Goal: Task Accomplishment & Management: Use online tool/utility

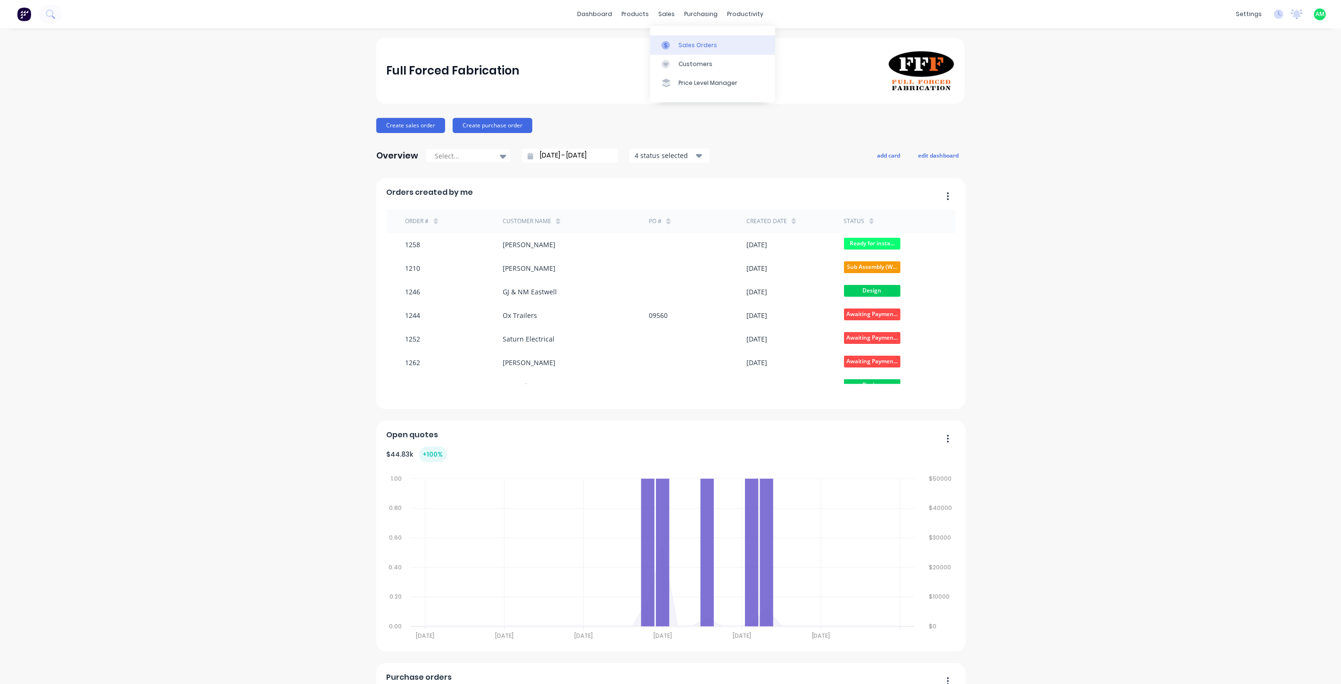
click at [686, 41] on div "Sales Orders" at bounding box center [697, 45] width 39 height 8
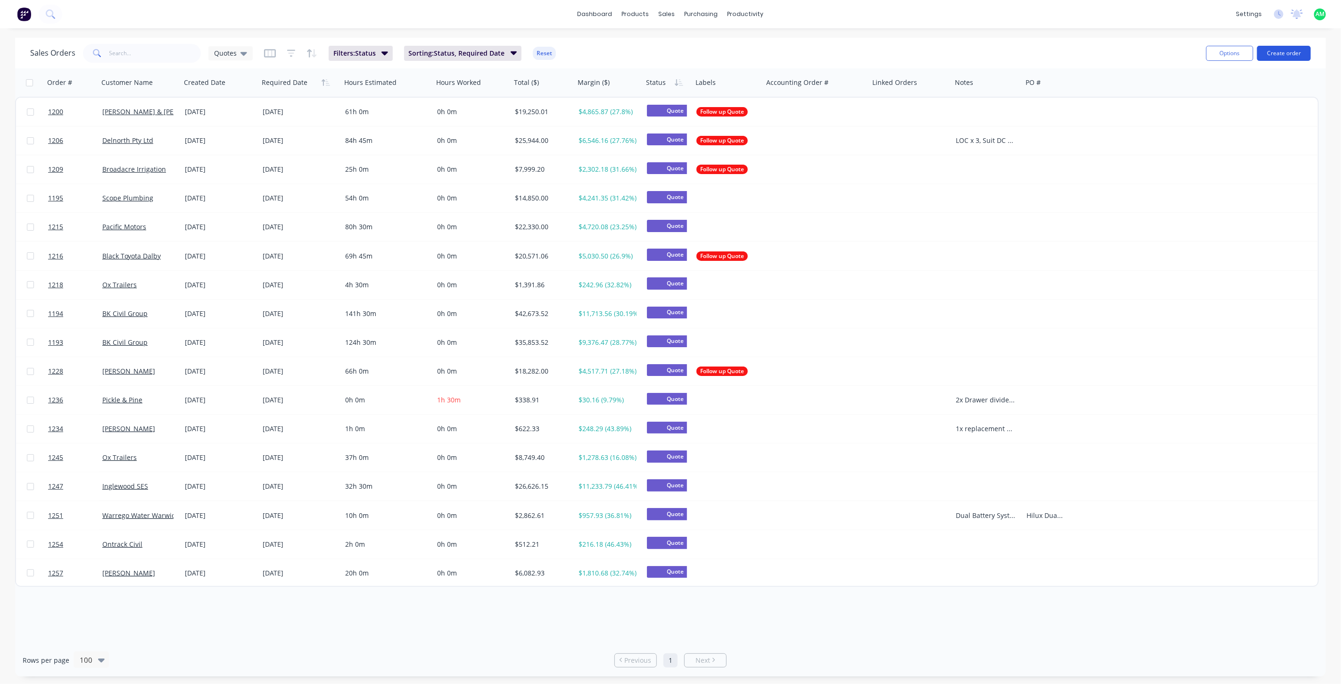
click at [1266, 54] on button "Create order" at bounding box center [1284, 53] width 54 height 15
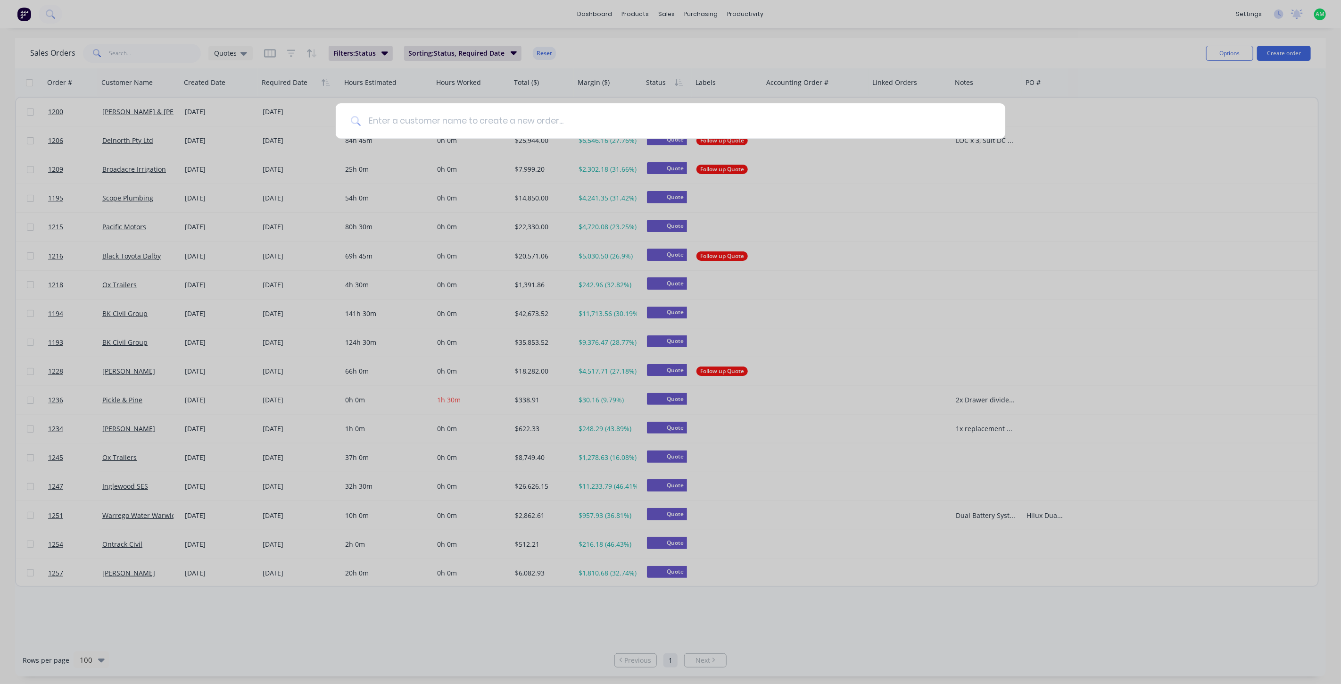
click at [617, 126] on input at bounding box center [675, 120] width 629 height 35
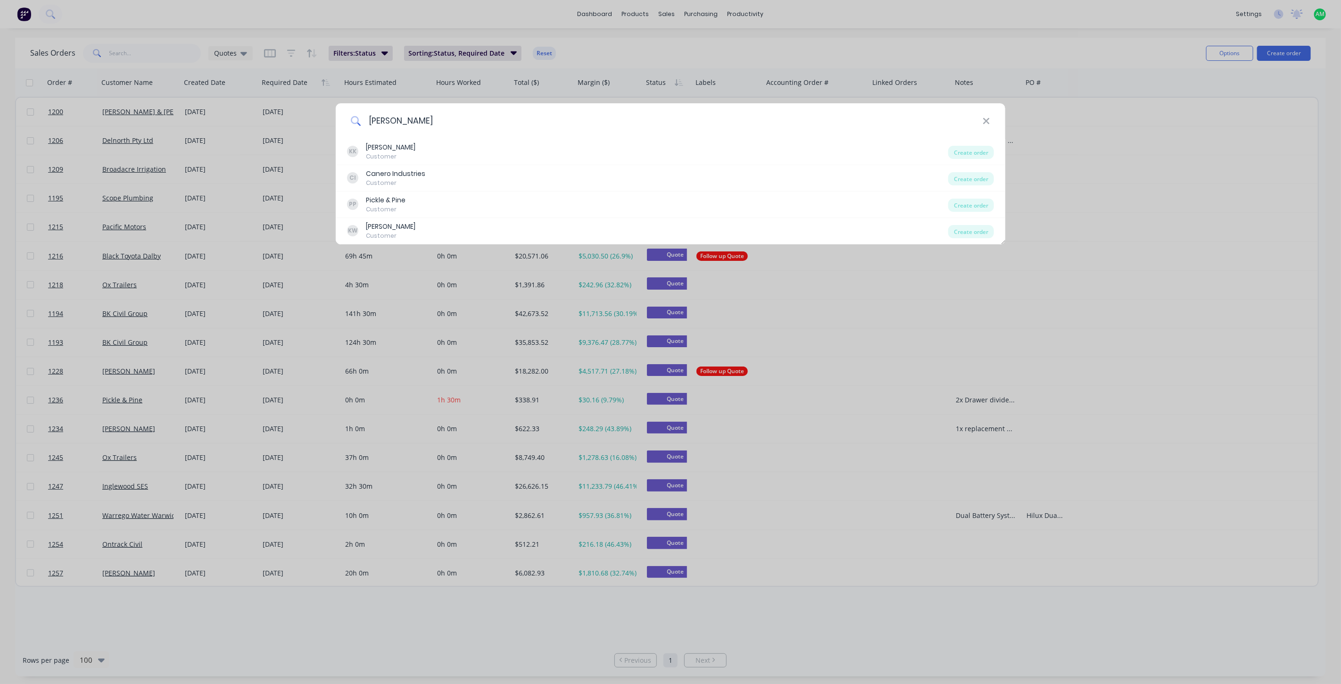
type input "[PERSON_NAME]"
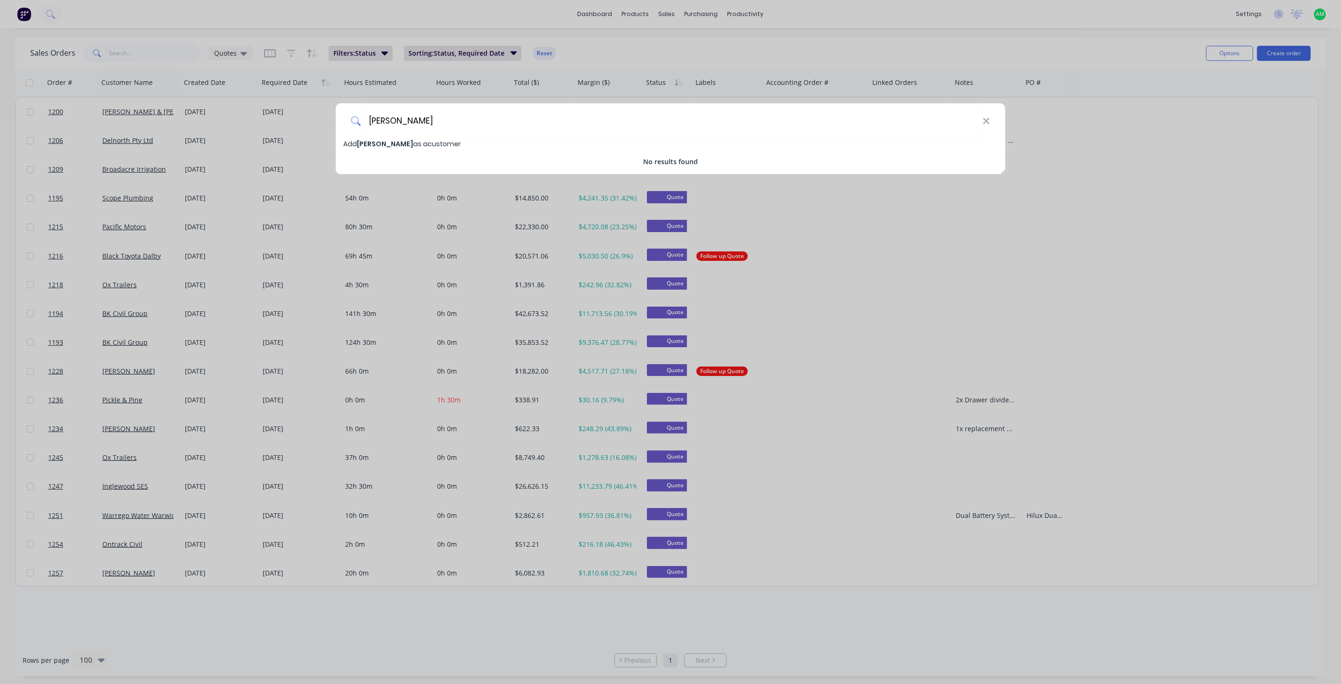
click at [447, 142] on span "Add [PERSON_NAME] as a customer" at bounding box center [401, 143] width 117 height 9
select select "AU"
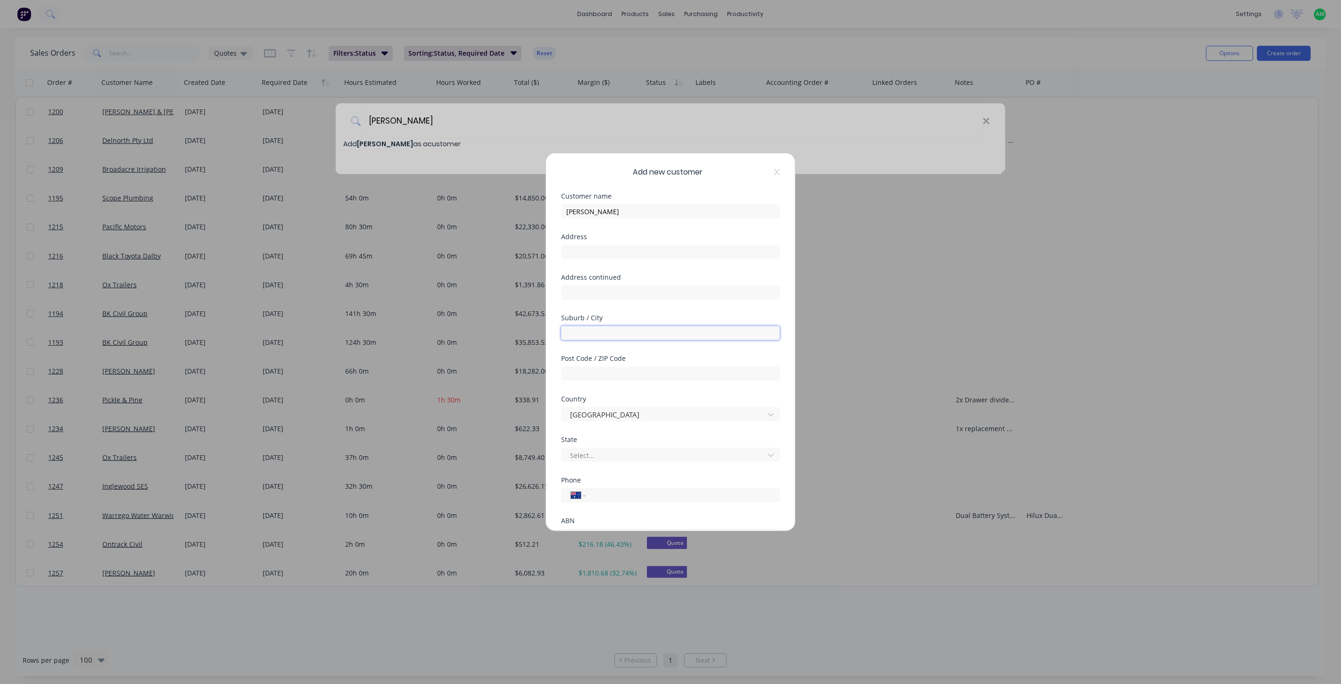
click at [599, 334] on input "text" at bounding box center [670, 333] width 219 height 14
type input "Woodenbong"
click at [587, 370] on input "text" at bounding box center [670, 373] width 219 height 14
type input "2476"
click at [599, 452] on div at bounding box center [664, 455] width 190 height 12
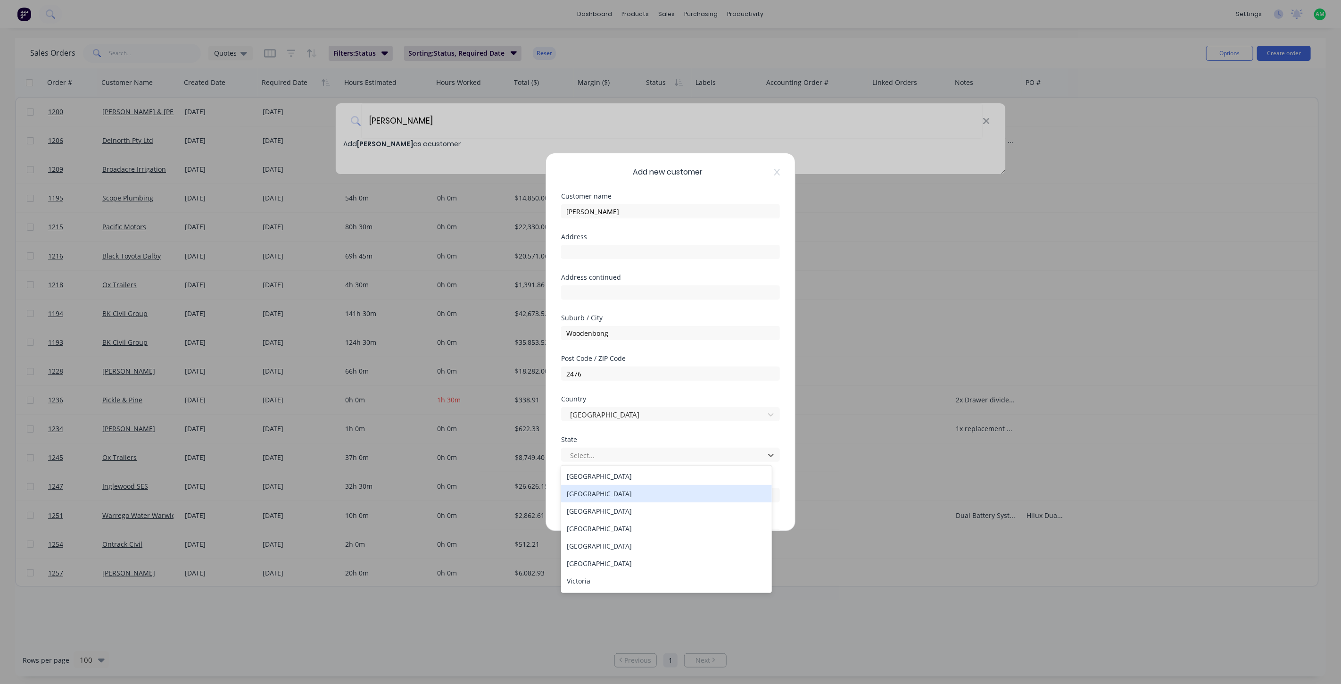
click at [595, 496] on div "[GEOGRAPHIC_DATA]" at bounding box center [666, 493] width 211 height 17
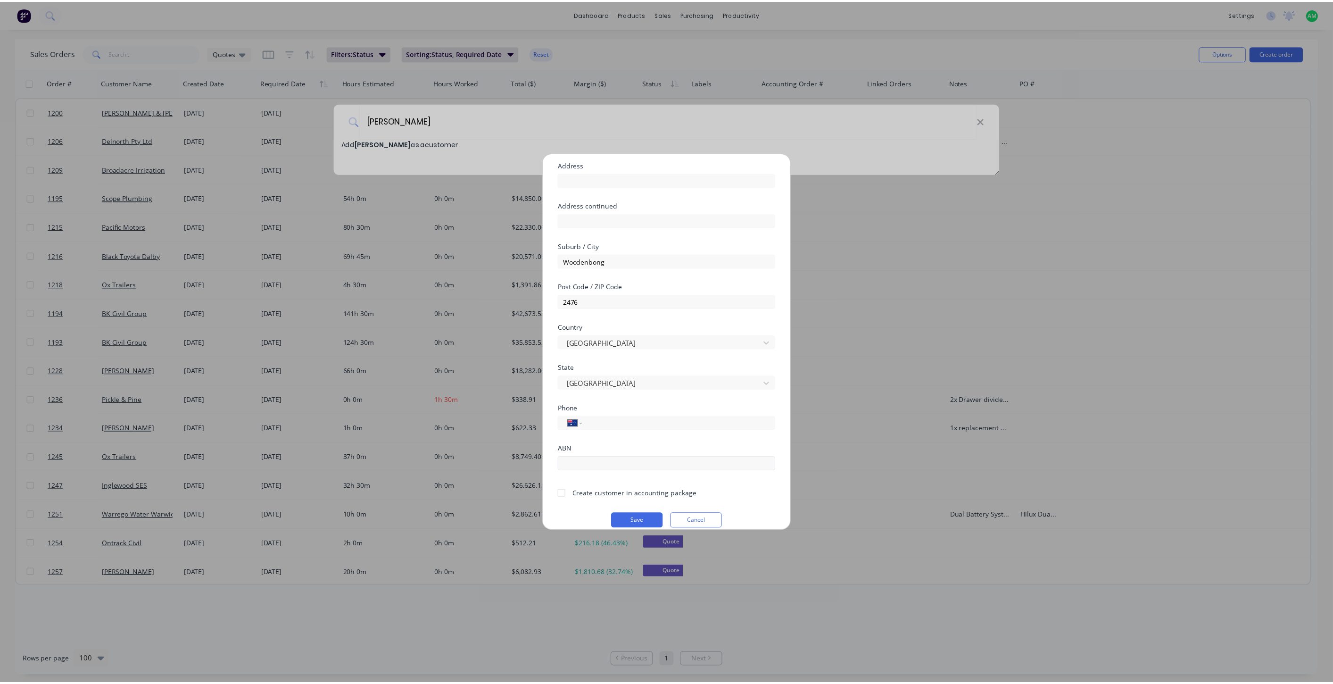
scroll to position [83, 0]
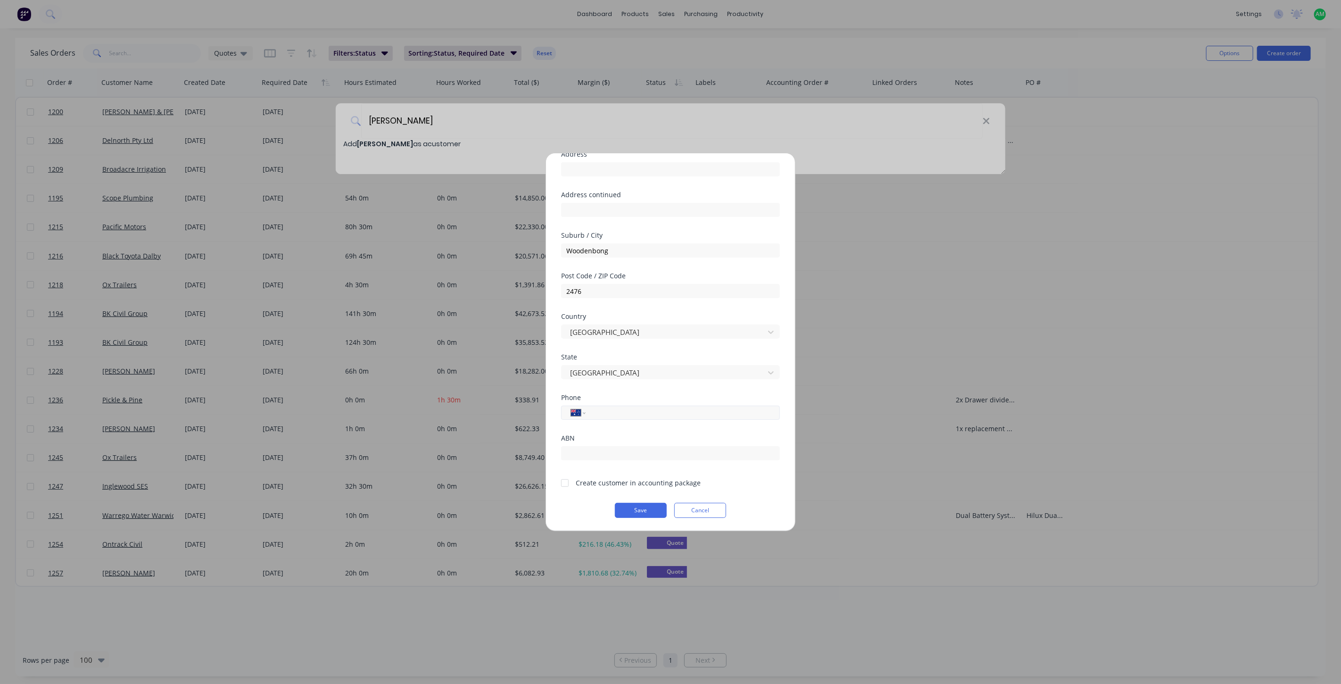
click at [597, 413] on input "tel" at bounding box center [681, 412] width 178 height 11
type input "0456 041 319"
click at [562, 480] on div at bounding box center [564, 482] width 19 height 19
click at [629, 510] on button "Save" at bounding box center [641, 510] width 52 height 15
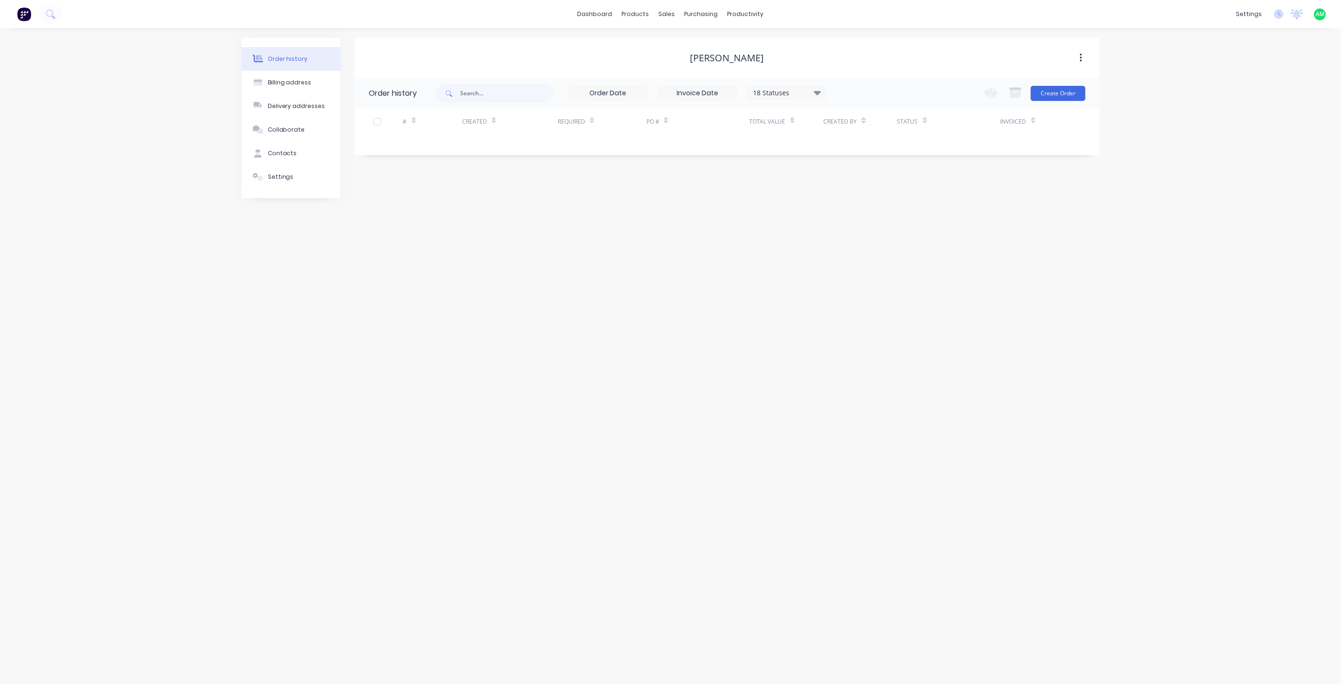
click at [1042, 102] on div "Change order status Submitted Design Laser Press Sub Assembly (Welding) Welding…" at bounding box center [1032, 93] width 108 height 31
click at [1043, 96] on button "Create Order" at bounding box center [1058, 93] width 55 height 15
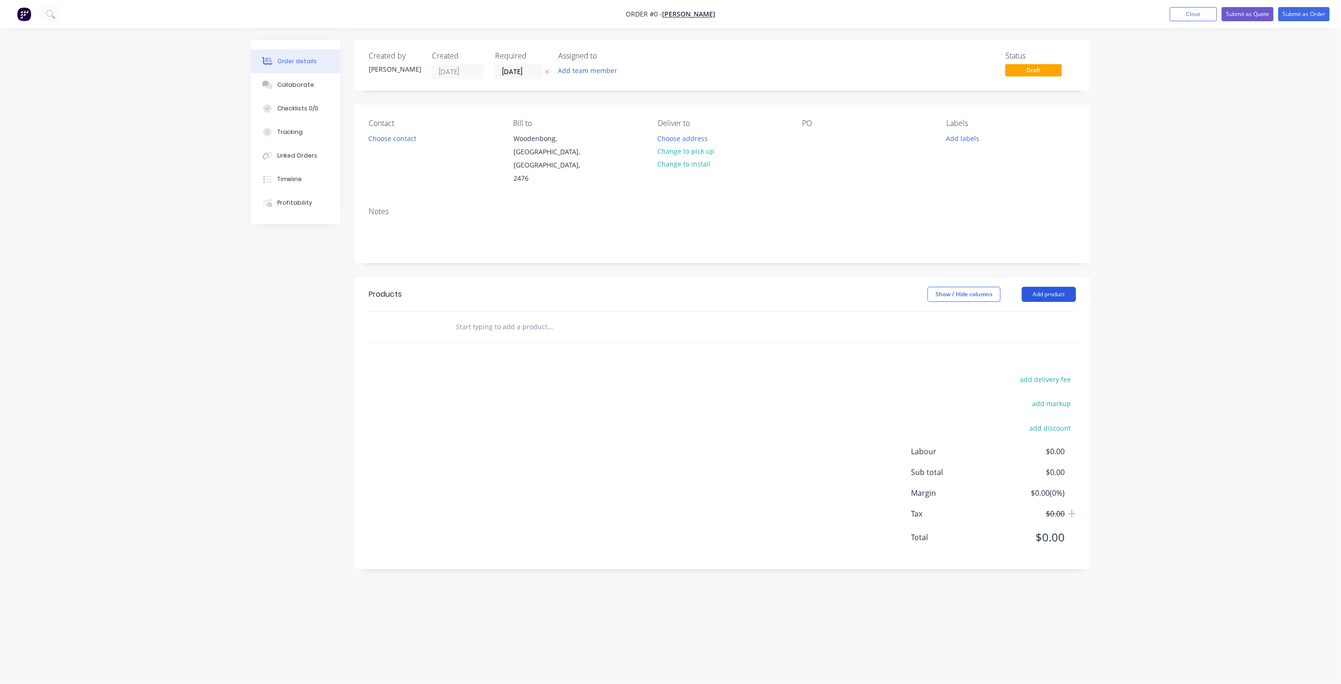
click at [1033, 287] on button "Add product" at bounding box center [1049, 294] width 54 height 15
click at [1006, 311] on div "Product catalogue" at bounding box center [1031, 318] width 73 height 14
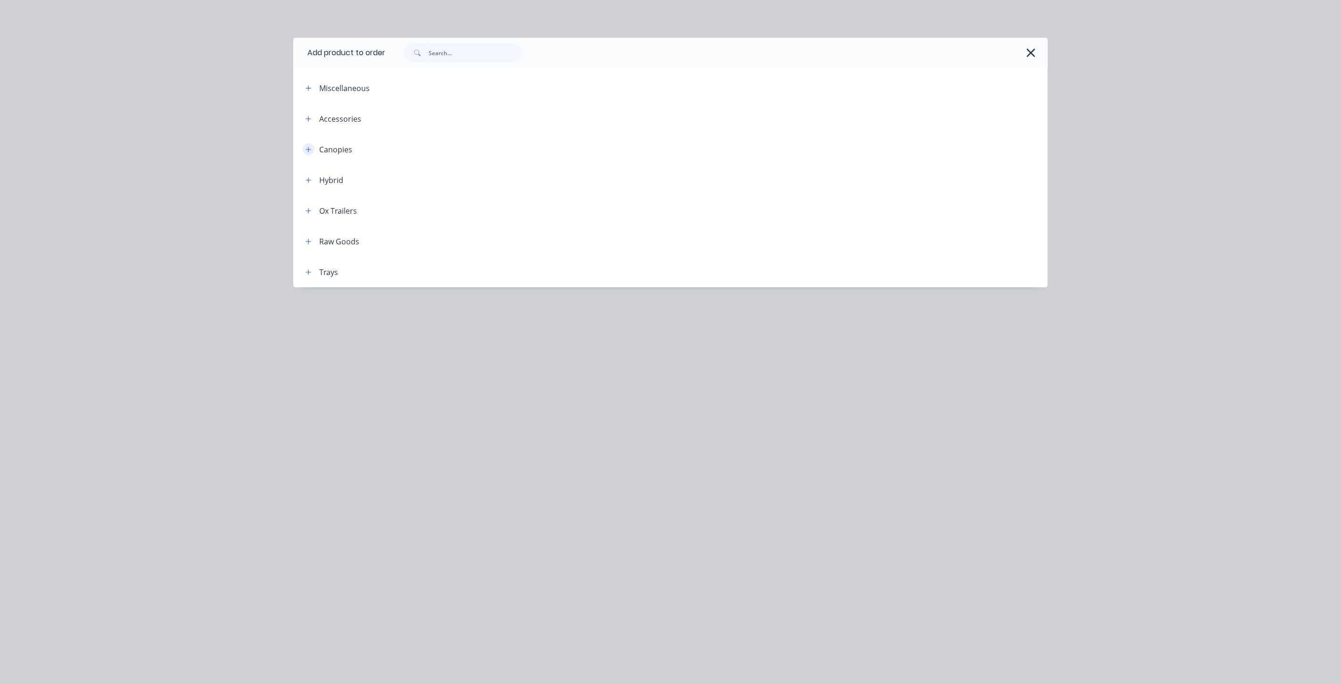
click at [308, 149] on icon "button" at bounding box center [309, 149] width 6 height 7
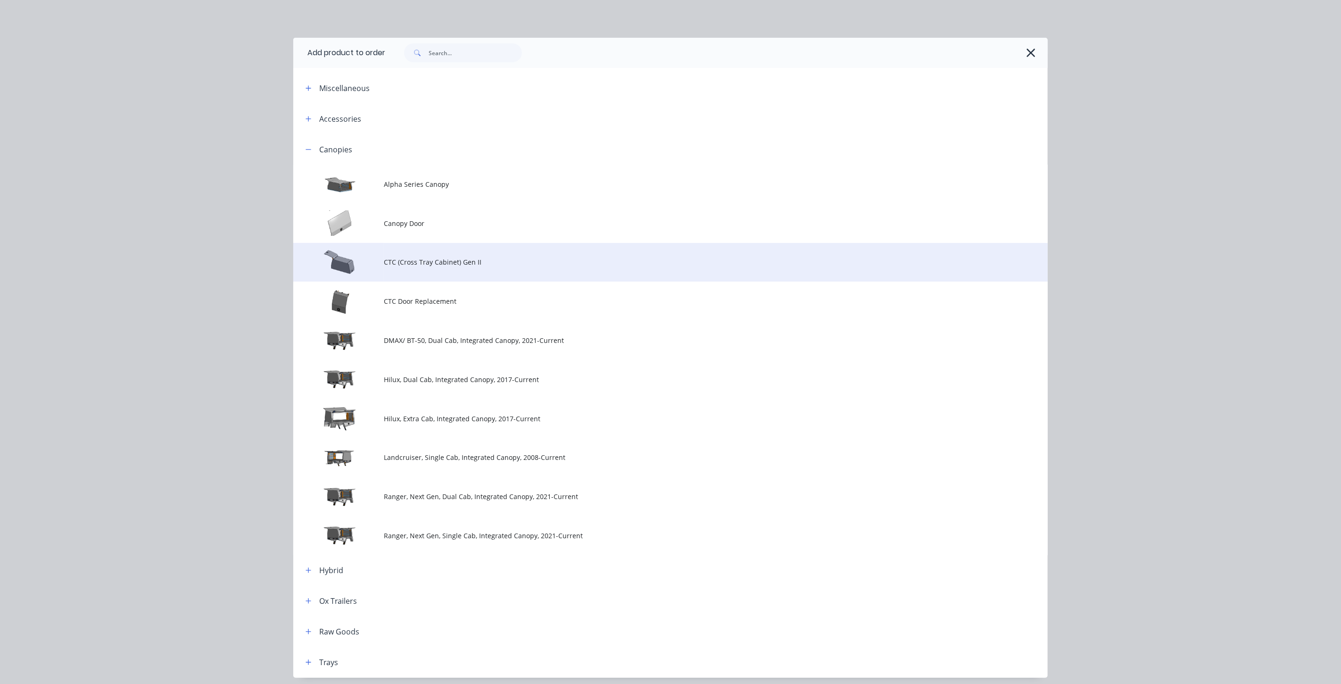
click at [482, 257] on span "CTC (Cross Tray Cabinet) Gen II" at bounding box center [649, 262] width 531 height 10
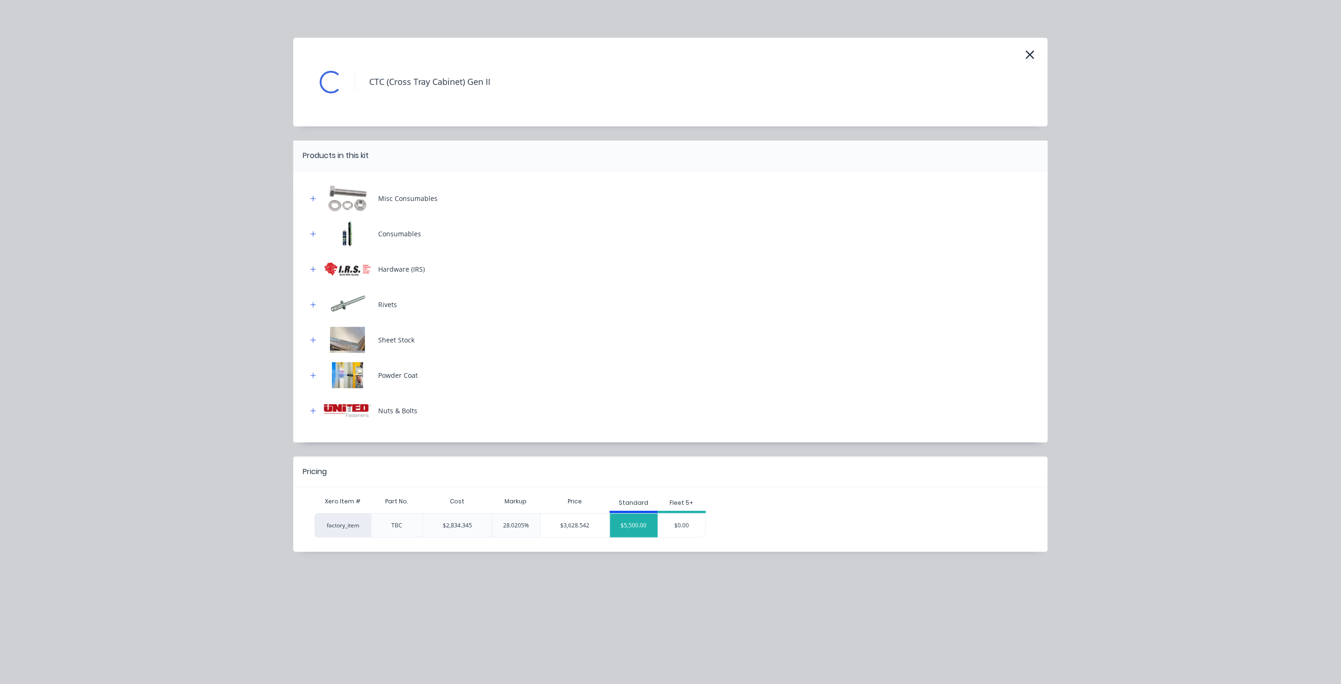
click at [622, 525] on div "$5,500.00" at bounding box center [634, 525] width 48 height 24
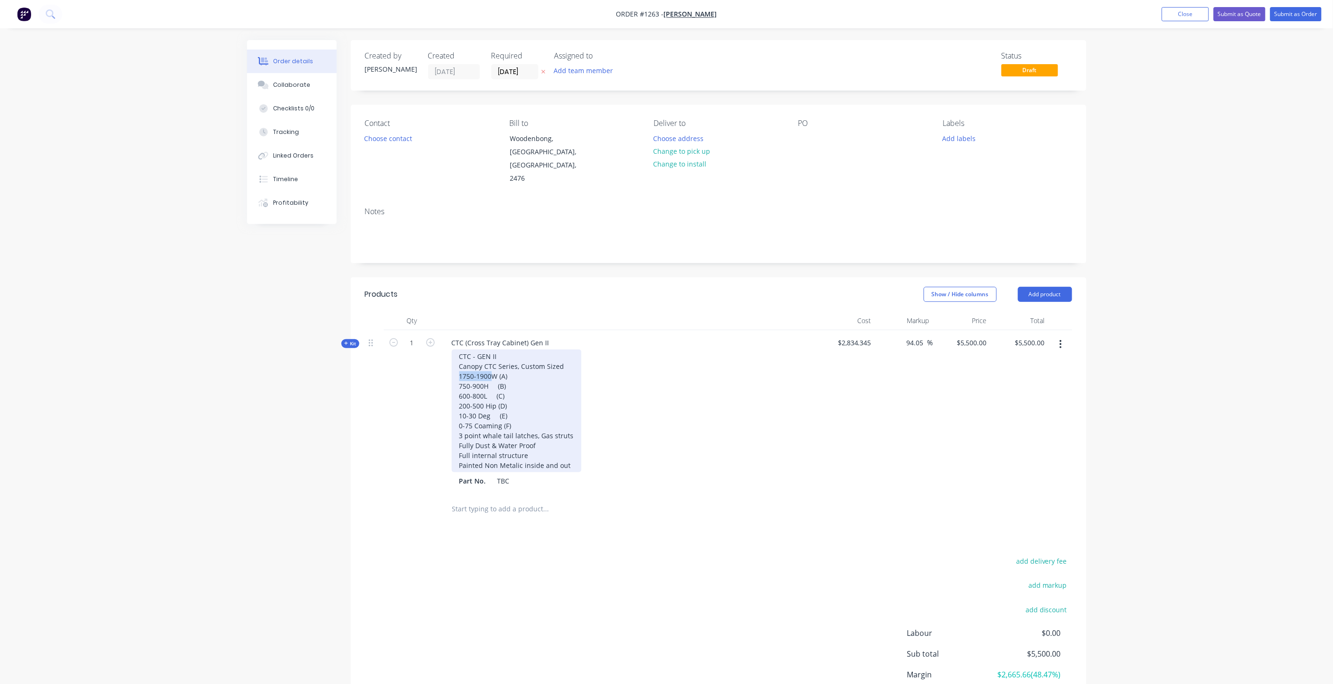
drag, startPoint x: 490, startPoint y: 361, endPoint x: 461, endPoint y: 361, distance: 29.7
click at [461, 361] on div "CTC - GEN II Canopy CTC Series, Custom Sized 1750-1900W (A) 750-900H (B) 600-80…" at bounding box center [517, 410] width 130 height 123
drag, startPoint x: 484, startPoint y: 370, endPoint x: 458, endPoint y: 370, distance: 25.9
click at [458, 370] on div "CTC - GEN II Canopy CTC Series, Custom Sized 1845W (A) 750-900H (B) 600-800L (C…" at bounding box center [517, 410] width 130 height 123
drag, startPoint x: 483, startPoint y: 382, endPoint x: 455, endPoint y: 382, distance: 27.8
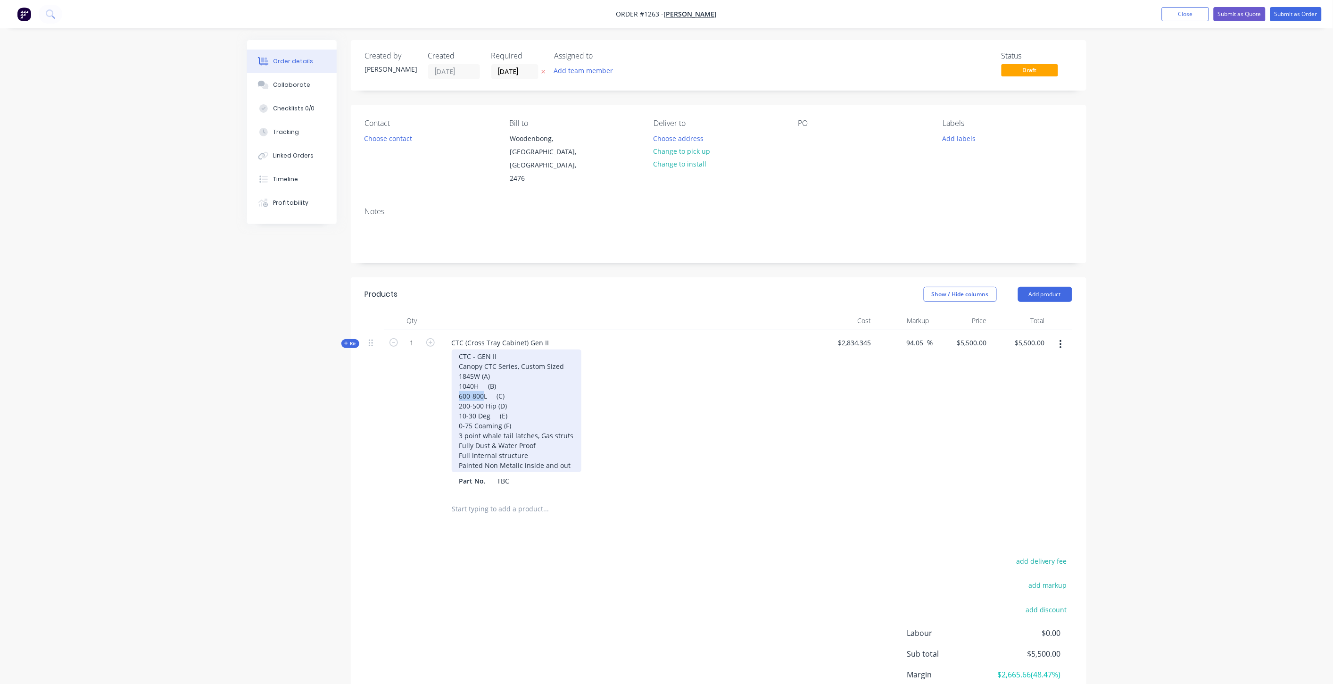
click at [455, 382] on div "CTC - GEN II Canopy CTC Series, Custom Sized 1845W (A) 1040H (B) 600-800L (C) 2…" at bounding box center [517, 410] width 130 height 123
drag, startPoint x: 484, startPoint y: 389, endPoint x: 458, endPoint y: 389, distance: 25.9
click at [458, 389] on div "CTC - GEN II Canopy CTC Series, Custom Sized 1845W (A) 1040H (B) 1200L (C) 200-…" at bounding box center [517, 410] width 130 height 123
drag, startPoint x: 476, startPoint y: 401, endPoint x: 459, endPoint y: 402, distance: 17.5
click at [459, 402] on div "CTC - GEN II Canopy CTC Series, Custom Sized 1845W (A) 1040H (B) 1200L (C) 645 …" at bounding box center [517, 410] width 130 height 123
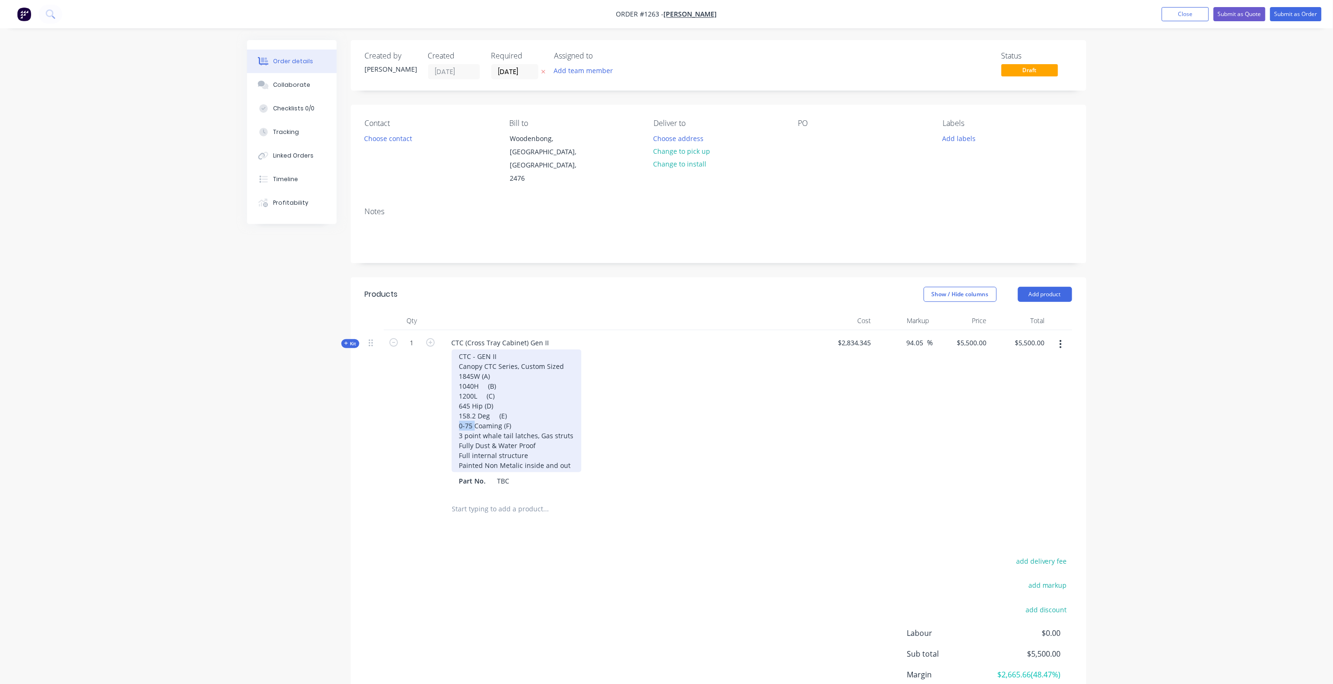
drag, startPoint x: 474, startPoint y: 413, endPoint x: 453, endPoint y: 414, distance: 20.8
click at [454, 412] on div "CTC - GEN II Canopy CTC Series, Custom Sized 1845W (A) 1040H (B) 1200L (C) 645 …" at bounding box center [517, 410] width 130 height 123
click at [546, 439] on div "CTC - GEN II Canopy CTC Series, Custom Sized 1845W (A) 1040H (B) 1200L (C) 645 …" at bounding box center [517, 410] width 130 height 123
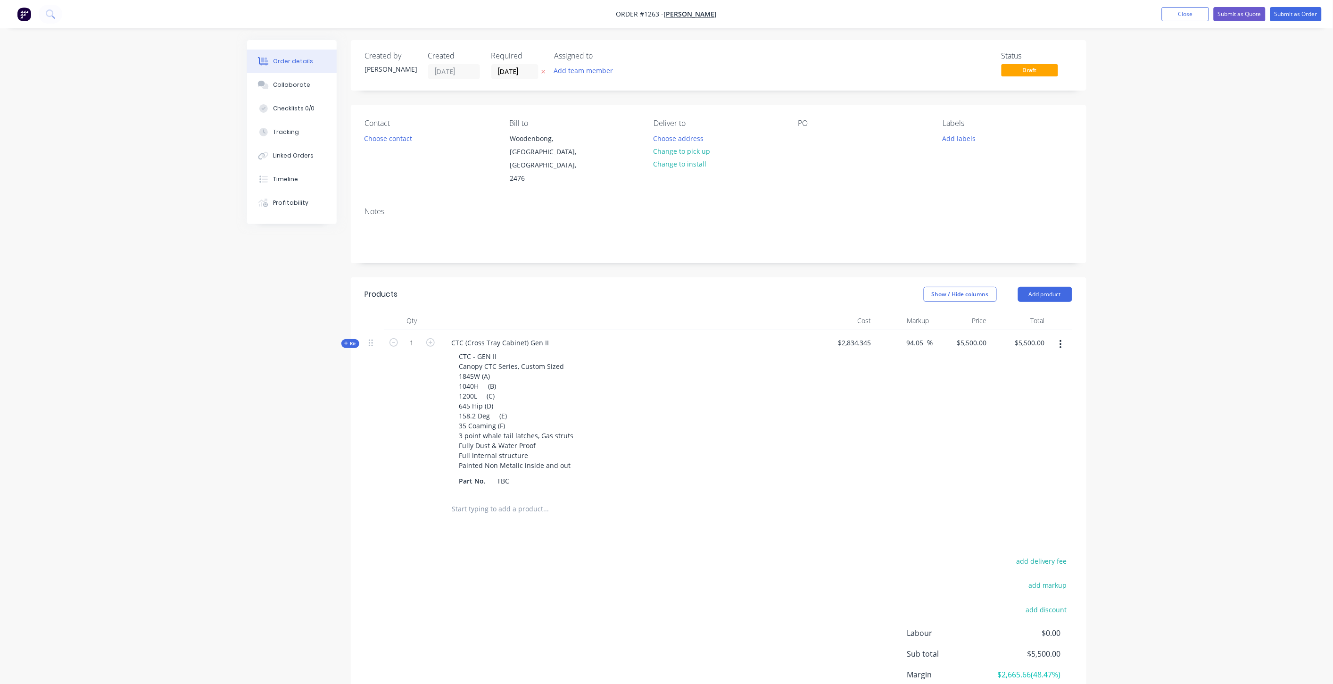
click at [864, 408] on div "$2,834.345" at bounding box center [847, 412] width 58 height 164
click at [508, 499] on input "text" at bounding box center [546, 508] width 189 height 19
drag, startPoint x: 514, startPoint y: 498, endPoint x: 447, endPoint y: 494, distance: 68.0
click at [454, 499] on input "central locking" at bounding box center [546, 508] width 189 height 19
type input "c"
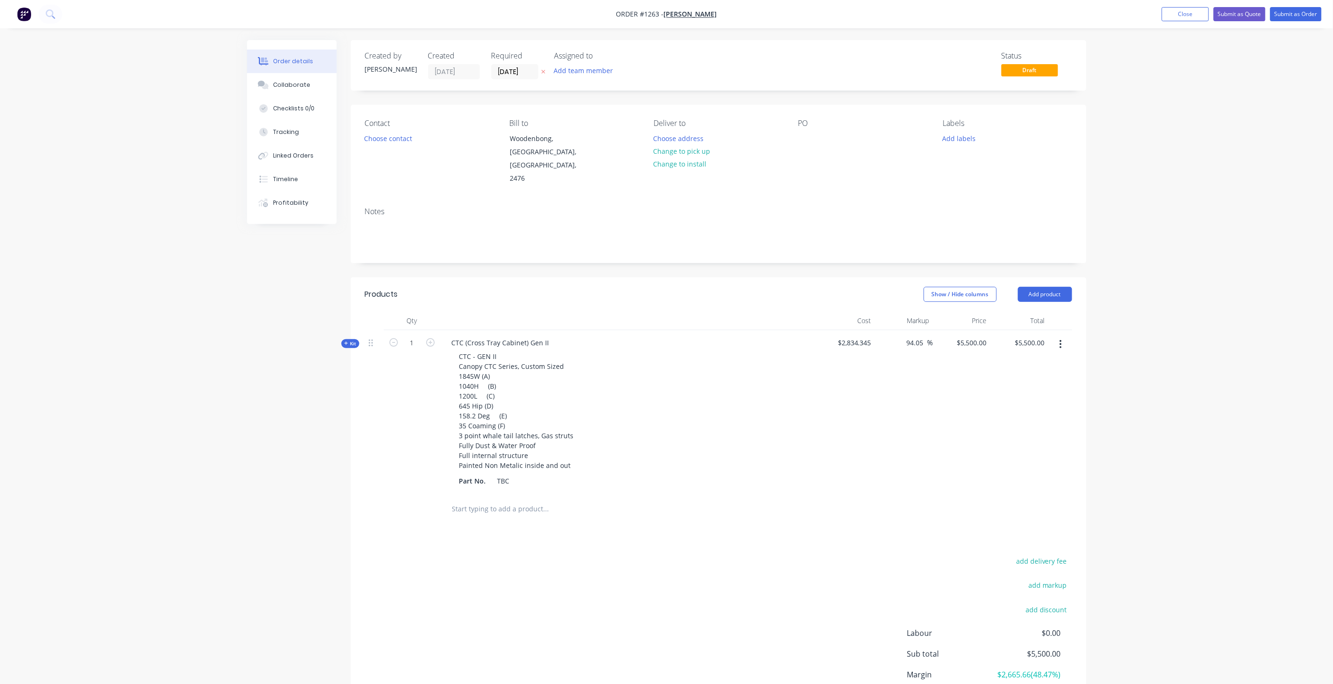
click at [546, 499] on input "text" at bounding box center [546, 508] width 189 height 19
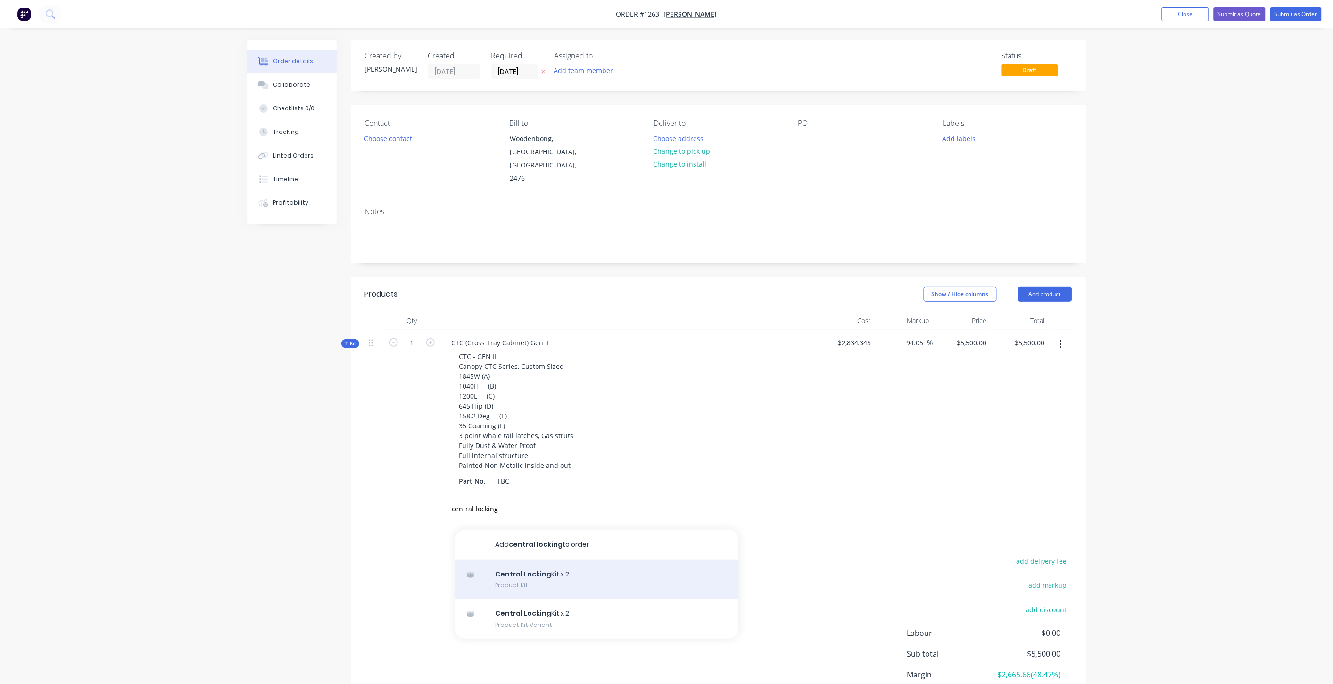
click at [561, 567] on div "Central Locking Kit x 2 Product Kit" at bounding box center [596, 580] width 283 height 40
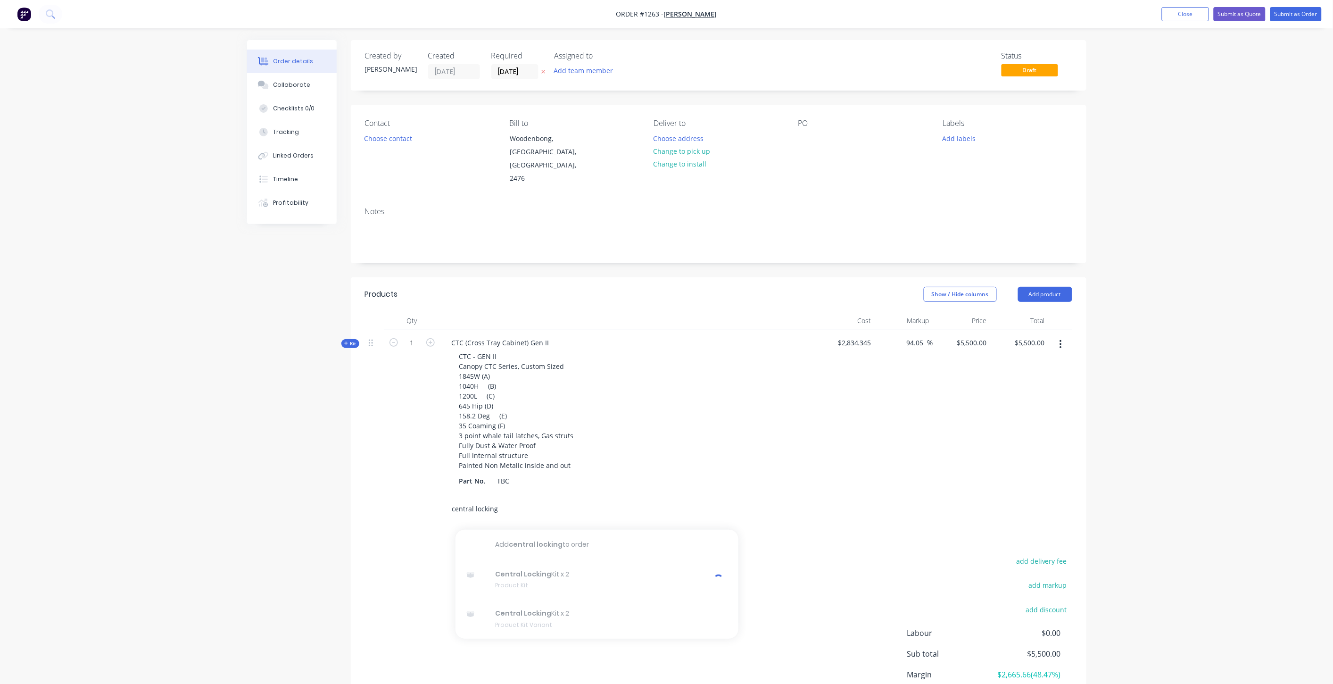
click at [603, 499] on input "central locking" at bounding box center [546, 508] width 189 height 19
drag, startPoint x: 519, startPoint y: 502, endPoint x: 455, endPoint y: 504, distance: 63.7
click at [455, 504] on input "central locking" at bounding box center [546, 508] width 189 height 19
type input "c"
click at [1020, 287] on button "Add product" at bounding box center [1045, 294] width 54 height 15
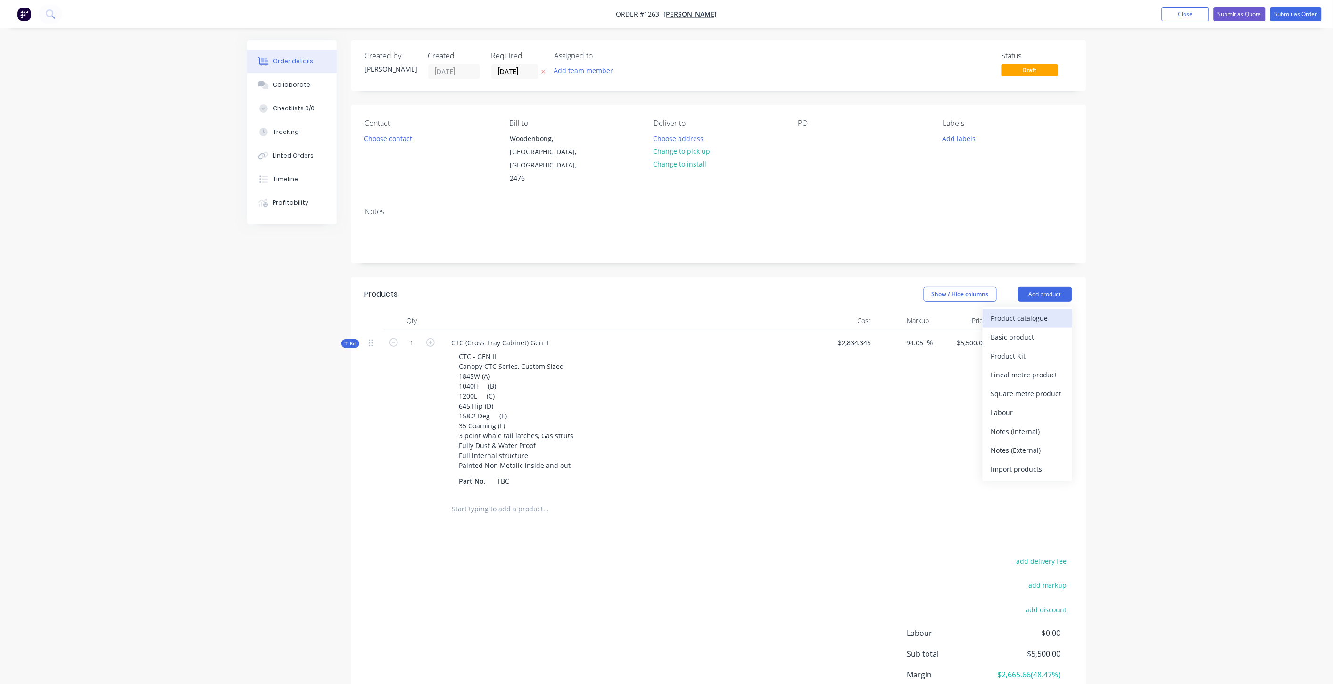
click at [1028, 312] on div "Product catalogue" at bounding box center [1027, 318] width 73 height 14
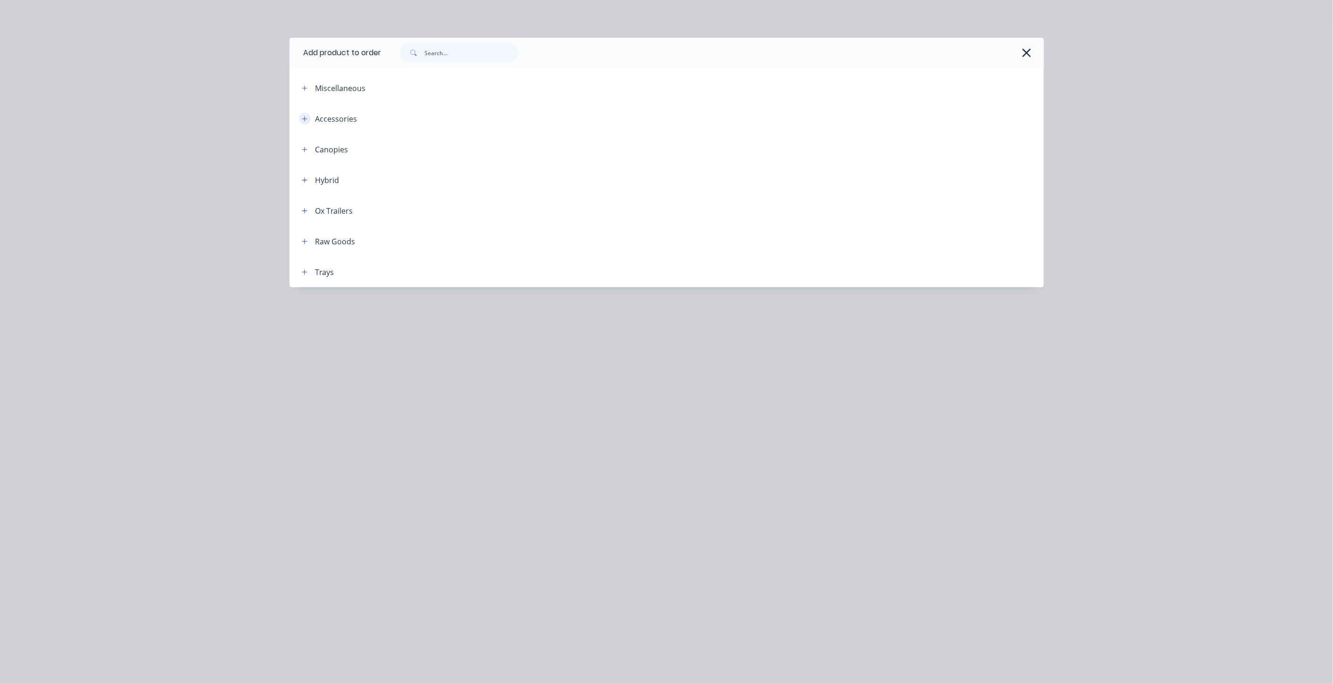
click at [303, 118] on icon "button" at bounding box center [304, 118] width 5 height 5
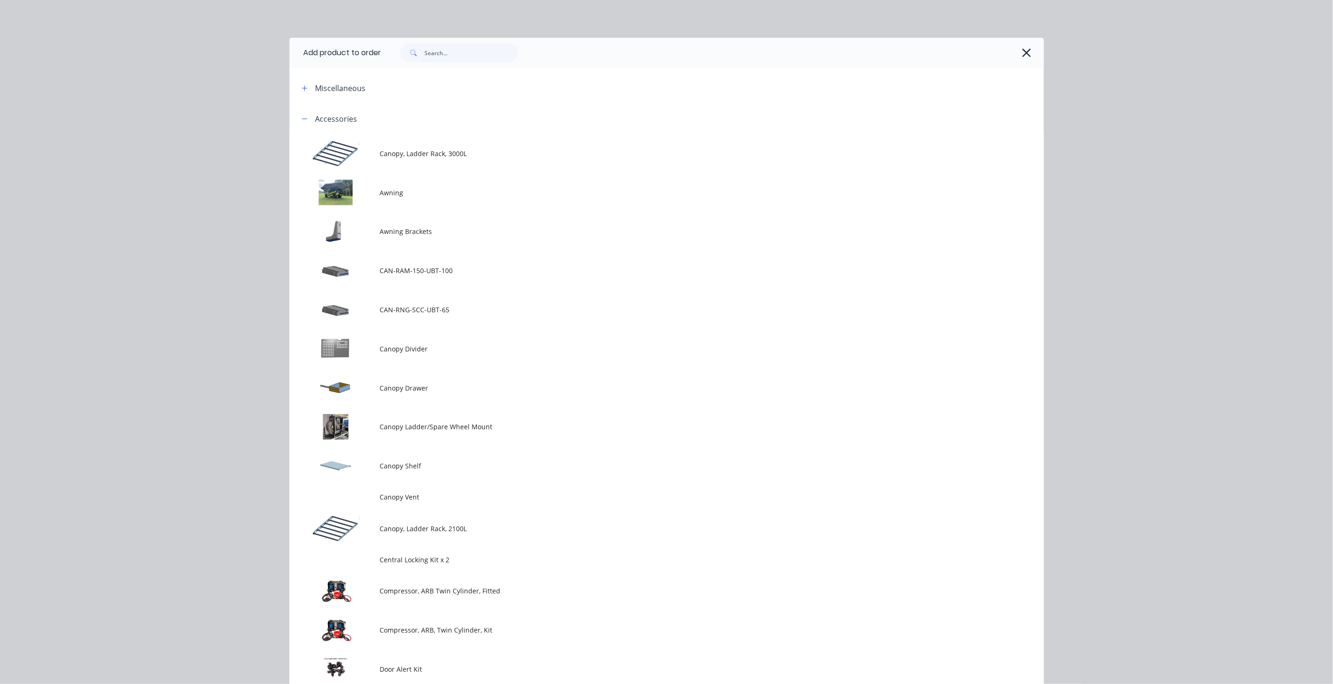
click at [436, 53] on input "text" at bounding box center [471, 52] width 93 height 19
type input "central locking"
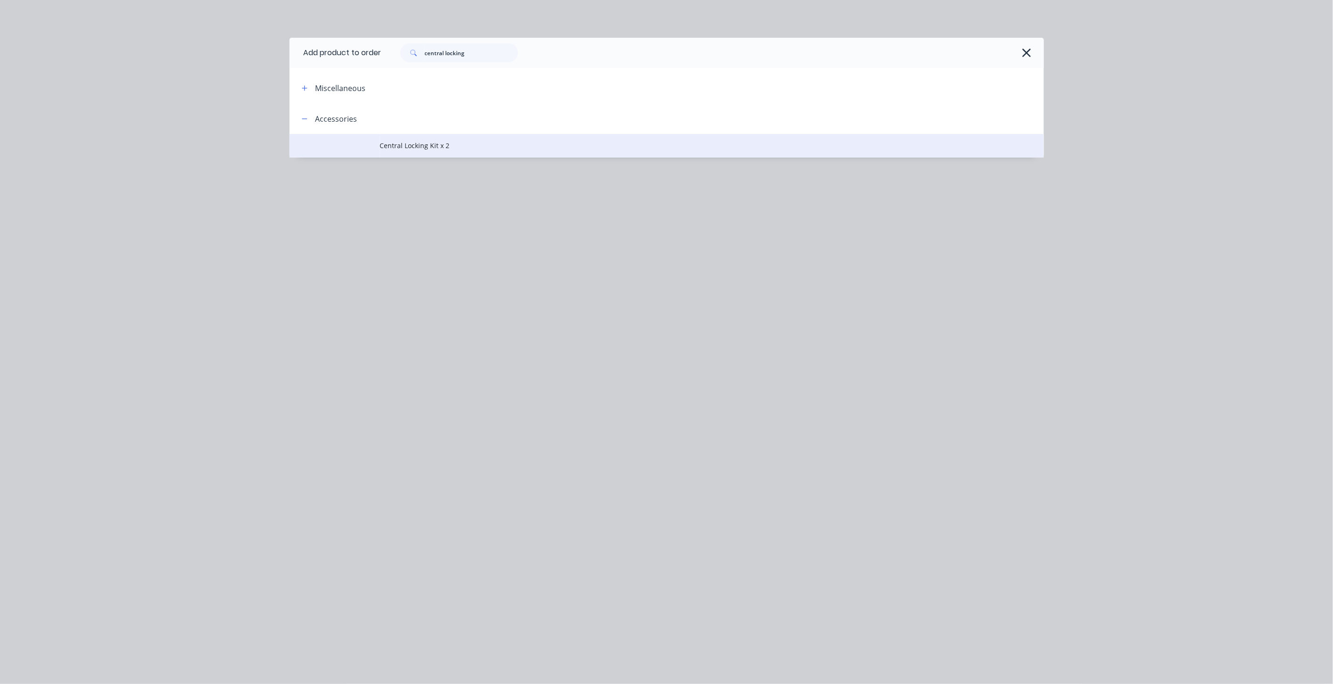
click at [418, 149] on span "Central Locking Kit x 2" at bounding box center [645, 146] width 531 height 10
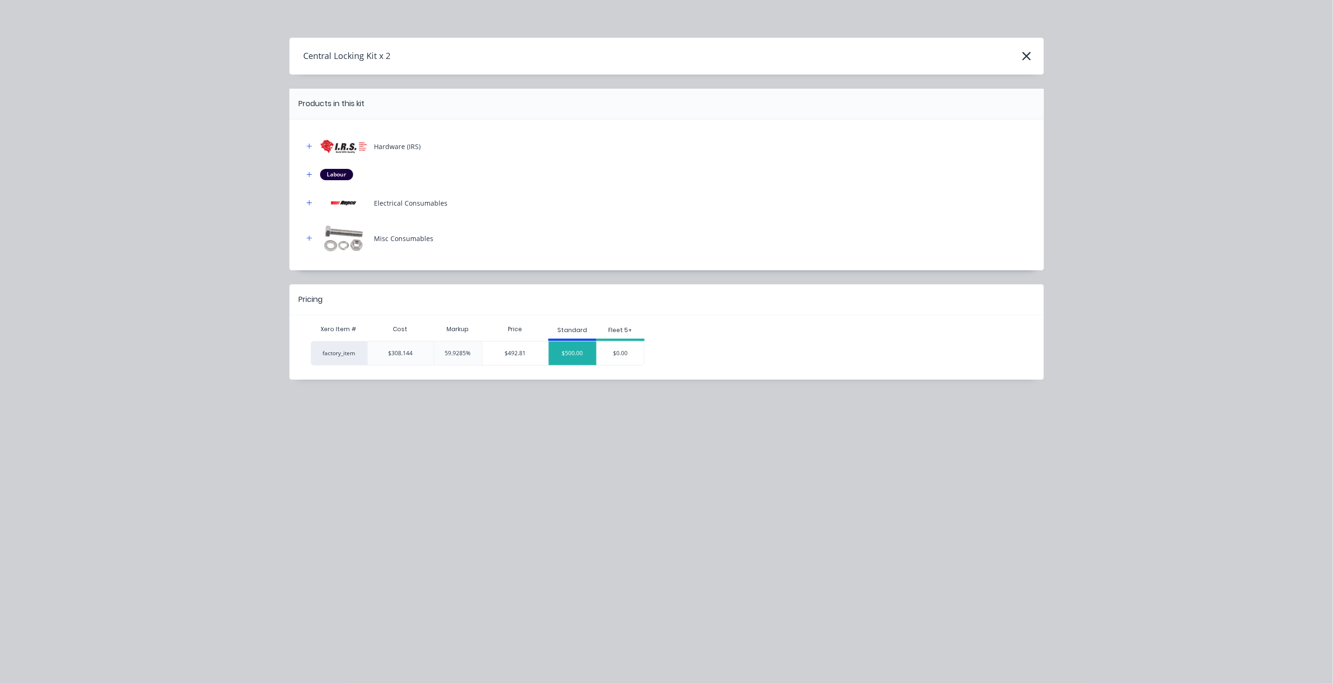
click at [578, 358] on div "$500.00" at bounding box center [573, 353] width 48 height 24
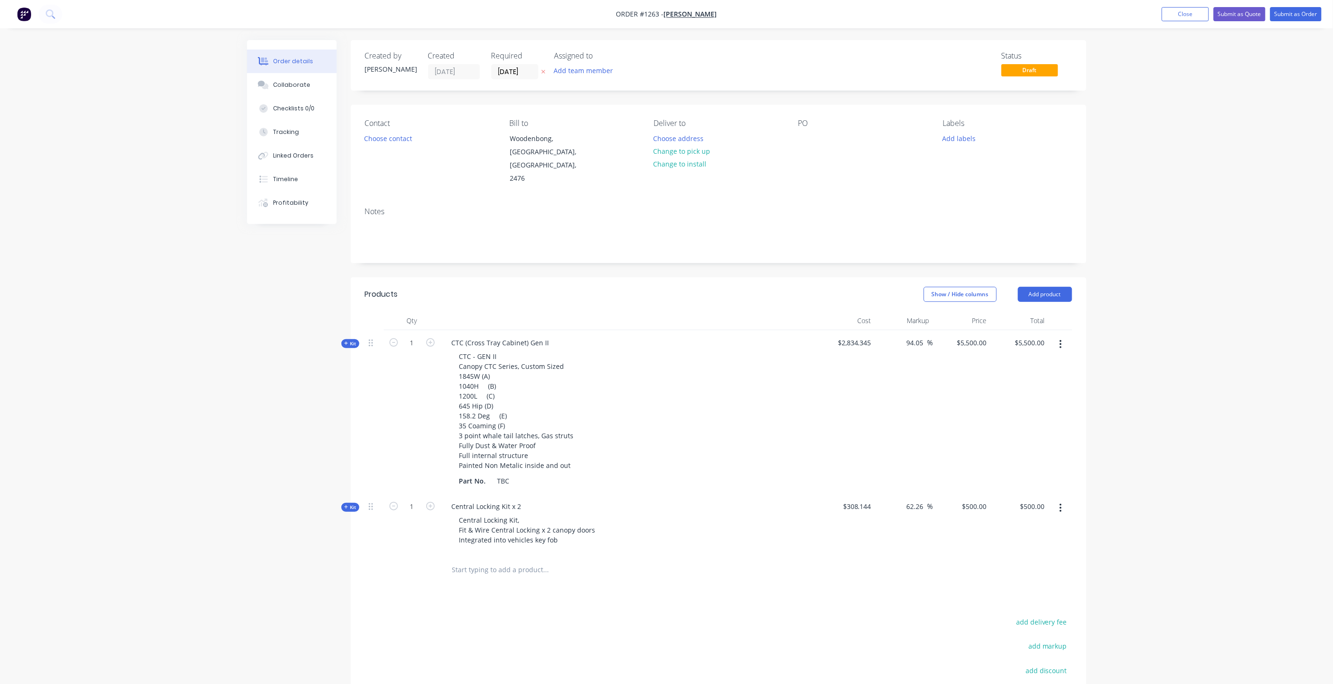
click at [508, 560] on input "text" at bounding box center [546, 569] width 189 height 19
drag, startPoint x: 545, startPoint y: 555, endPoint x: 385, endPoint y: 545, distance: 159.7
click at [386, 554] on div "teralume 30cm Add teralume 30cm to order No results found" at bounding box center [718, 569] width 707 height 31
type input "30cm"
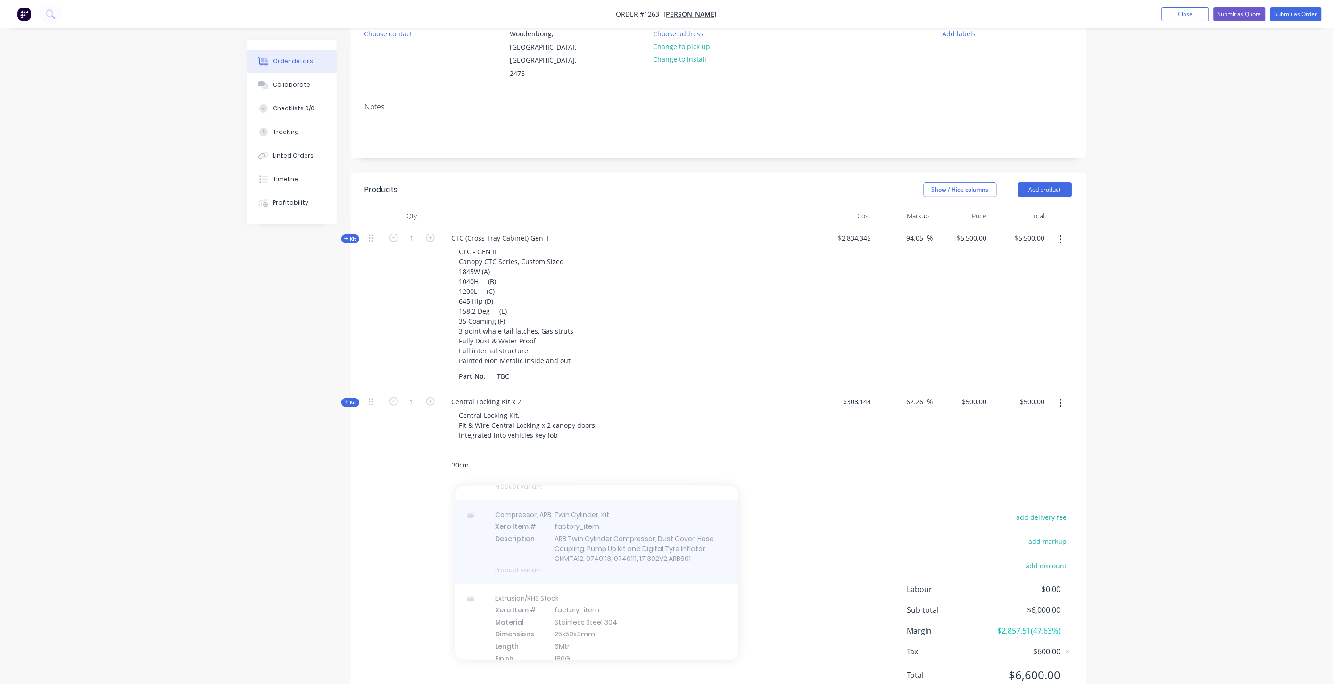
scroll to position [733, 0]
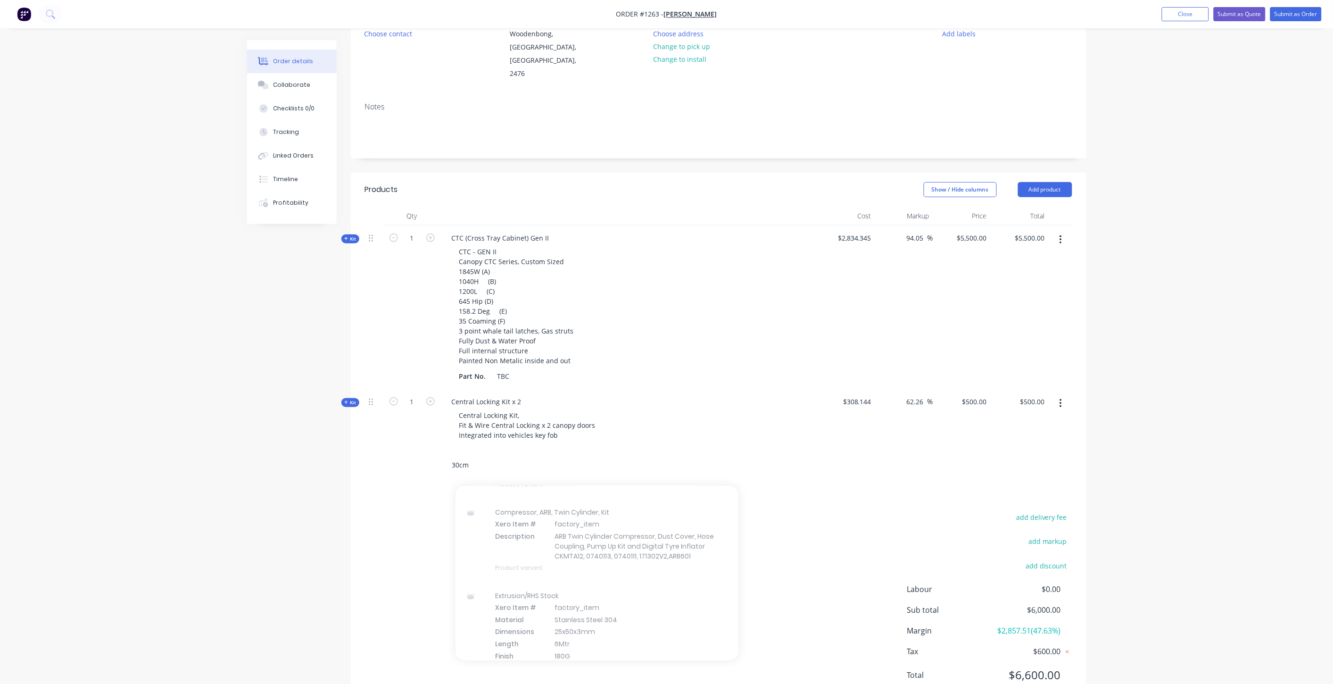
drag, startPoint x: 462, startPoint y: 455, endPoint x: 413, endPoint y: 455, distance: 49.5
click at [423, 455] on div "30cm Add 30cm to order Rivets Xero Item # factory_item Material Stainless Steel…" at bounding box center [718, 465] width 707 height 31
click at [1033, 182] on button "Add product" at bounding box center [1045, 189] width 54 height 15
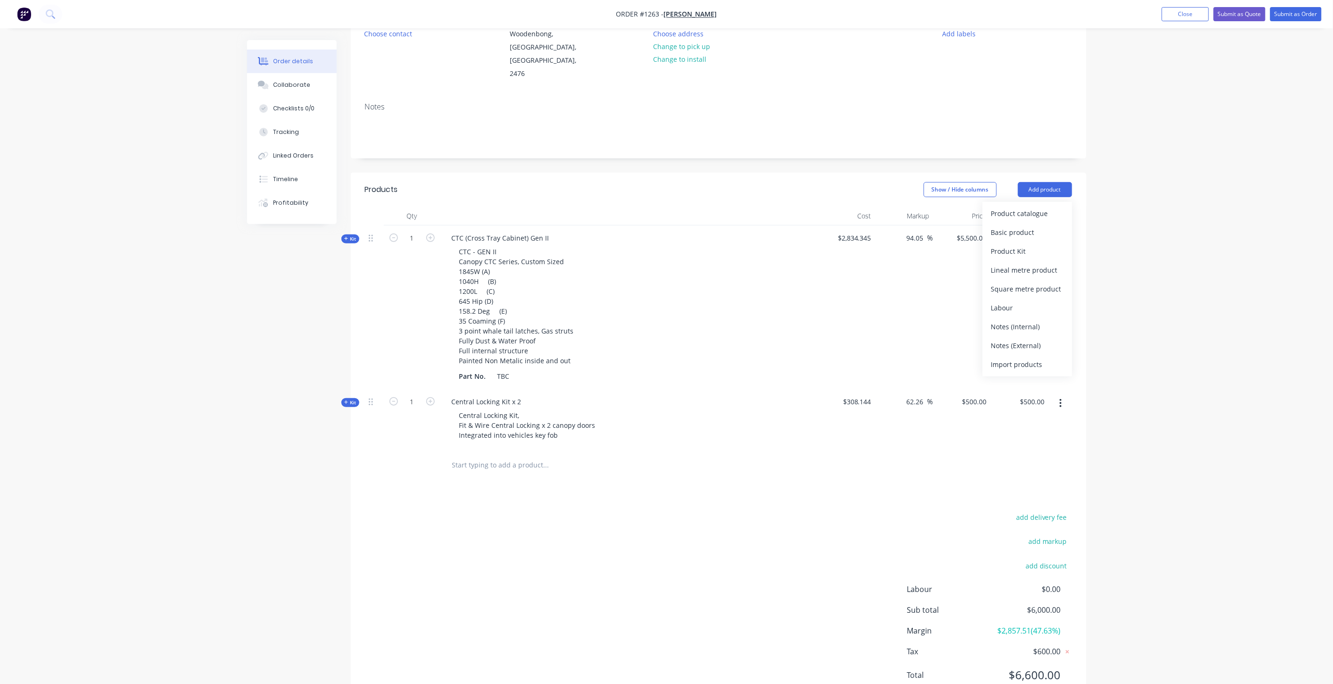
click at [1030, 202] on div "Product catalogue Basic product Product Kit Lineal metre product Square metre p…" at bounding box center [1028, 289] width 90 height 174
click at [1029, 207] on div "Product catalogue" at bounding box center [1027, 214] width 73 height 14
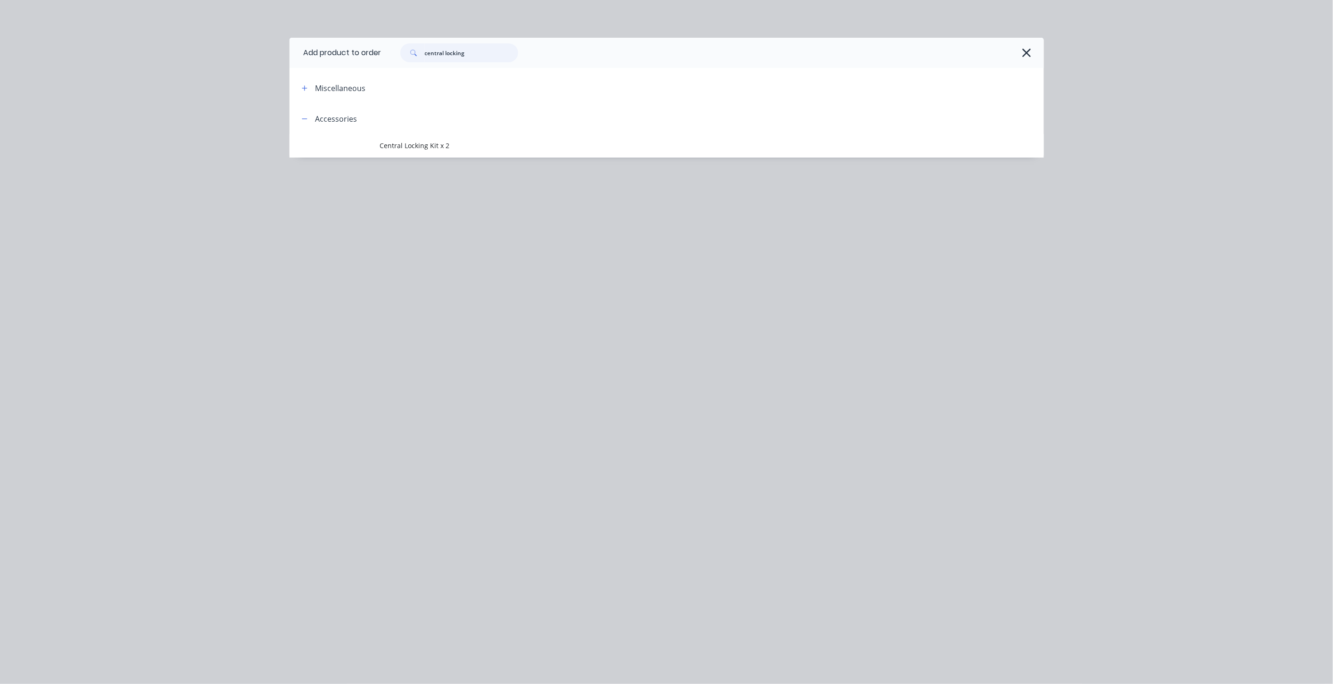
drag, startPoint x: 475, startPoint y: 54, endPoint x: 403, endPoint y: 58, distance: 72.7
click at [403, 57] on div "central locking" at bounding box center [459, 52] width 118 height 19
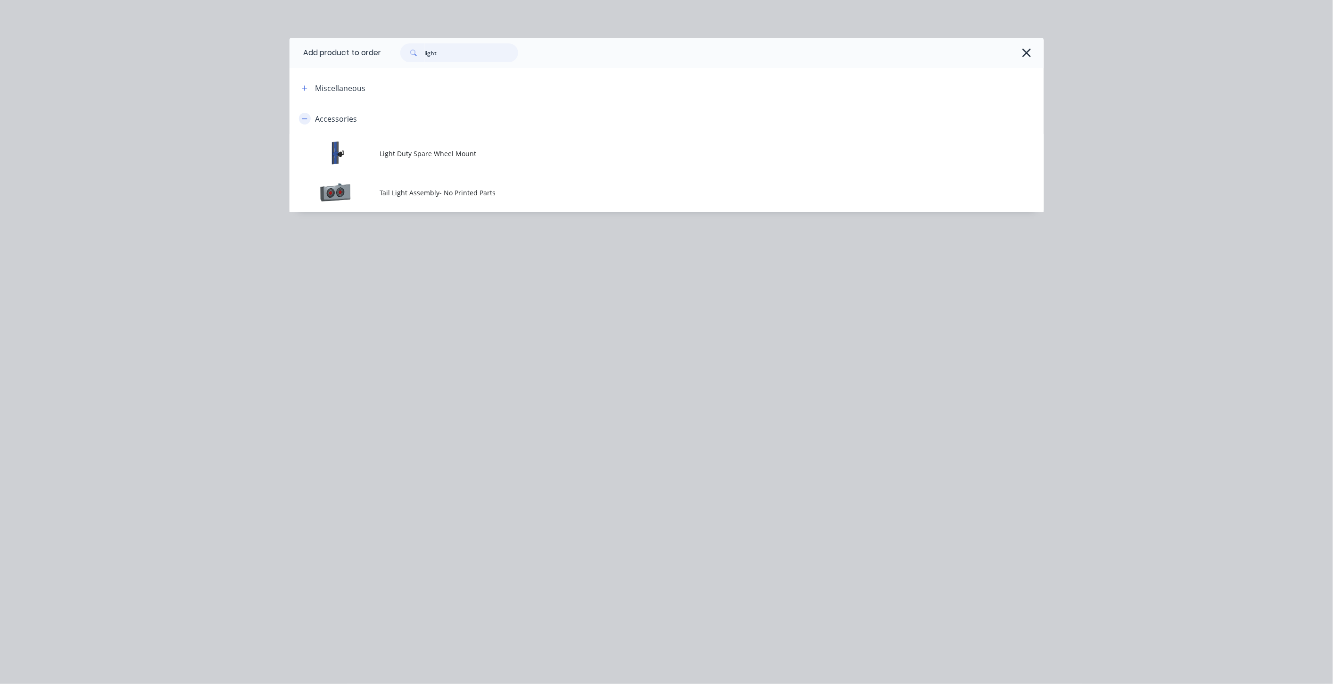
type input "light"
click at [305, 119] on icon "button" at bounding box center [305, 119] width 6 height 7
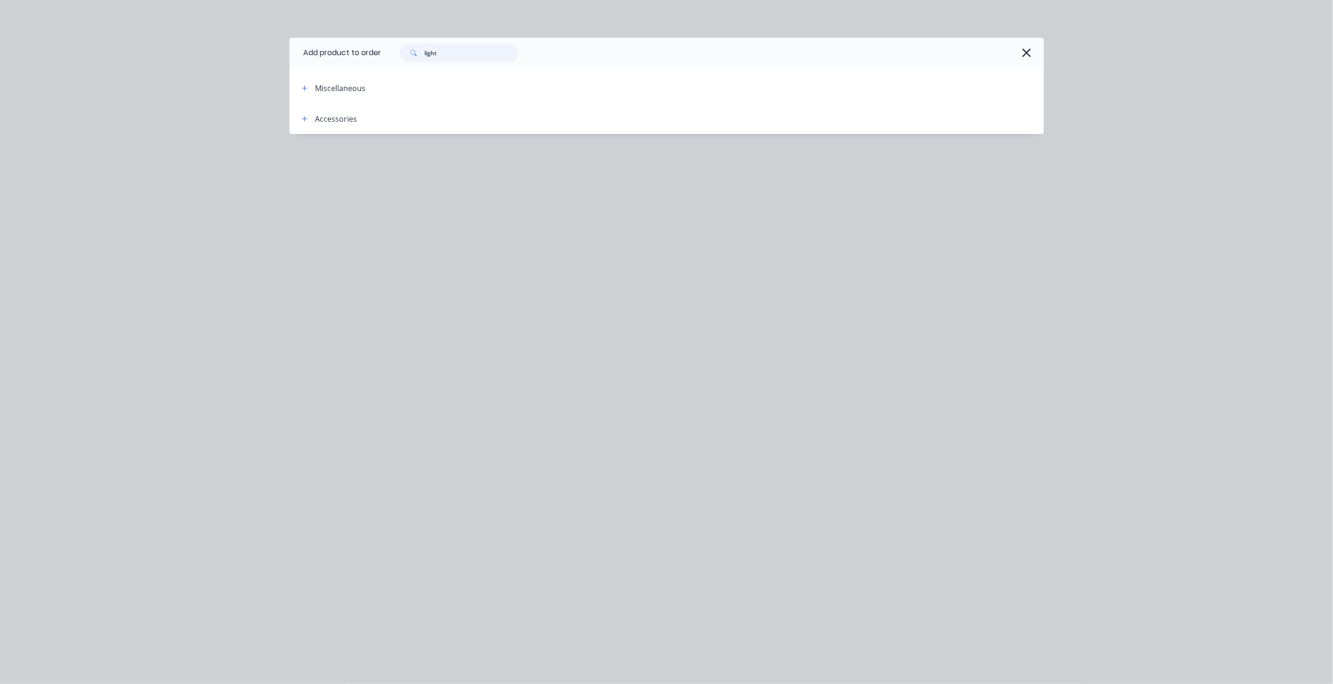
drag, startPoint x: 492, startPoint y: 54, endPoint x: 422, endPoint y: 59, distance: 70.0
click at [422, 59] on div "light" at bounding box center [459, 52] width 118 height 19
click at [1021, 48] on button "button" at bounding box center [1026, 52] width 15 height 15
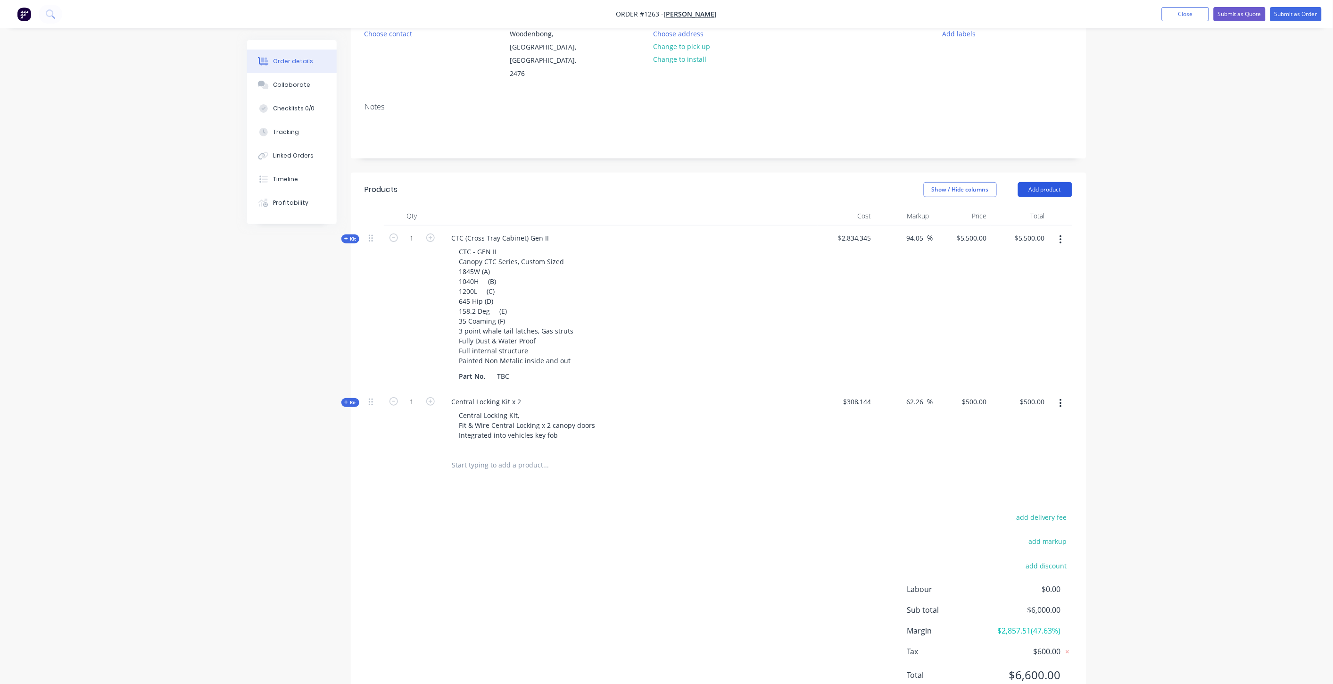
click at [1036, 182] on button "Add product" at bounding box center [1045, 189] width 54 height 15
click at [997, 207] on div "Product catalogue" at bounding box center [1027, 214] width 73 height 14
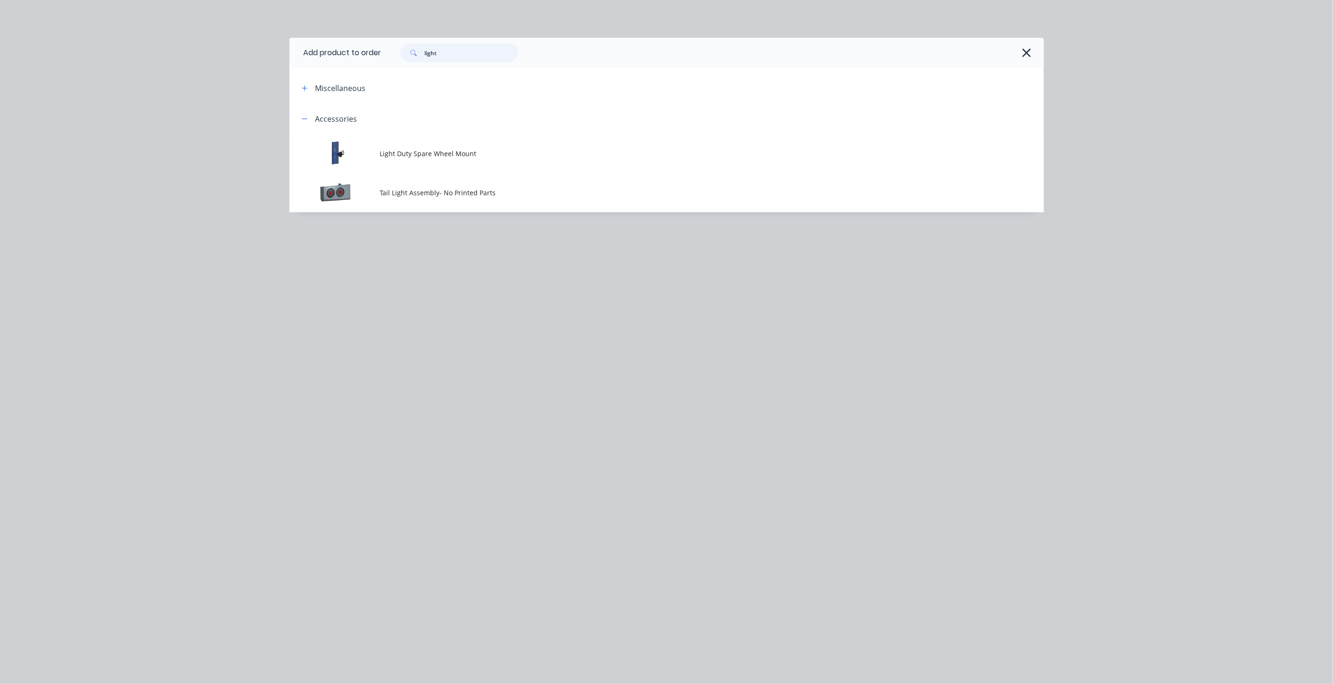
drag, startPoint x: 442, startPoint y: 56, endPoint x: 382, endPoint y: 55, distance: 60.4
click at [382, 55] on header "Add product to order light" at bounding box center [666, 53] width 754 height 30
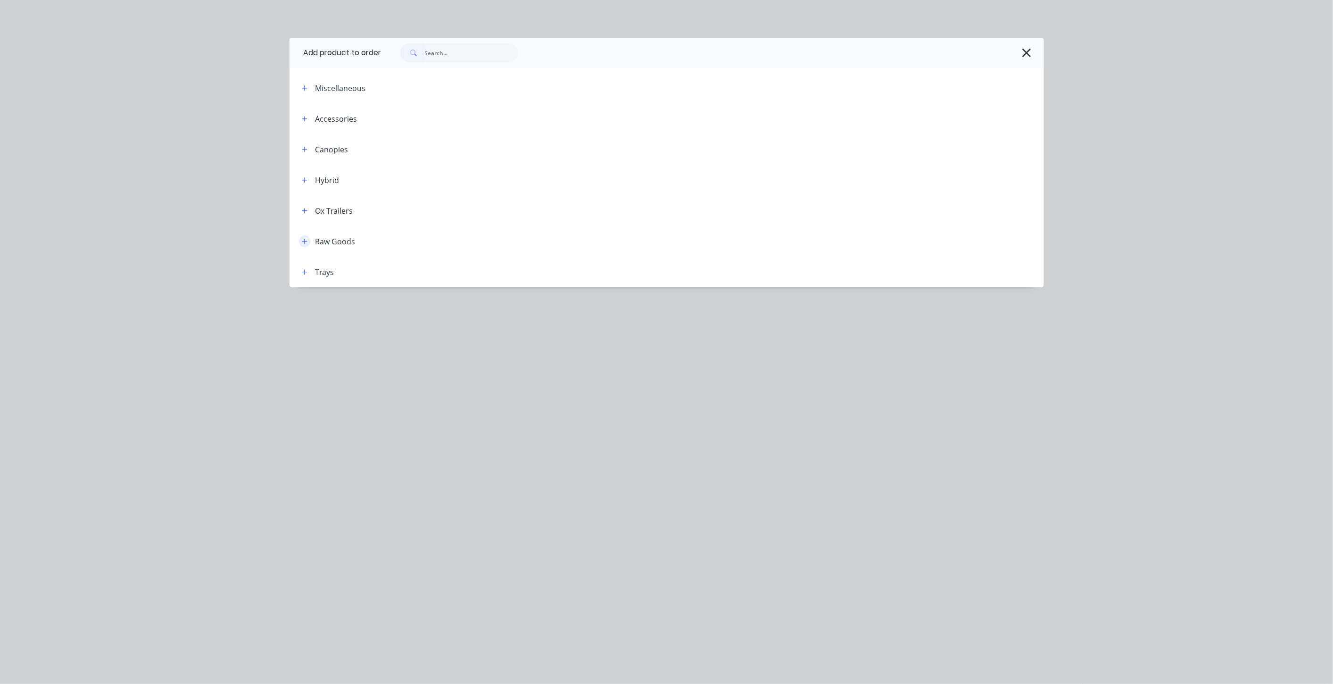
click at [302, 242] on icon "button" at bounding box center [305, 241] width 6 height 7
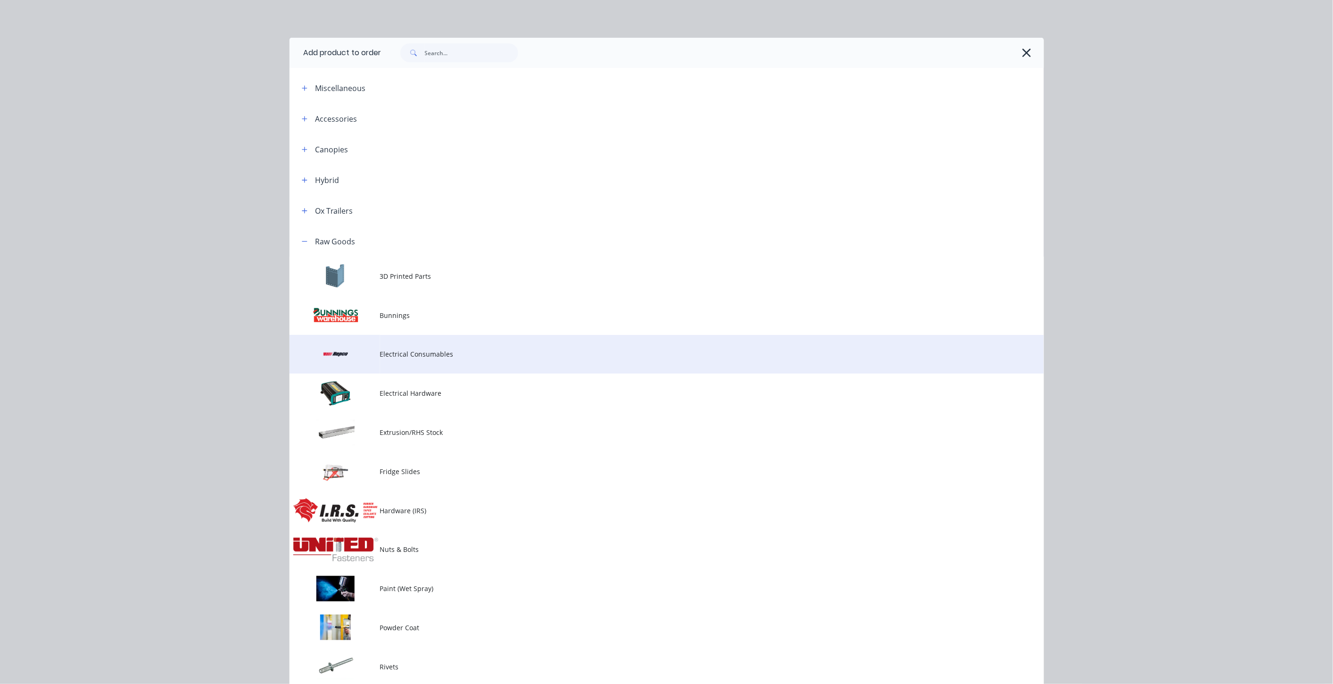
click at [399, 359] on td "Electrical Consumables" at bounding box center [712, 354] width 664 height 39
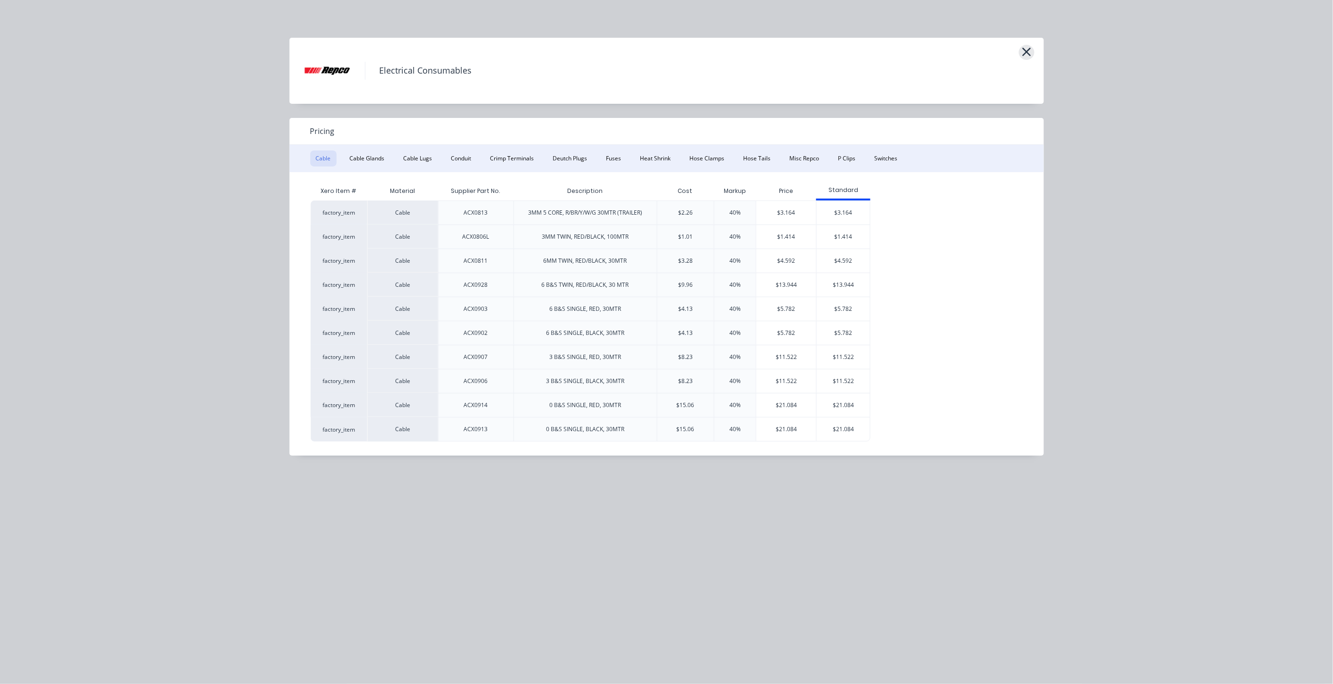
click at [1026, 49] on icon "button" at bounding box center [1027, 51] width 10 height 13
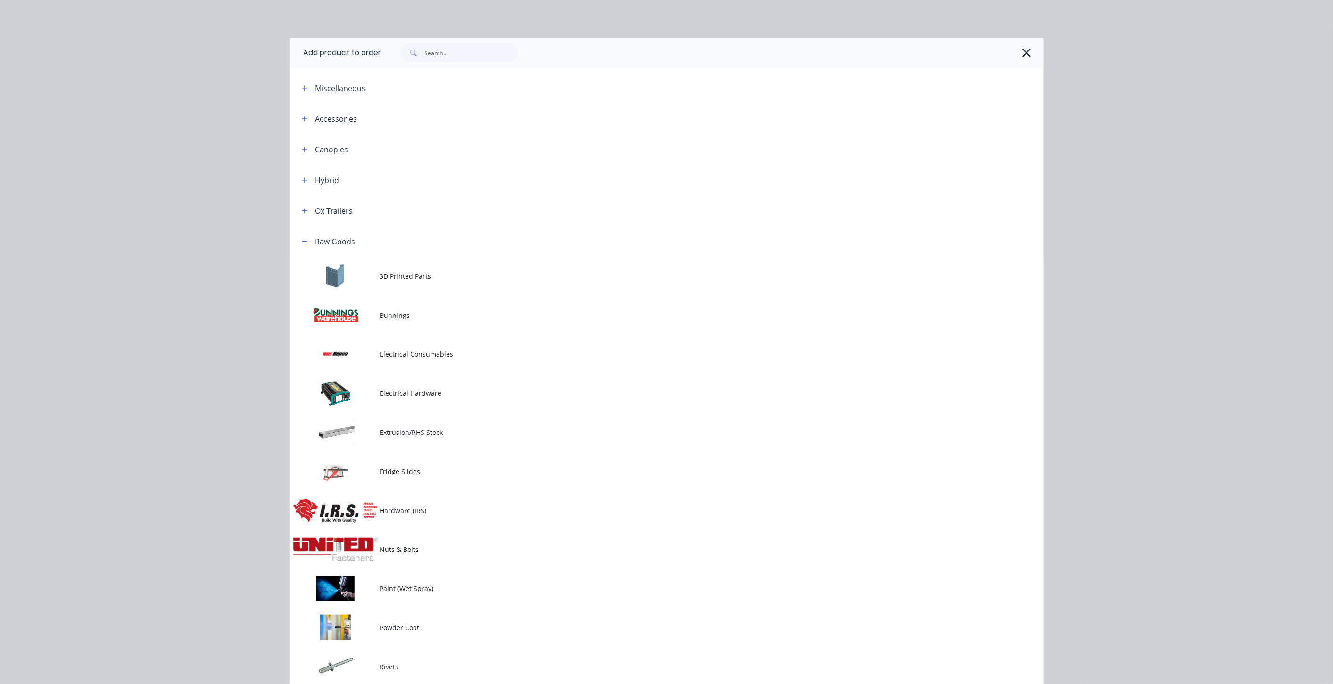
scroll to position [113, 0]
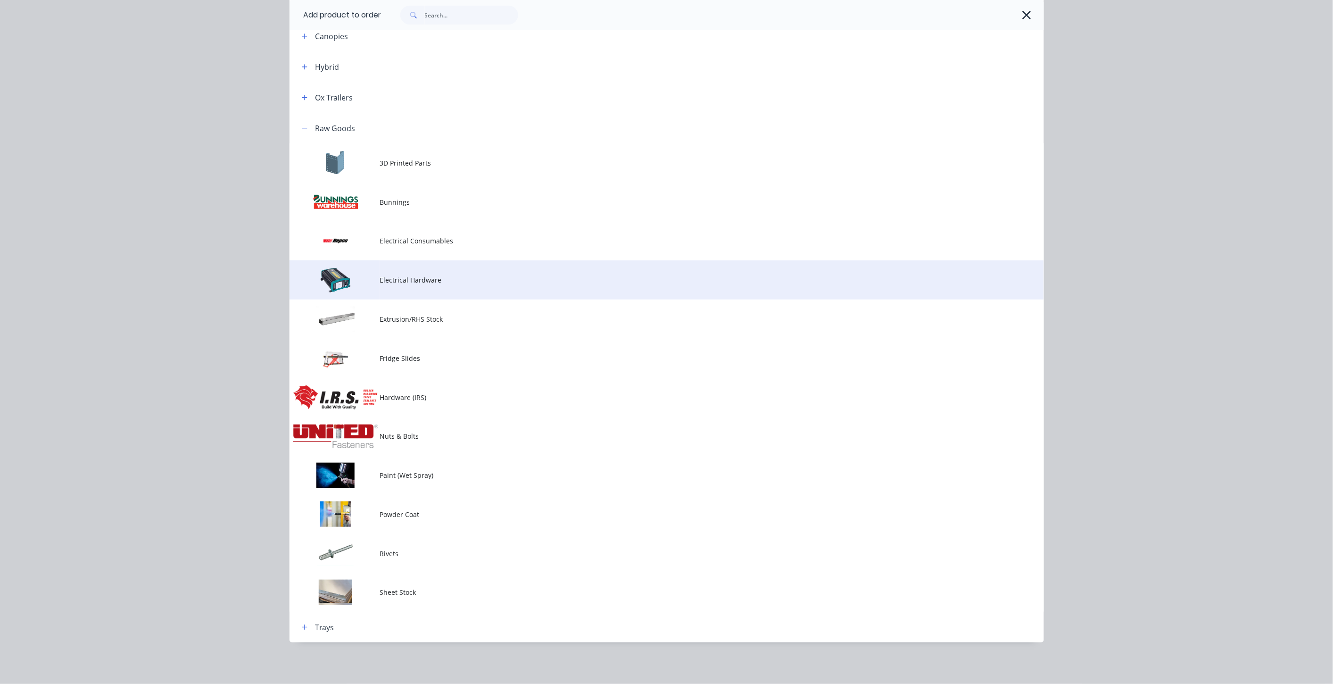
click at [416, 284] on span "Electrical Hardware" at bounding box center [645, 280] width 531 height 10
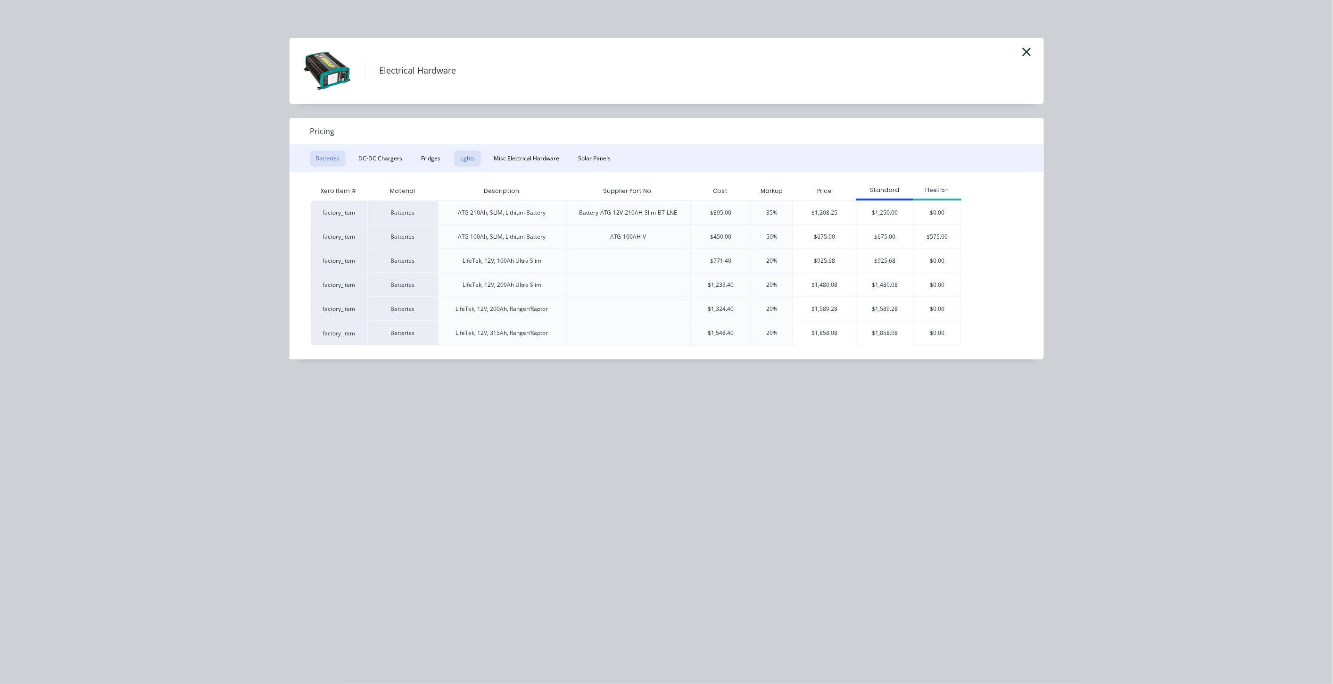
click at [463, 161] on button "Lights" at bounding box center [467, 158] width 27 height 16
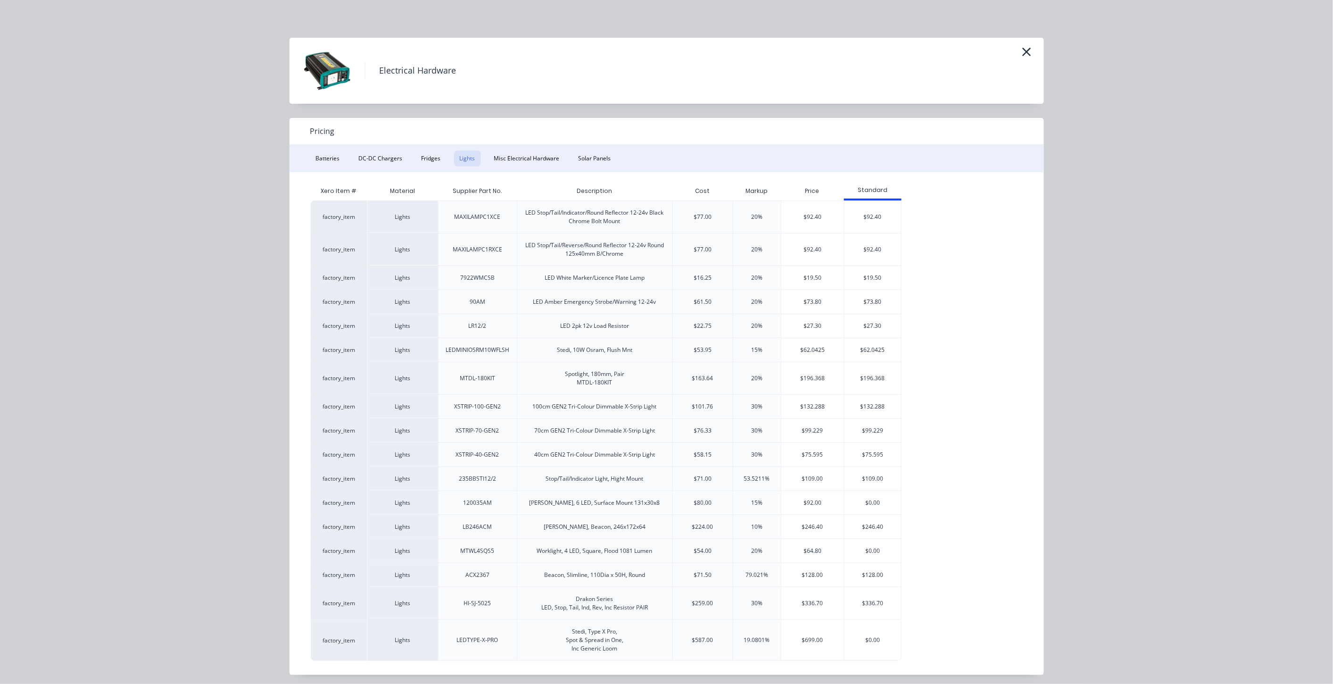
click at [822, 408] on div "$132.288" at bounding box center [812, 407] width 63 height 24
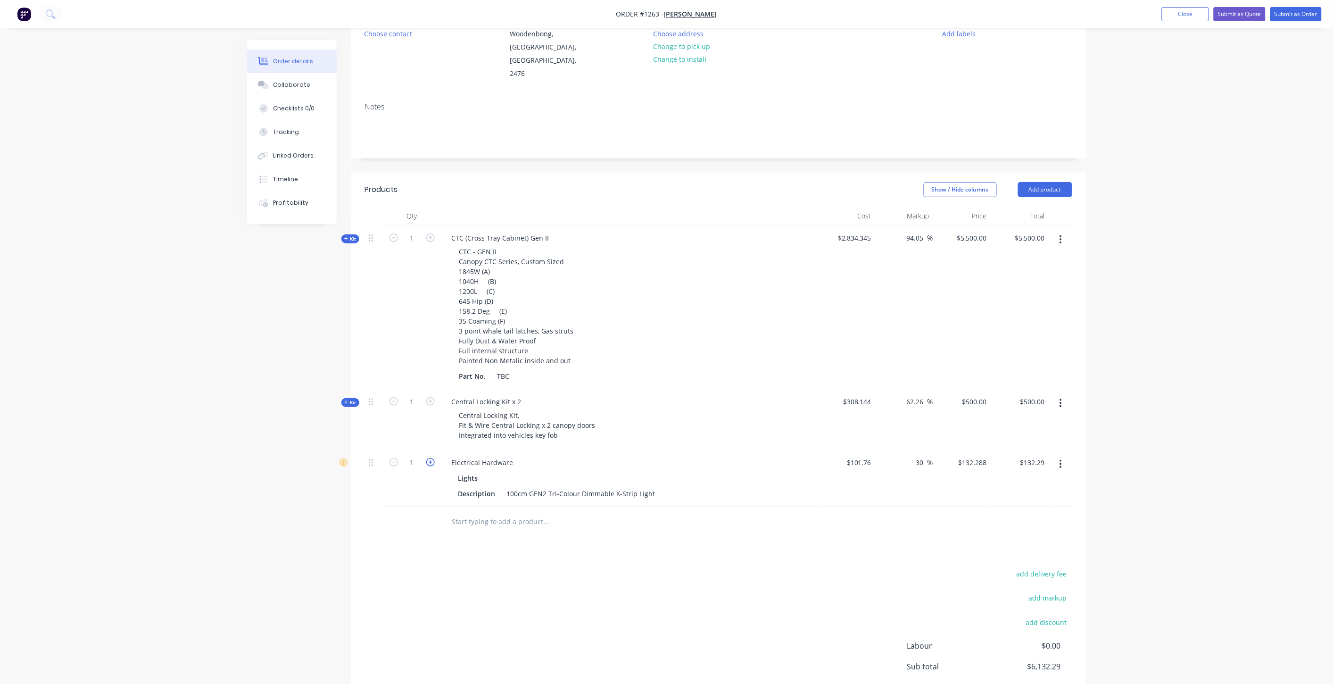
click at [430, 458] on icon "button" at bounding box center [430, 462] width 8 height 8
type input "2"
type input "$264.58"
click at [1024, 182] on button "Add product" at bounding box center [1045, 189] width 54 height 15
click at [695, 60] on button "Change to install" at bounding box center [679, 59] width 63 height 13
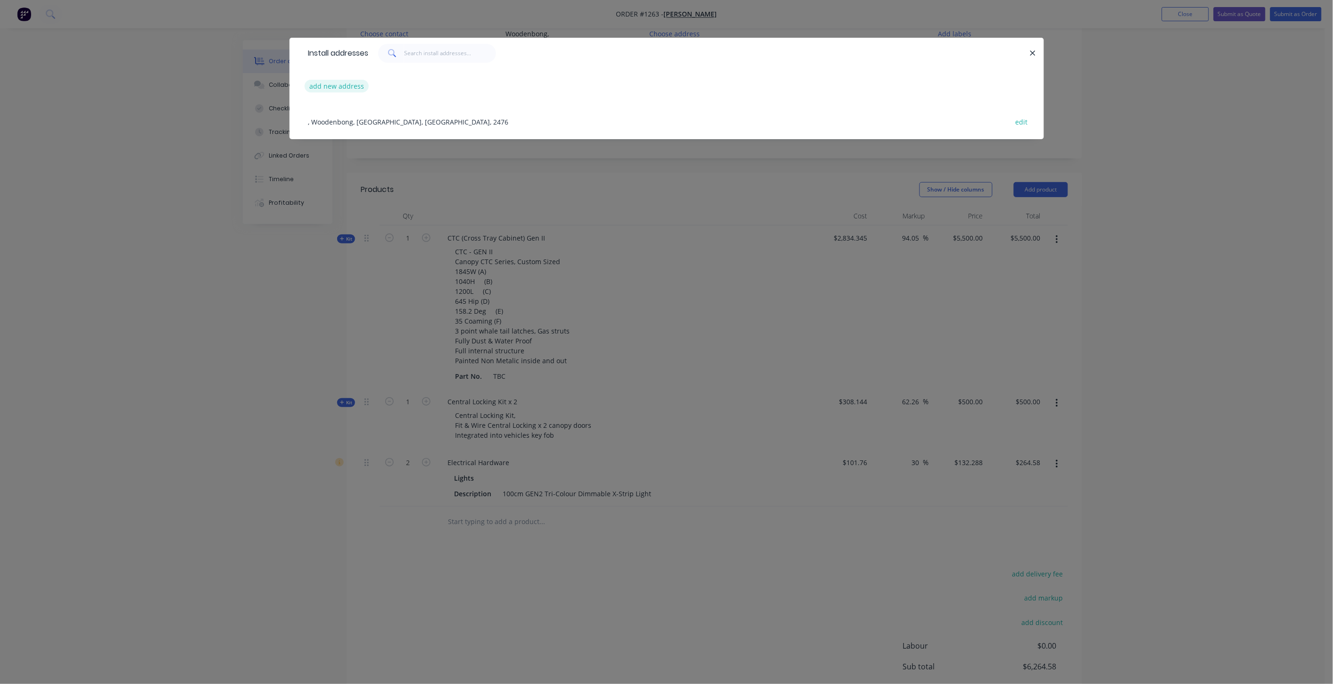
click at [343, 90] on button "add new address" at bounding box center [337, 86] width 65 height 13
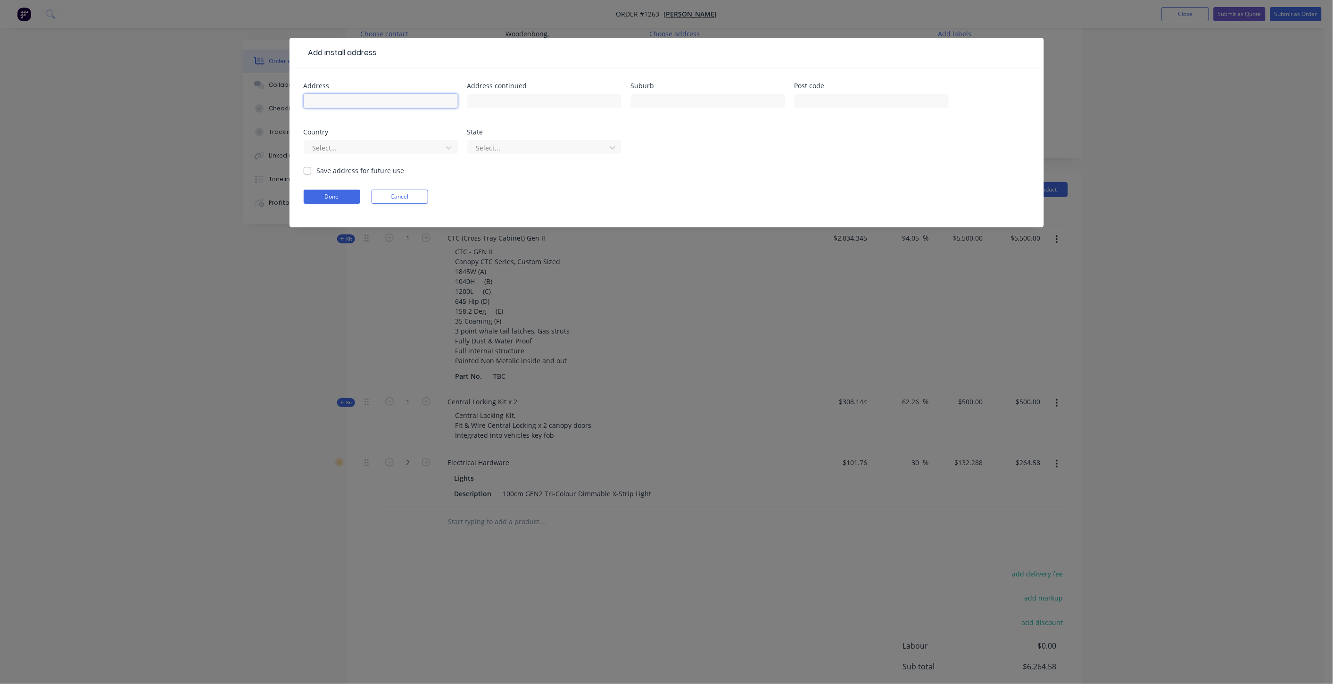
click at [346, 102] on input "text" at bounding box center [381, 101] width 154 height 14
type input "[STREET_ADDRESS][PERSON_NAME]"
type input "Warwick"
type input "4370"
type input "[GEOGRAPHIC_DATA]"
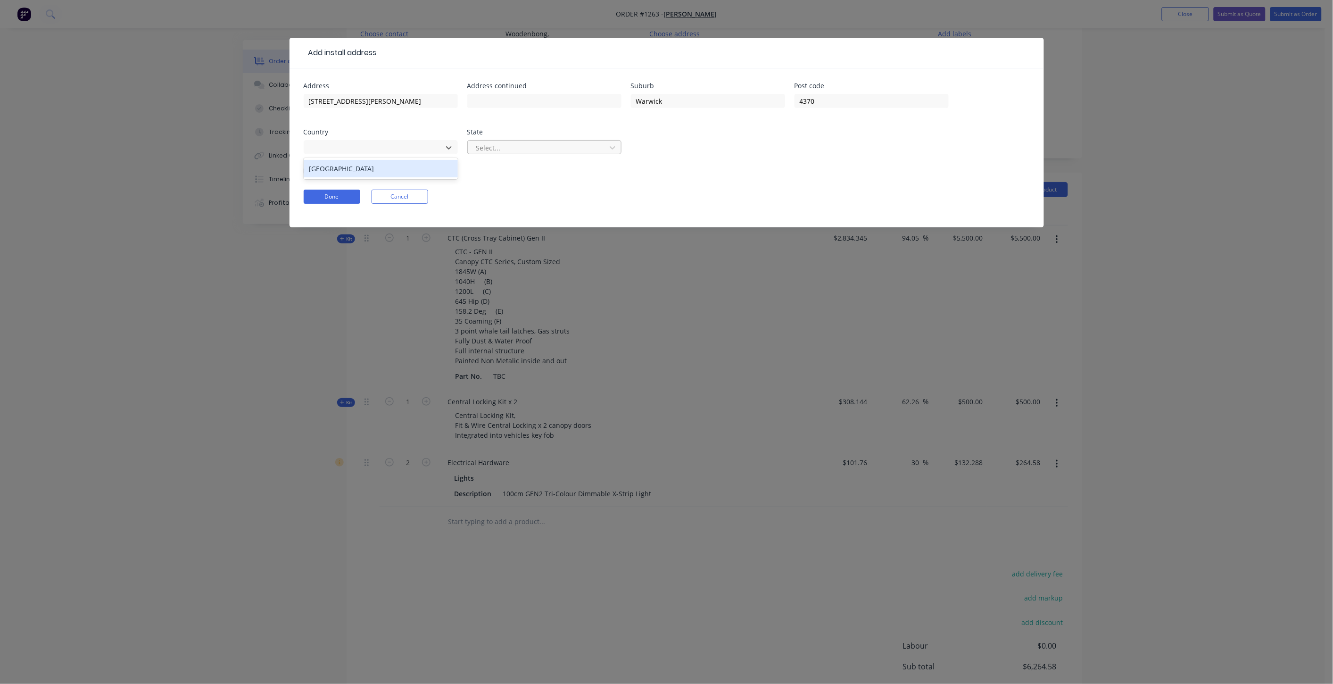
click at [508, 144] on div at bounding box center [538, 148] width 126 height 12
click at [440, 147] on div at bounding box center [448, 147] width 17 height 15
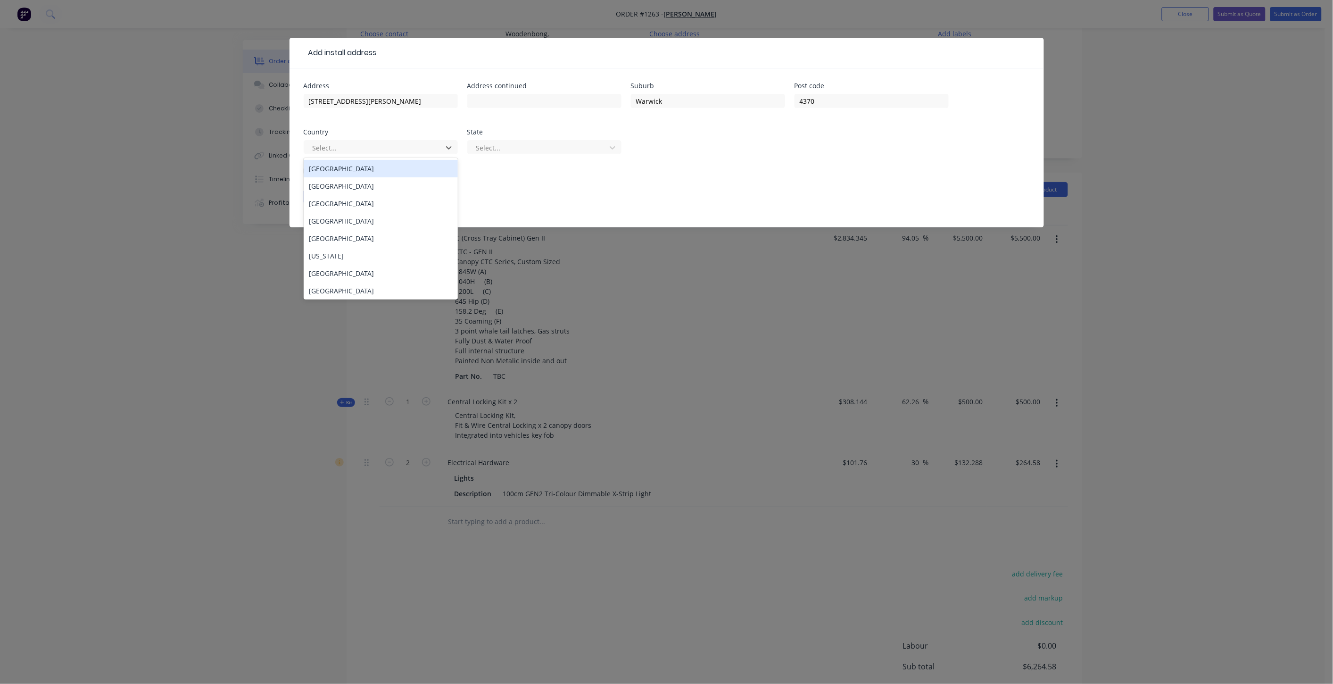
click at [402, 173] on div "[GEOGRAPHIC_DATA]" at bounding box center [381, 168] width 154 height 17
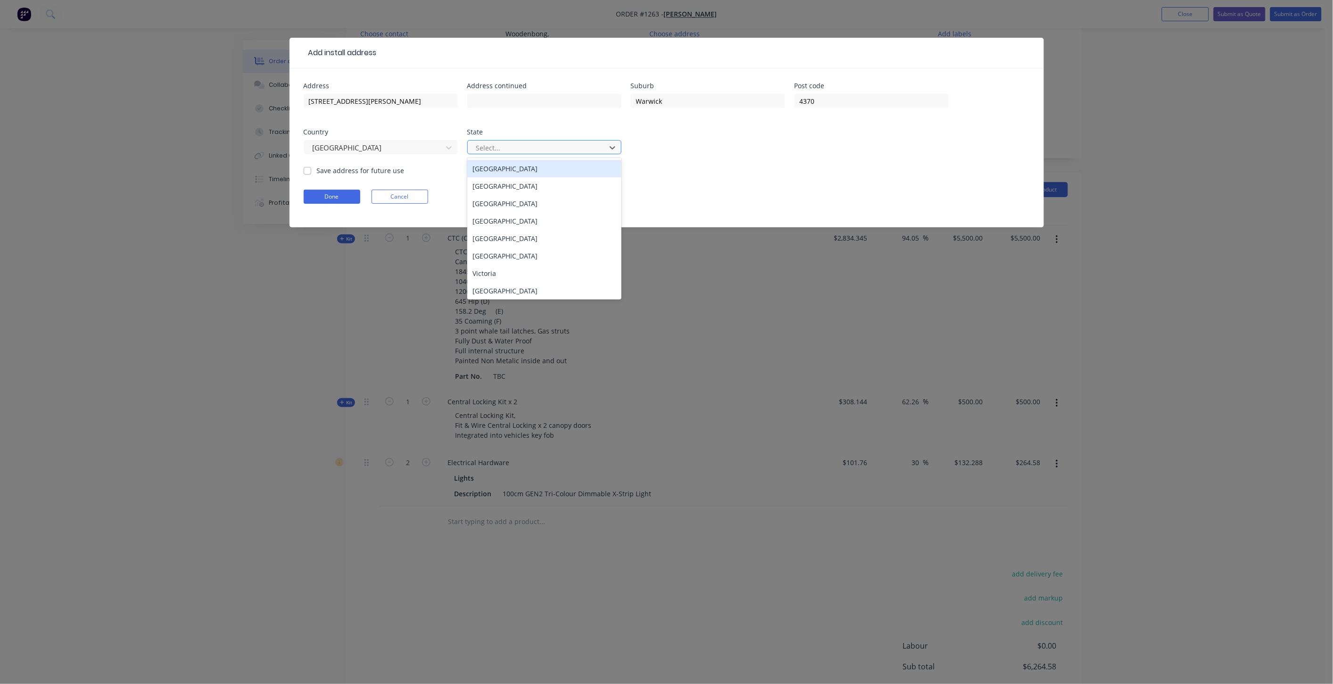
click at [526, 152] on div at bounding box center [538, 148] width 126 height 12
click at [512, 215] on div "[GEOGRAPHIC_DATA]" at bounding box center [544, 220] width 154 height 17
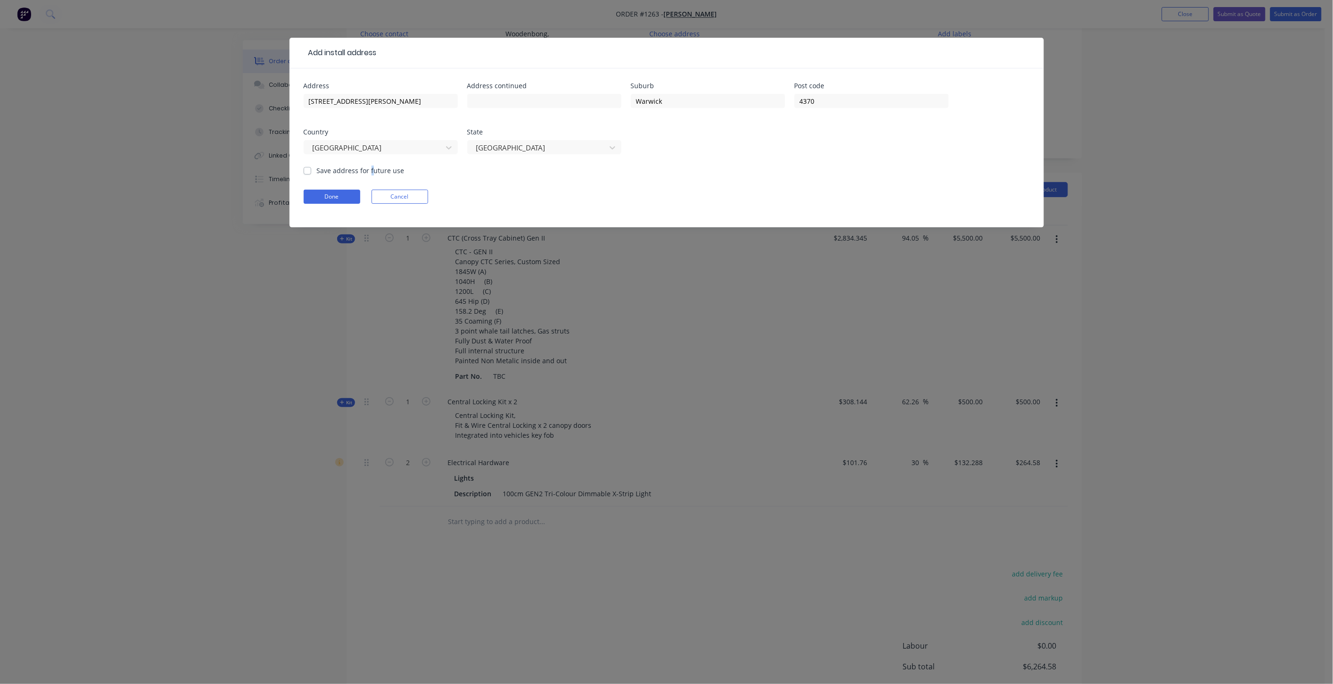
click at [370, 170] on label "Save address for future use" at bounding box center [361, 170] width 88 height 10
click at [311, 171] on div "Save address for future use" at bounding box center [354, 170] width 101 height 10
click at [317, 169] on label "Save address for future use" at bounding box center [361, 170] width 88 height 10
click at [308, 169] on input "Save address for future use" at bounding box center [308, 169] width 8 height 9
checkbox input "true"
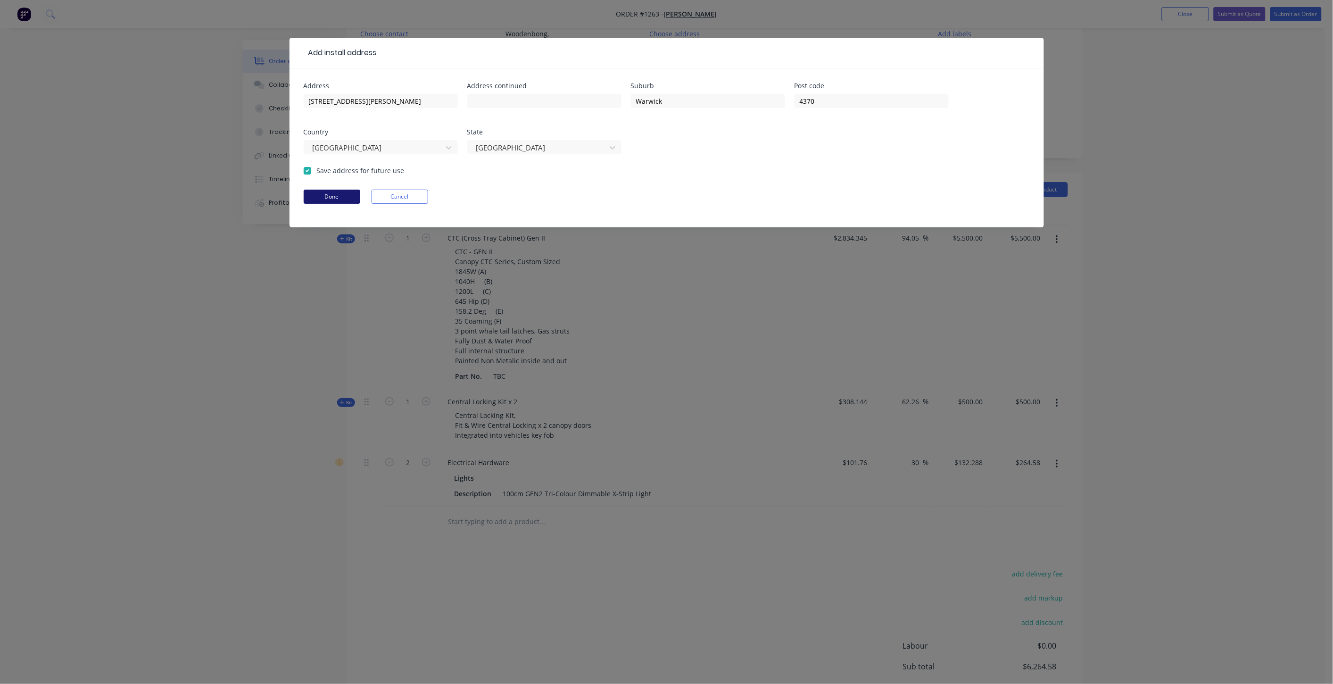
click at [321, 193] on button "Done" at bounding box center [332, 197] width 57 height 14
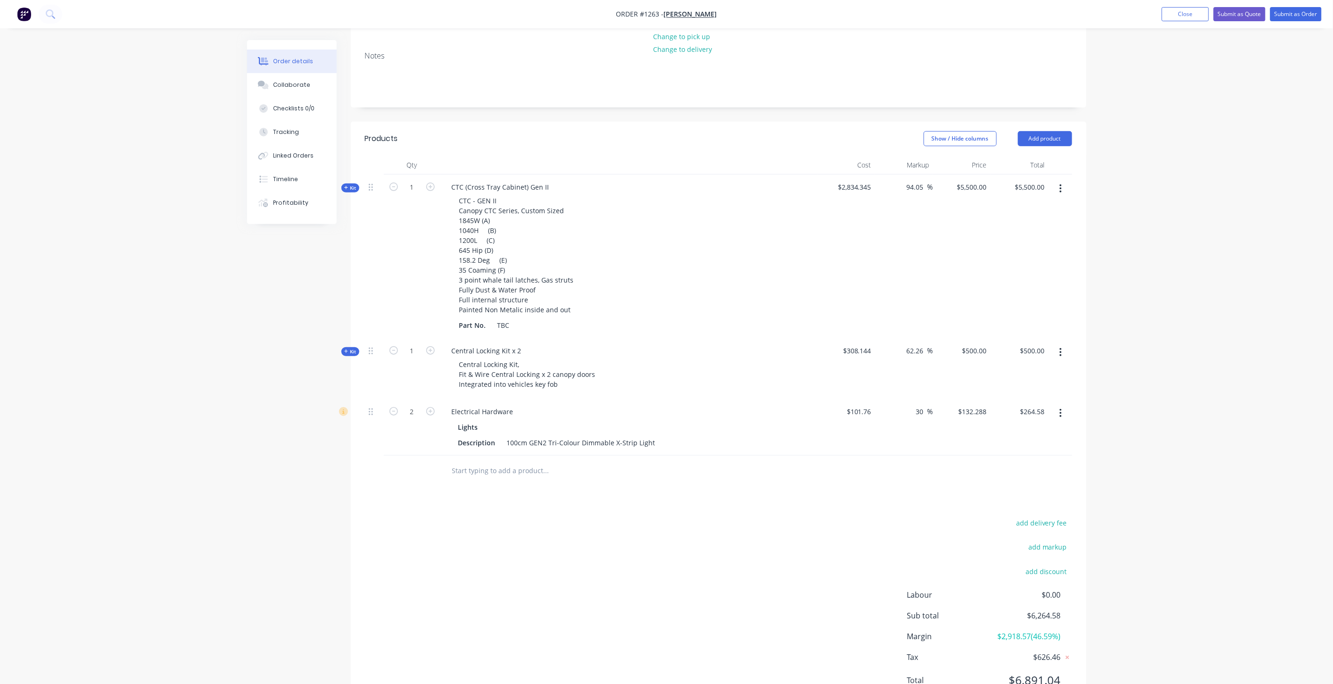
scroll to position [185, 0]
click at [475, 458] on input "text" at bounding box center [546, 467] width 189 height 19
click at [1054, 128] on button "Add product" at bounding box center [1045, 135] width 54 height 15
click at [1025, 284] on div "Notes (External)" at bounding box center [1027, 291] width 73 height 14
click at [538, 458] on div at bounding box center [629, 465] width 370 height 14
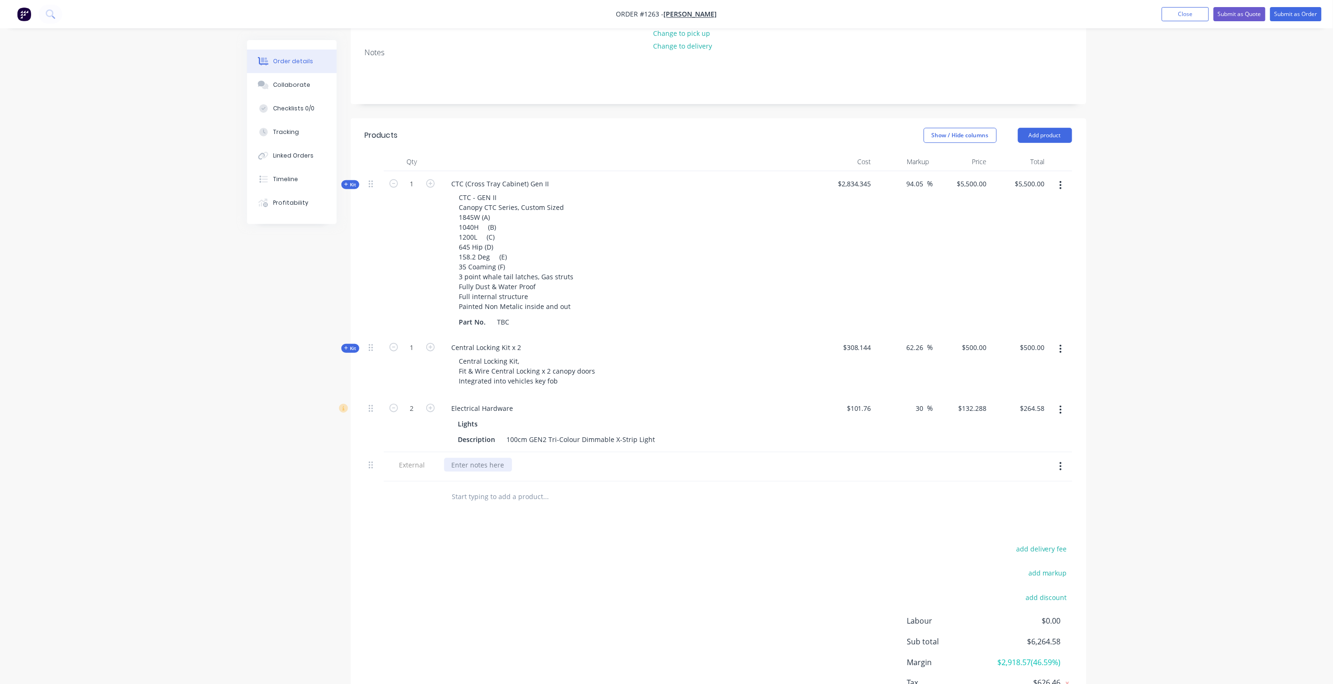
click at [463, 458] on div at bounding box center [478, 465] width 68 height 14
click at [837, 452] on div at bounding box center [847, 476] width 58 height 49
click at [1038, 128] on button "Add product" at bounding box center [1045, 135] width 54 height 15
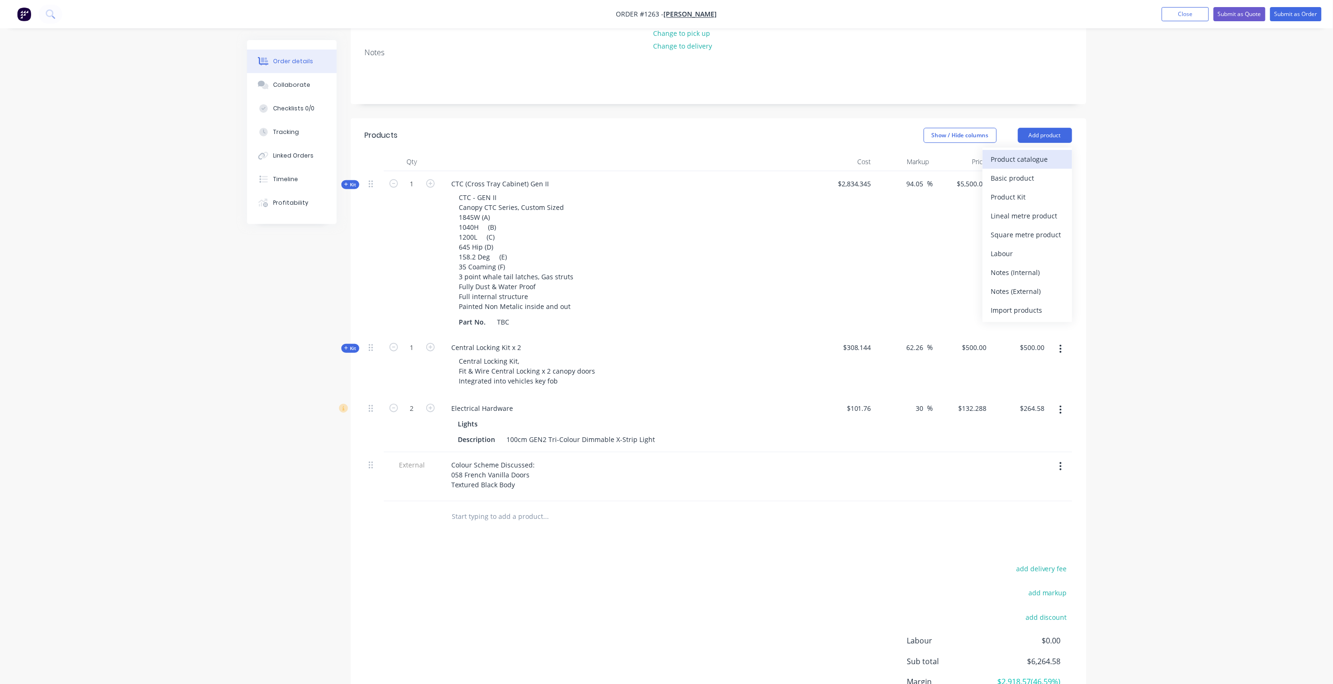
click at [1002, 152] on div "Product catalogue" at bounding box center [1027, 159] width 73 height 14
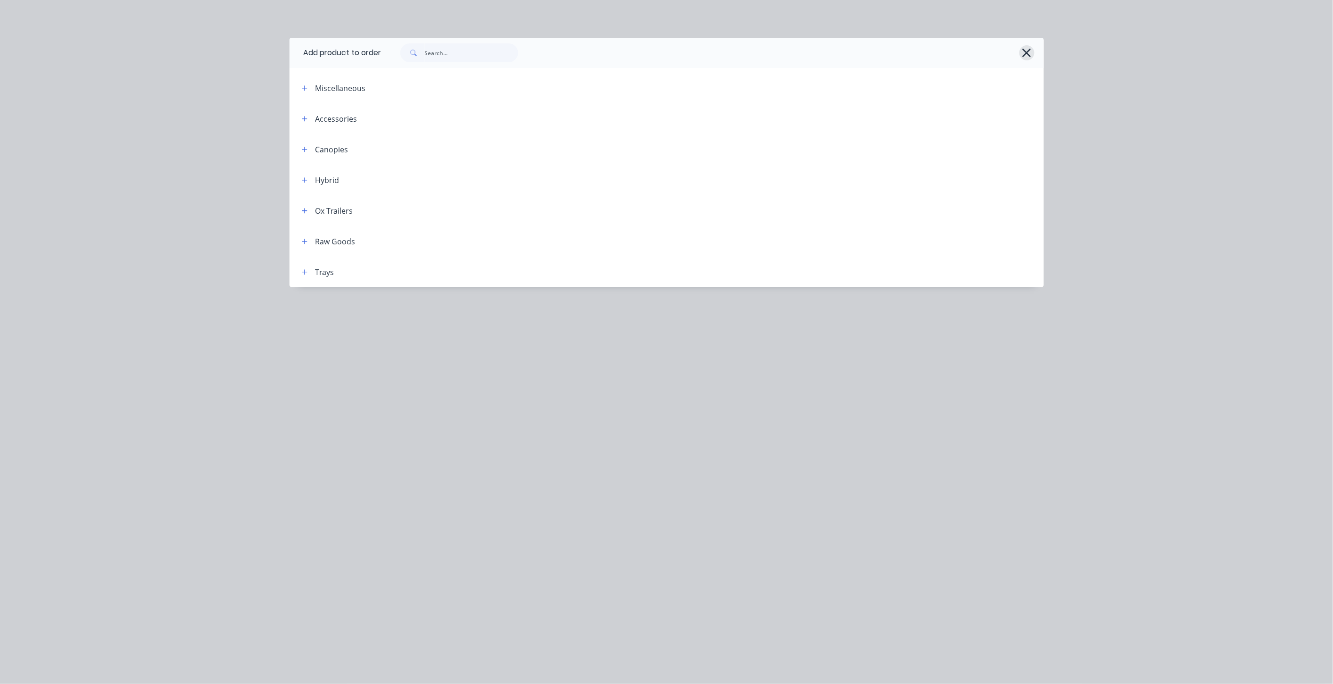
click at [1024, 52] on icon "button" at bounding box center [1027, 52] width 10 height 13
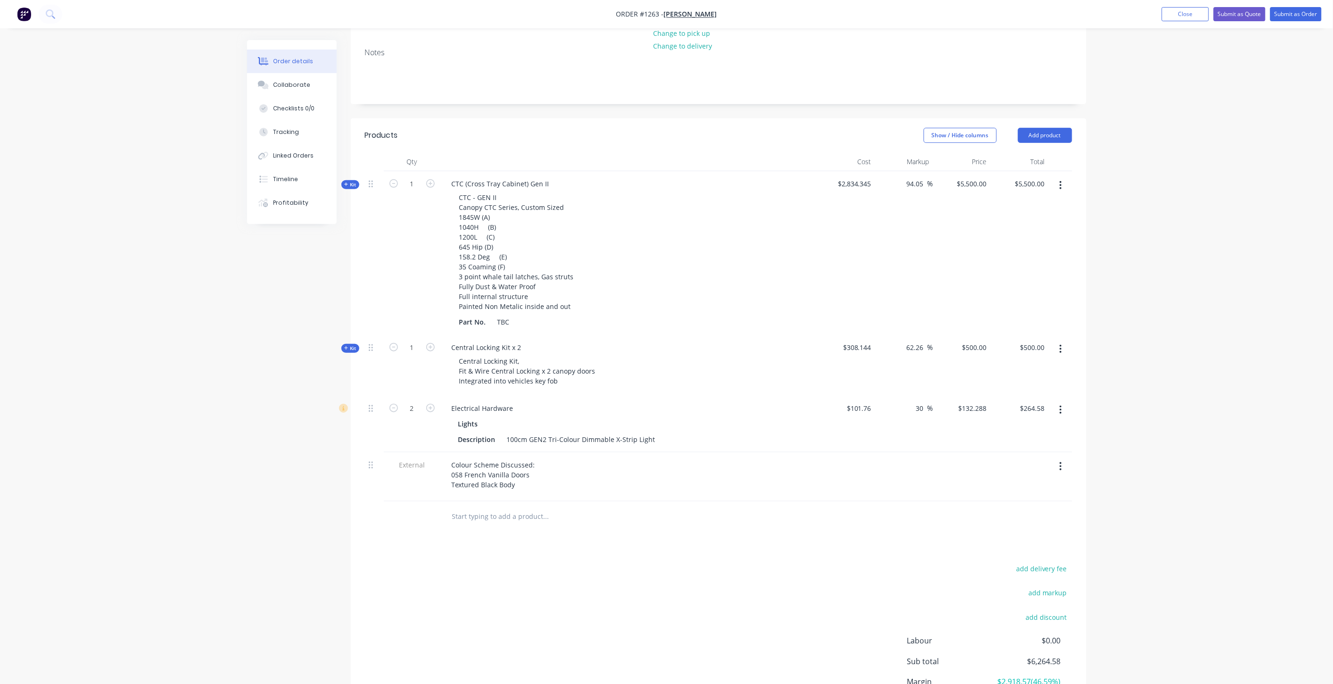
click at [473, 507] on input "text" at bounding box center [546, 516] width 189 height 19
click at [488, 507] on input "Custom" at bounding box center [546, 516] width 189 height 19
type input "Custom:"
click at [525, 537] on div "button" at bounding box center [596, 552] width 283 height 30
click at [486, 507] on input "Custom:" at bounding box center [546, 516] width 189 height 19
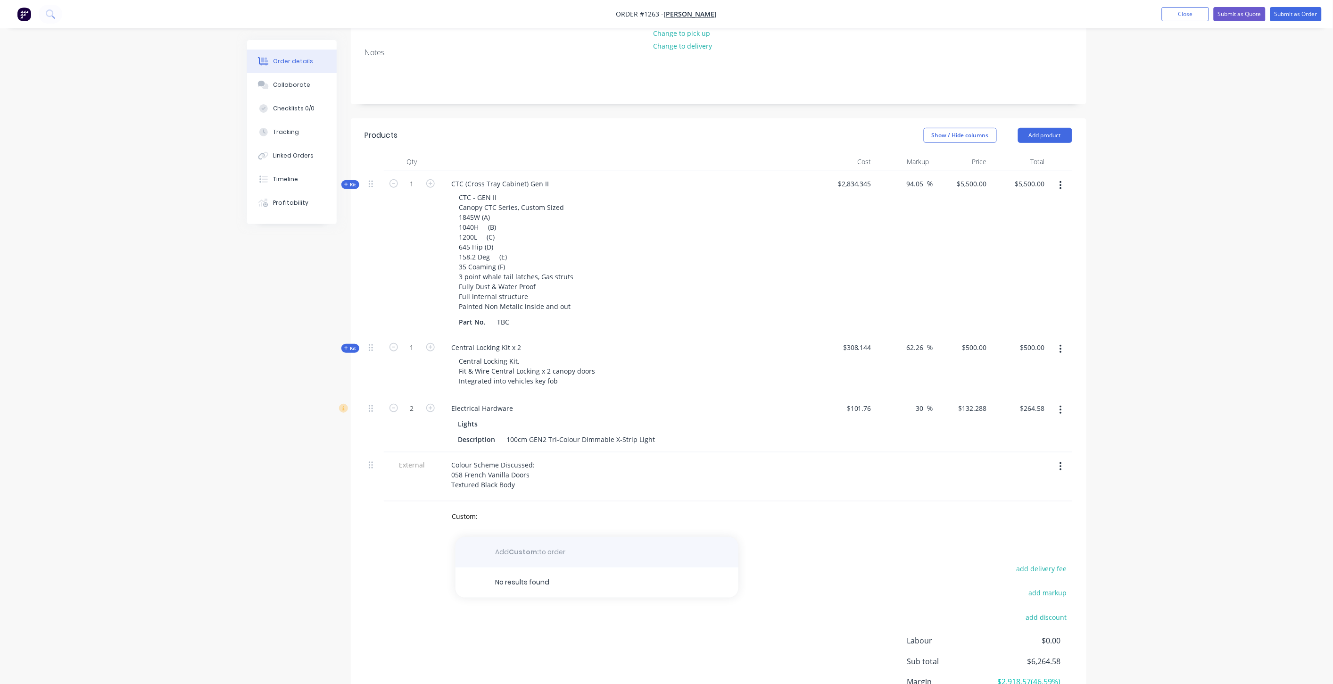
click at [517, 537] on div "button" at bounding box center [596, 552] width 283 height 30
click at [520, 567] on div "No results found" at bounding box center [596, 582] width 283 height 30
click at [515, 537] on div "button" at bounding box center [596, 552] width 283 height 30
drag, startPoint x: 480, startPoint y: 466, endPoint x: 488, endPoint y: 476, distance: 13.1
click at [481, 501] on div "Custom: Add Custom: to order No results found" at bounding box center [609, 516] width 339 height 31
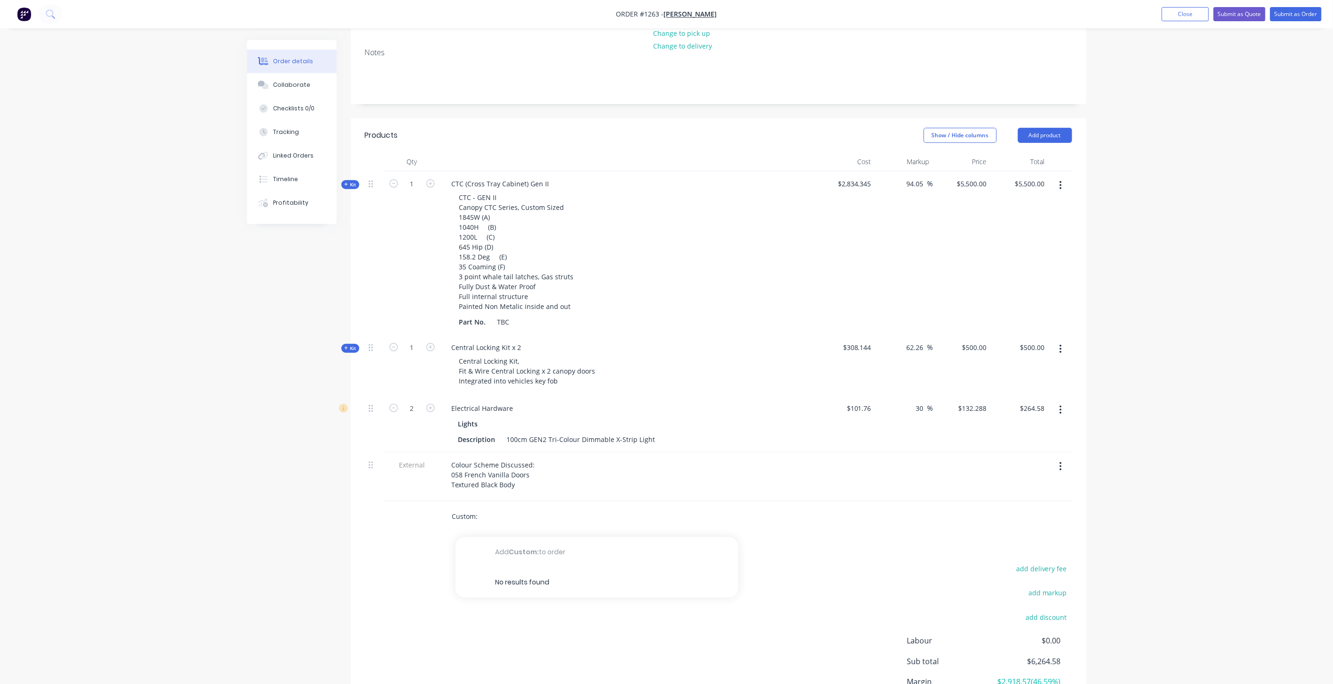
drag, startPoint x: 485, startPoint y: 477, endPoint x: 445, endPoint y: 475, distance: 39.7
click at [448, 507] on div "Custom: Add Custom: to order No results found" at bounding box center [585, 516] width 283 height 19
type input "custom"
click at [521, 537] on div "button" at bounding box center [596, 552] width 283 height 30
drag, startPoint x: 491, startPoint y: 481, endPoint x: 488, endPoint y: 472, distance: 10.0
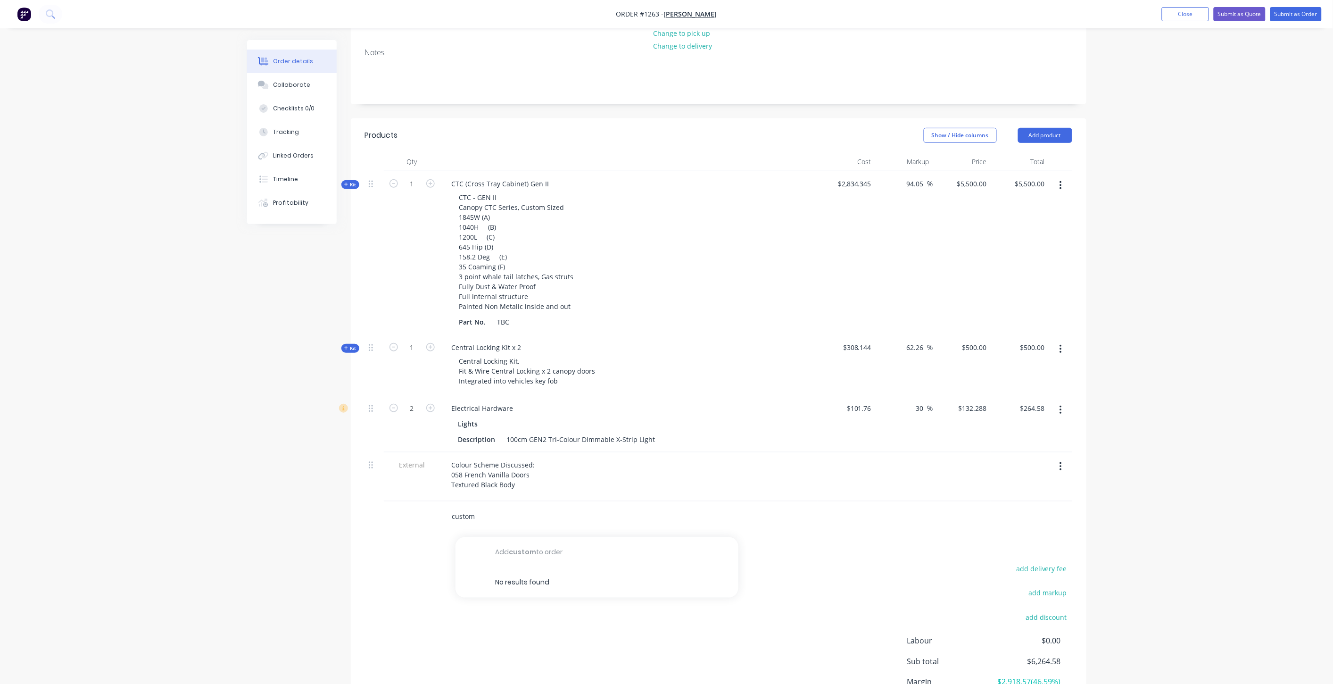
click at [491, 507] on input "custom" at bounding box center [546, 516] width 189 height 19
click at [488, 507] on input "custom" at bounding box center [546, 516] width 189 height 19
drag, startPoint x: 482, startPoint y: 475, endPoint x: 427, endPoint y: 473, distance: 55.7
click at [427, 501] on div "custom Add custom to order No results found" at bounding box center [718, 516] width 707 height 31
click at [597, 507] on input "text" at bounding box center [546, 516] width 189 height 19
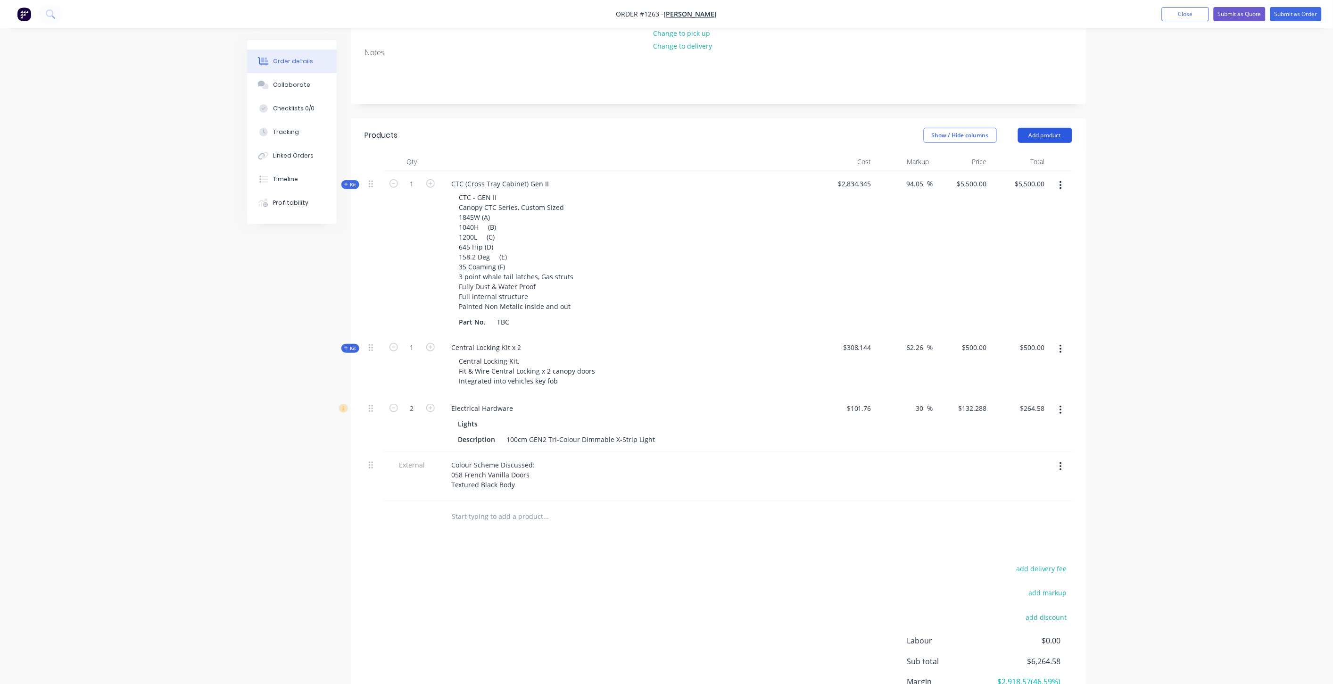
click at [1038, 128] on button "Add product" at bounding box center [1045, 135] width 54 height 15
click at [995, 171] on div "Basic product" at bounding box center [1027, 178] width 73 height 14
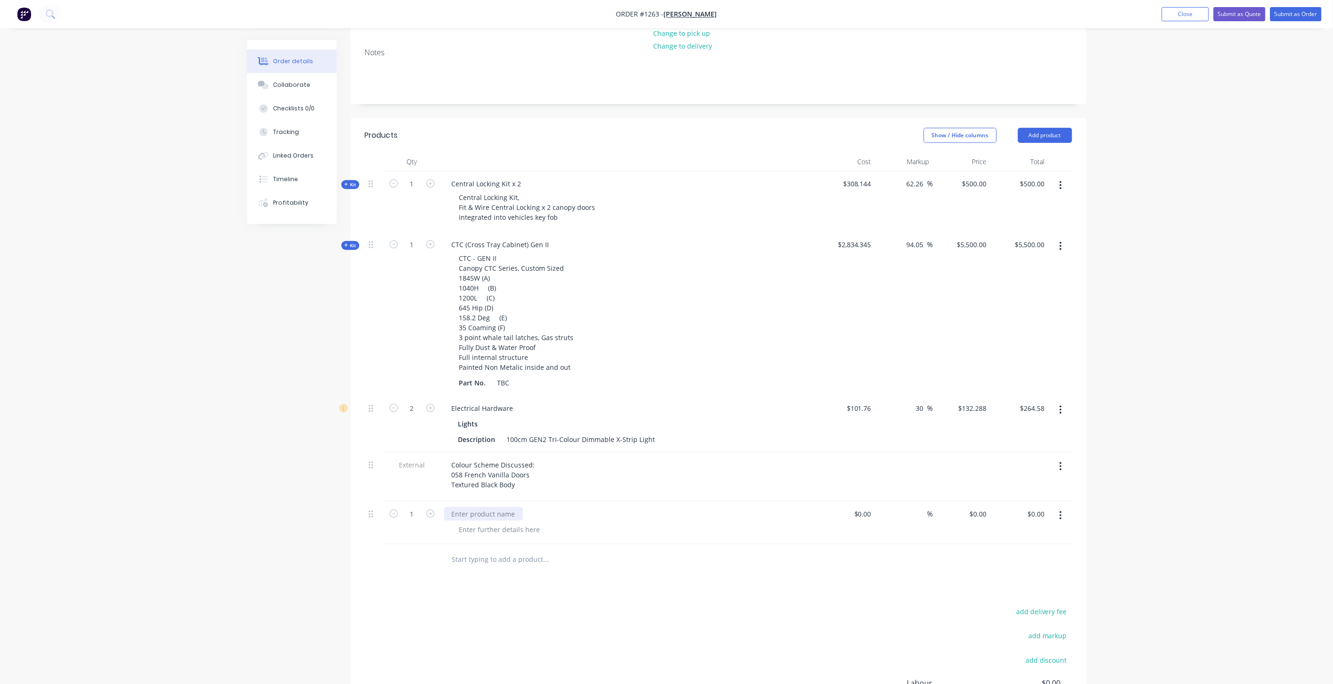
click at [467, 507] on div at bounding box center [483, 514] width 79 height 14
click at [473, 522] on div at bounding box center [500, 529] width 96 height 14
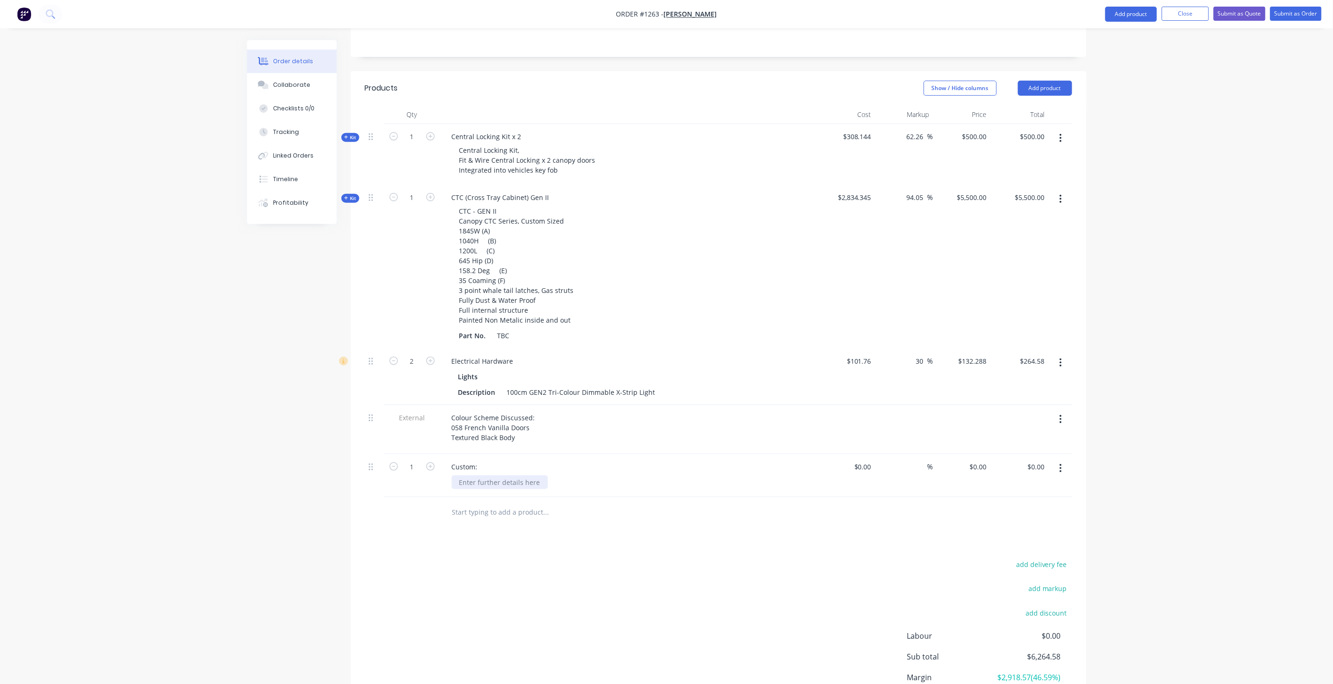
scroll to position [277, 0]
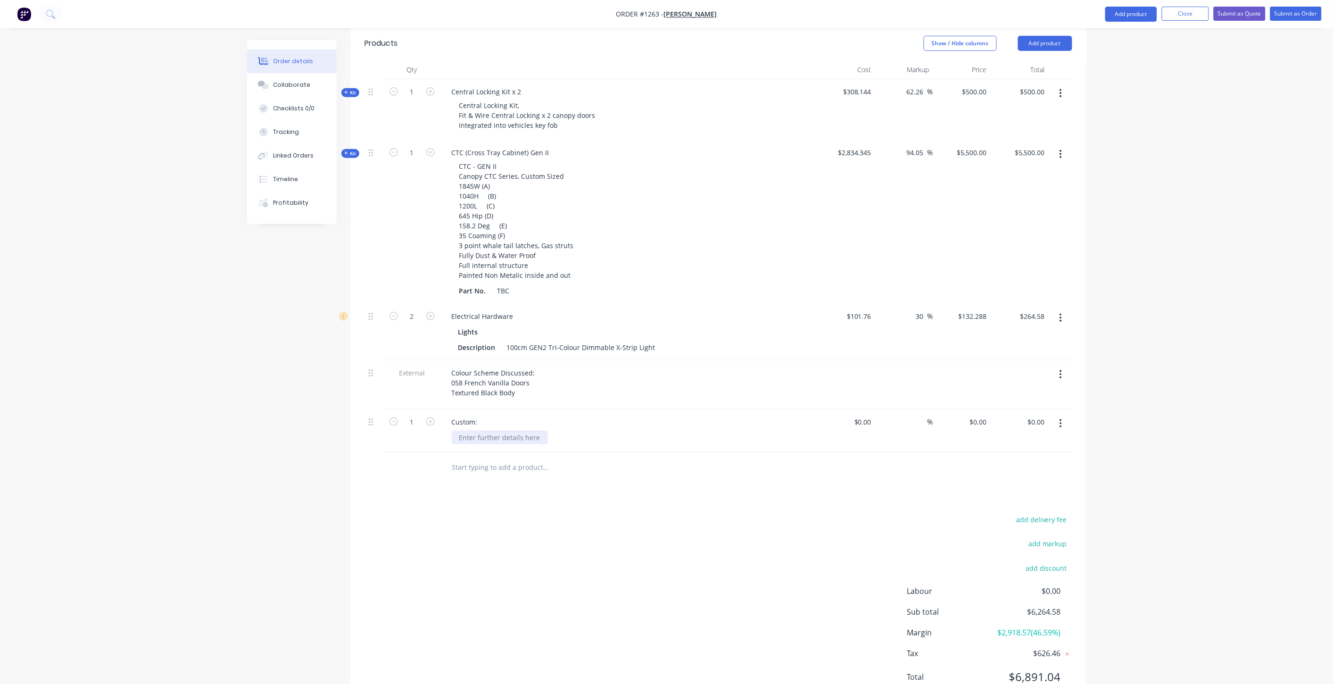
click at [485, 430] on div at bounding box center [500, 437] width 96 height 14
click at [640, 430] on div "Cut Toyota Factory Alloy Dropsides to length Fabricate Custom End Cap to suit F…" at bounding box center [633, 442] width 362 height 24
click at [871, 415] on input at bounding box center [869, 422] width 11 height 14
click at [1061, 418] on icon "button" at bounding box center [1060, 423] width 2 height 10
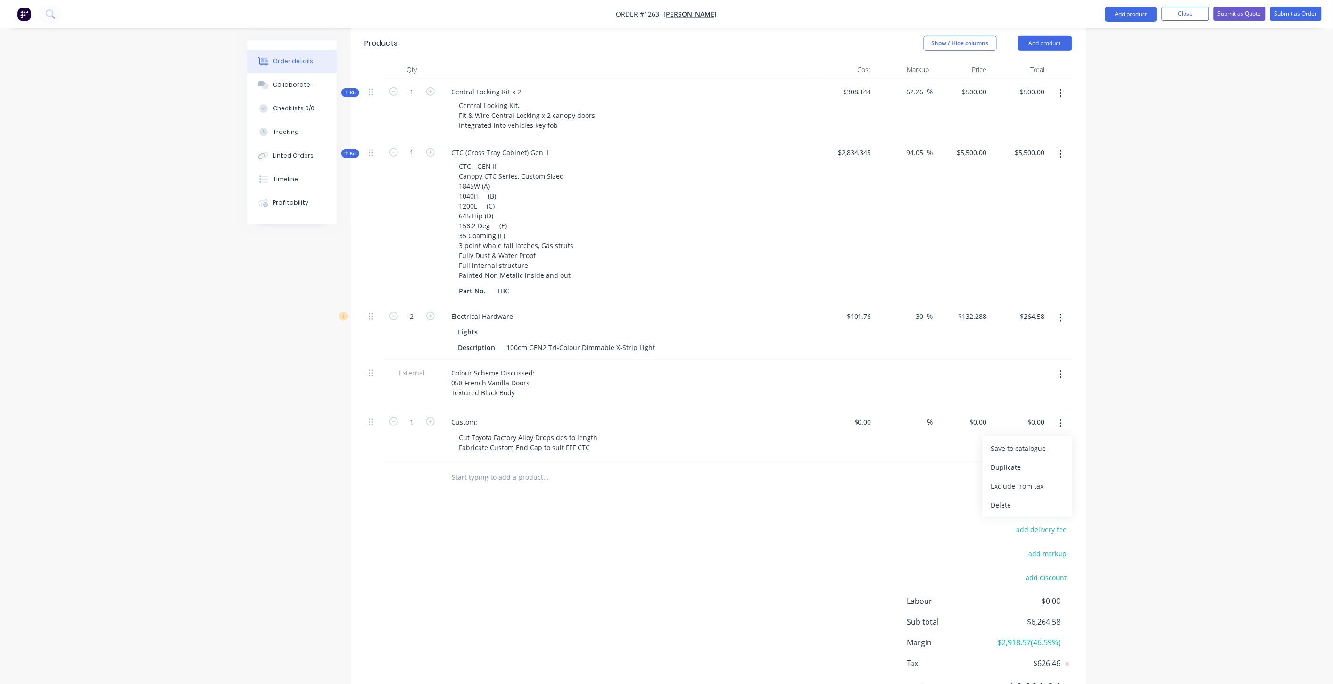
click at [1061, 418] on icon "button" at bounding box center [1060, 423] width 2 height 10
click at [871, 415] on input "0" at bounding box center [864, 422] width 22 height 14
type input "$180.00"
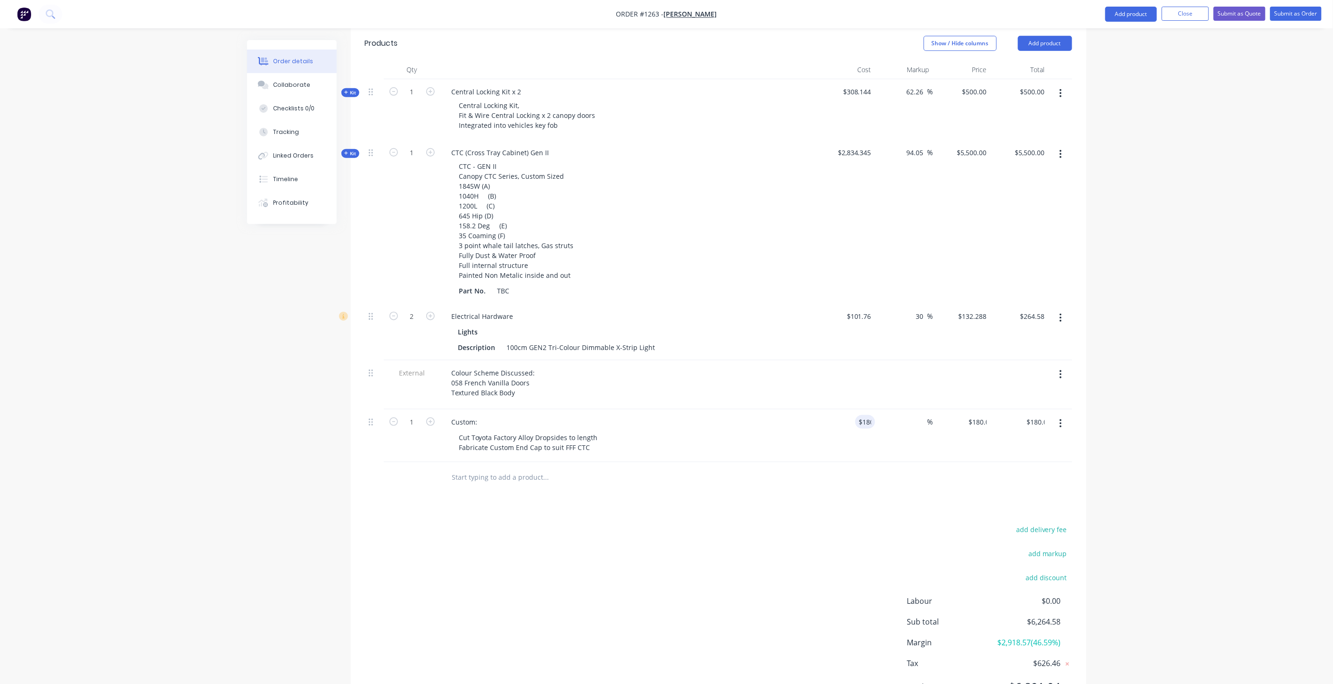
click at [947, 409] on div "$180.00 $0.00" at bounding box center [962, 435] width 58 height 53
type input "300"
type input "66.67"
type input "$300.00"
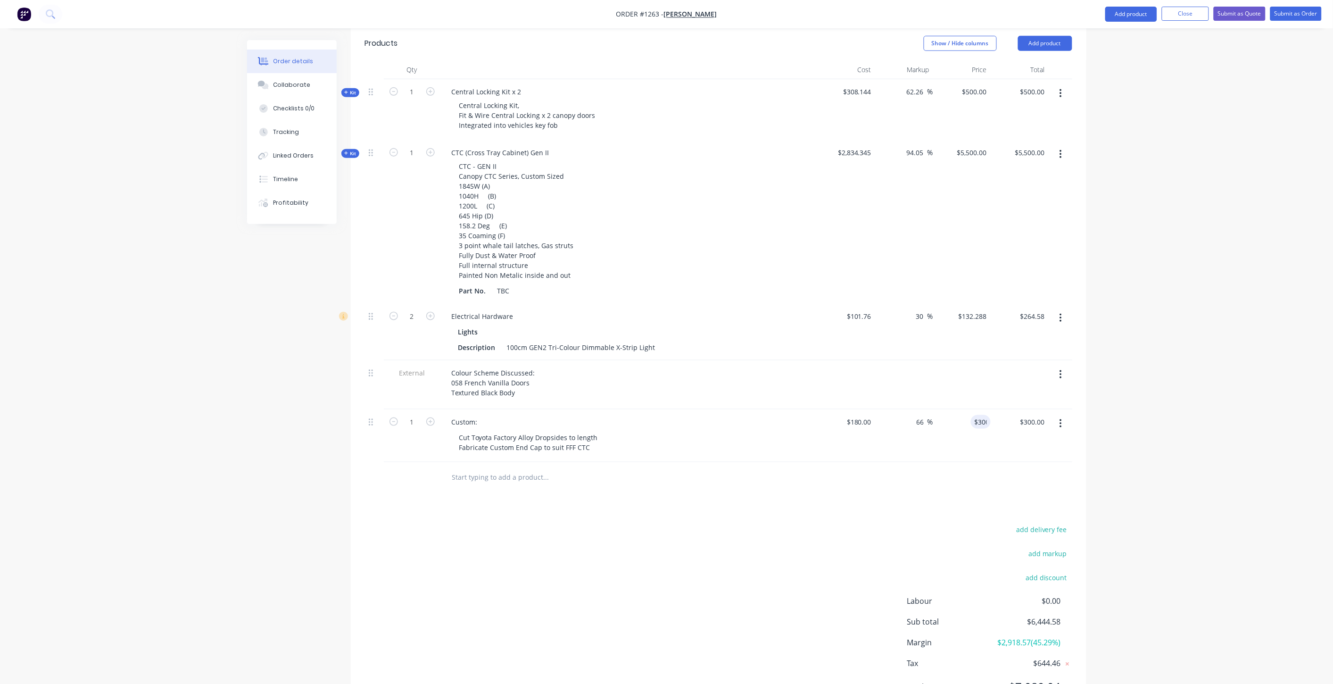
click at [981, 409] on div "$300.00 300" at bounding box center [962, 435] width 58 height 53
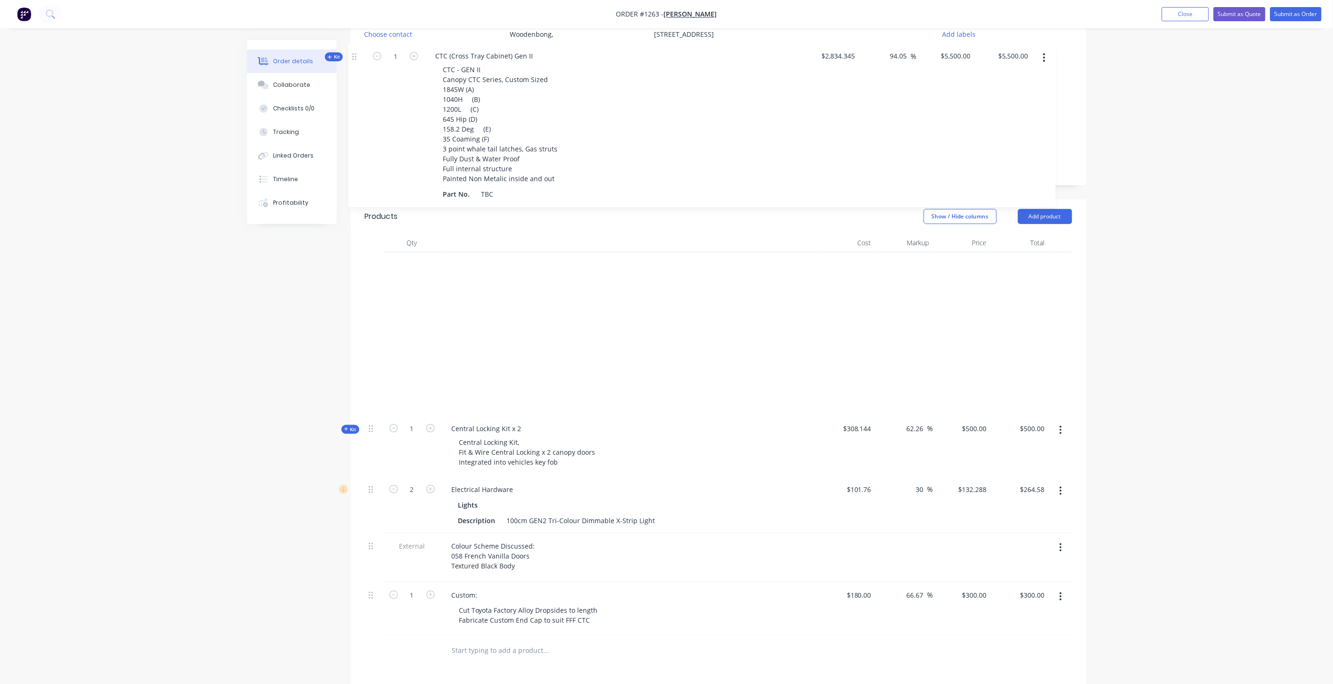
scroll to position [76, 0]
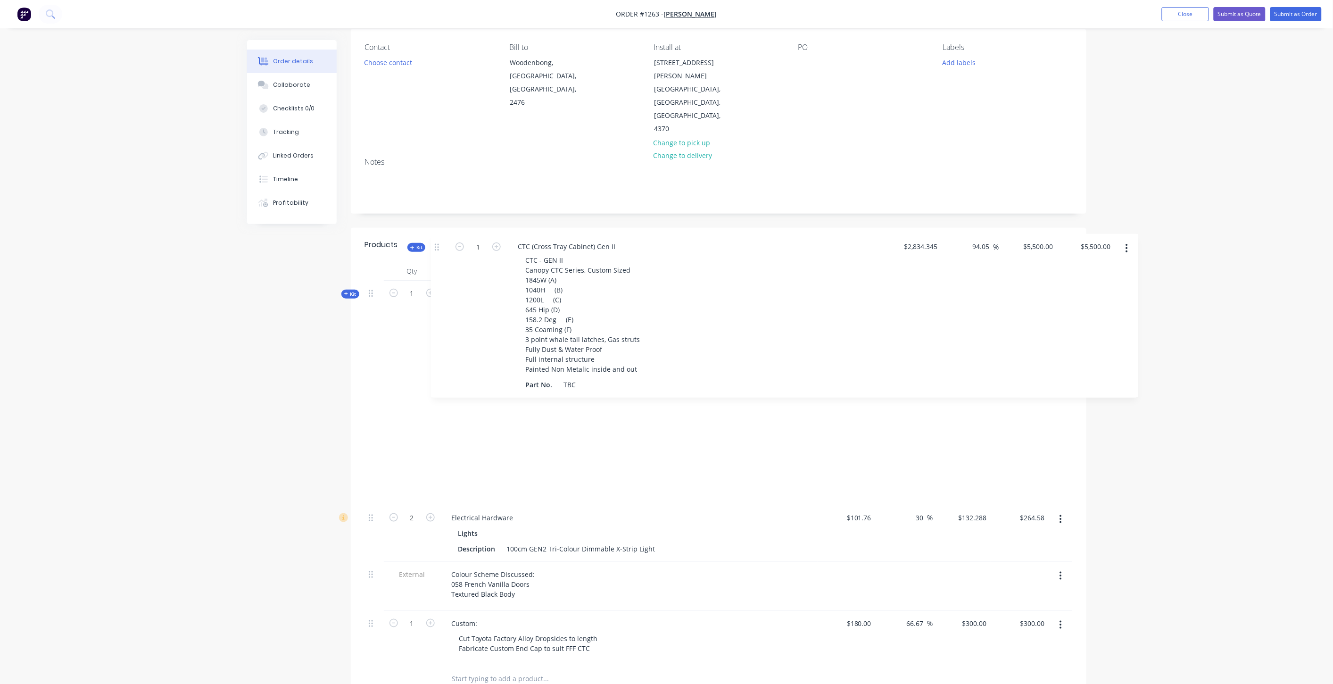
drag, startPoint x: 368, startPoint y: 219, endPoint x: 439, endPoint y: 248, distance: 76.5
click at [439, 281] on div "Kit 1 Central Locking Kit x 2 Central Locking Kit, Fit & Wire Central Locking x…" at bounding box center [718, 472] width 707 height 383
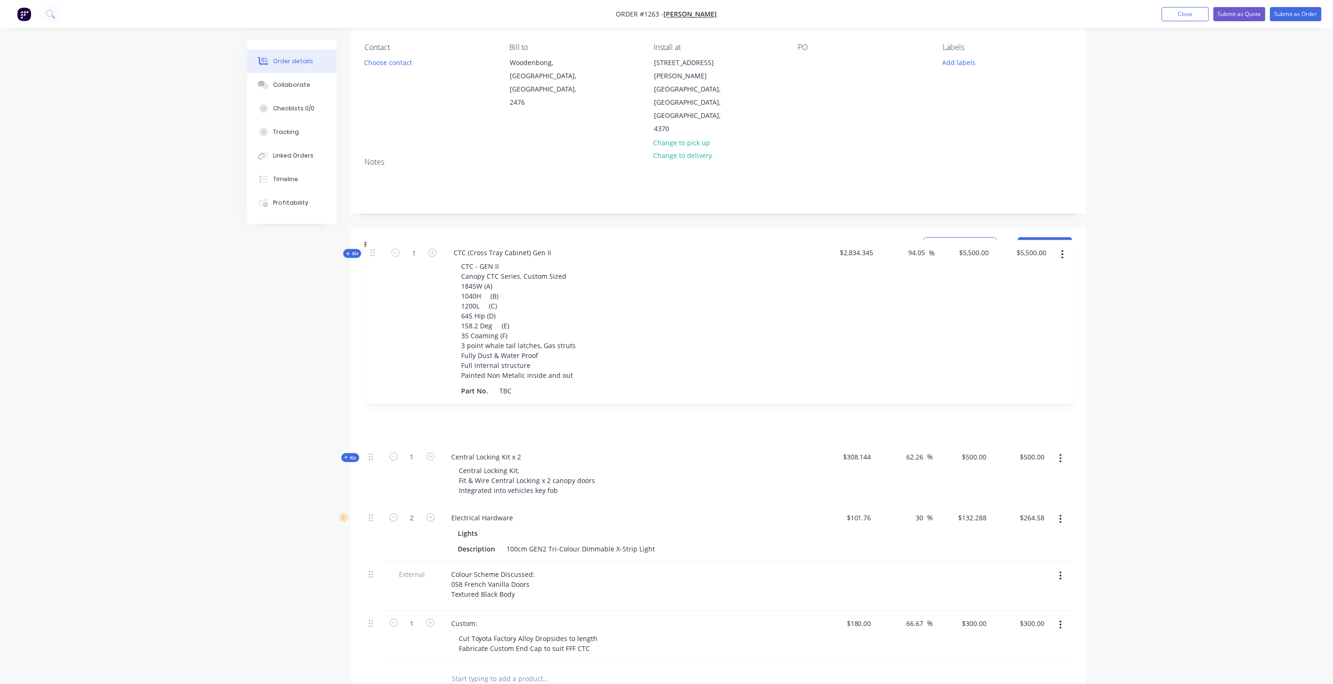
click at [370, 281] on div "Kit 1 CTC (Cross Tray Cabinet) Gen II CTC - GEN II Canopy CTC Series, Custom Si…" at bounding box center [718, 472] width 707 height 383
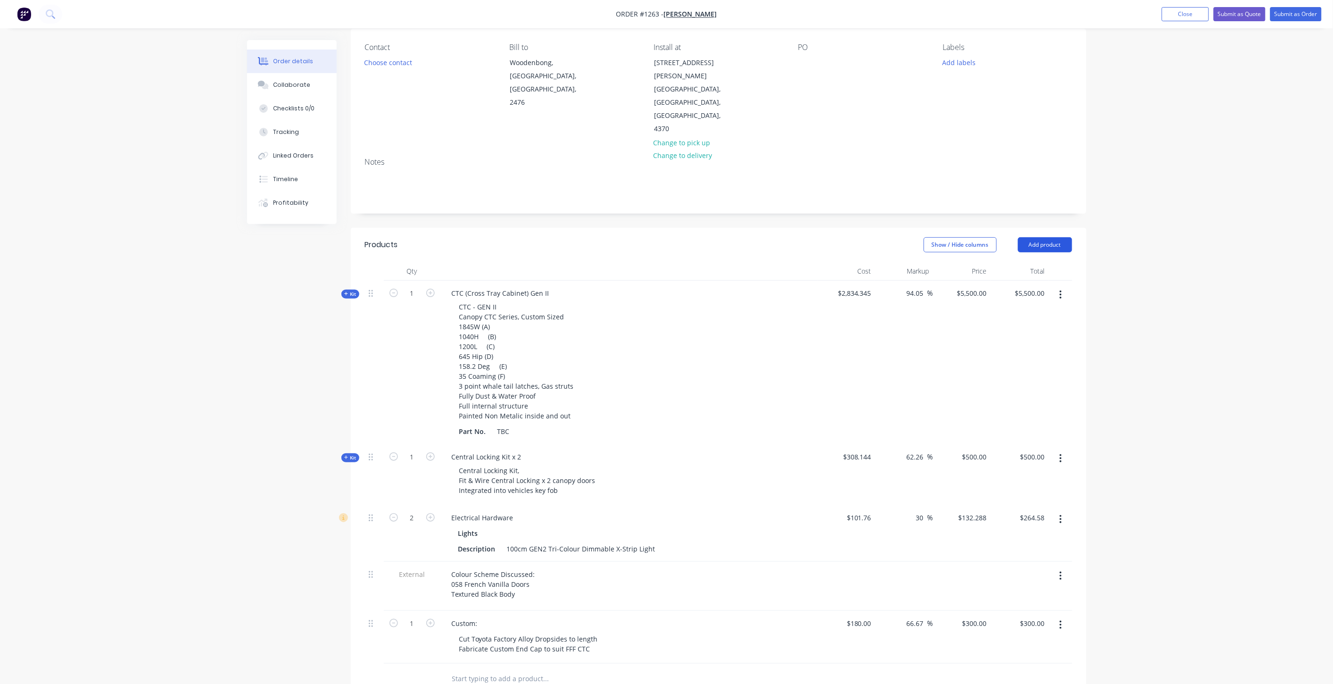
click at [1043, 237] on button "Add product" at bounding box center [1045, 244] width 54 height 15
click at [1033, 262] on div "Product catalogue" at bounding box center [1027, 269] width 73 height 14
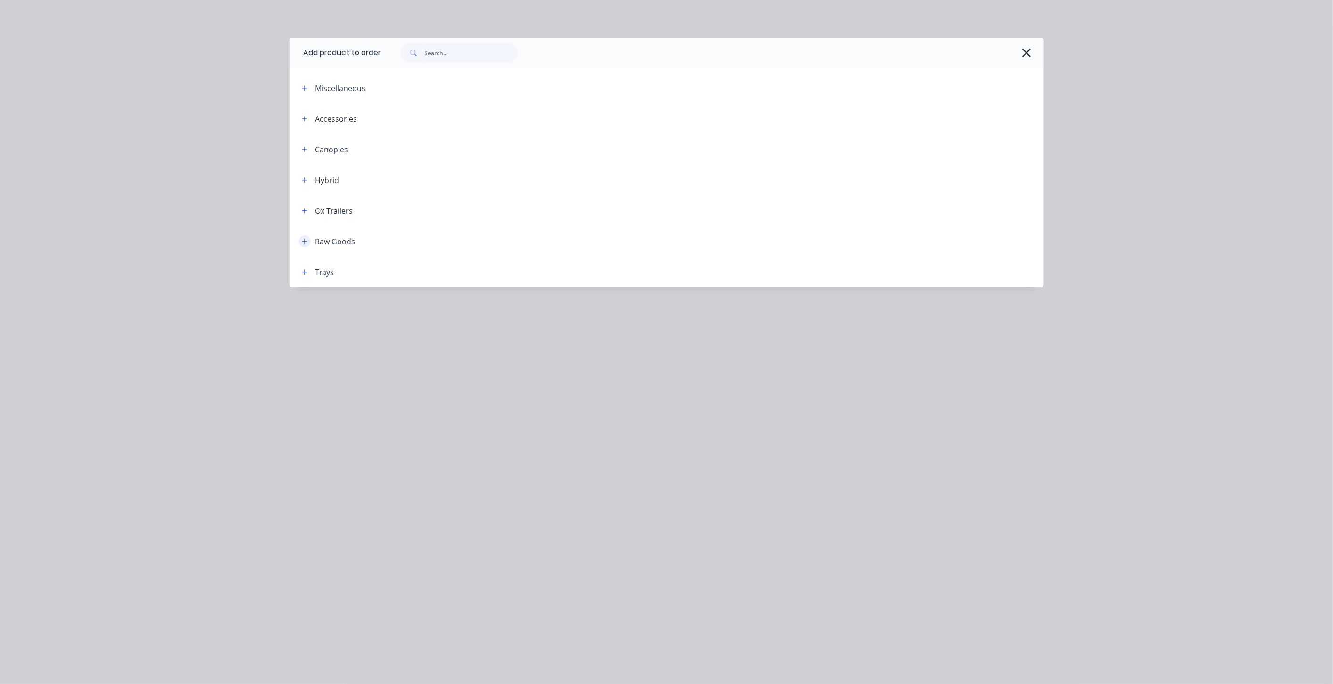
click at [303, 239] on icon "button" at bounding box center [305, 241] width 6 height 7
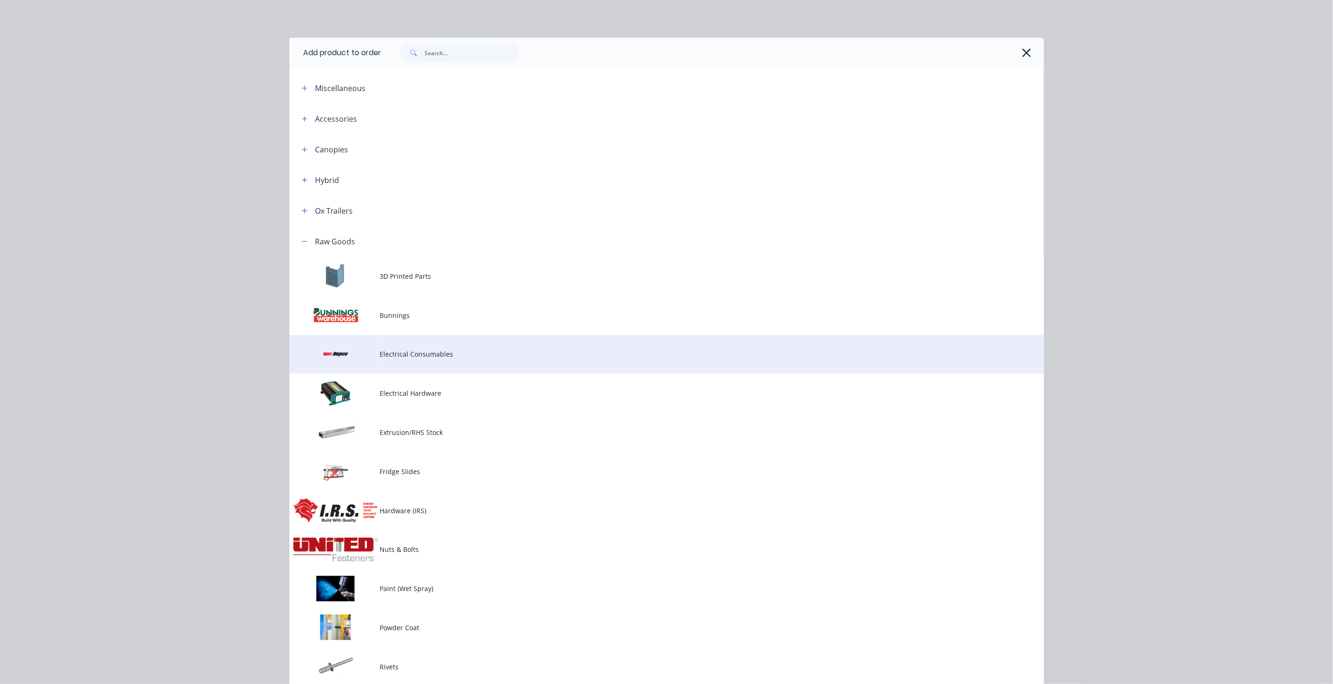
click at [389, 362] on td "Electrical Consumables" at bounding box center [712, 354] width 664 height 39
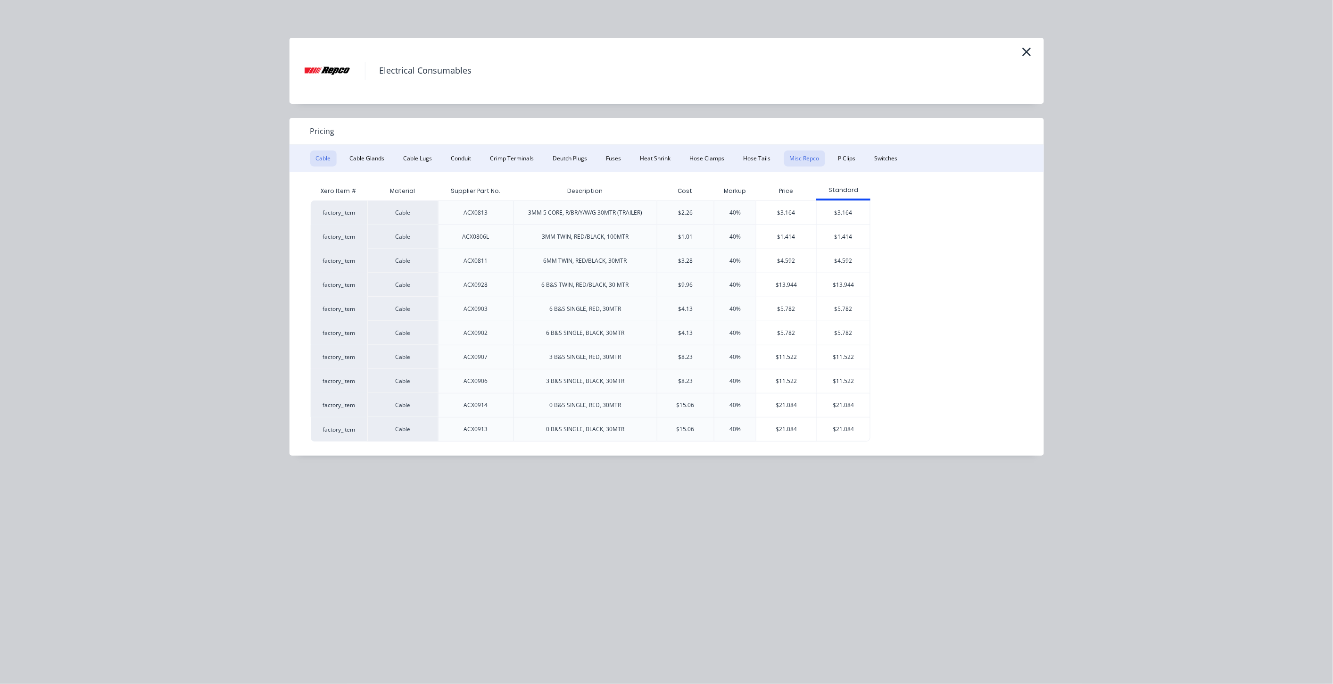
click at [784, 155] on button "Misc Repco" at bounding box center [804, 158] width 41 height 16
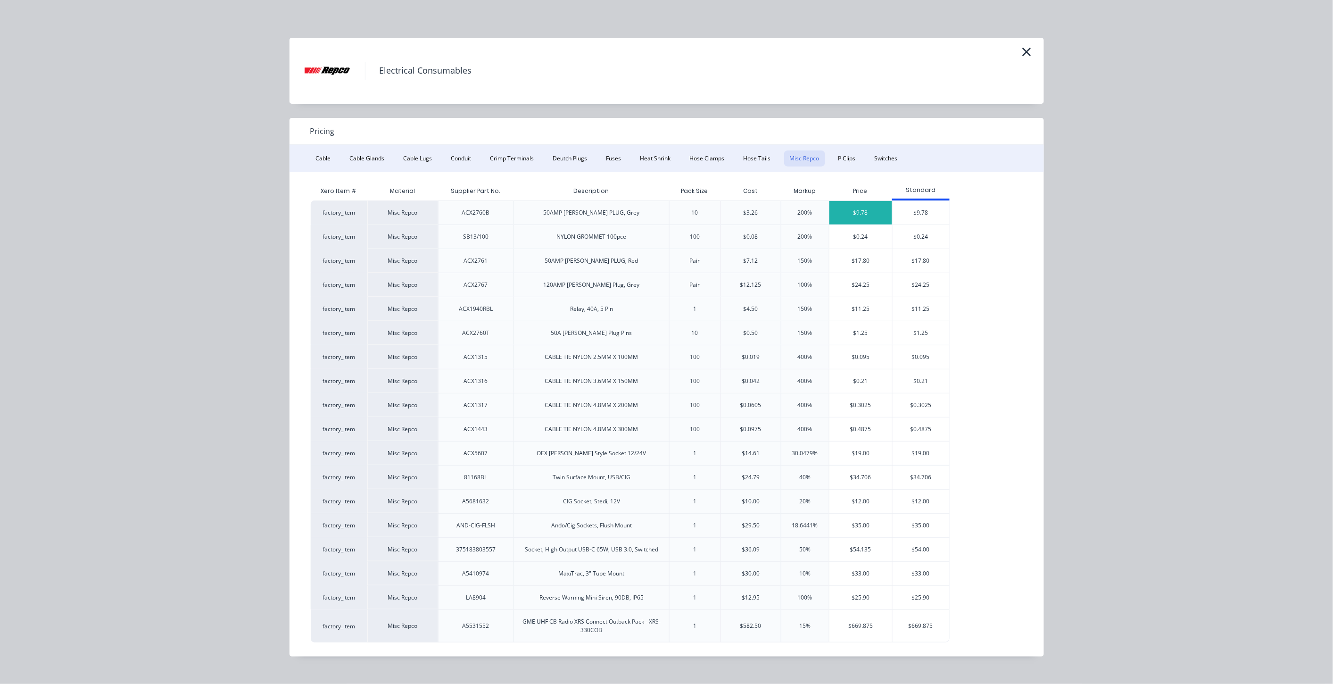
click at [868, 218] on div "$9.78" at bounding box center [860, 213] width 63 height 24
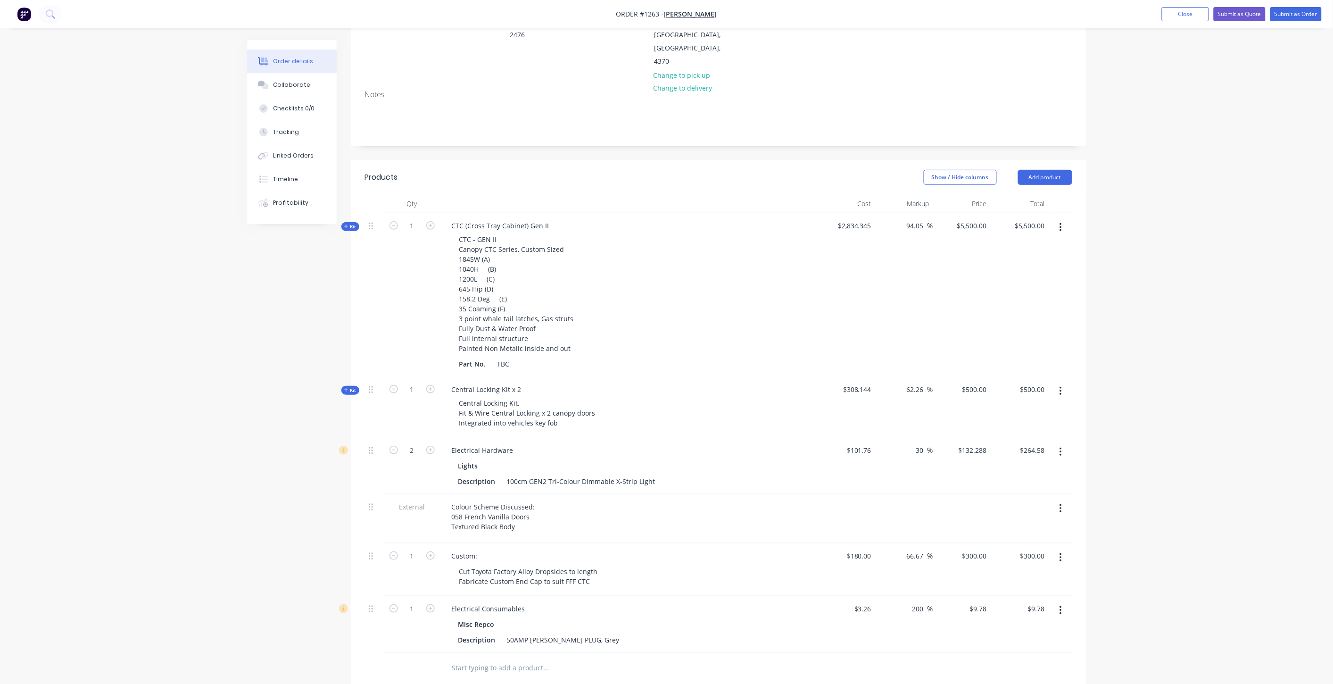
scroll to position [145, 0]
click at [521, 656] on input "text" at bounding box center [546, 665] width 189 height 19
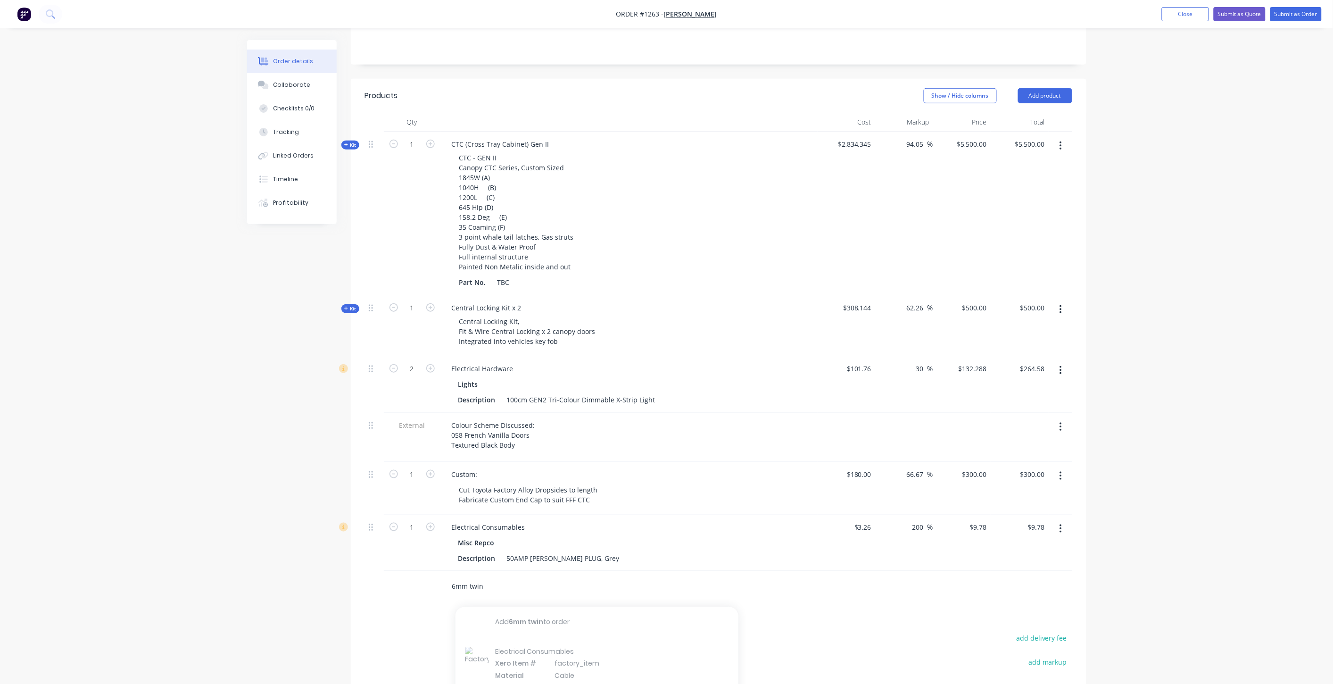
scroll to position [321, 0]
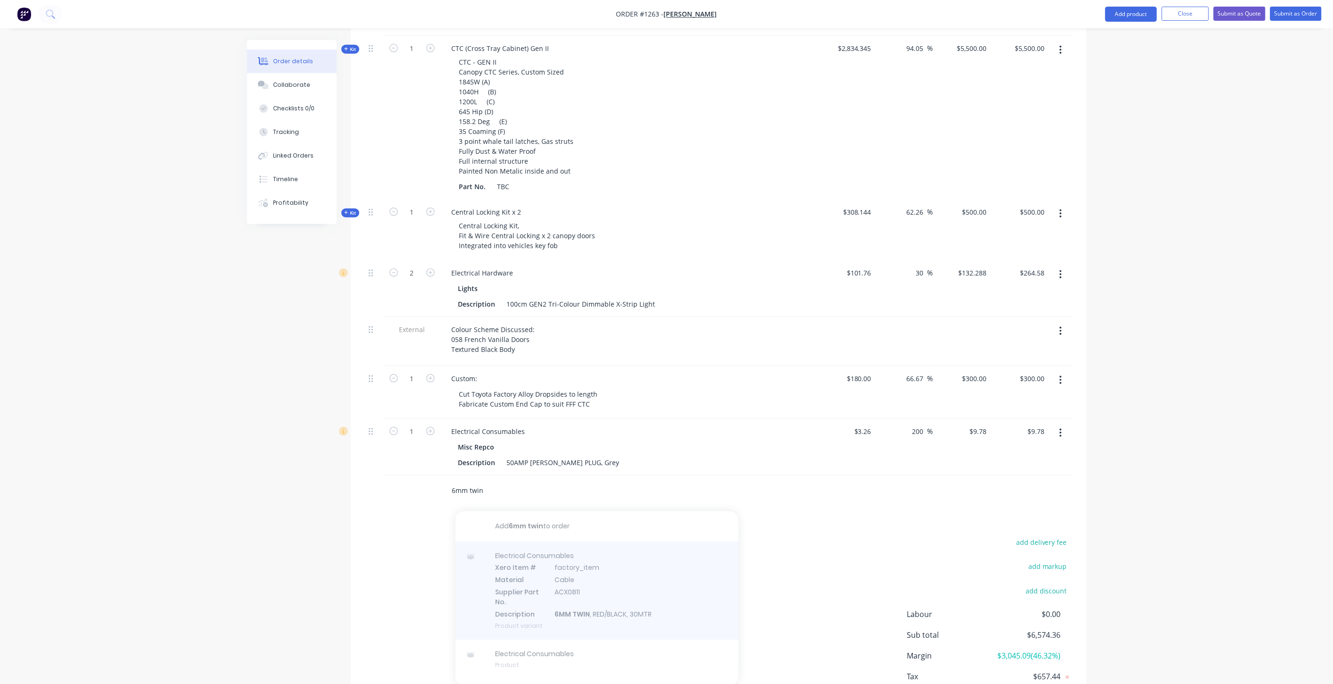
type input "6mm twin"
click at [572, 547] on div at bounding box center [596, 590] width 283 height 98
click at [517, 541] on div at bounding box center [596, 590] width 283 height 98
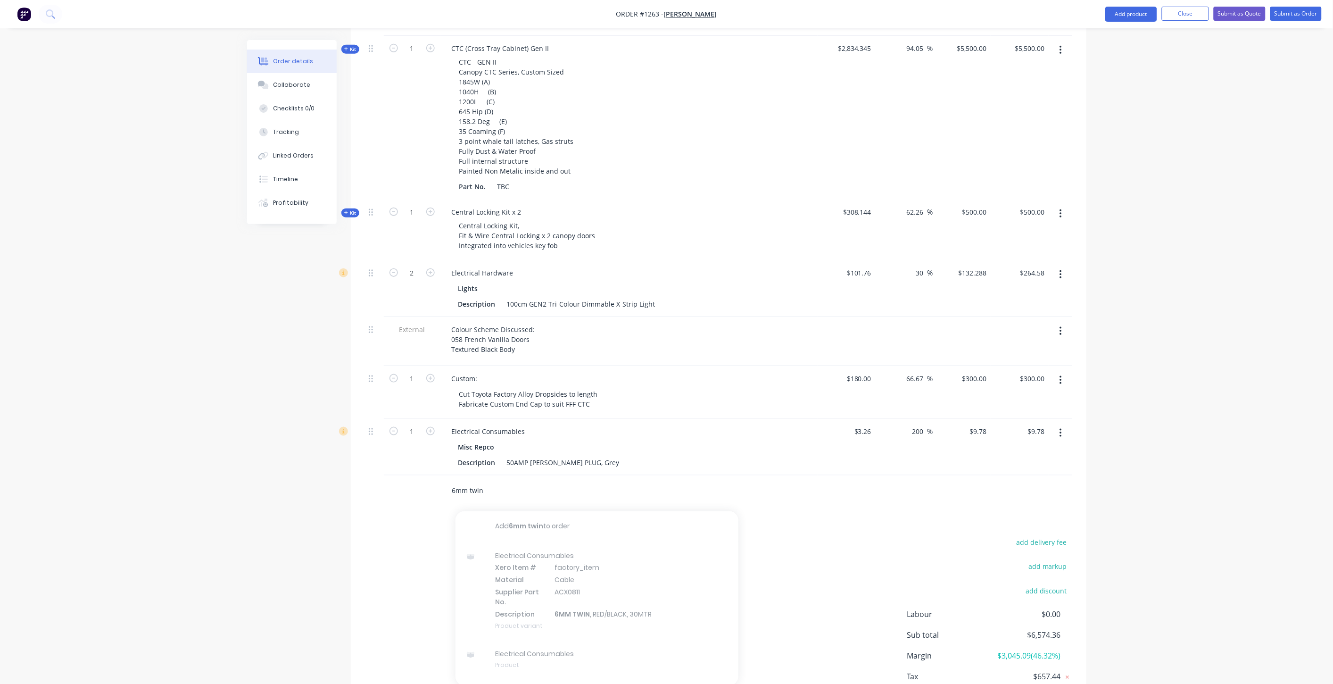
drag, startPoint x: 494, startPoint y: 449, endPoint x: 377, endPoint y: 438, distance: 117.0
click at [377, 475] on div "6mm twin Add 6mm twin to order Electrical Consumables Xero Item # factory_item …" at bounding box center [718, 490] width 707 height 31
click at [1127, 10] on button "Add product" at bounding box center [1131, 14] width 52 height 15
click at [1126, 30] on button "Product catalogue" at bounding box center [1112, 38] width 90 height 19
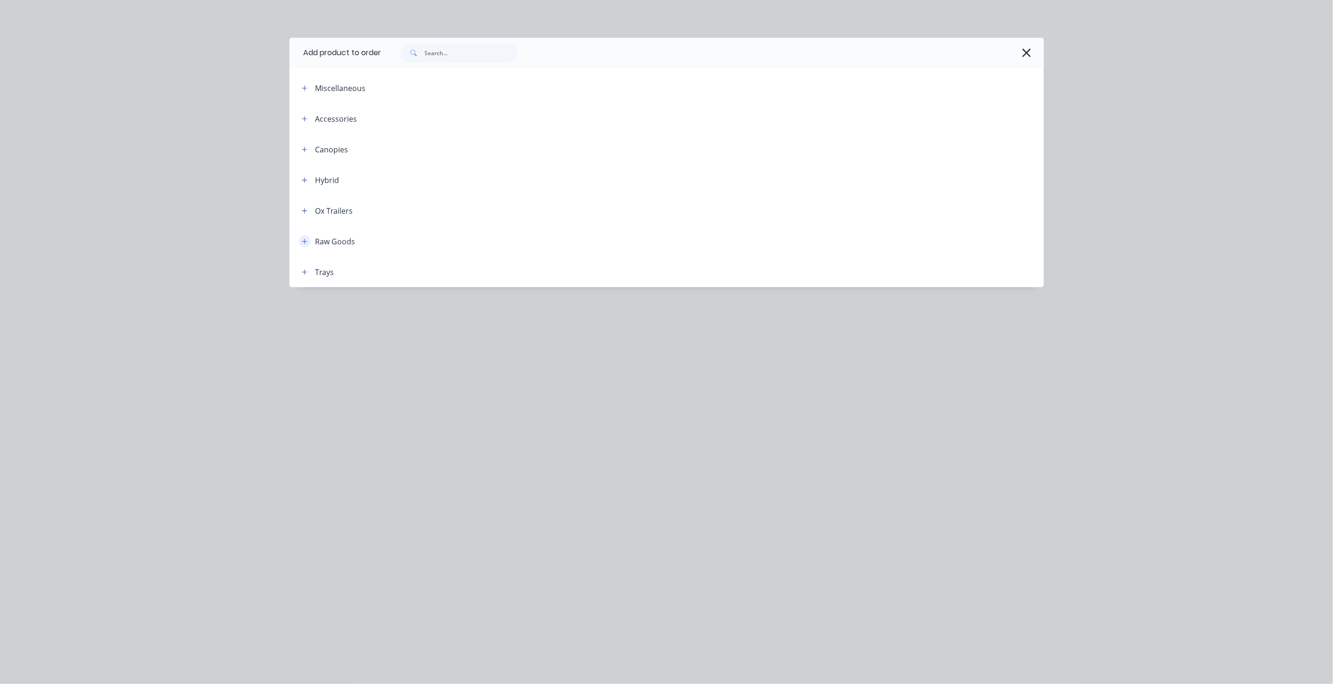
click at [303, 241] on icon "button" at bounding box center [304, 241] width 5 height 5
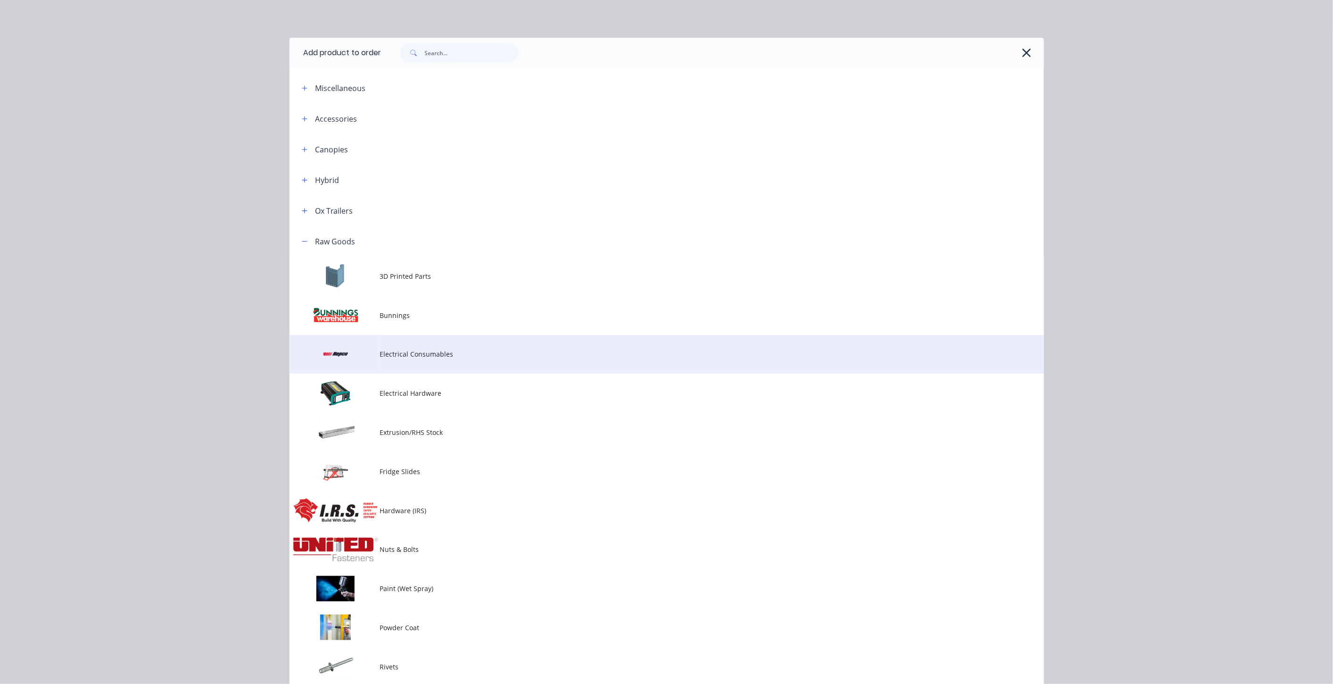
click at [402, 349] on span "Electrical Consumables" at bounding box center [645, 354] width 531 height 10
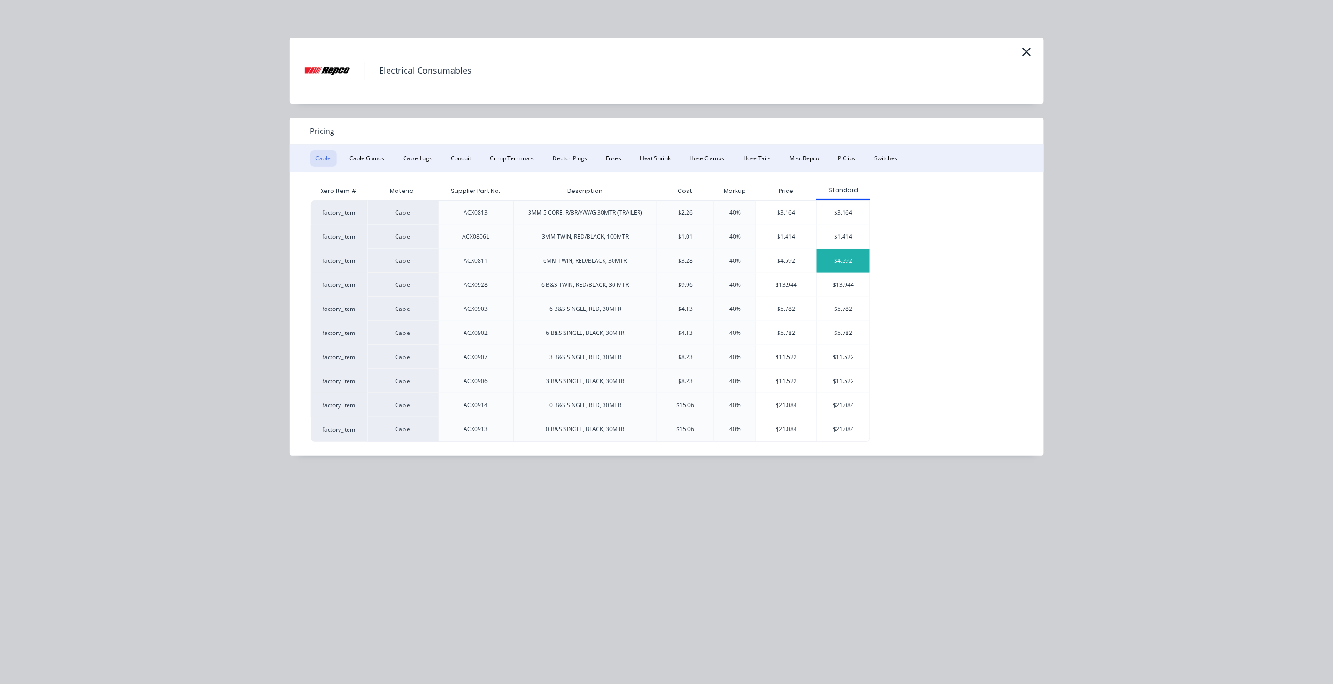
click at [857, 263] on div "$4.592" at bounding box center [843, 261] width 53 height 24
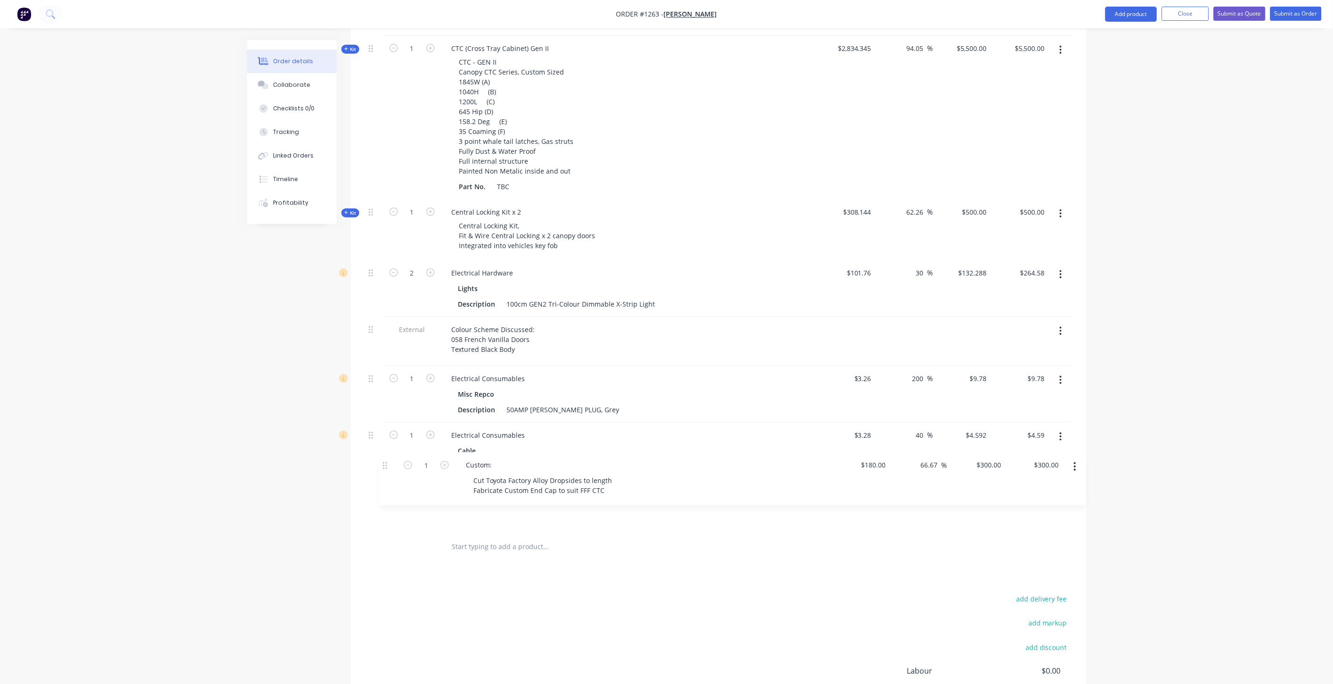
drag, startPoint x: 371, startPoint y: 339, endPoint x: 385, endPoint y: 469, distance: 130.0
click at [385, 469] on div "Kit 1 CTC (Cross Tray Cabinet) Gen II CTC - GEN II Canopy CTC Series, Custom Si…" at bounding box center [718, 284] width 707 height 496
drag, startPoint x: 371, startPoint y: 290, endPoint x: 369, endPoint y: 463, distance: 173.0
click at [370, 463] on div "Kit 1 CTC (Cross Tray Cabinet) Gen II CTC - GEN II Canopy CTC Series, Custom Si…" at bounding box center [718, 284] width 707 height 496
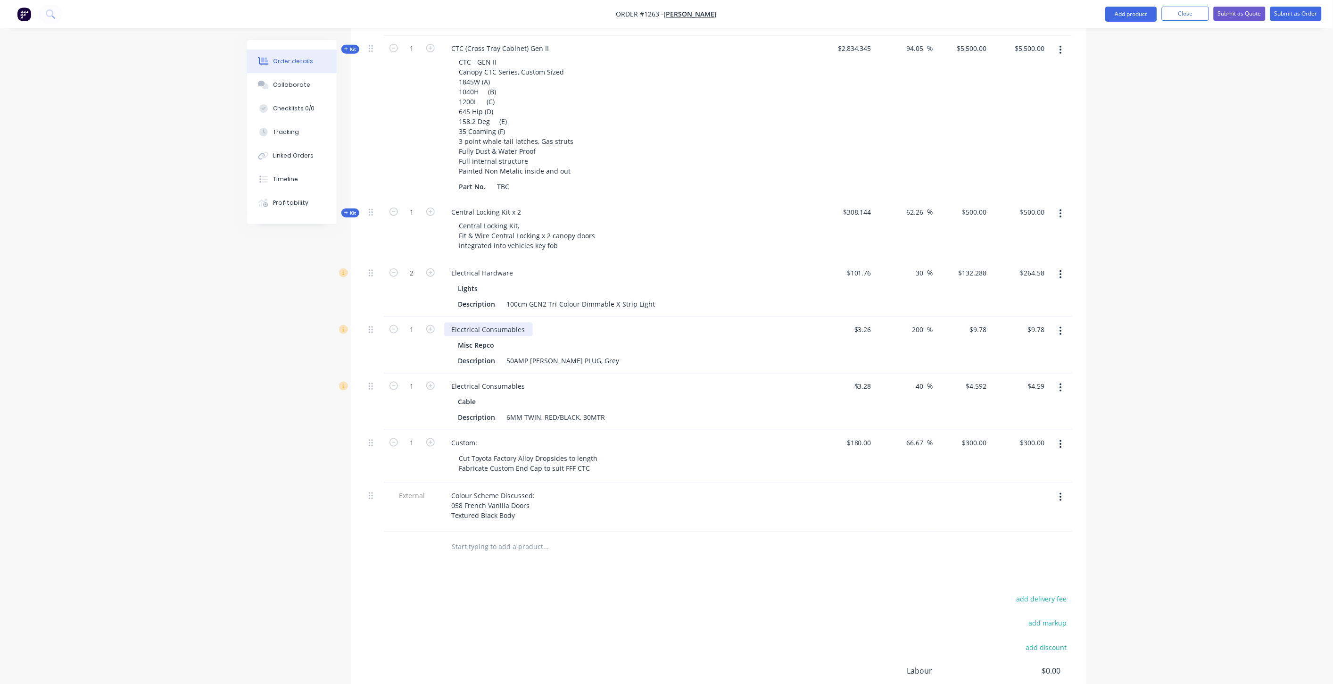
click at [527, 323] on div "Electrical Consumables" at bounding box center [488, 330] width 89 height 14
click at [426, 325] on icon "button" at bounding box center [430, 329] width 8 height 8
type input "2"
type input "$19.56"
click at [618, 354] on div "Description 50AMP [PERSON_NAME] PLUG, Grey" at bounding box center [627, 361] width 345 height 14
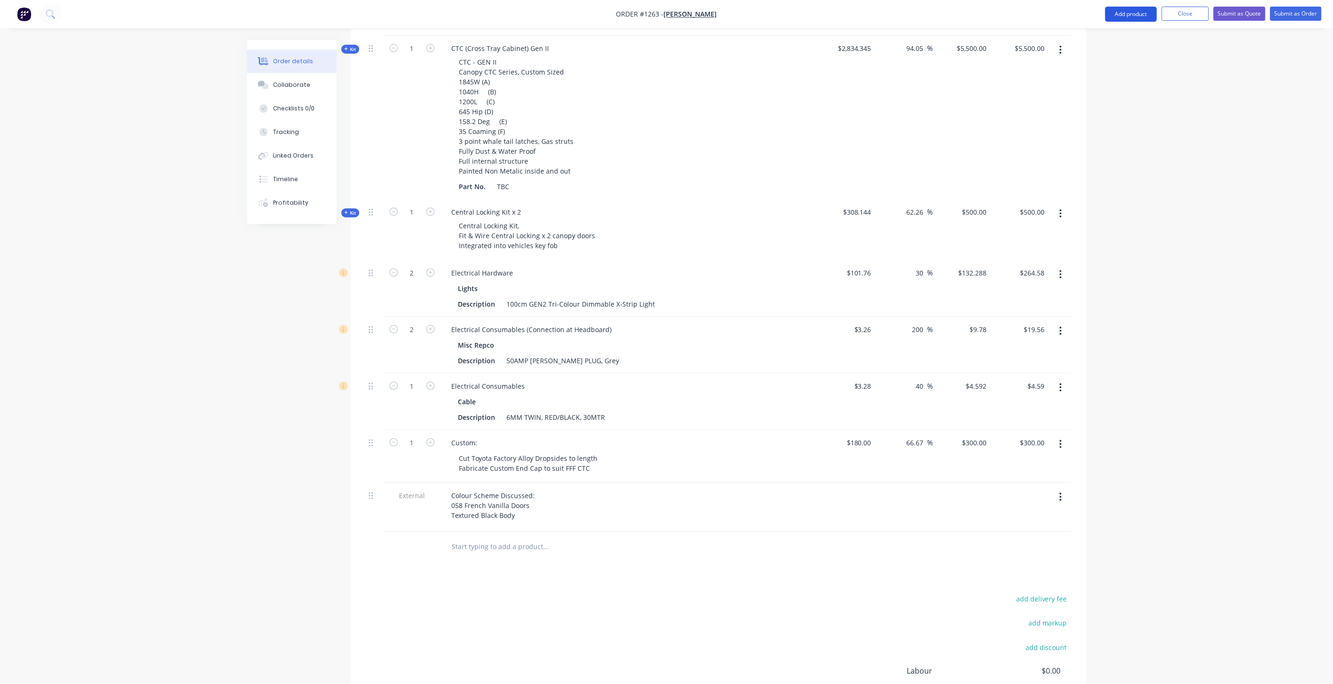
click at [1126, 18] on button "Add product" at bounding box center [1131, 14] width 52 height 15
click at [1117, 37] on div "Product catalogue" at bounding box center [1112, 39] width 73 height 14
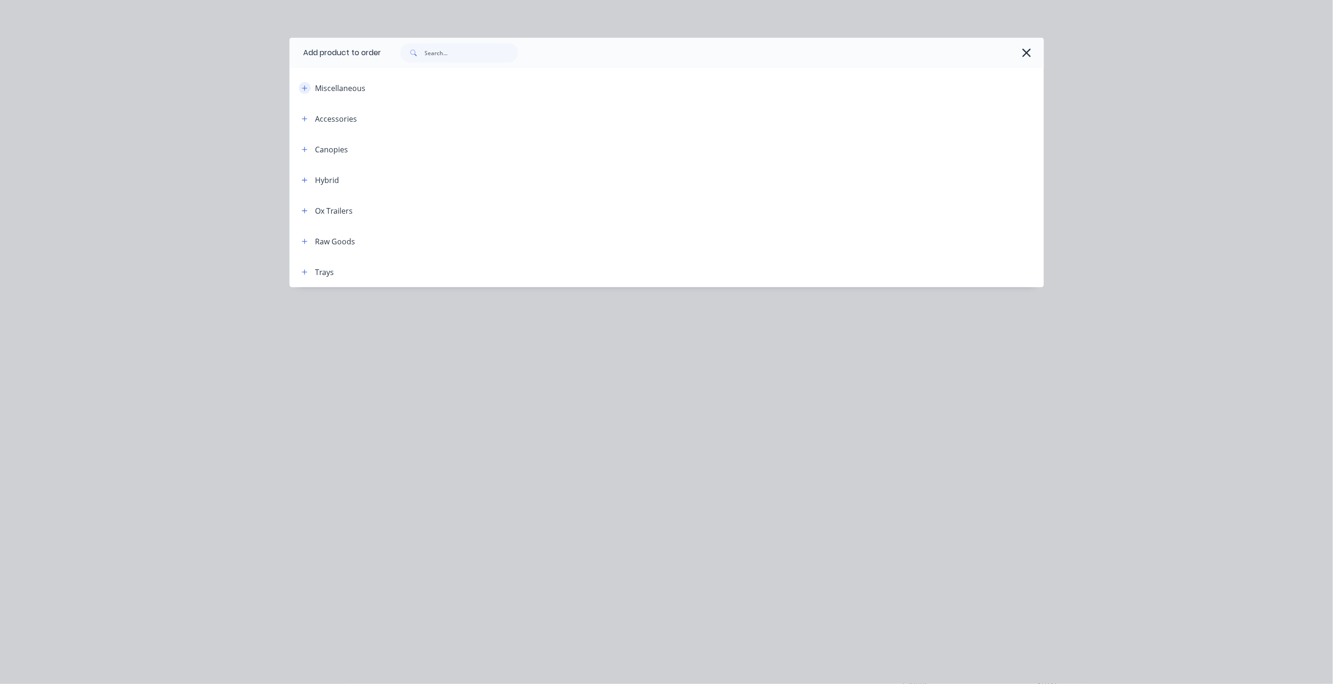
click at [302, 87] on icon "button" at bounding box center [305, 88] width 6 height 7
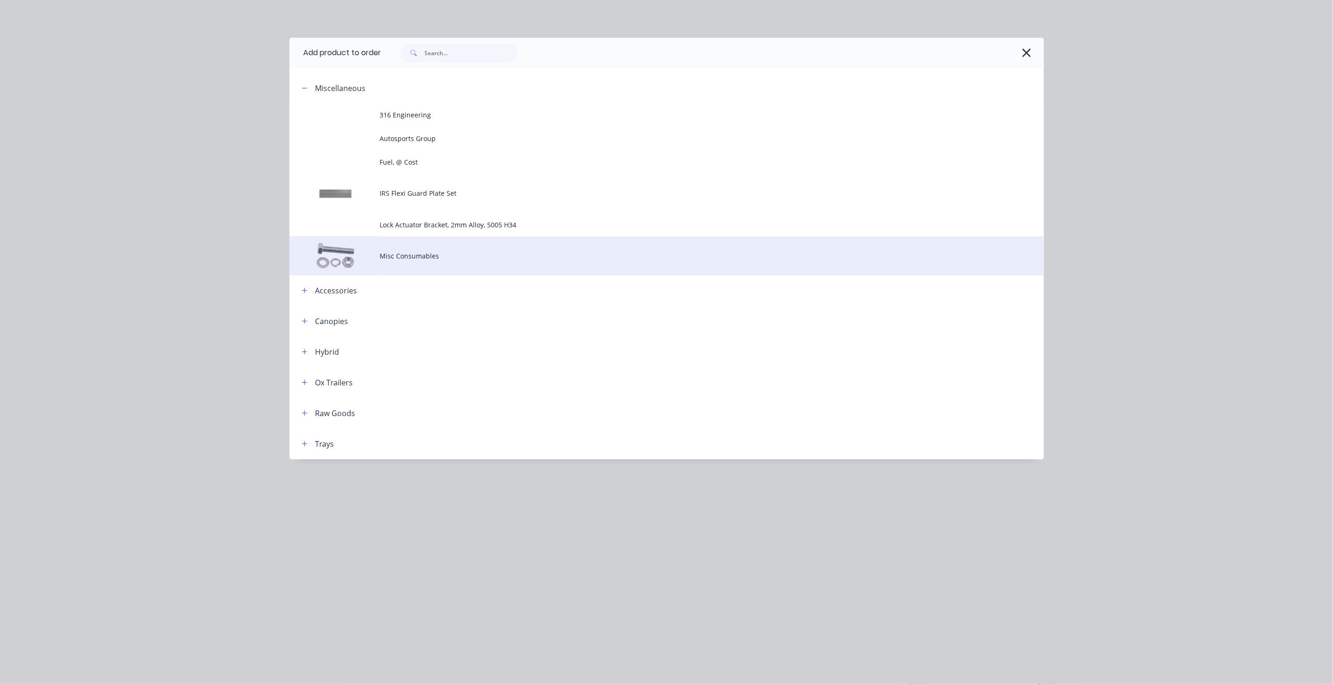
click at [417, 260] on span "Misc Consumables" at bounding box center [645, 256] width 531 height 10
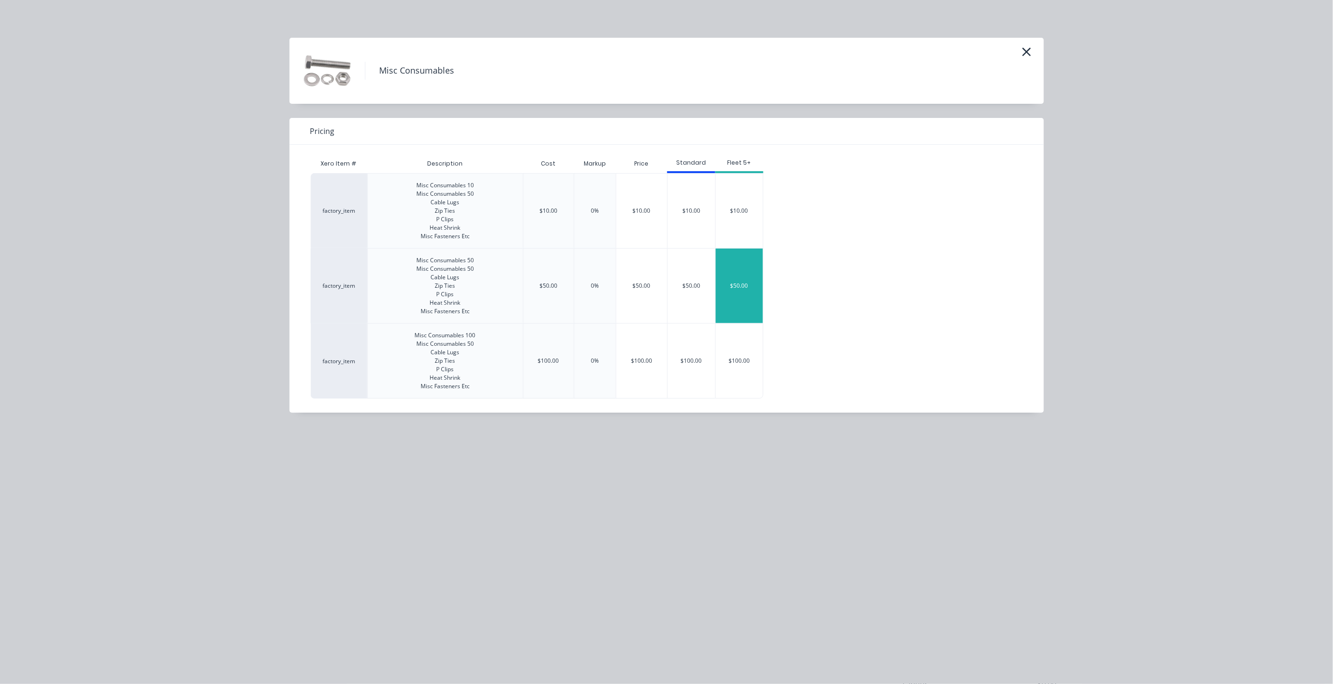
click at [734, 289] on div "$50.00" at bounding box center [739, 285] width 47 height 74
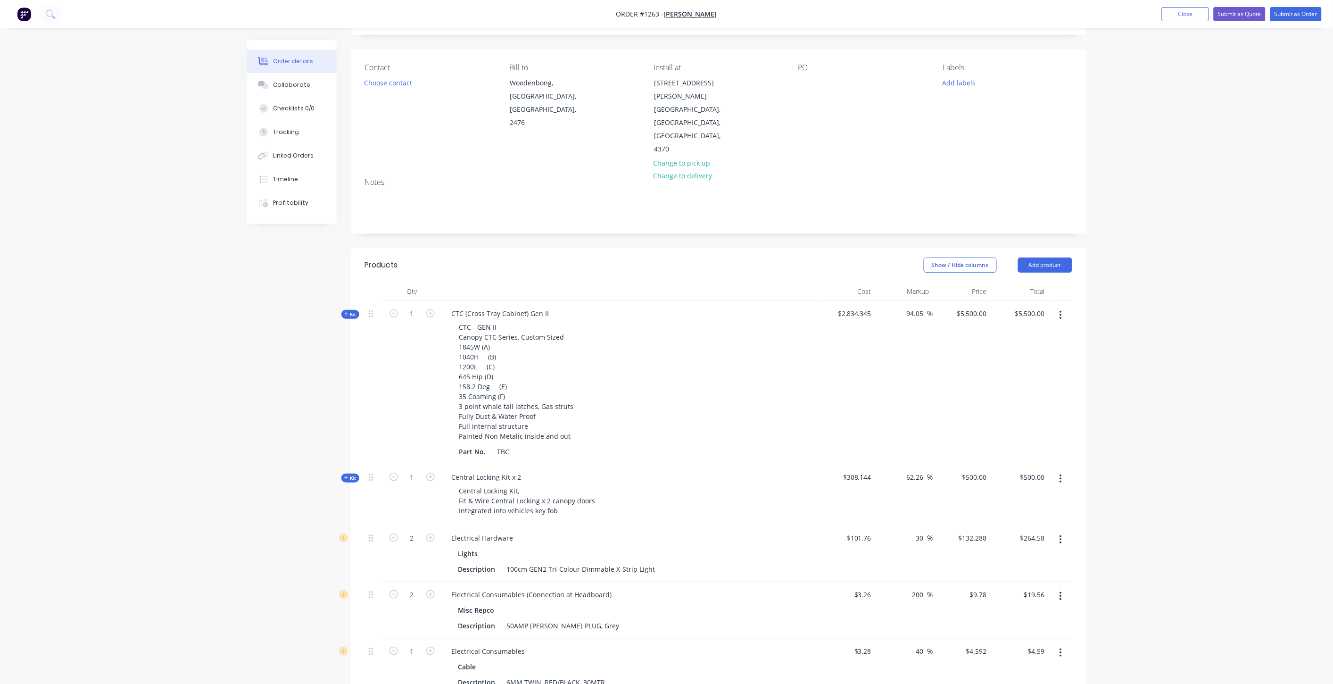
scroll to position [0, 0]
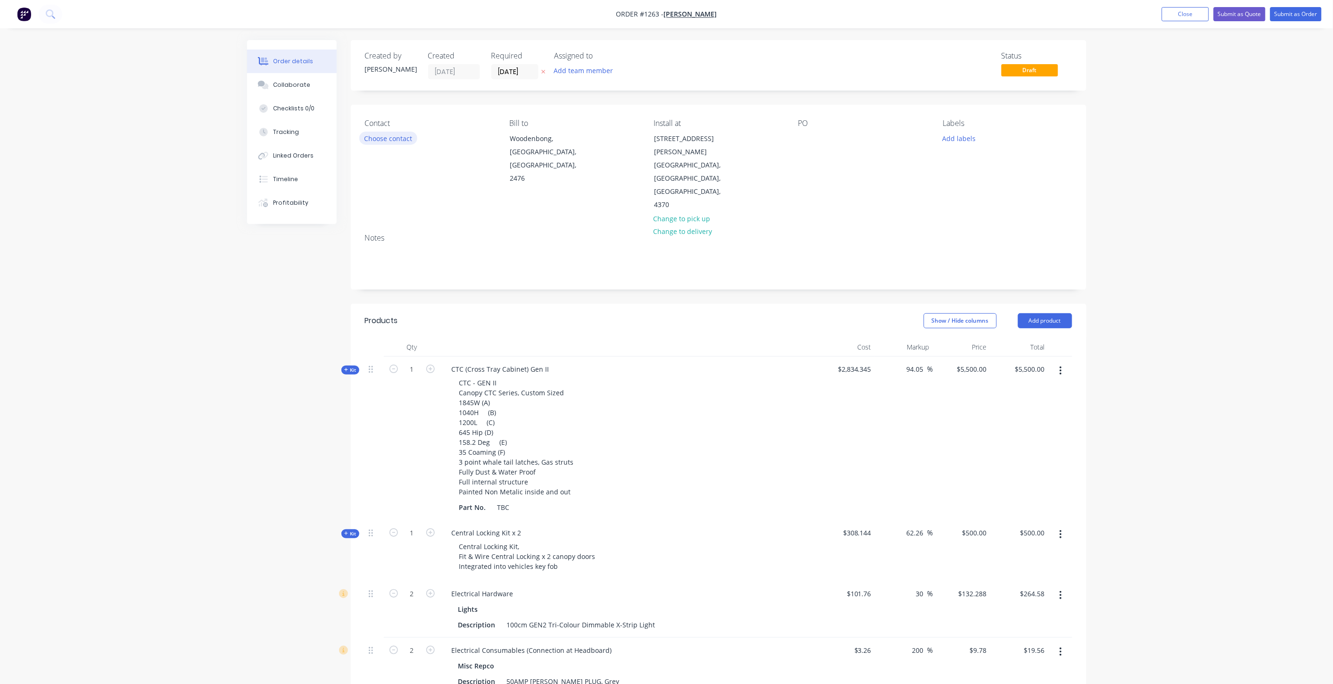
click at [385, 136] on button "Choose contact" at bounding box center [388, 138] width 58 height 13
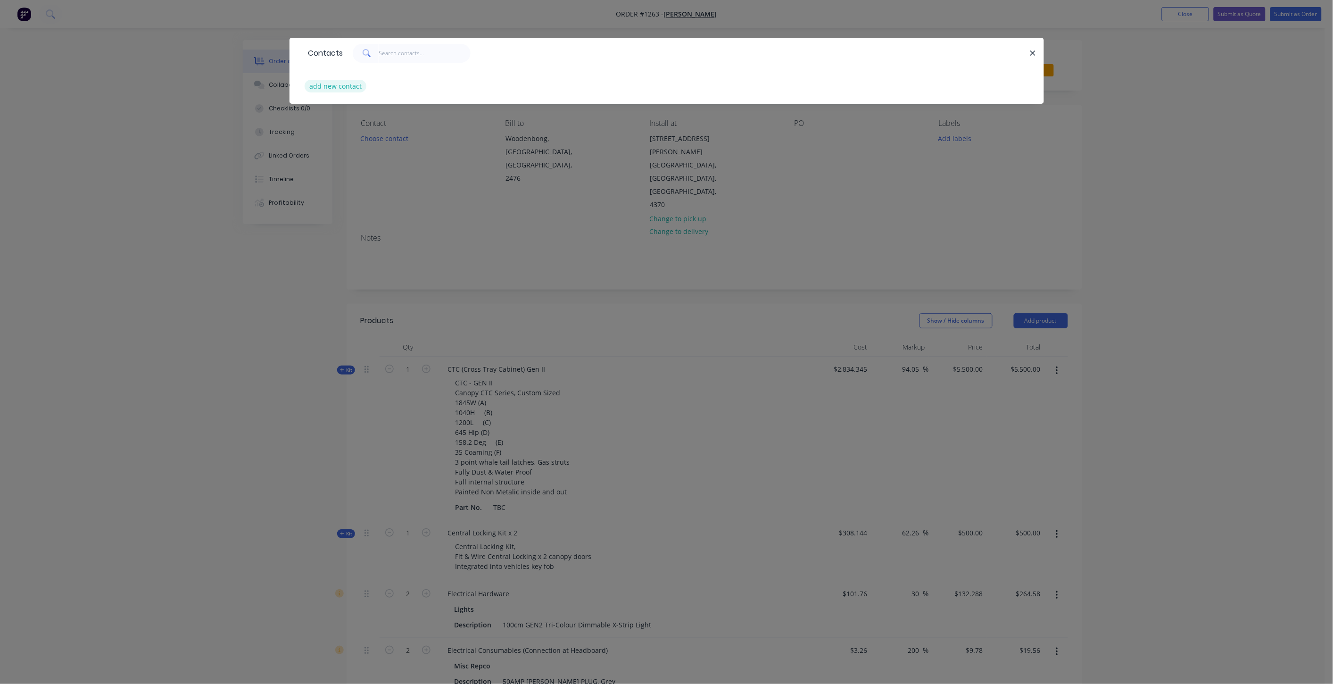
click at [343, 83] on button "add new contact" at bounding box center [336, 86] width 62 height 13
select select "AU"
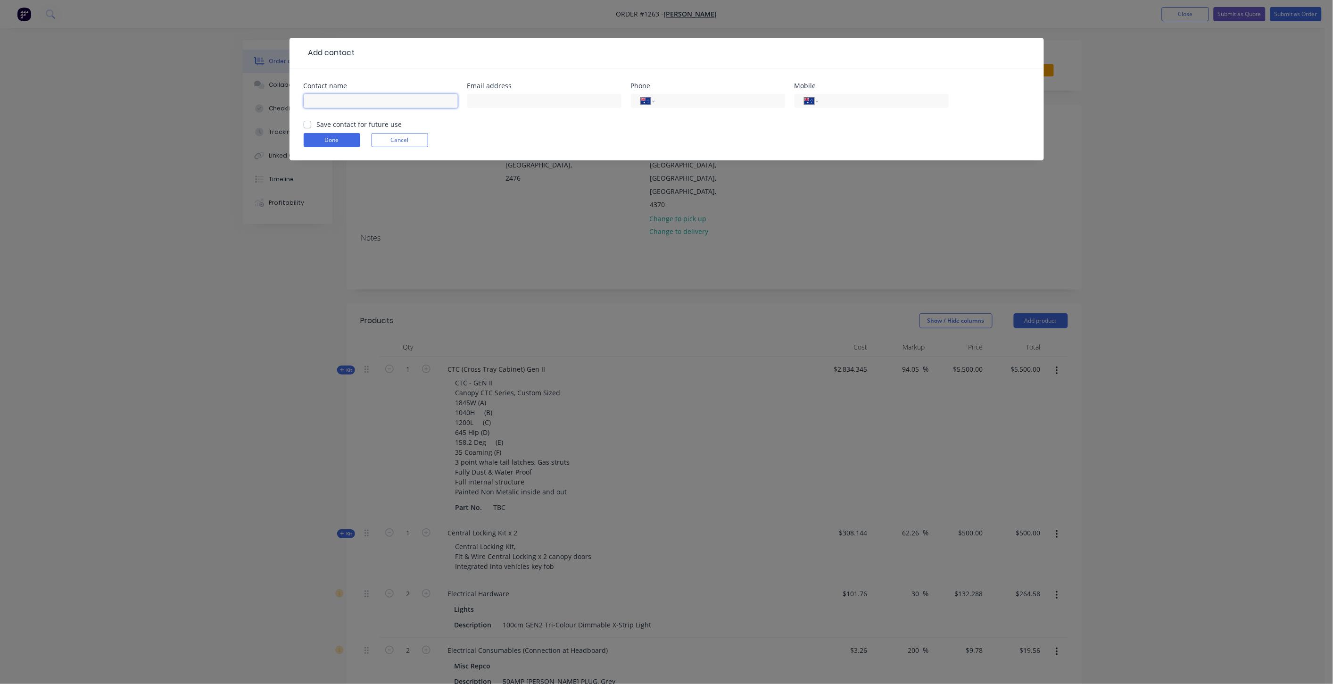
click at [341, 99] on input "text" at bounding box center [381, 101] width 154 height 14
drag, startPoint x: 415, startPoint y: 98, endPoint x: 288, endPoint y: 106, distance: 127.6
click at [288, 106] on div "Add contact Contact name [PERSON_NAME][EMAIL_ADDRESS][DOMAIN_NAME] Email addres…" at bounding box center [666, 342] width 1333 height 684
type input "[PERSON_NAME][EMAIL_ADDRESS][DOMAIN_NAME]"
click at [552, 102] on input "text" at bounding box center [544, 101] width 154 height 14
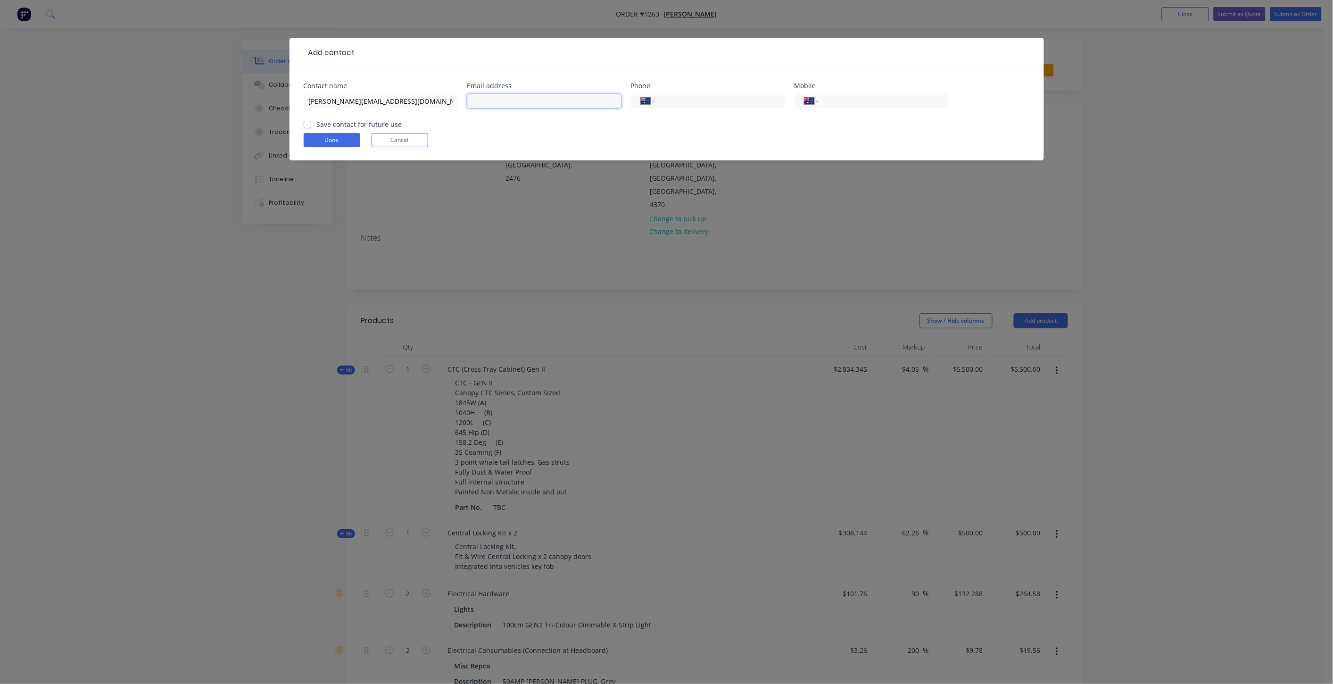
paste input "[PERSON_NAME][EMAIL_ADDRESS][DOMAIN_NAME]"
type input "[PERSON_NAME][EMAIL_ADDRESS][DOMAIN_NAME]"
drag, startPoint x: 417, startPoint y: 100, endPoint x: 270, endPoint y: 95, distance: 147.7
click at [270, 95] on div "Add contact Contact name [PERSON_NAME][EMAIL_ADDRESS][DOMAIN_NAME] Email addres…" at bounding box center [666, 342] width 1333 height 684
type input "k"
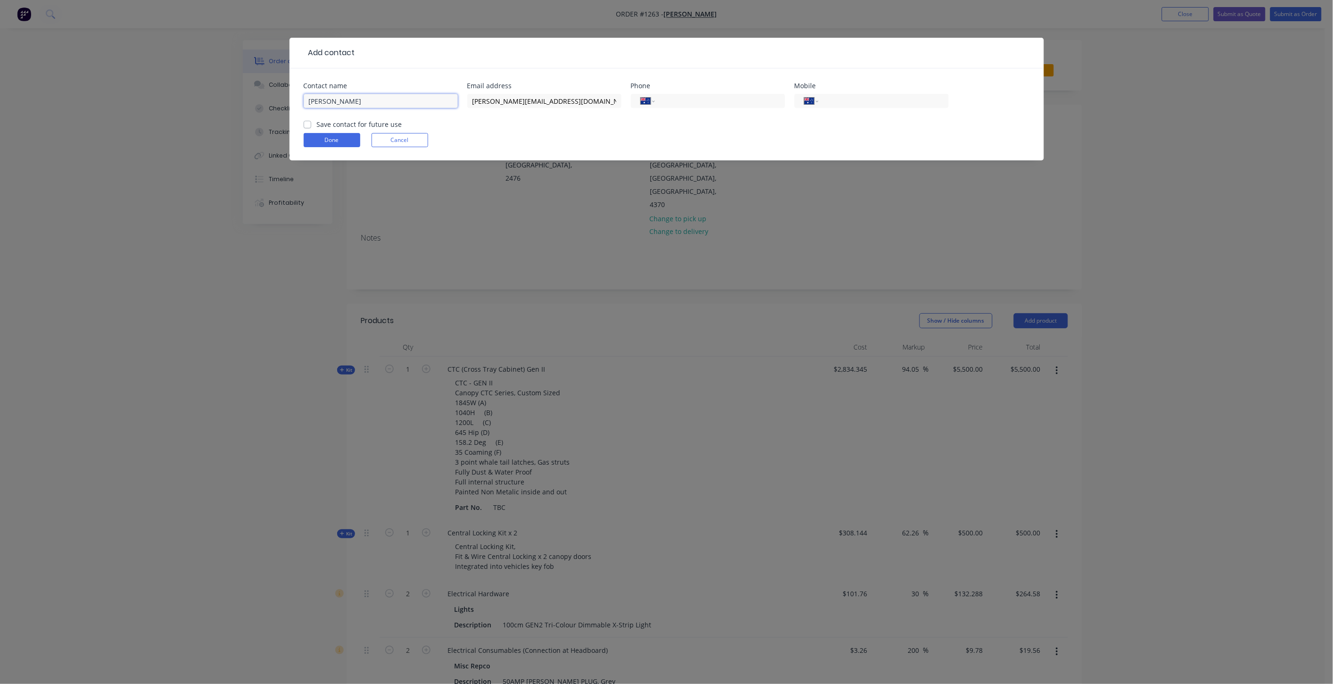
type input "[PERSON_NAME]"
click at [317, 123] on label "Save contact for future use" at bounding box center [359, 124] width 85 height 10
click at [306, 123] on input "Save contact for future use" at bounding box center [308, 123] width 8 height 9
checkbox input "true"
click at [834, 103] on input "tel" at bounding box center [881, 101] width 113 height 11
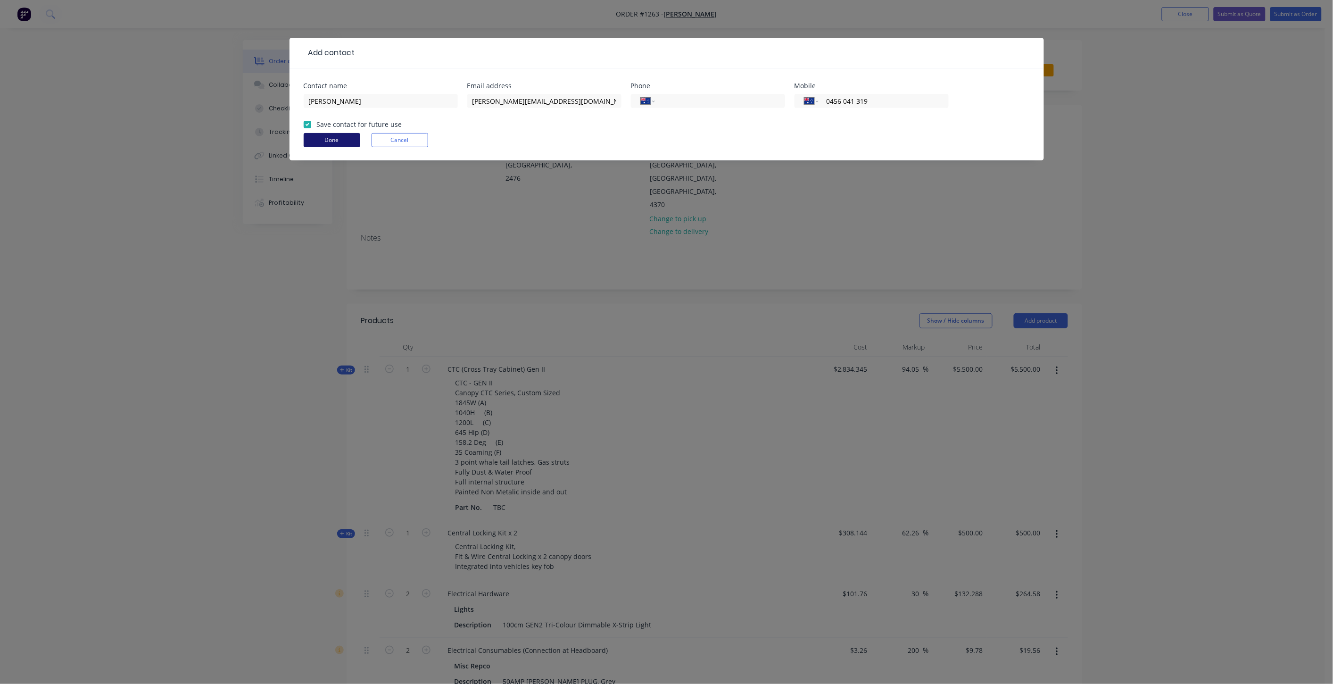
type input "0456 041 319"
click at [340, 142] on button "Done" at bounding box center [332, 140] width 57 height 14
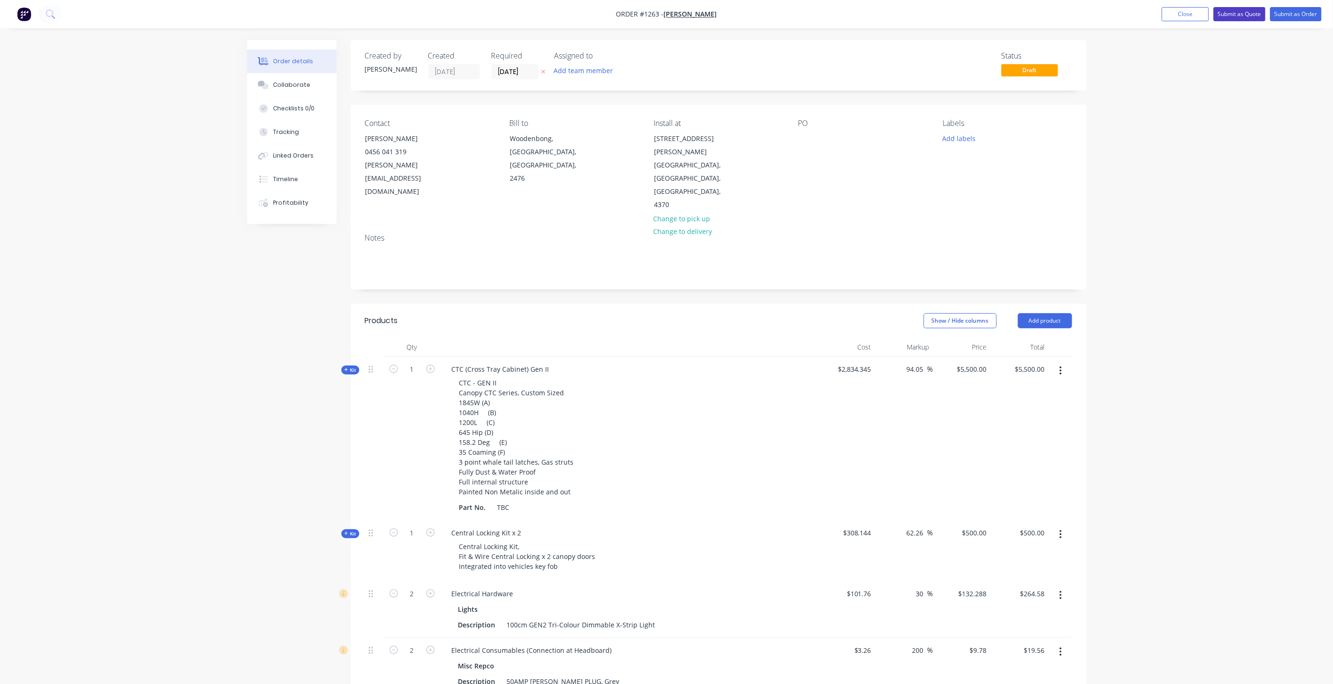
click at [1242, 15] on button "Submit as Quote" at bounding box center [1240, 14] width 52 height 14
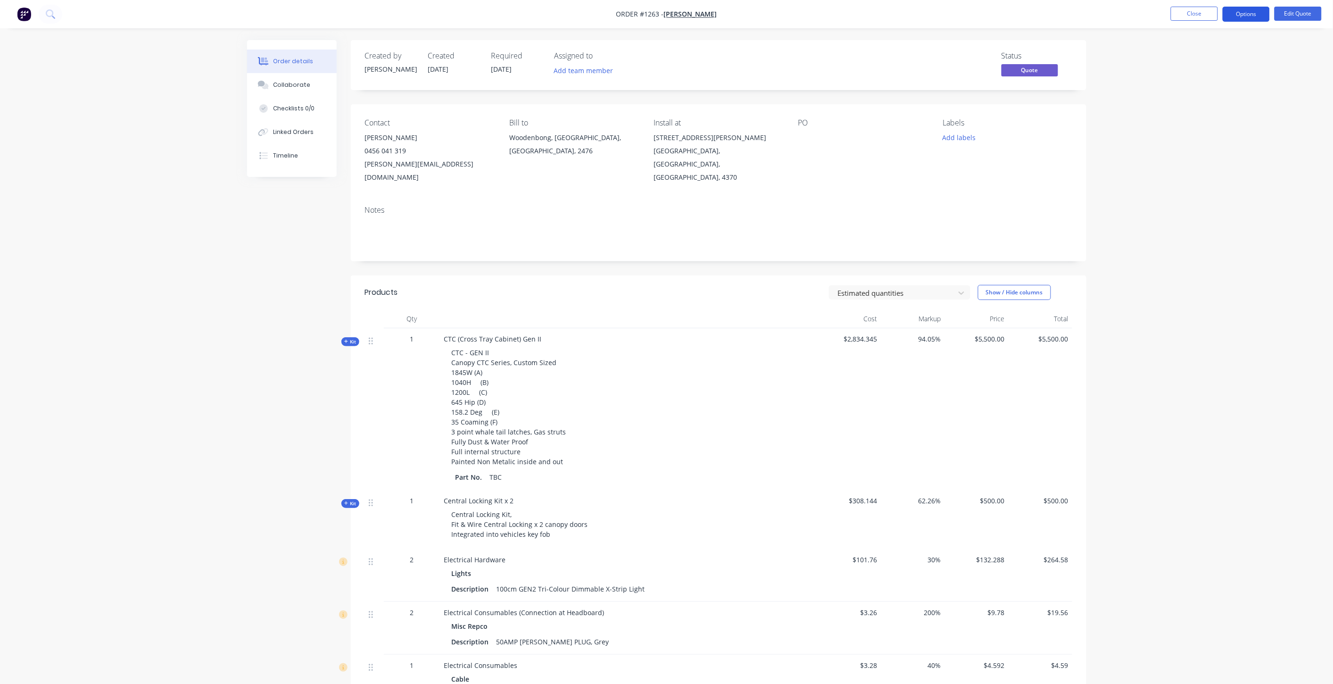
click at [1255, 15] on button "Options" at bounding box center [1246, 14] width 47 height 15
click at [1195, 58] on div "Quote" at bounding box center [1217, 57] width 87 height 14
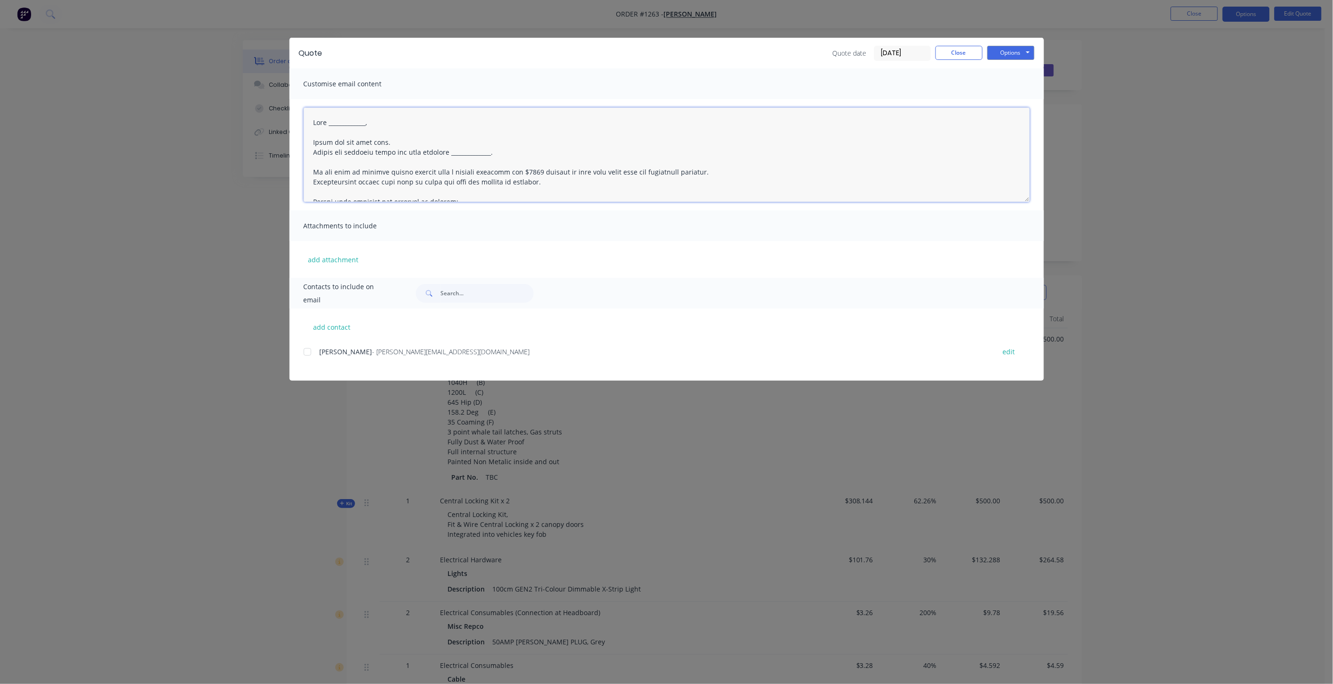
drag, startPoint x: 380, startPoint y: 125, endPoint x: 331, endPoint y: 126, distance: 49.0
click at [331, 126] on textarea at bounding box center [667, 155] width 726 height 94
drag, startPoint x: 513, startPoint y: 149, endPoint x: 456, endPoint y: 153, distance: 56.7
click at [456, 153] on textarea at bounding box center [667, 155] width 726 height 94
click at [308, 352] on div at bounding box center [307, 351] width 19 height 19
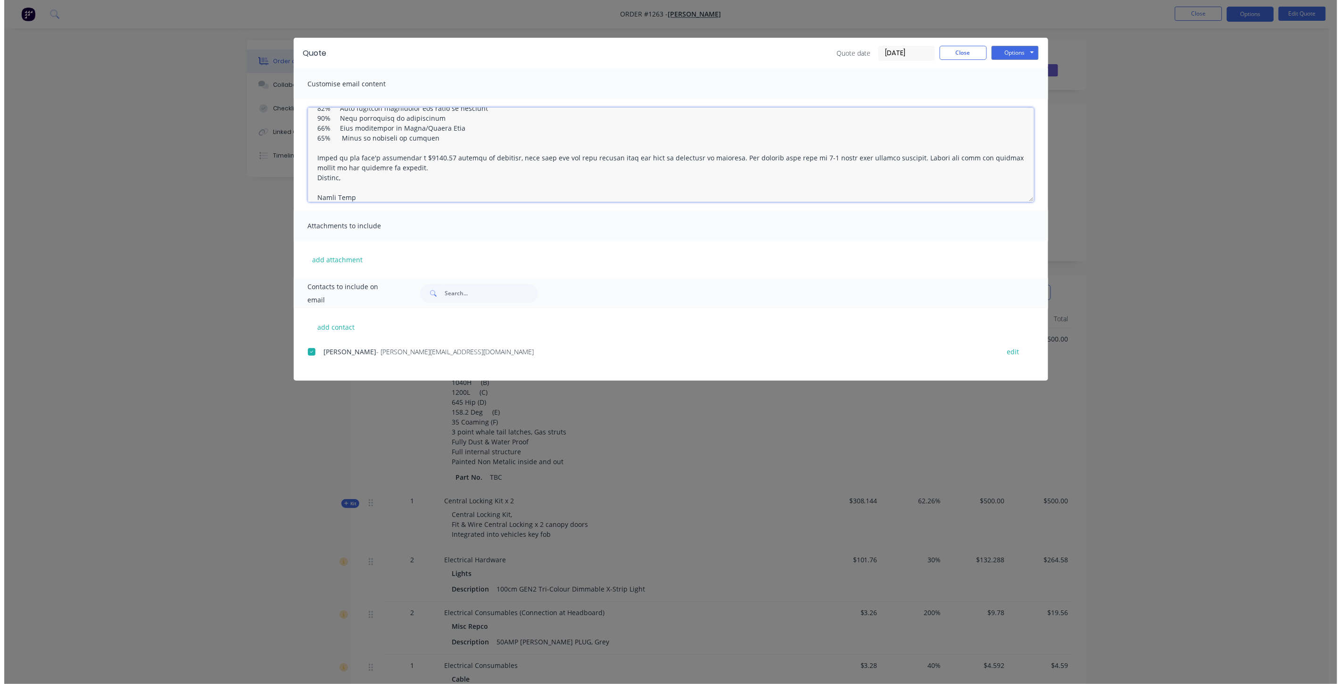
scroll to position [143, 0]
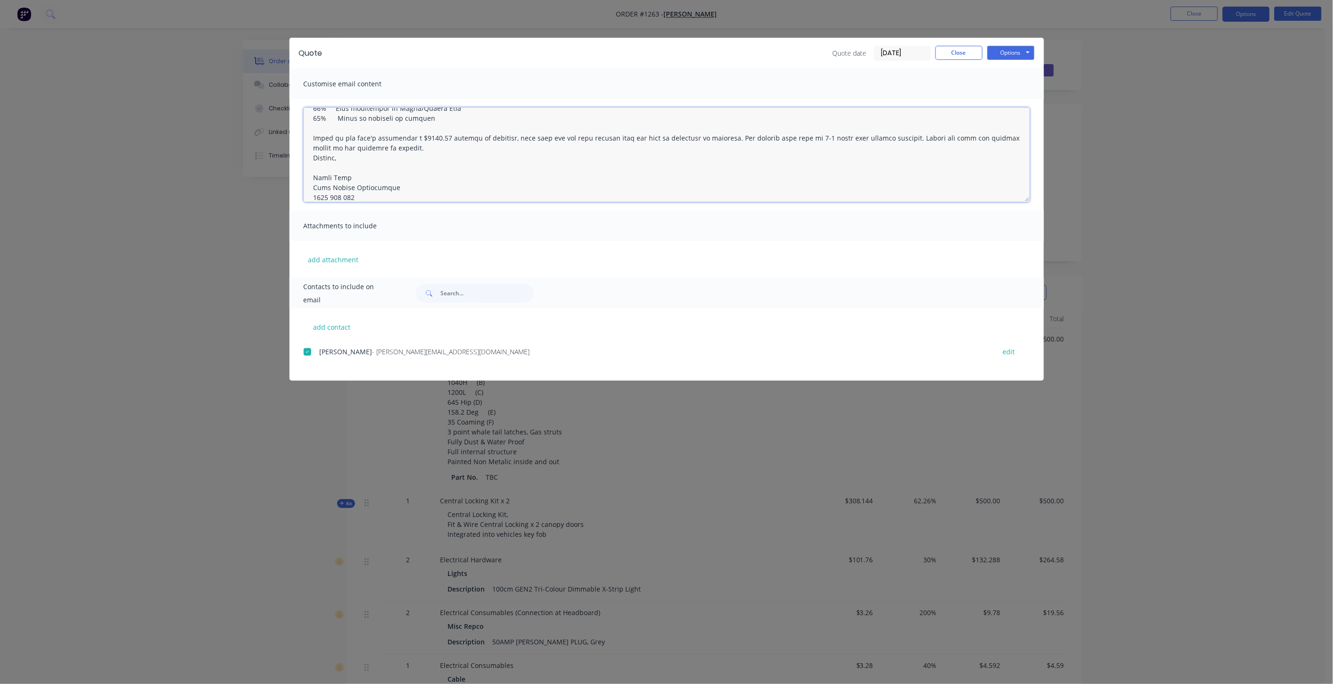
drag, startPoint x: 819, startPoint y: 134, endPoint x: 809, endPoint y: 134, distance: 10.9
click at [809, 134] on textarea at bounding box center [667, 155] width 726 height 94
click at [937, 162] on textarea at bounding box center [667, 155] width 726 height 94
type textarea "Good Morning [PERSON_NAME], Thank you for your time. Please see attached quote …"
click at [1009, 55] on button "Options" at bounding box center [1010, 53] width 47 height 14
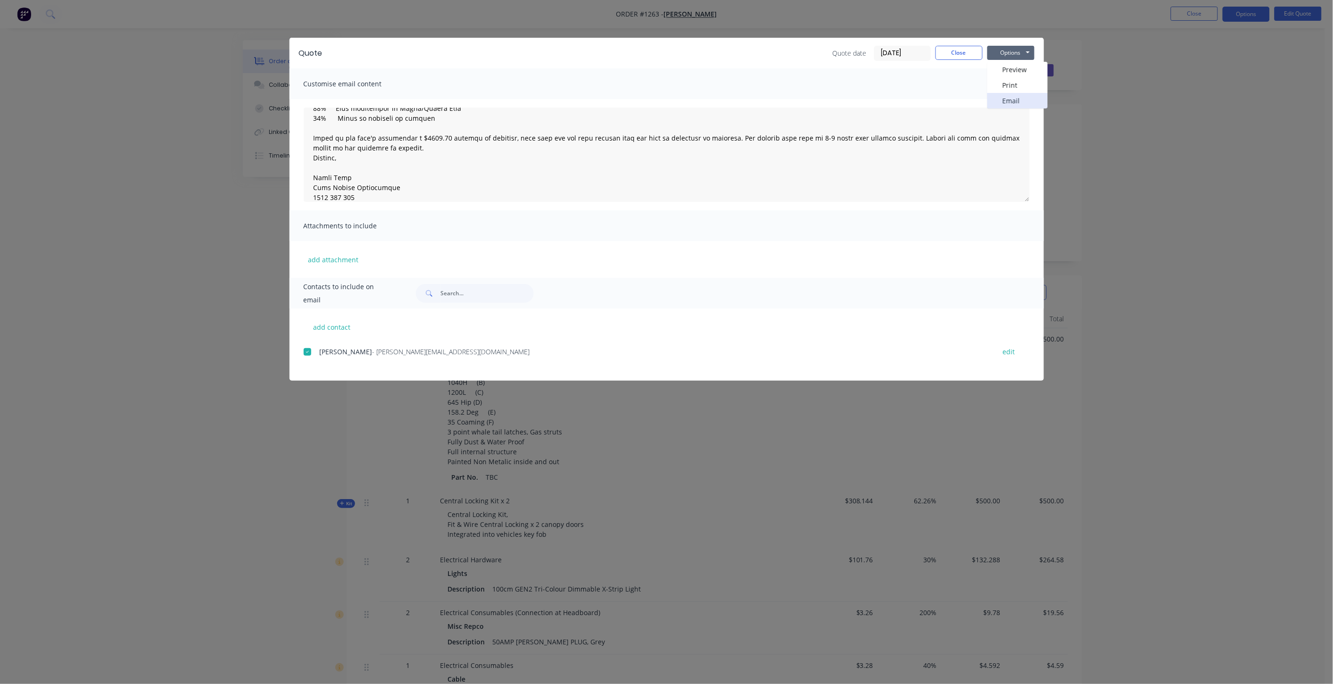
click at [1016, 97] on button "Email" at bounding box center [1017, 101] width 60 height 16
click at [976, 53] on button "Close" at bounding box center [958, 53] width 47 height 14
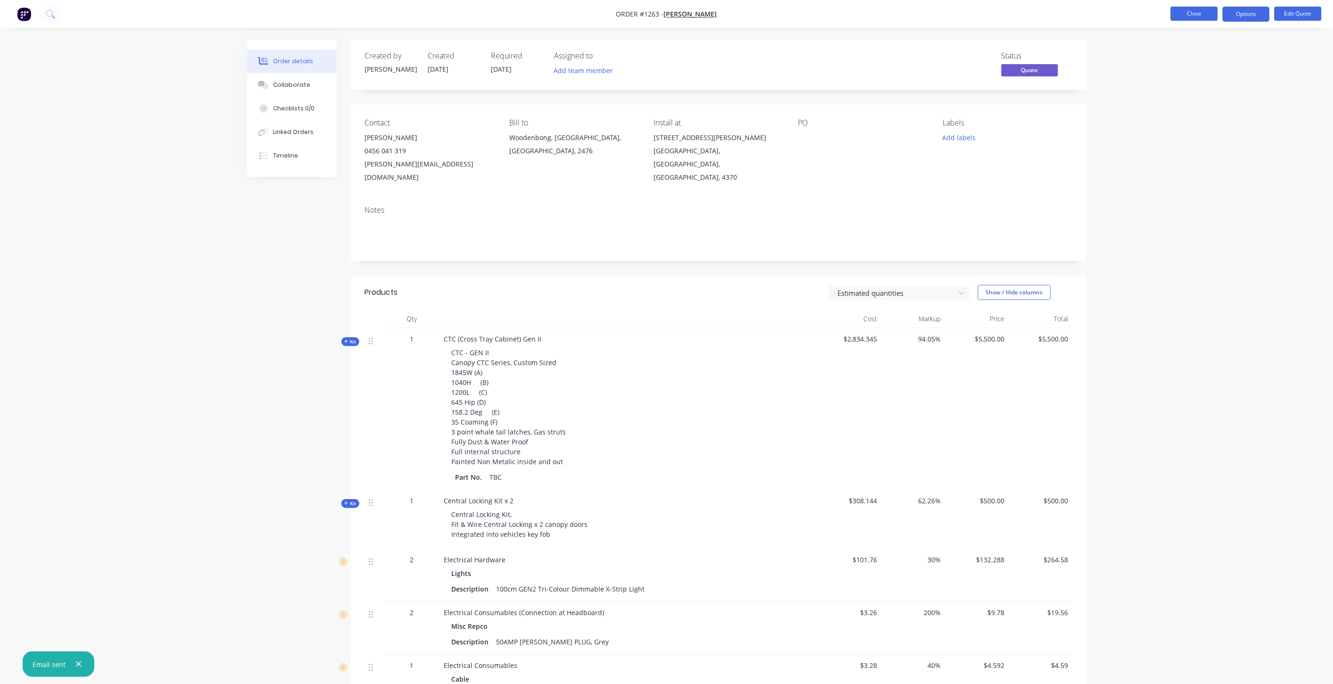
click at [1186, 15] on button "Close" at bounding box center [1194, 14] width 47 height 14
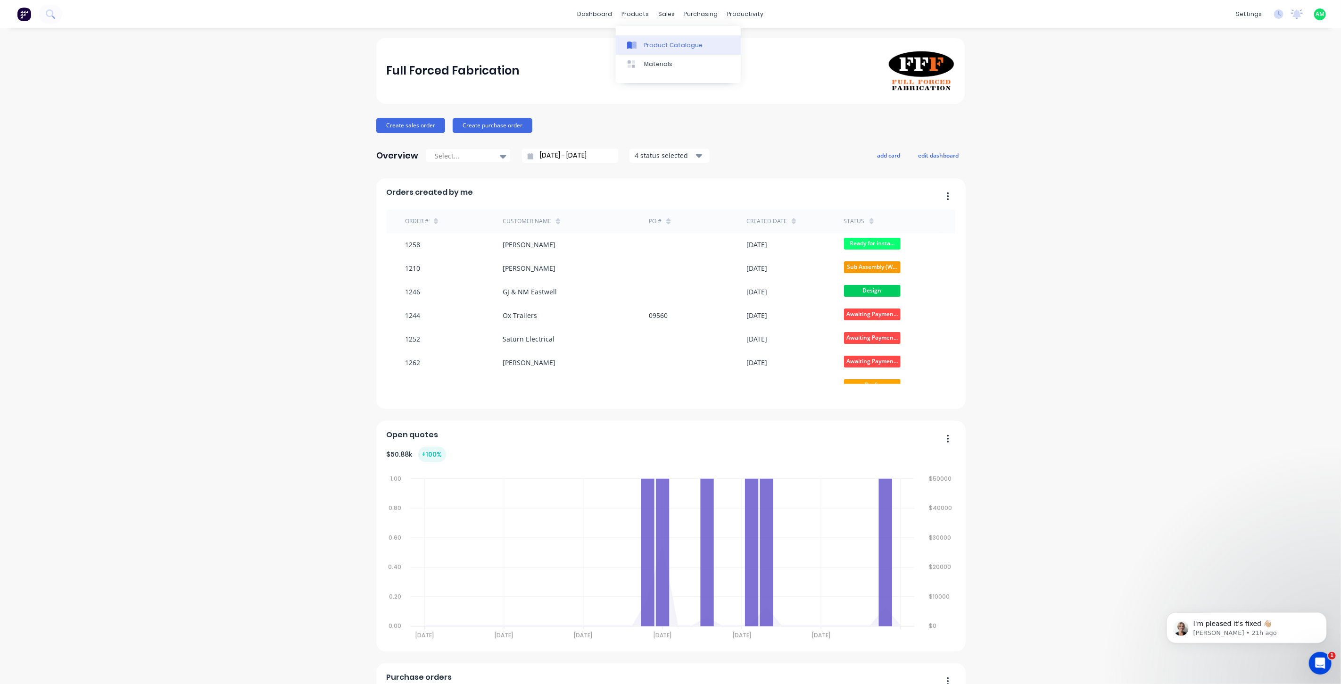
click at [645, 45] on div "Product Catalogue" at bounding box center [673, 45] width 58 height 8
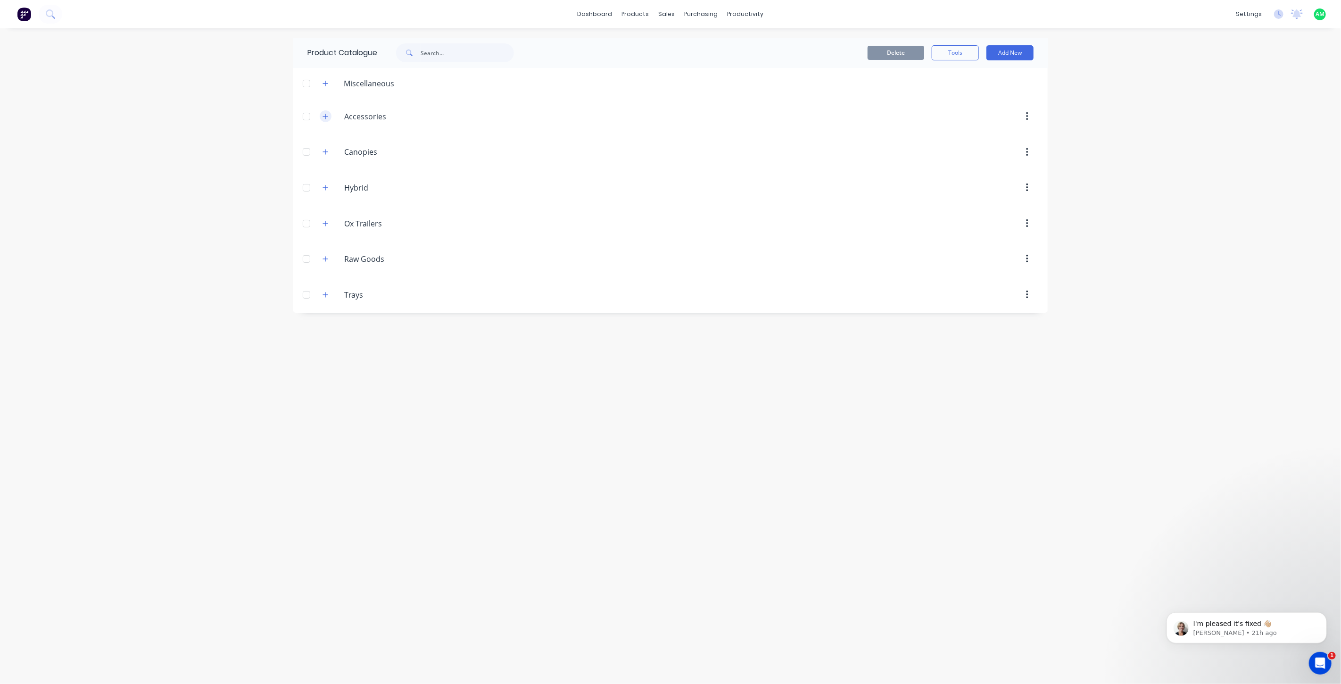
click at [326, 115] on icon "button" at bounding box center [326, 116] width 6 height 7
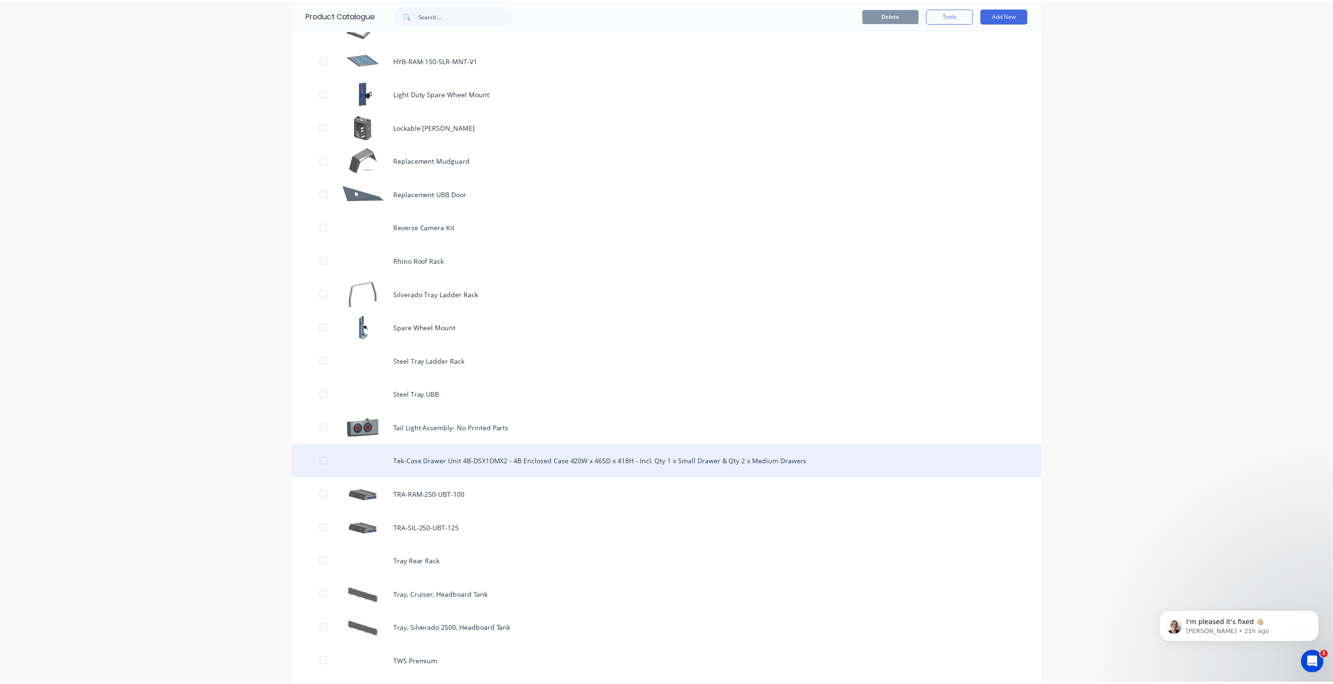
scroll to position [663, 0]
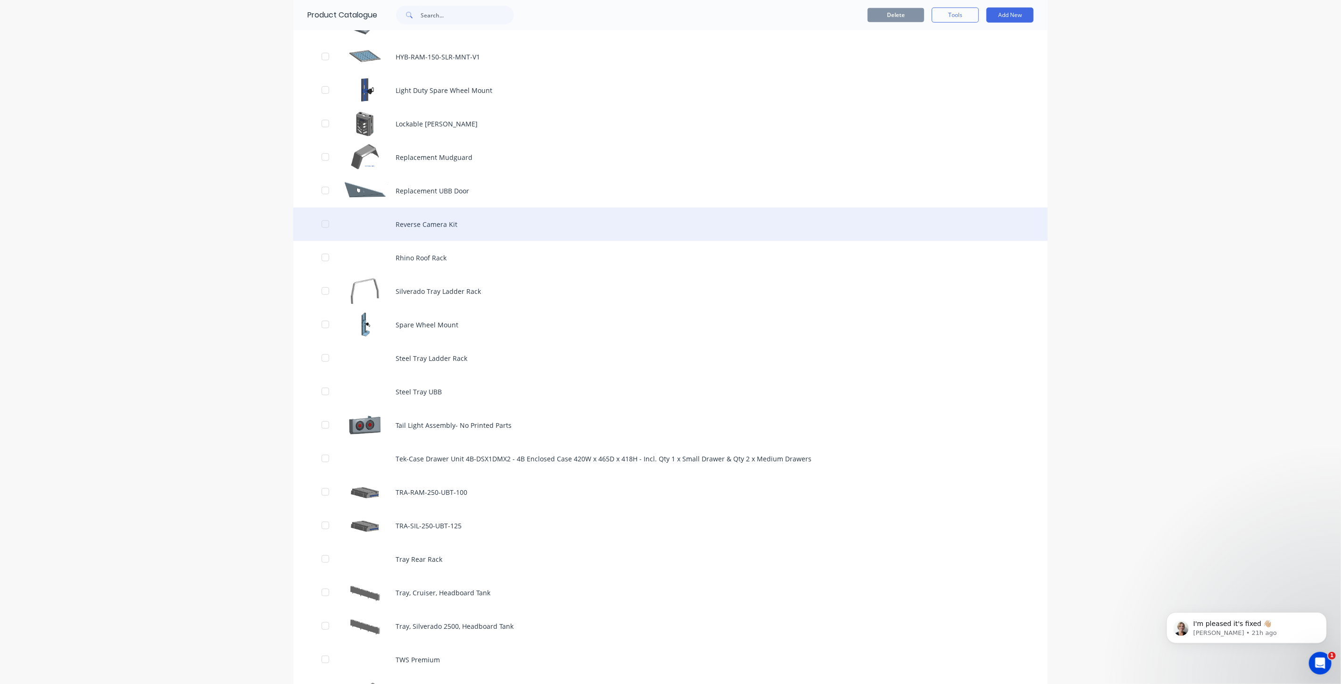
click at [426, 235] on div "Reverse Camera Kit" at bounding box center [670, 223] width 754 height 33
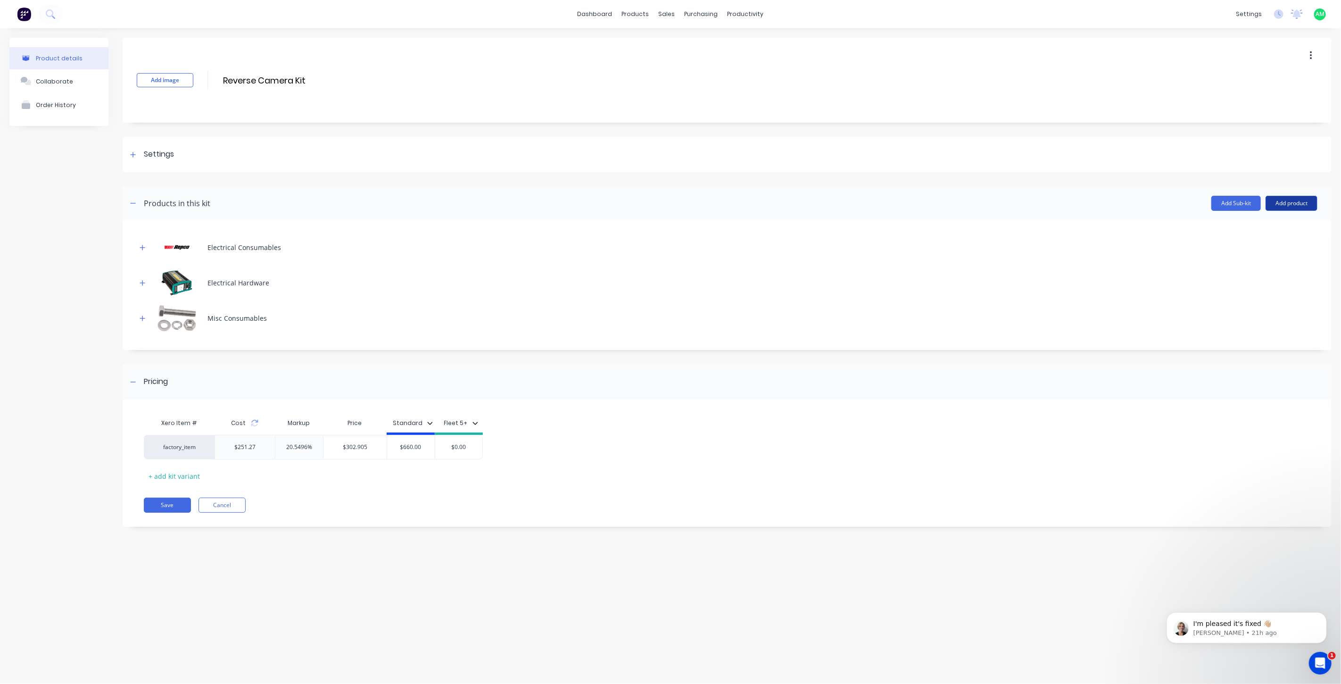
click at [1281, 207] on button "Add product" at bounding box center [1291, 203] width 52 height 15
click at [1268, 228] on div "Product catalogue" at bounding box center [1272, 228] width 73 height 14
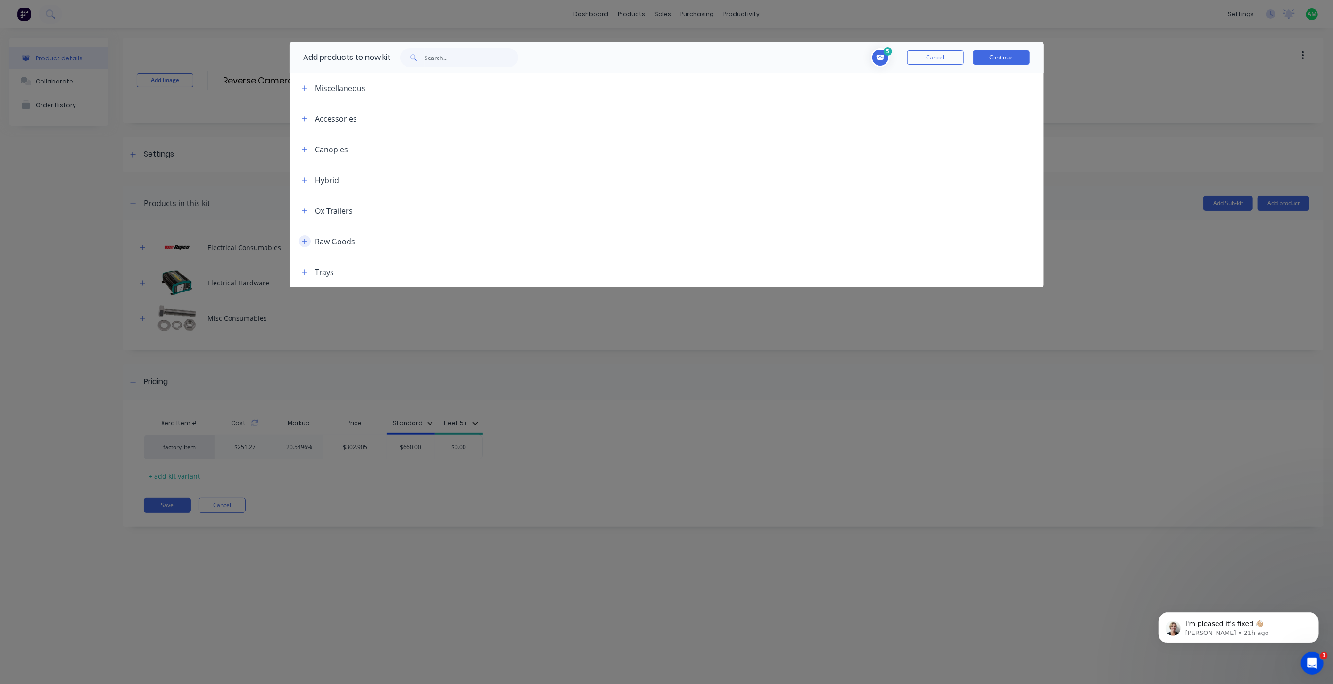
click at [301, 241] on button "button" at bounding box center [305, 241] width 12 height 12
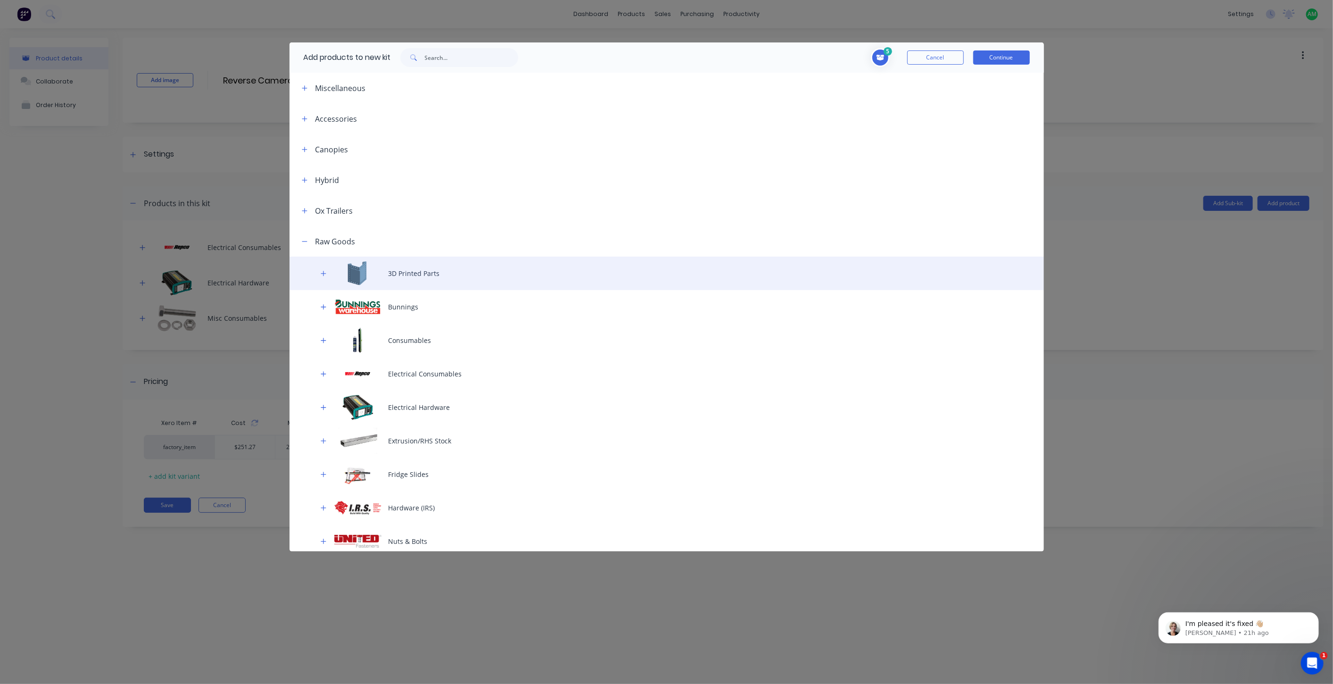
click at [433, 266] on div "3D Printed Parts" at bounding box center [666, 272] width 754 height 33
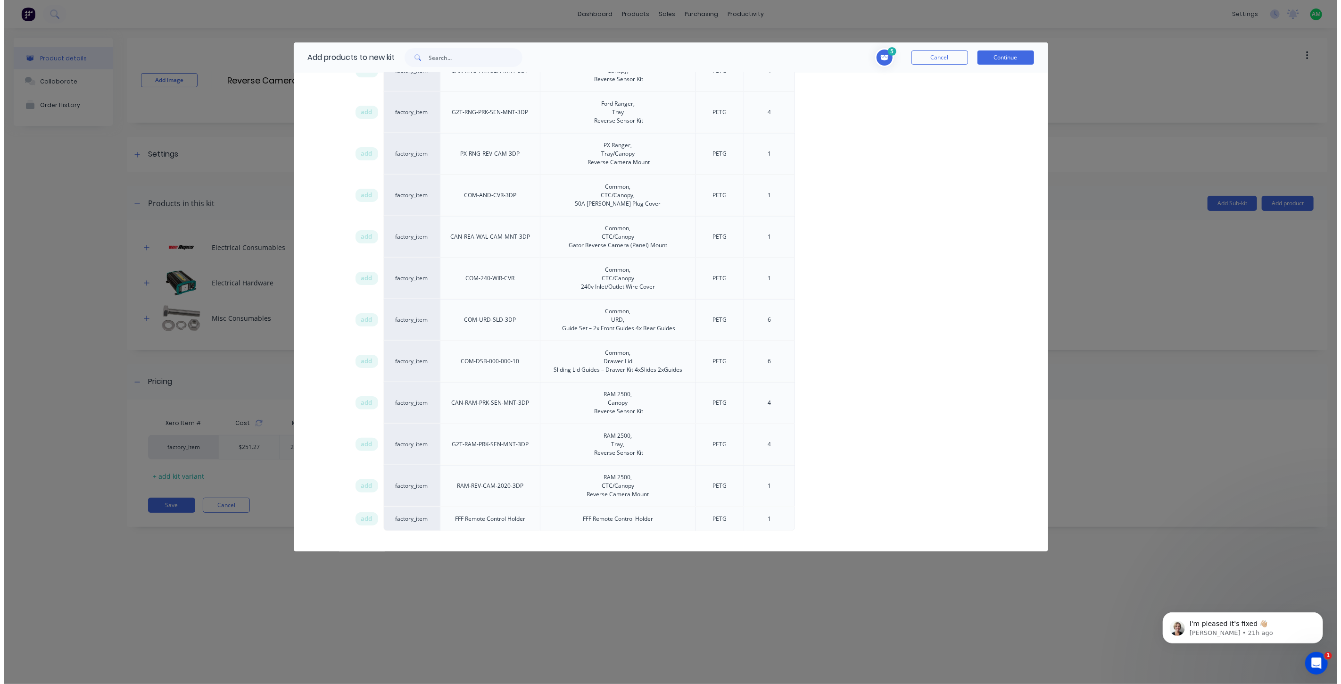
scroll to position [803, 0]
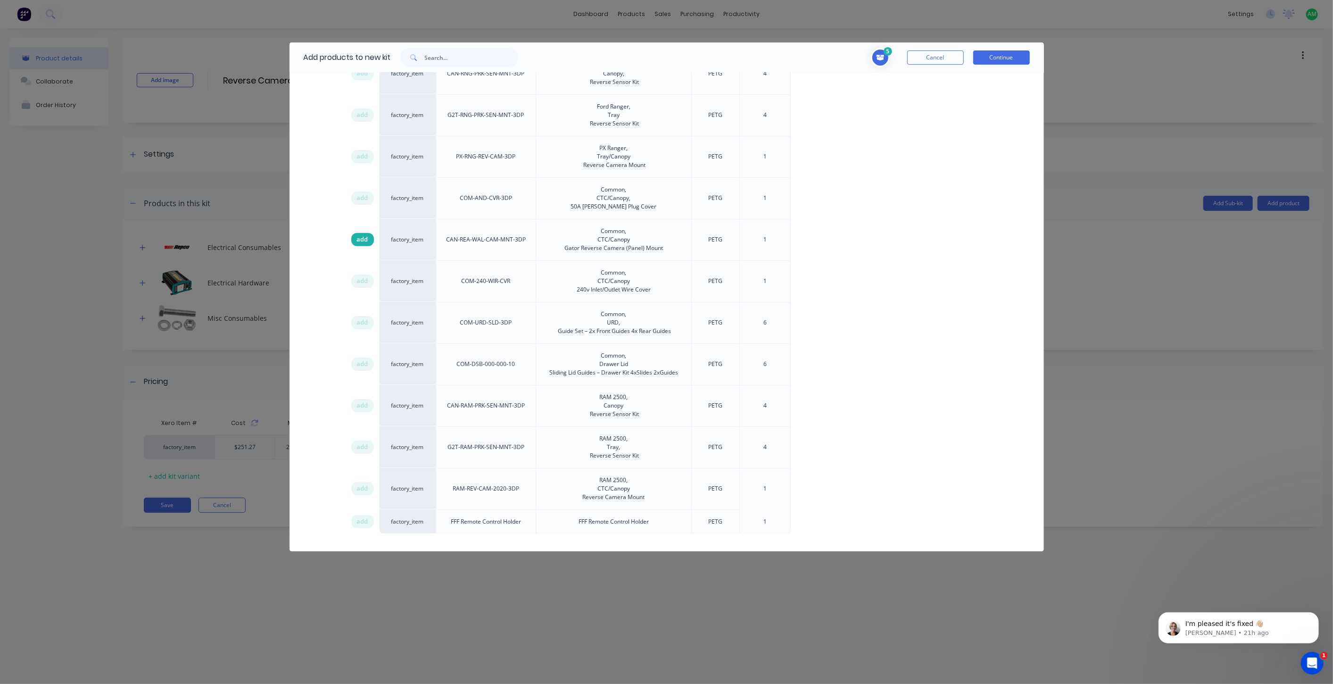
click at [367, 235] on span "add" at bounding box center [362, 239] width 11 height 9
click at [1011, 53] on button "Continue" at bounding box center [1001, 57] width 57 height 14
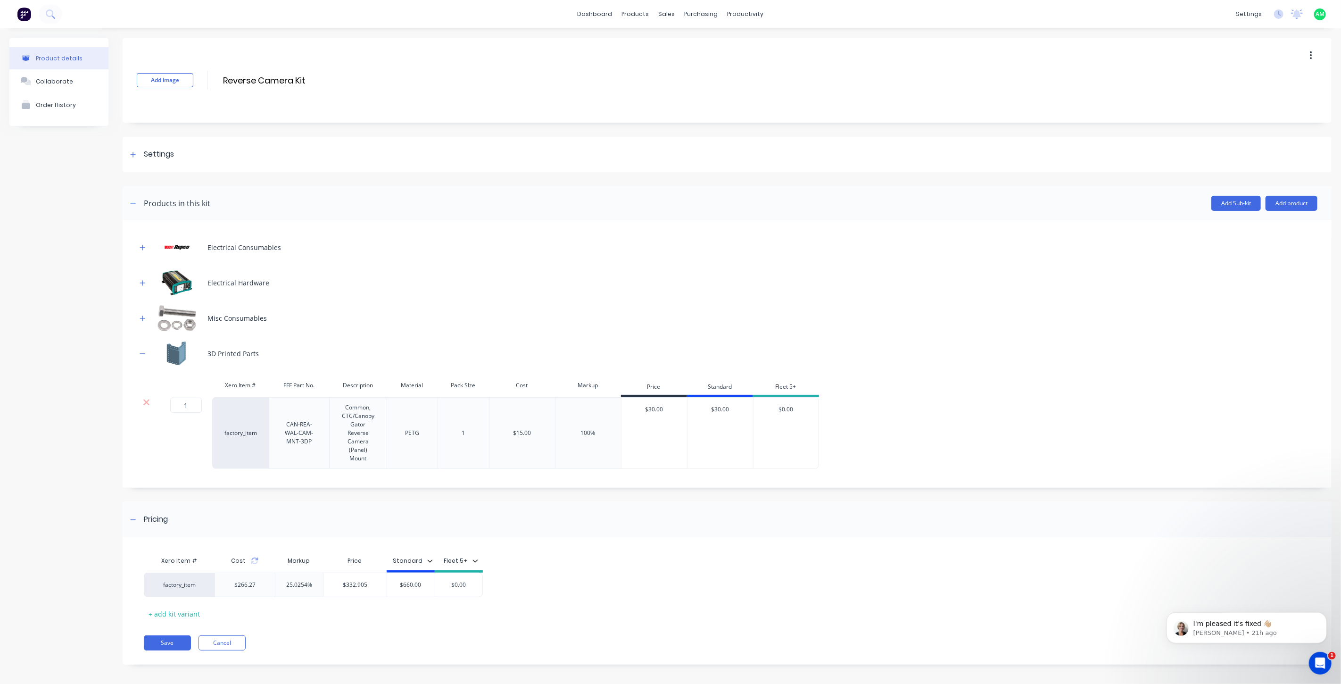
click at [253, 564] on div "Cost" at bounding box center [245, 560] width 60 height 19
click at [255, 561] on icon at bounding box center [255, 561] width 8 height 8
type input "$332.905"
drag, startPoint x: 368, startPoint y: 585, endPoint x: 321, endPoint y: 585, distance: 47.1
click at [321, 585] on div "factory_item $266.27 25.0254% $332.905 $332.905 $660.00 $0.00" at bounding box center [313, 584] width 339 height 25
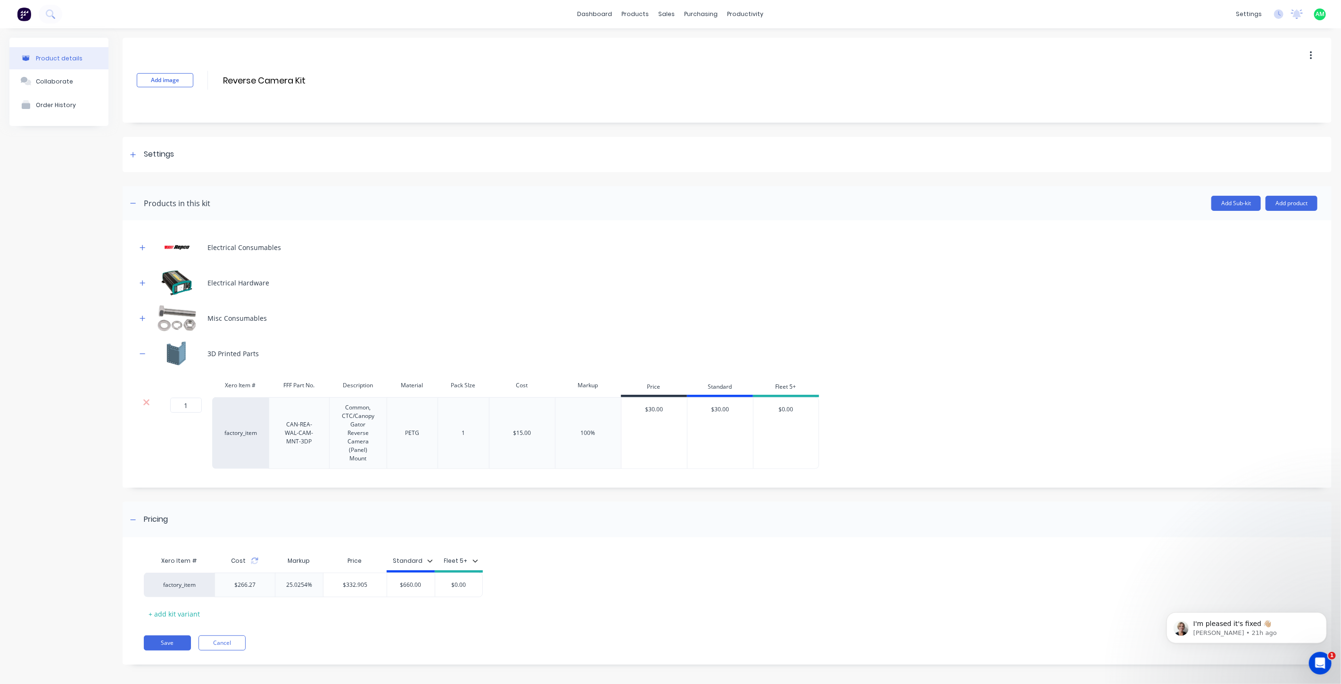
click at [453, 313] on div "Misc Consumables" at bounding box center [727, 318] width 1181 height 26
click at [1278, 199] on button "Add product" at bounding box center [1291, 203] width 52 height 15
click at [1245, 238] on button "Labour" at bounding box center [1273, 246] width 90 height 19
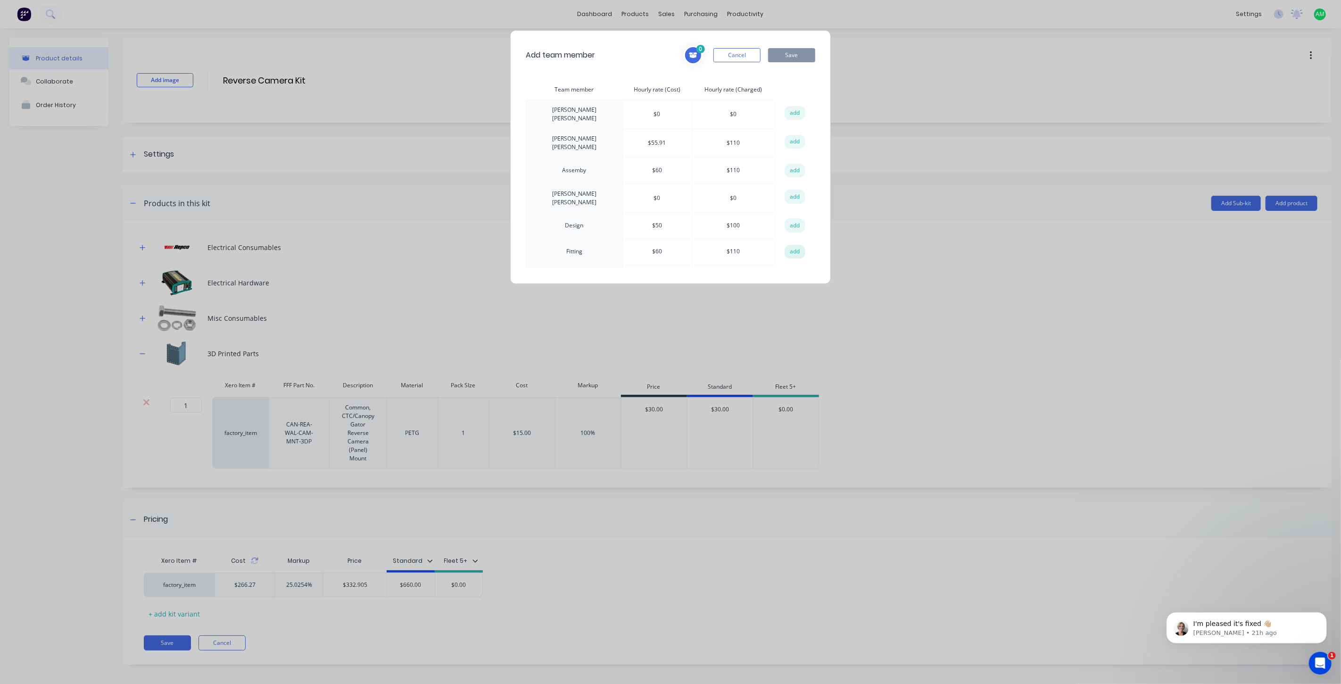
click at [789, 245] on button "add" at bounding box center [795, 252] width 21 height 14
click at [790, 54] on button "Save" at bounding box center [791, 55] width 47 height 14
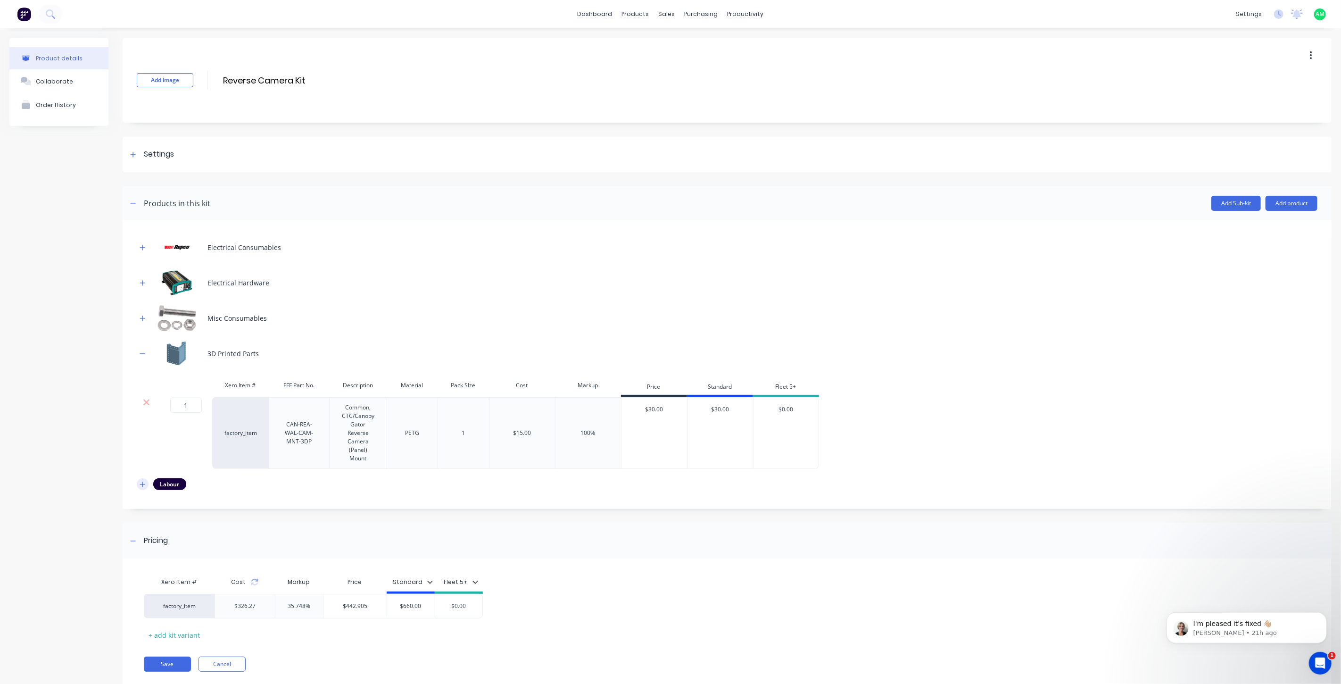
click at [144, 483] on icon "button" at bounding box center [143, 484] width 6 height 7
click at [184, 531] on input "1" at bounding box center [184, 532] width 32 height 14
drag, startPoint x: 188, startPoint y: 531, endPoint x: 171, endPoint y: 535, distance: 17.8
click at [171, 535] on input "1" at bounding box center [184, 532] width 32 height 14
type input "3"
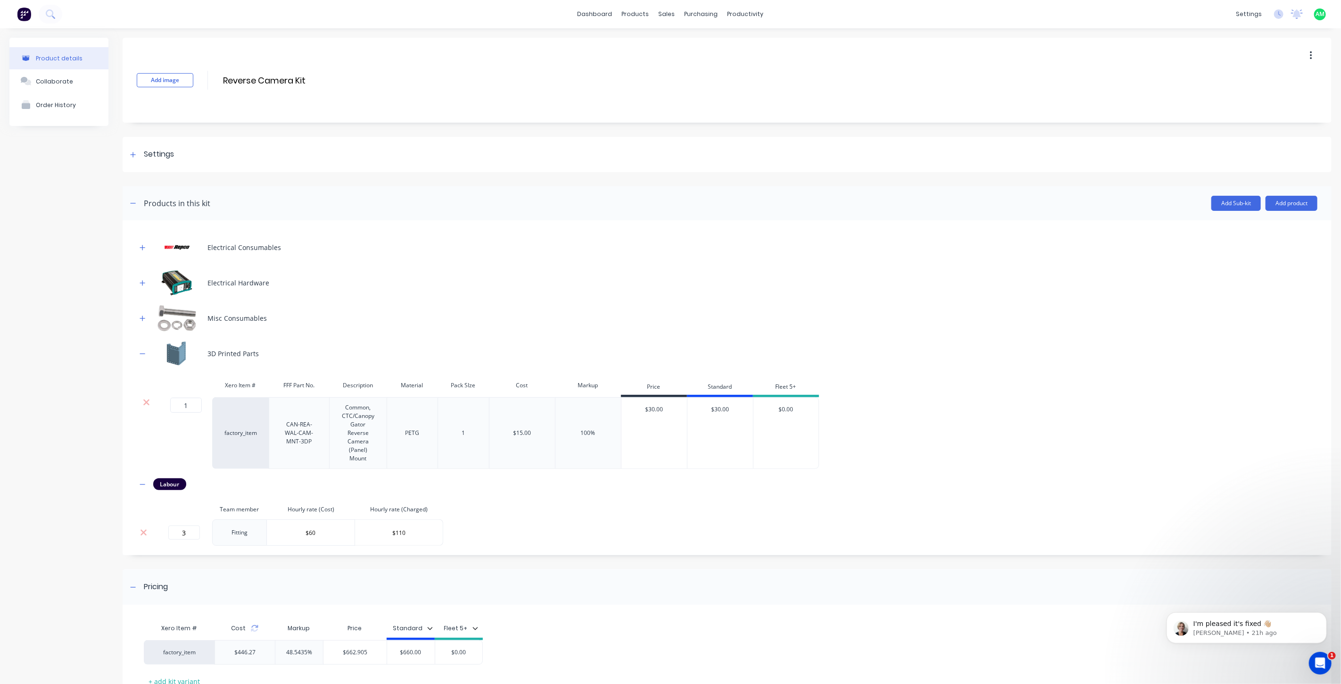
click at [589, 525] on div "Electrical Consumables Electrical Hardware Misc Consumables 3D Printed Parts Xe…" at bounding box center [727, 389] width 1181 height 311
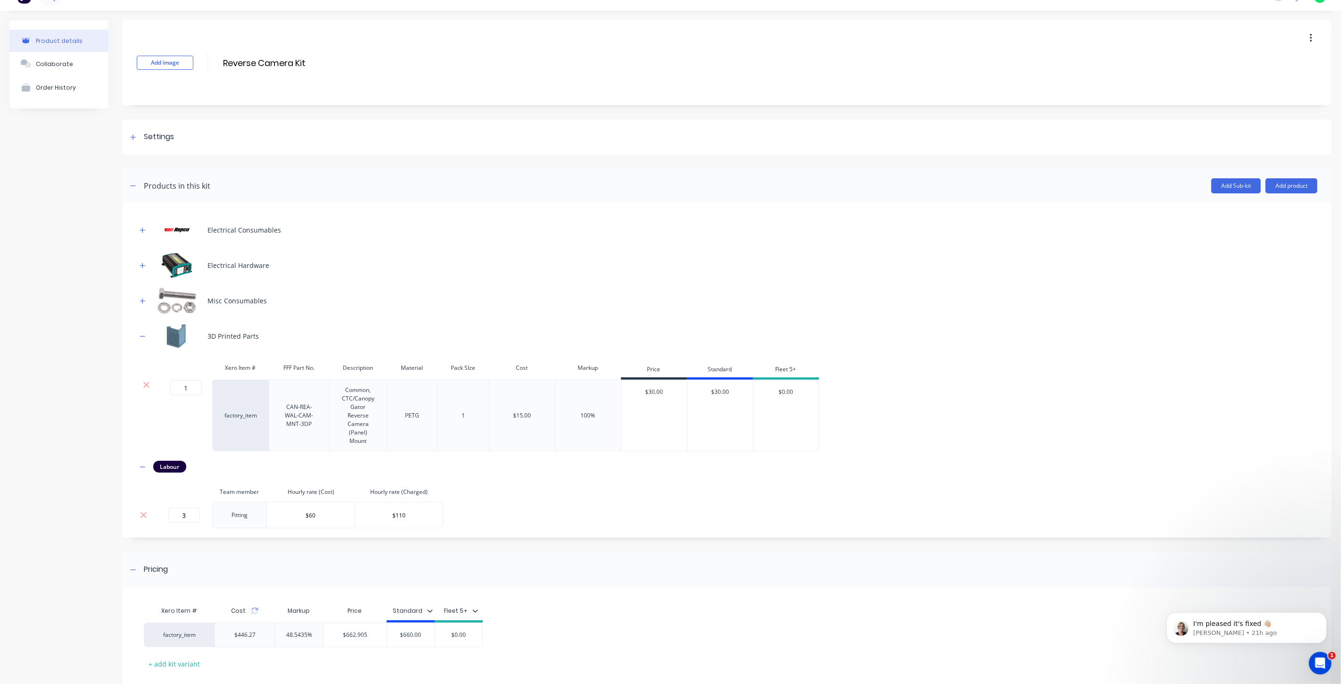
scroll to position [70, 0]
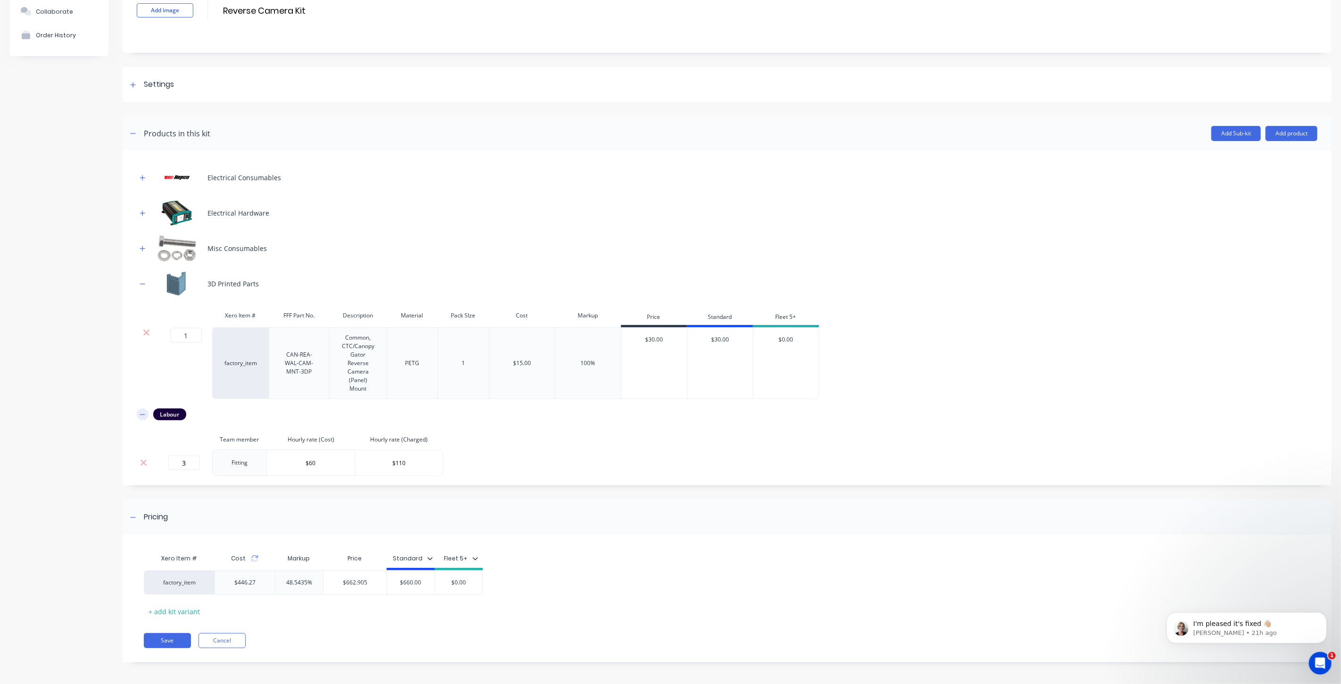
click at [145, 414] on icon "button" at bounding box center [142, 414] width 5 height 0
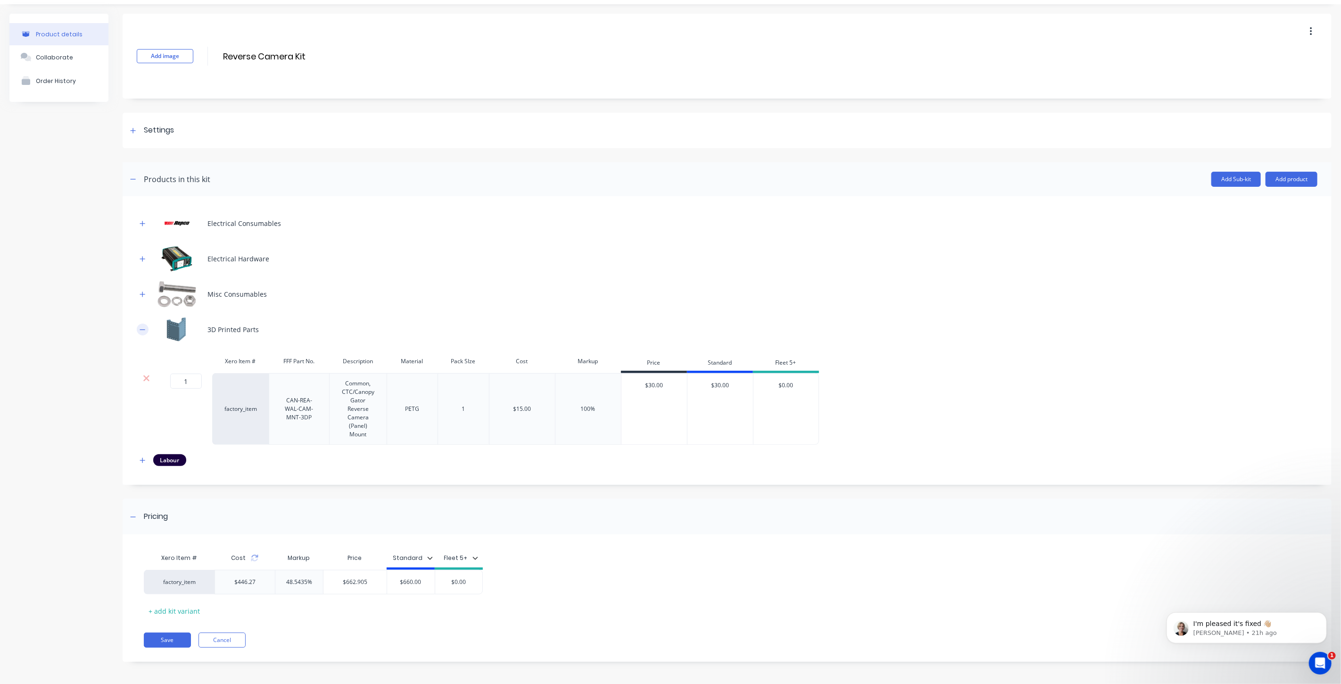
click at [141, 326] on icon "button" at bounding box center [143, 329] width 6 height 7
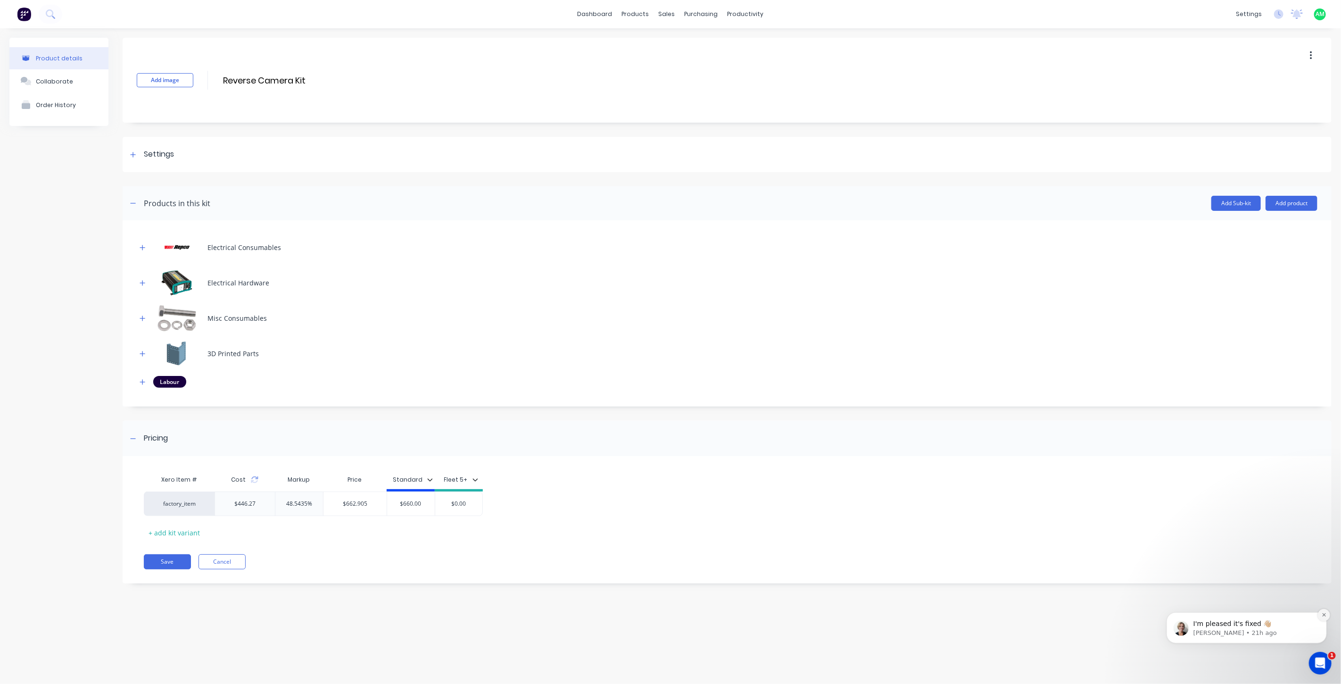
click at [1323, 614] on icon "Dismiss notification" at bounding box center [1323, 614] width 5 height 5
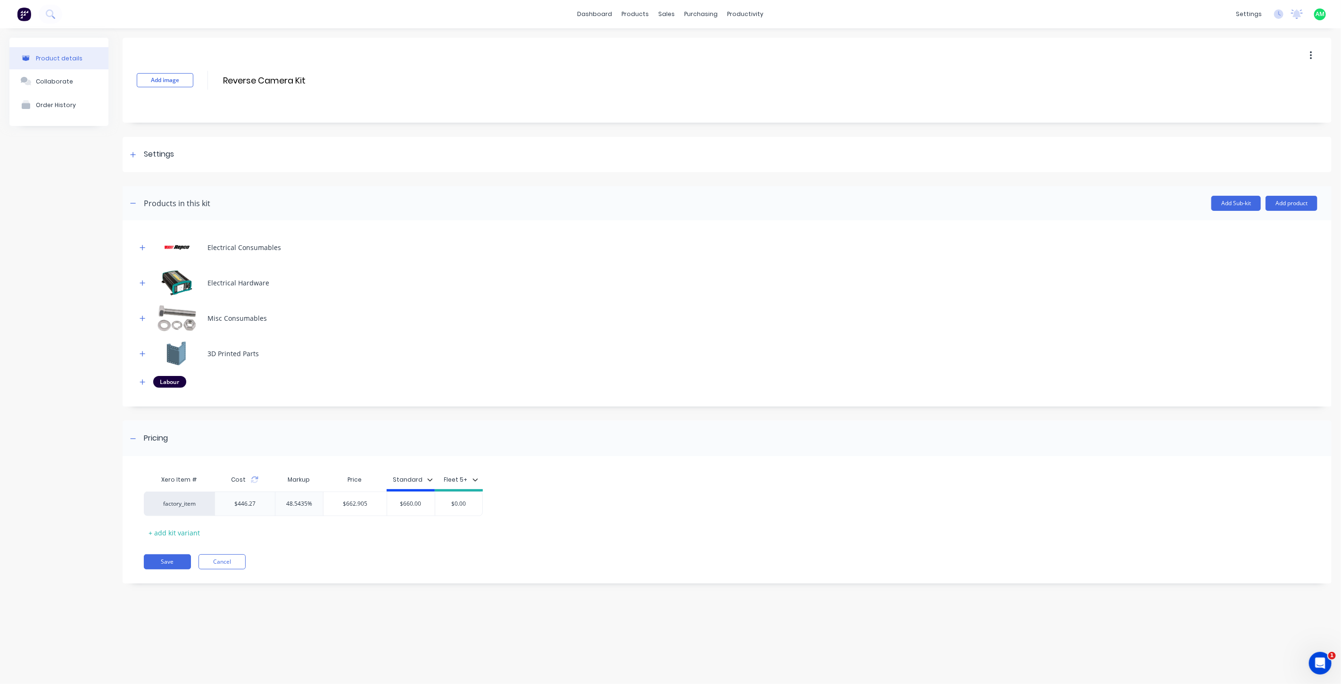
click at [252, 485] on div "Cost" at bounding box center [245, 479] width 60 height 19
click at [178, 564] on button "Save" at bounding box center [167, 561] width 47 height 15
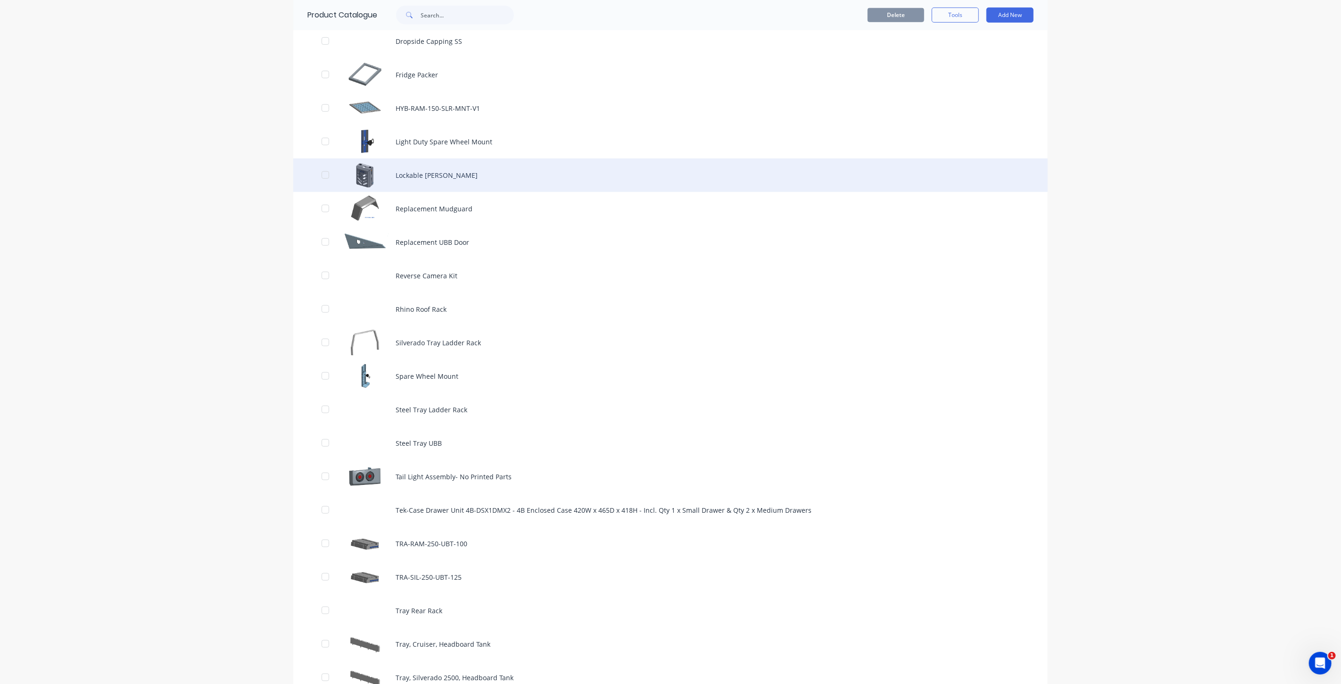
scroll to position [419, 0]
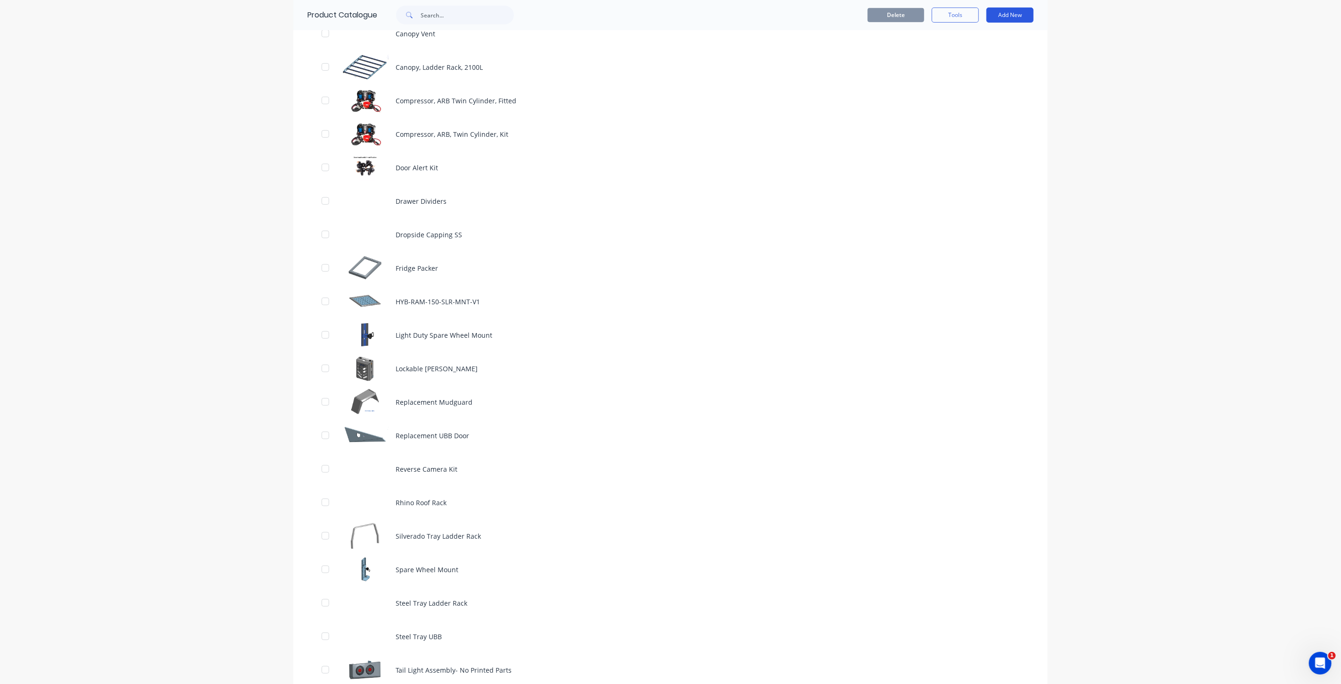
click at [1000, 22] on button "Add New" at bounding box center [1009, 15] width 47 height 15
click at [980, 36] on div "Category" at bounding box center [988, 40] width 73 height 14
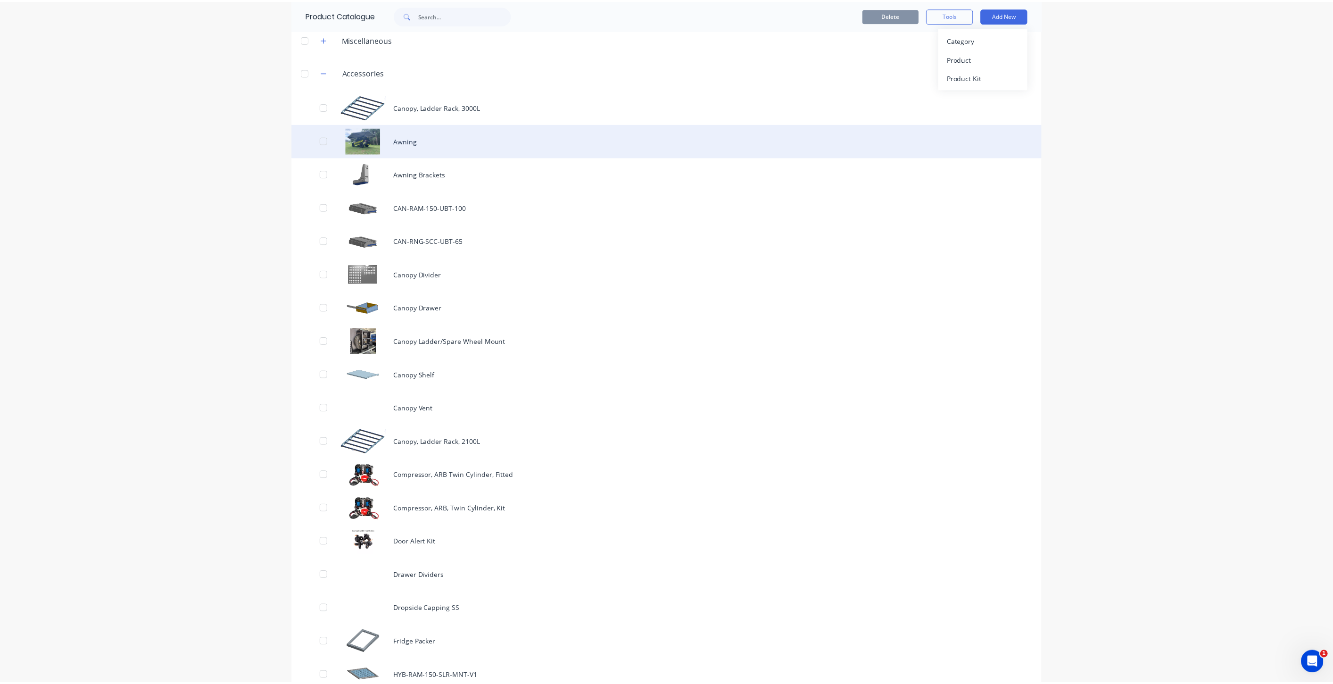
scroll to position [0, 0]
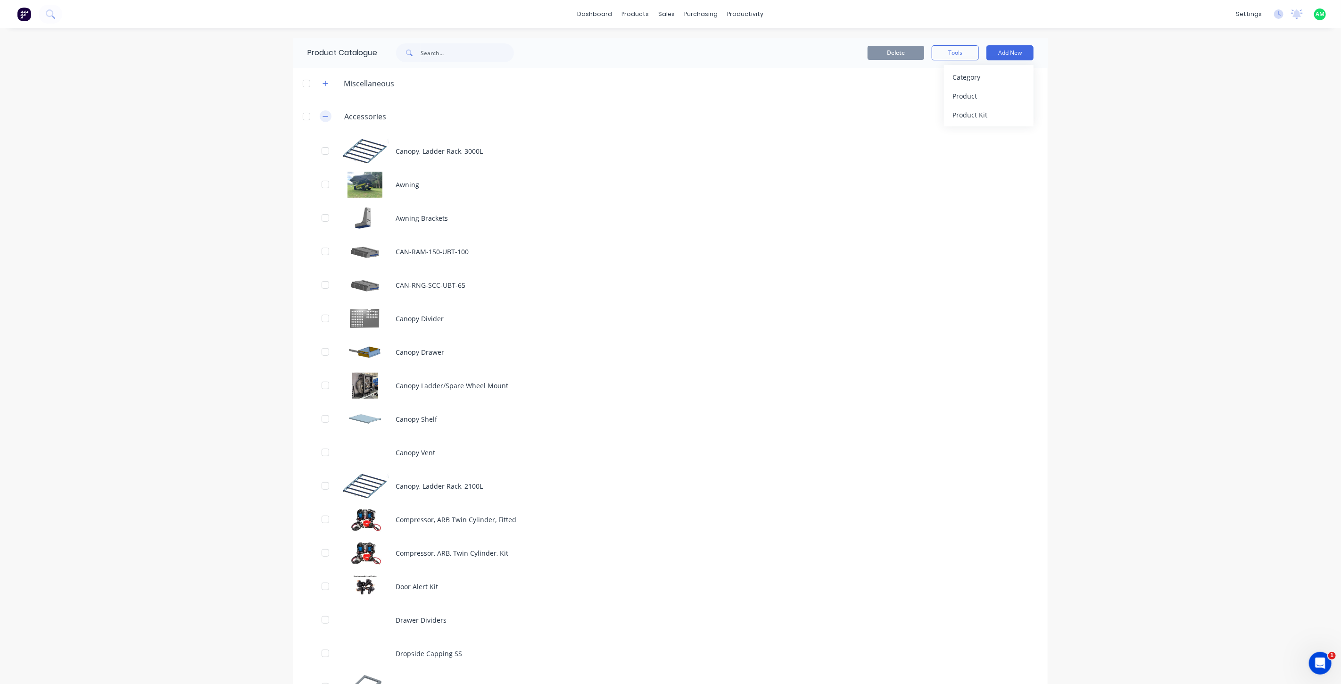
click at [323, 116] on icon "button" at bounding box center [325, 116] width 5 height 0
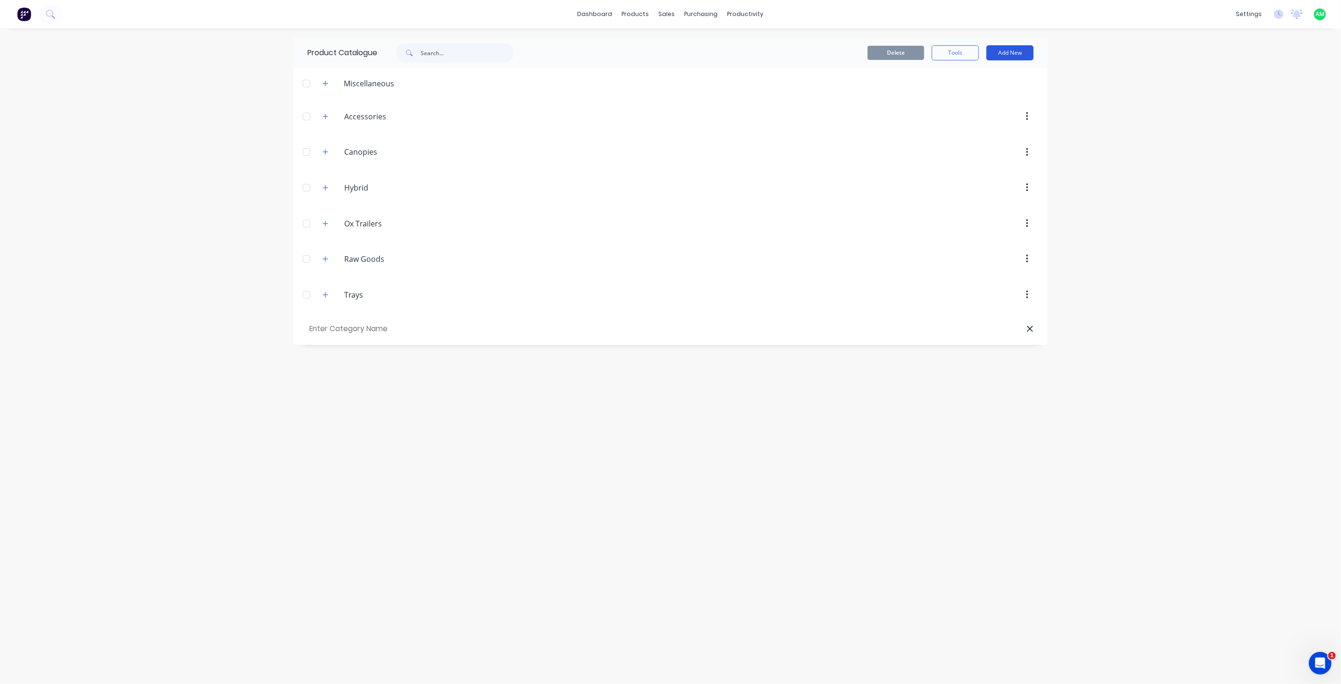
click at [1001, 53] on button "Add New" at bounding box center [1009, 52] width 47 height 15
click at [987, 111] on div "Product Kit" at bounding box center [988, 115] width 73 height 14
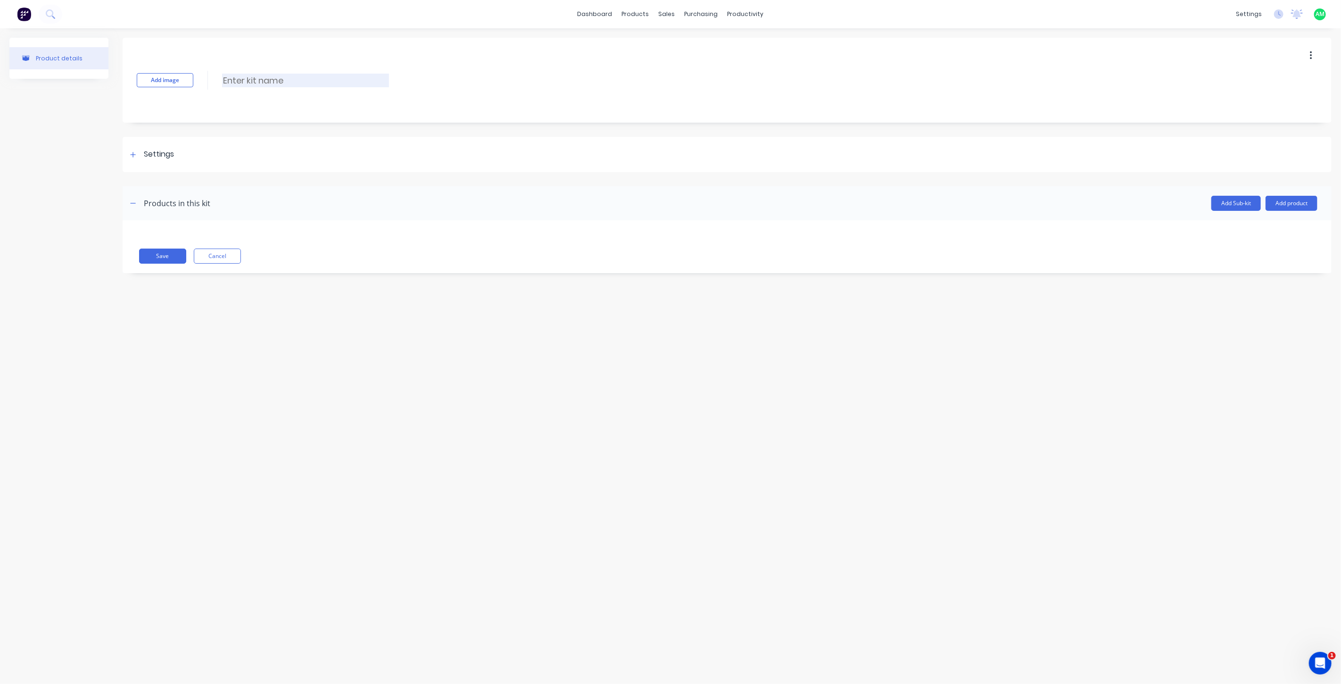
click at [252, 74] on input at bounding box center [305, 81] width 167 height 14
type input "Central Locking Kit x 2"
click at [1296, 198] on button "Add product" at bounding box center [1291, 203] width 52 height 15
click at [1245, 224] on div "Product catalogue" at bounding box center [1272, 228] width 73 height 14
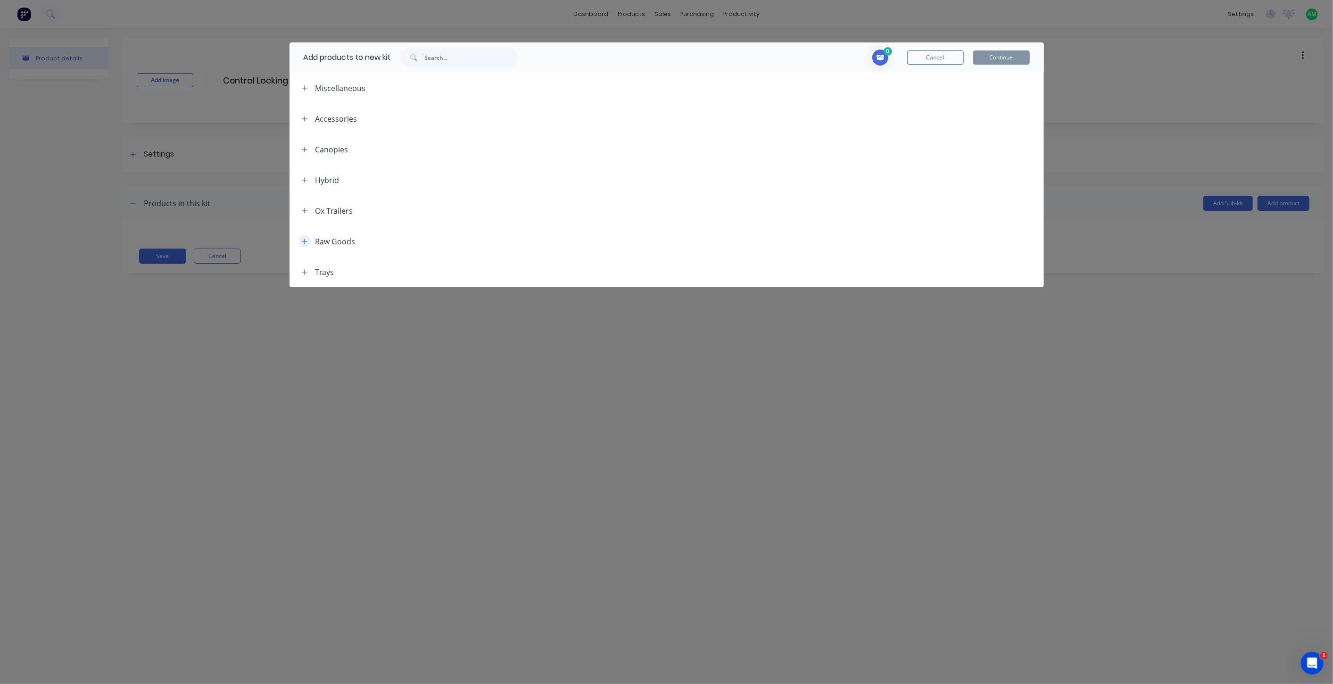
click at [301, 240] on button "button" at bounding box center [305, 241] width 12 height 12
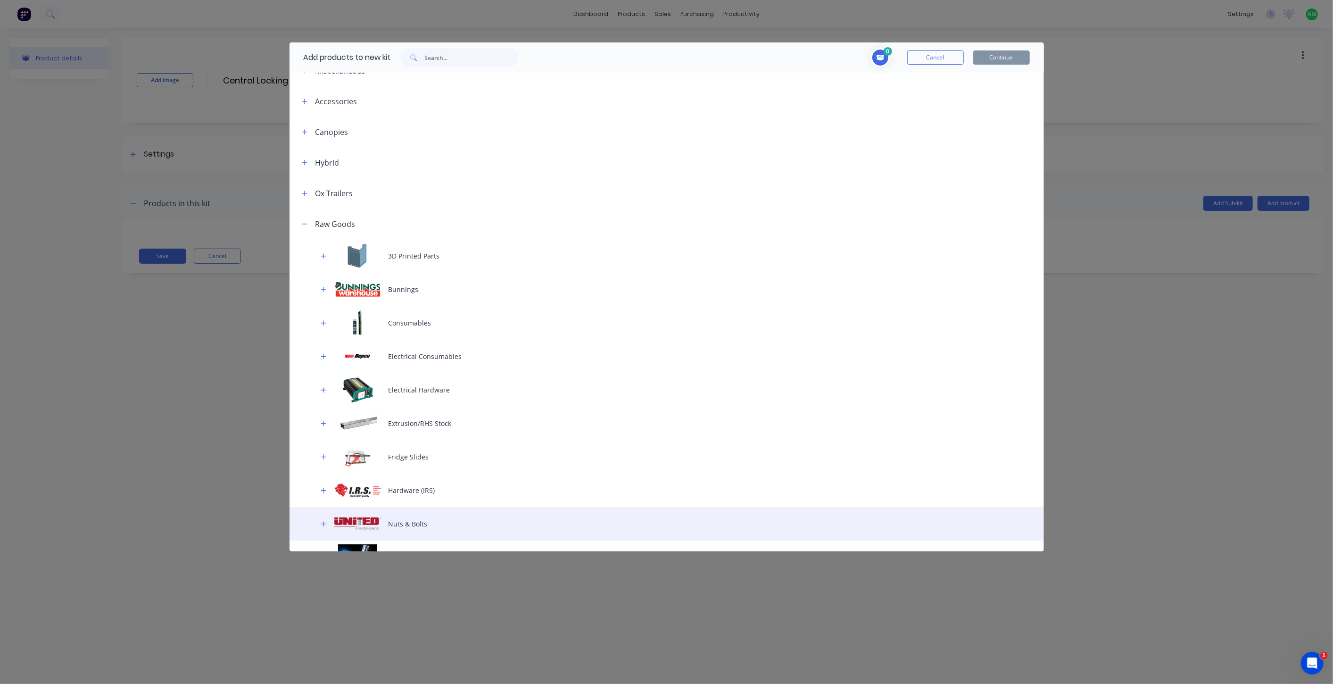
scroll to position [70, 0]
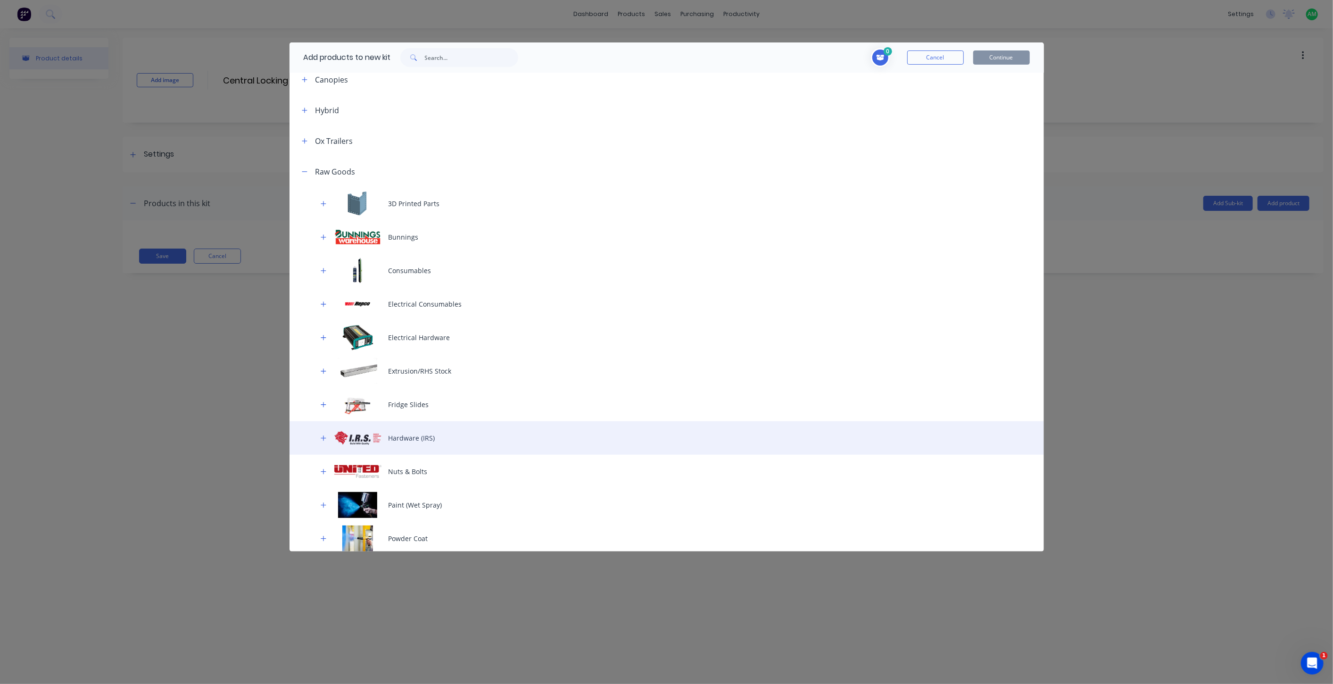
click at [403, 437] on div "Hardware (IRS)" at bounding box center [666, 437] width 754 height 33
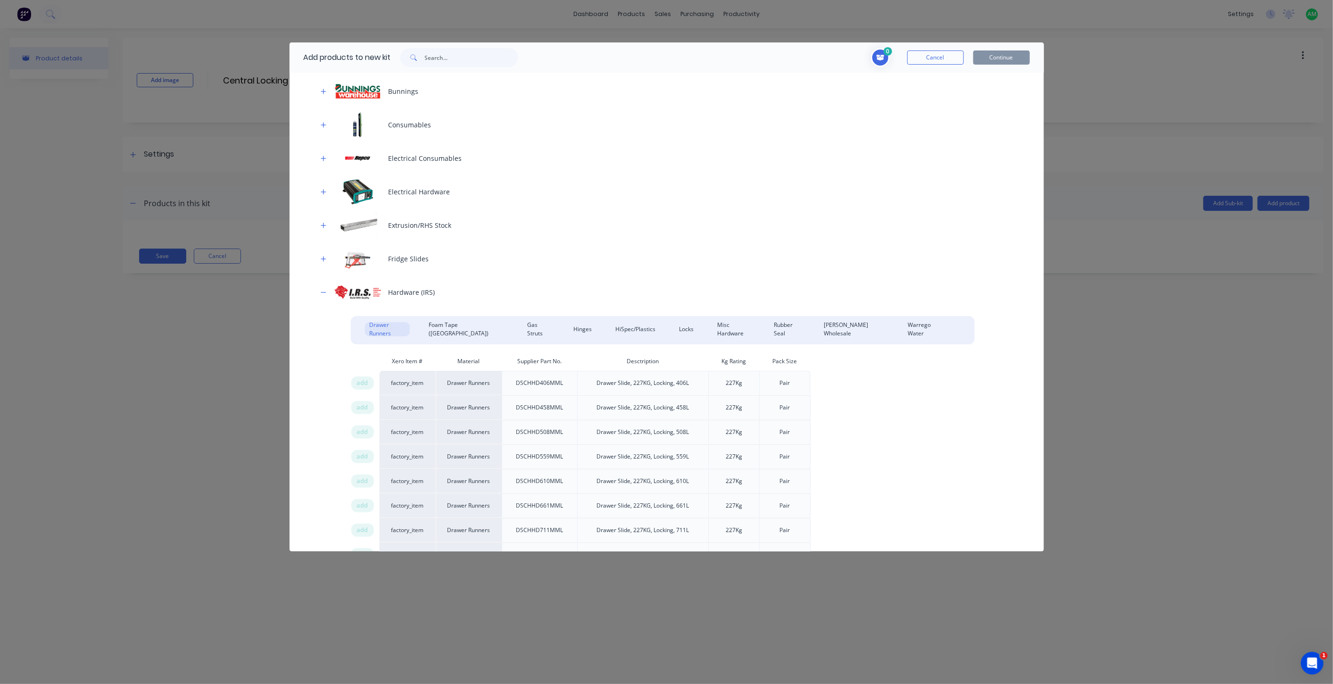
scroll to position [244, 0]
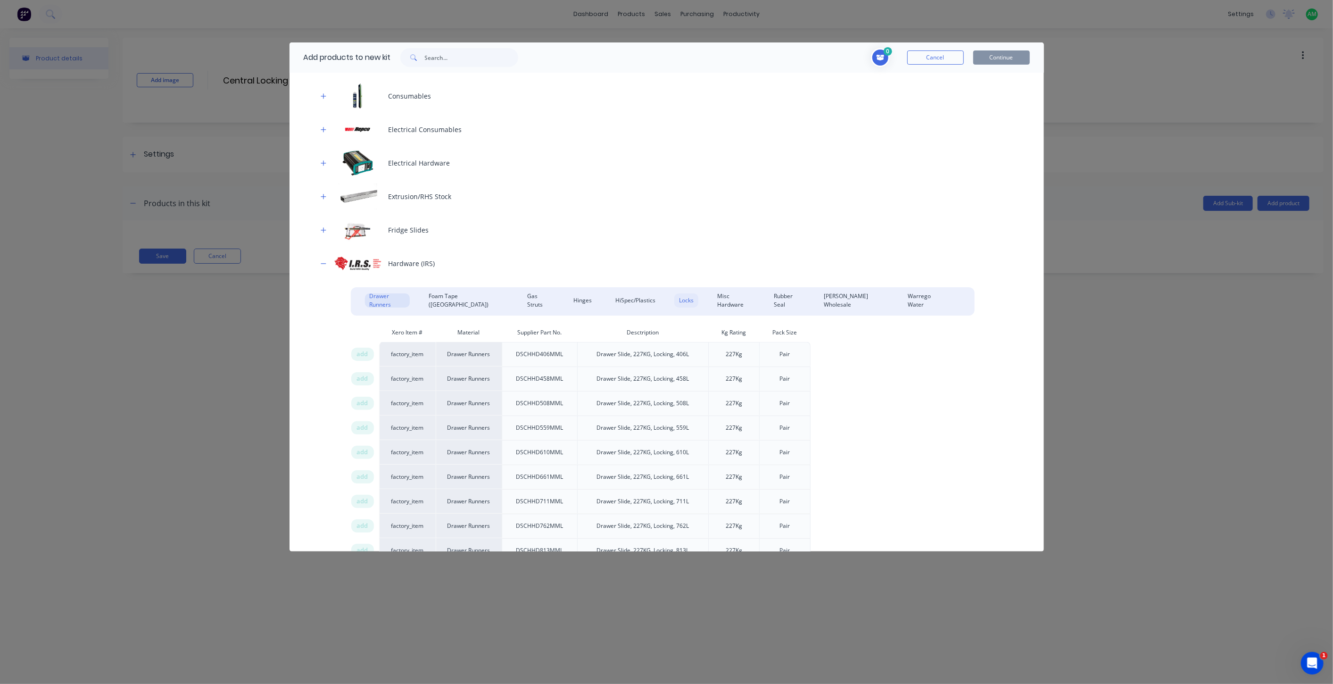
click at [674, 298] on div "Locks" at bounding box center [686, 300] width 24 height 14
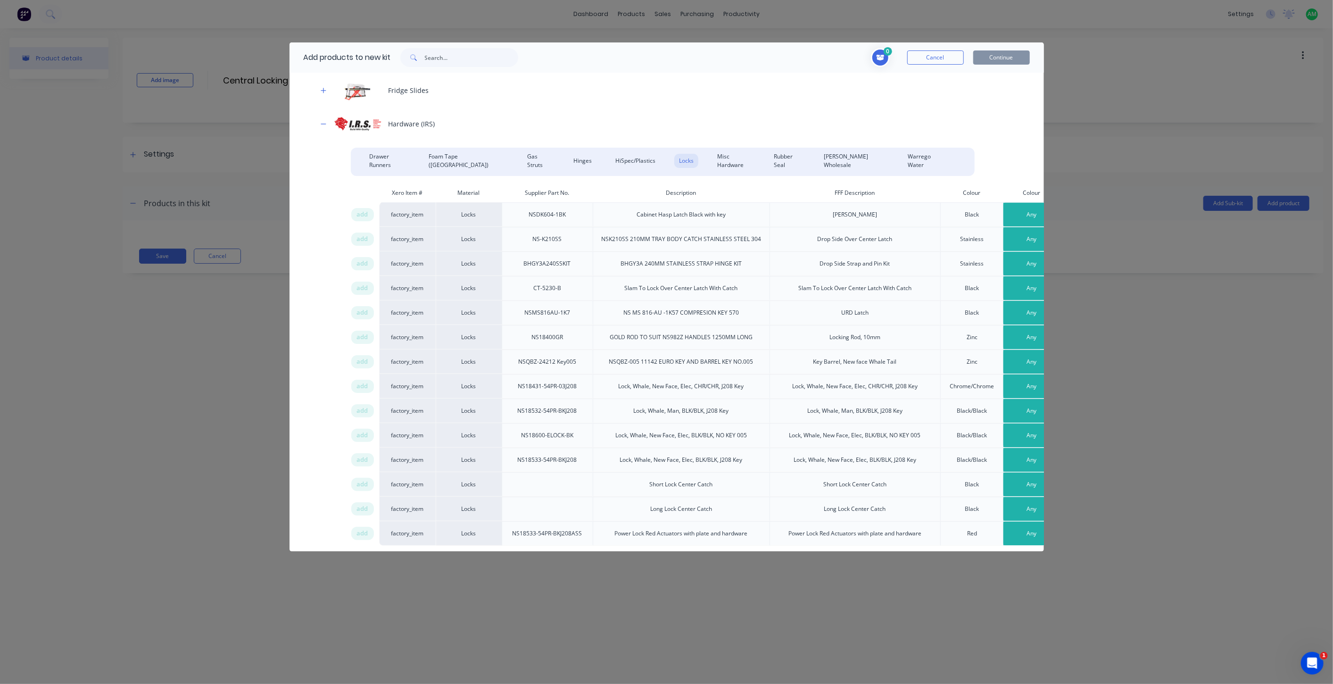
scroll to position [384, 24]
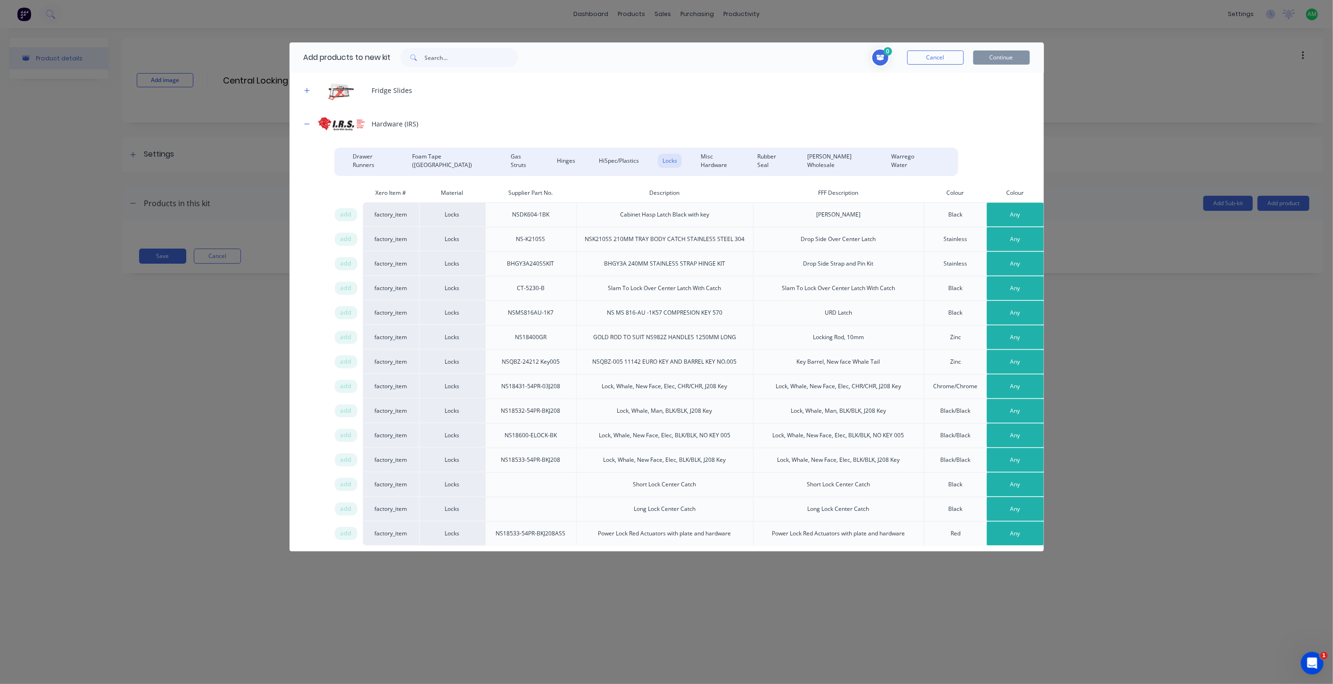
click at [989, 454] on button "Any" at bounding box center [1015, 460] width 57 height 24
click at [978, 523] on div "Power" at bounding box center [993, 526] width 93 height 19
click at [340, 457] on span "add" at bounding box center [345, 459] width 11 height 9
click at [1002, 54] on button "Continue" at bounding box center [1001, 57] width 57 height 14
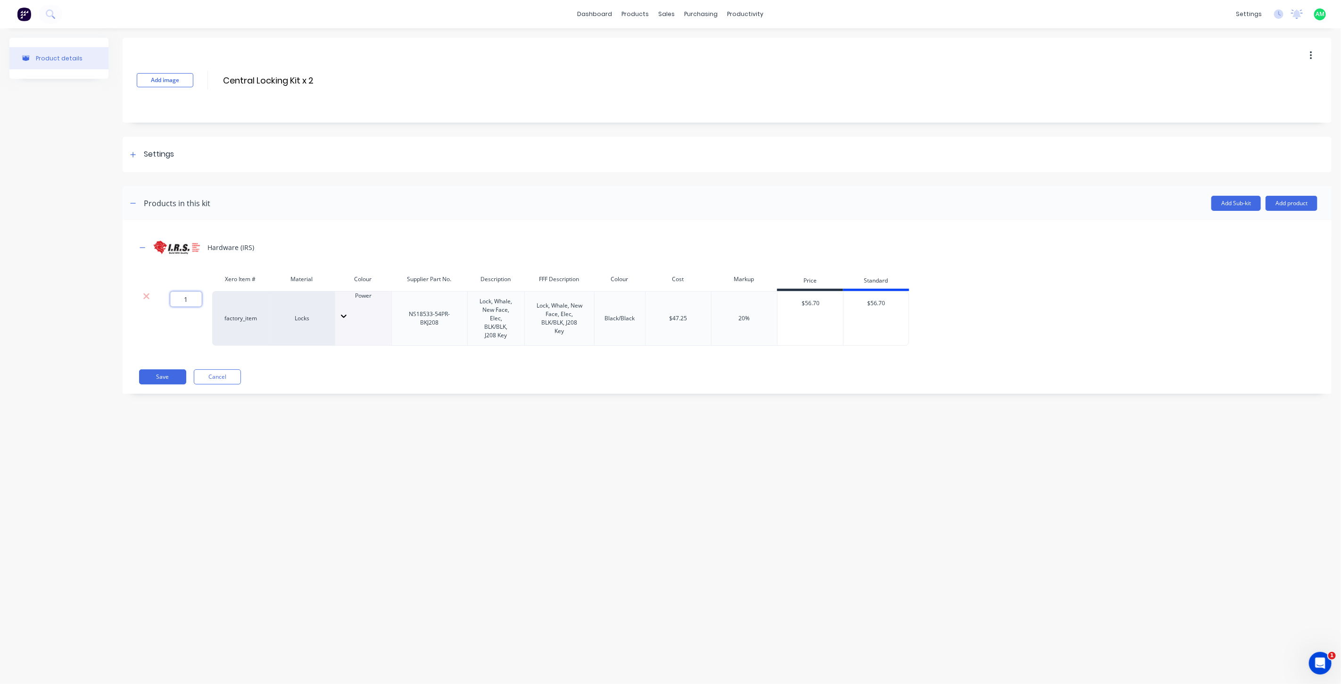
click at [192, 298] on input "1" at bounding box center [186, 298] width 32 height 15
type input "2"
click at [297, 400] on div "Add image Central Locking Kit x 2 Central Locking Kit x 2 Enter kit name Settin…" at bounding box center [727, 223] width 1209 height 370
click at [1275, 207] on button "Add product" at bounding box center [1291, 203] width 52 height 15
click at [1261, 241] on div "Labour" at bounding box center [1272, 247] width 73 height 14
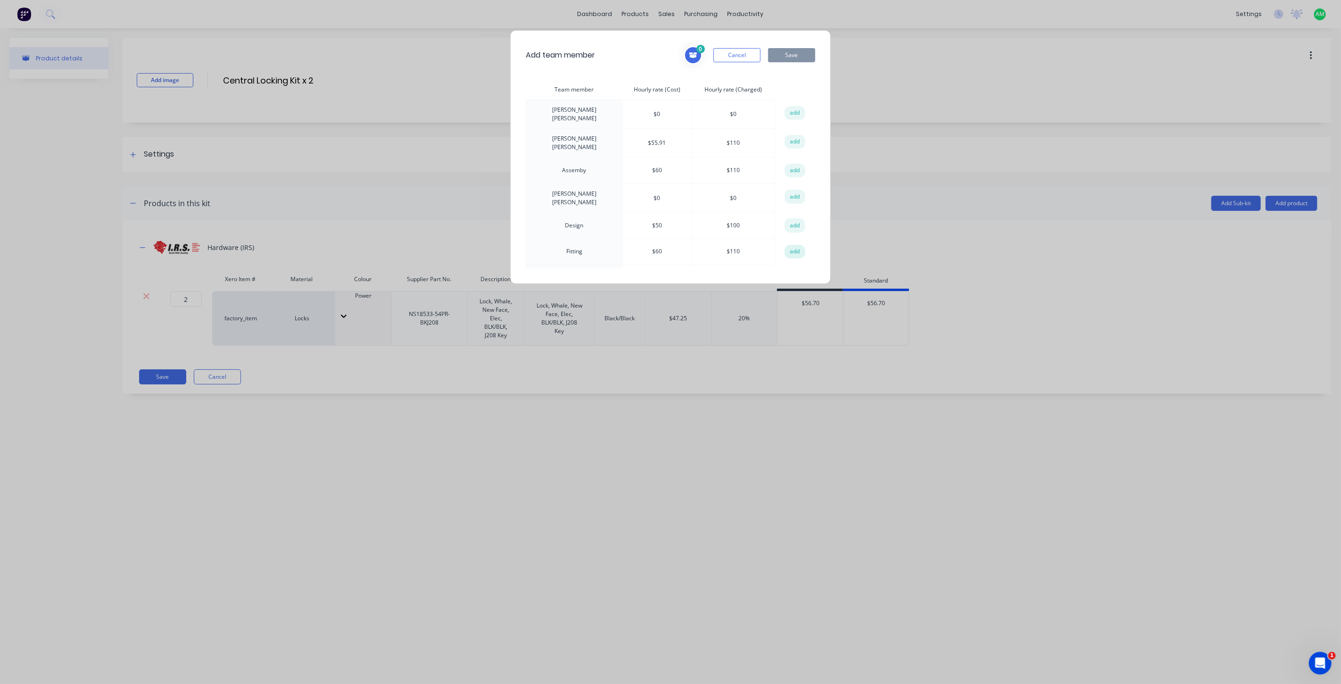
click at [794, 245] on button "add" at bounding box center [795, 252] width 21 height 14
click at [806, 58] on button "Save" at bounding box center [791, 55] width 47 height 14
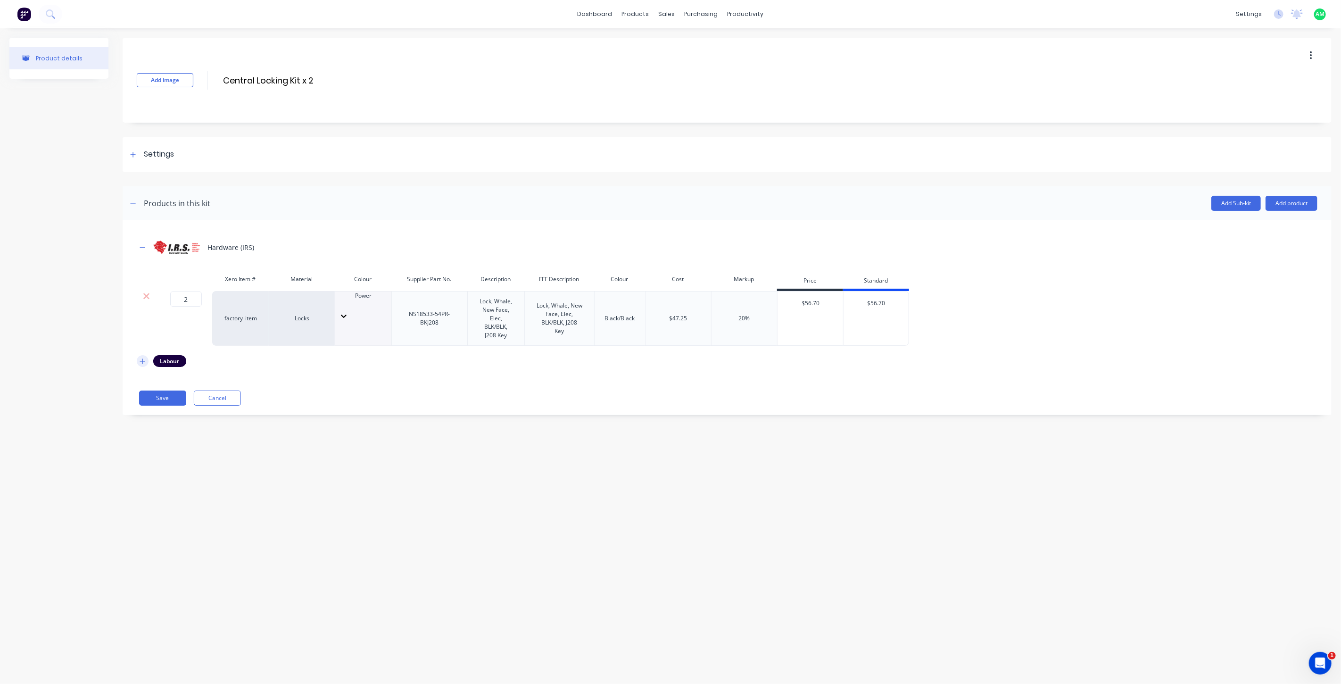
click at [145, 359] on icon "button" at bounding box center [143, 361] width 6 height 7
click at [189, 409] on input "1" at bounding box center [184, 409] width 32 height 14
drag, startPoint x: 189, startPoint y: 411, endPoint x: 163, endPoint y: 412, distance: 25.9
click at [163, 412] on div "1" at bounding box center [183, 409] width 49 height 14
type input "3"
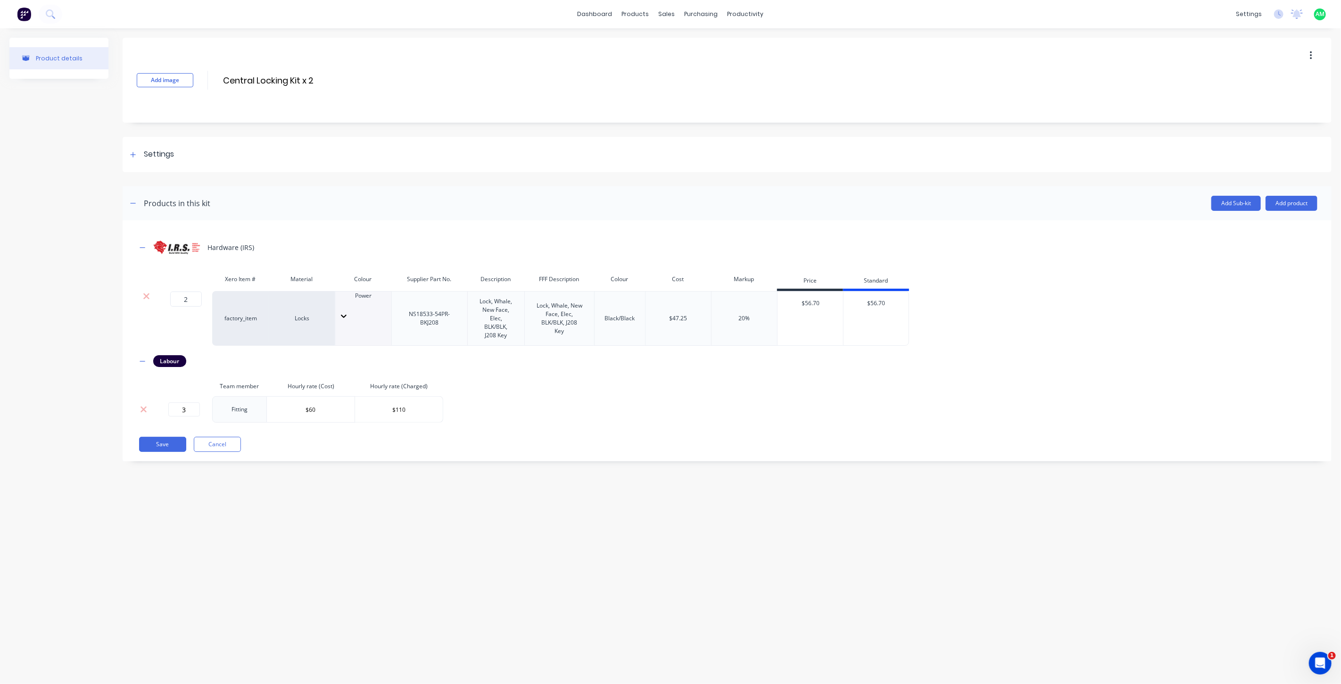
click at [560, 403] on div "Hardware (IRS) Xero Item # Material Colour Supplier Part No. Description FFF De…" at bounding box center [727, 328] width 1181 height 188
click at [144, 358] on icon "button" at bounding box center [143, 361] width 6 height 7
click at [1276, 204] on button "Add product" at bounding box center [1291, 203] width 52 height 15
click at [1275, 229] on div "Product catalogue" at bounding box center [1272, 228] width 73 height 14
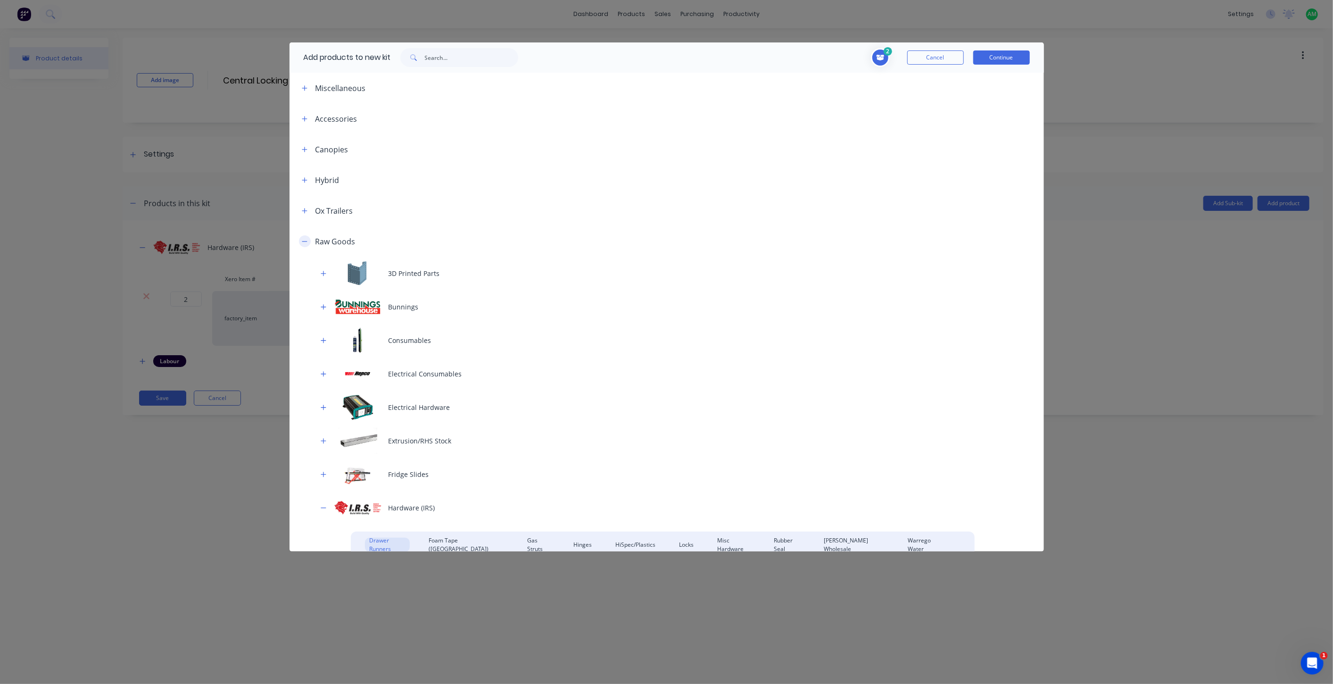
click at [300, 239] on button "button" at bounding box center [305, 241] width 12 height 12
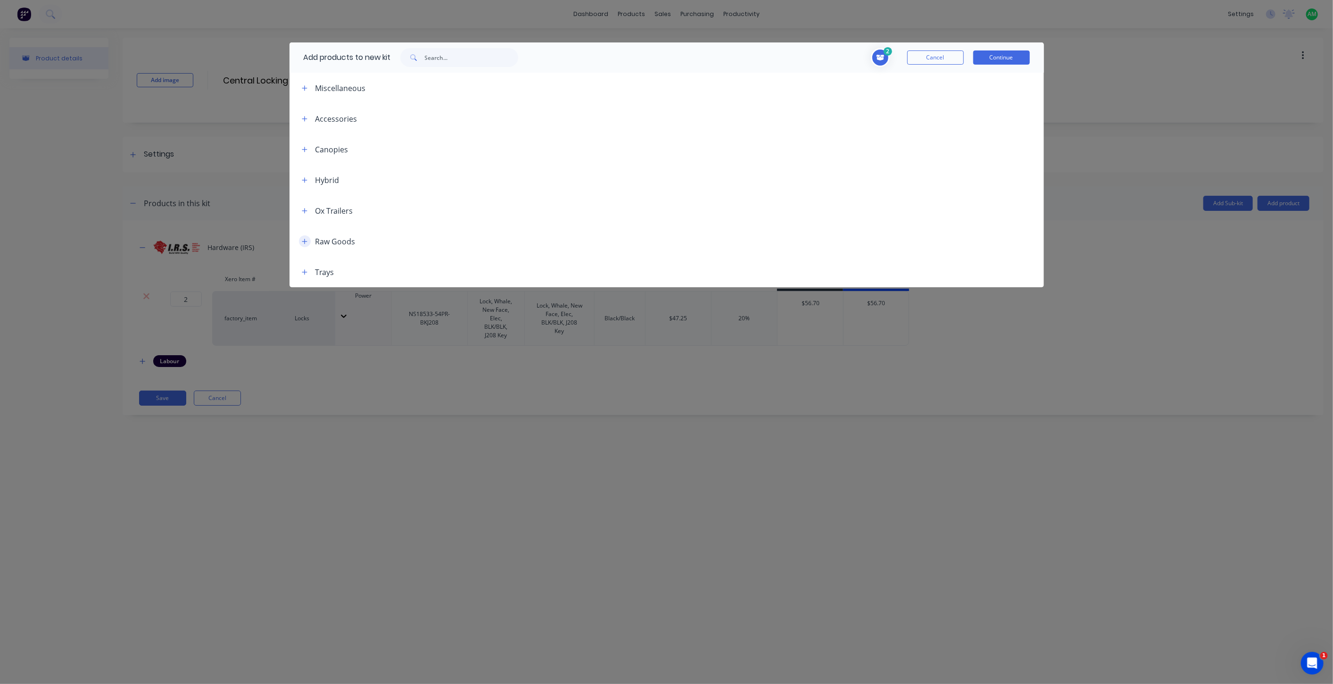
click at [304, 237] on button "button" at bounding box center [305, 241] width 12 height 12
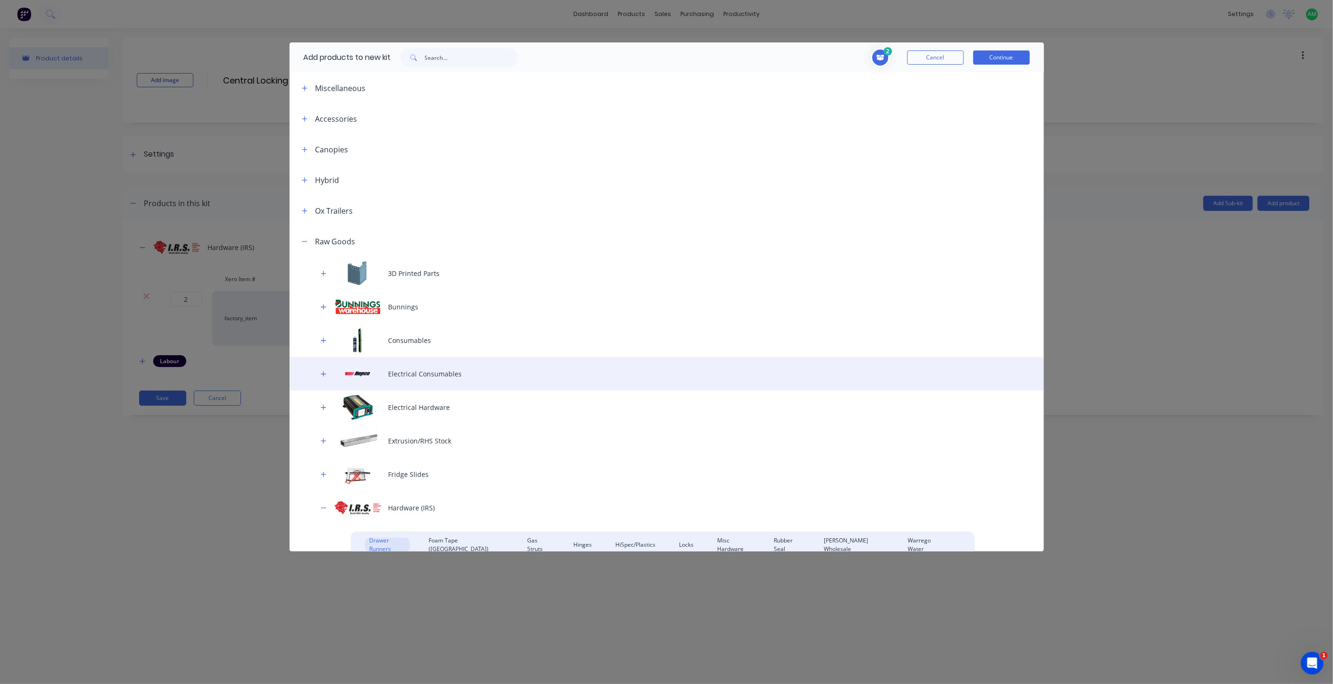
click at [376, 374] on div "Electrical Consumables" at bounding box center [666, 373] width 754 height 33
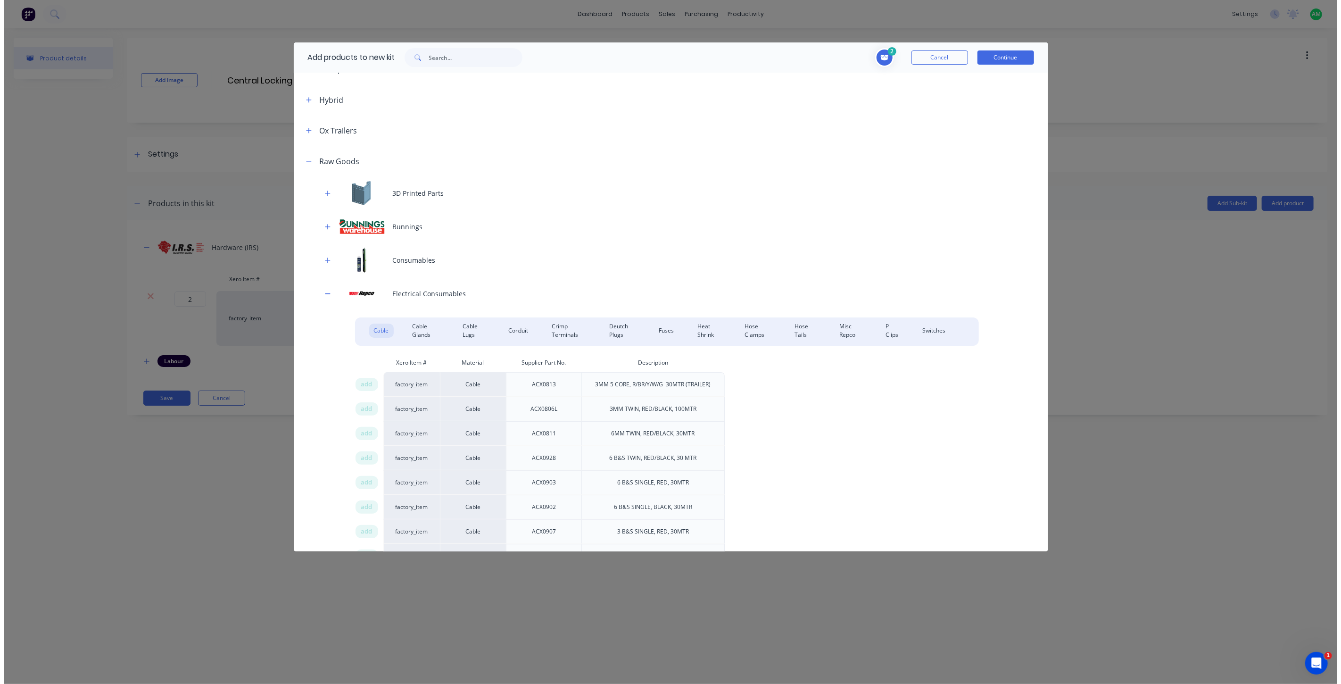
scroll to position [105, 0]
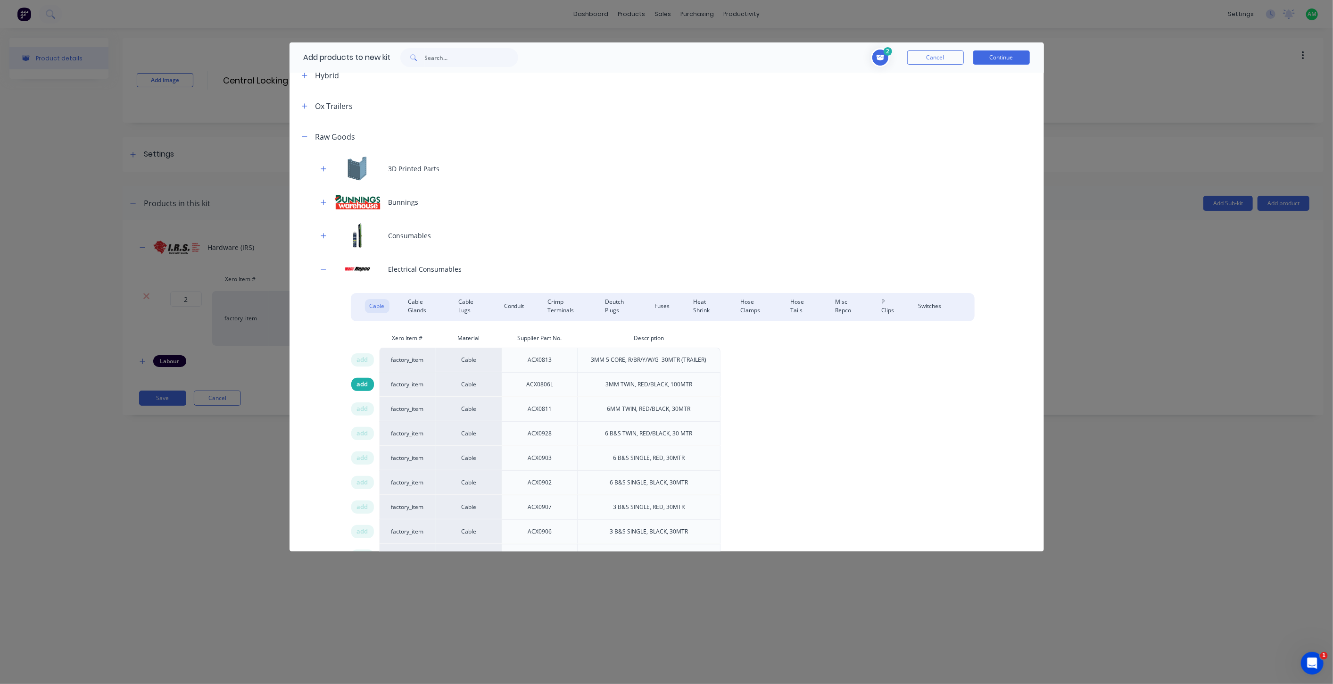
click at [367, 384] on span "add" at bounding box center [362, 384] width 11 height 9
click at [369, 383] on div "add" at bounding box center [362, 384] width 23 height 13
click at [366, 383] on span "add" at bounding box center [362, 384] width 11 height 9
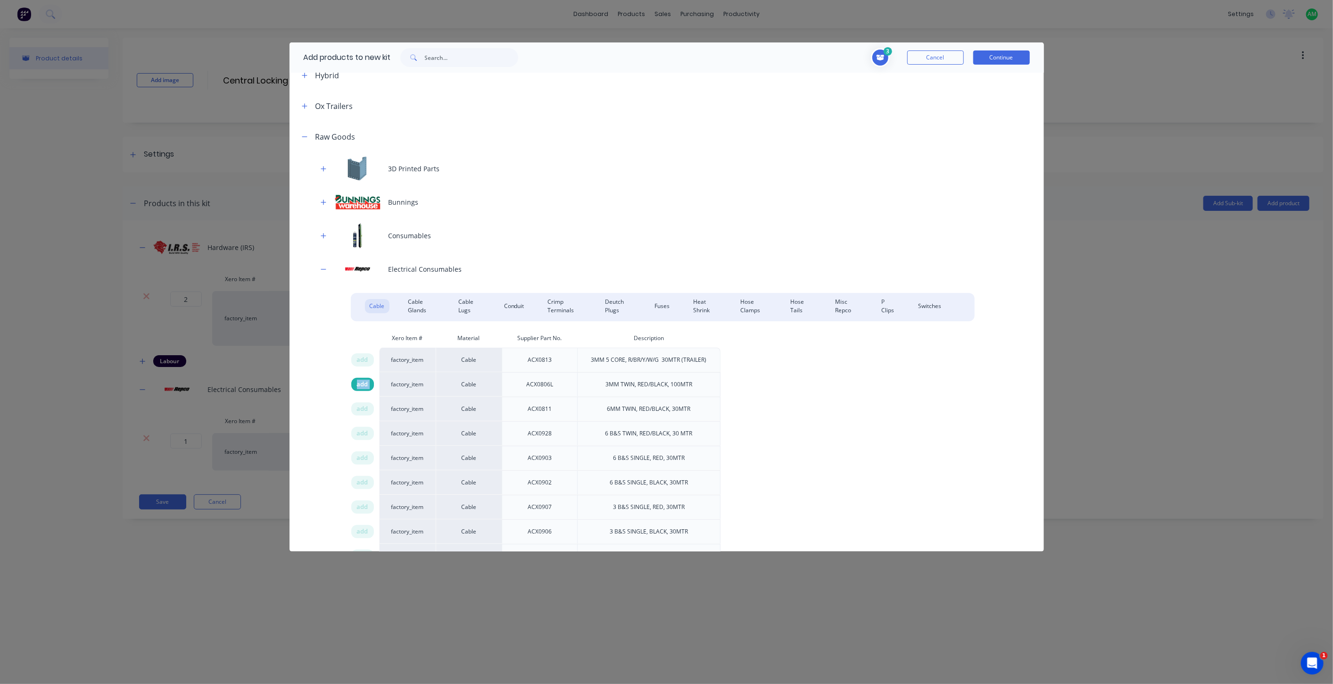
click at [366, 383] on span "add" at bounding box center [362, 384] width 11 height 9
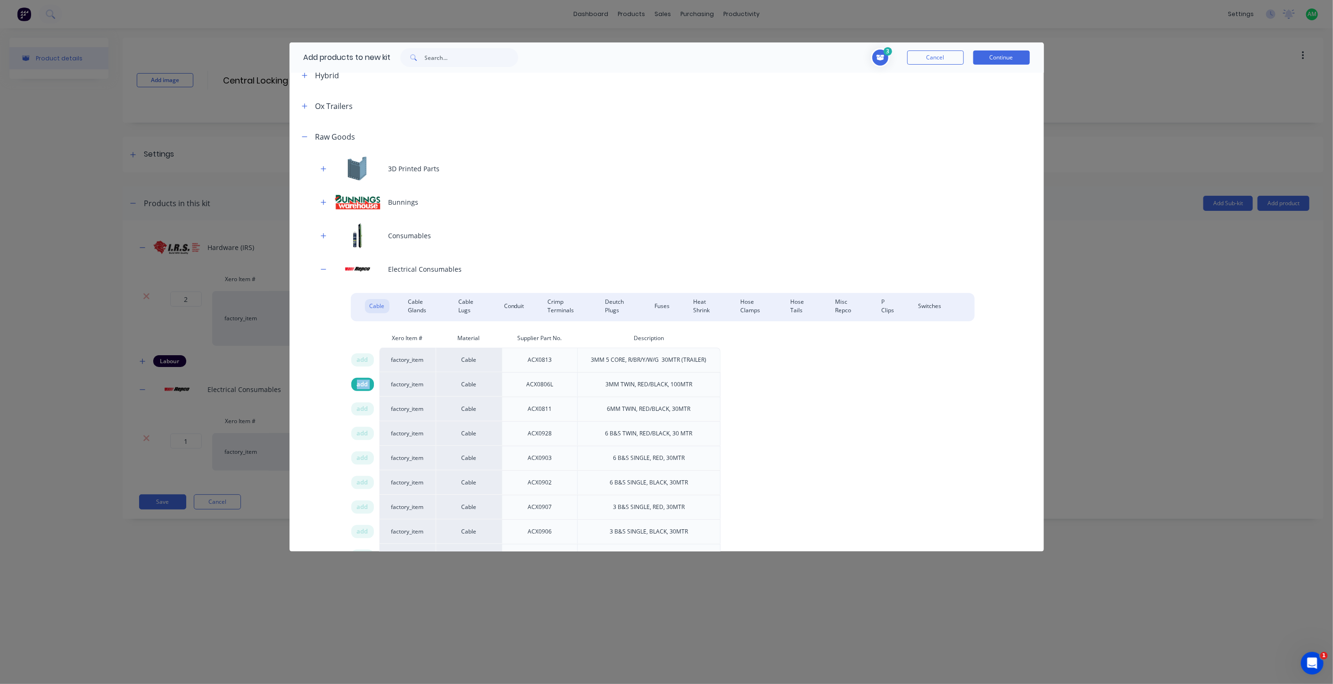
click at [366, 383] on span "add" at bounding box center [362, 384] width 11 height 9
click at [519, 307] on div "Conduit" at bounding box center [514, 306] width 30 height 14
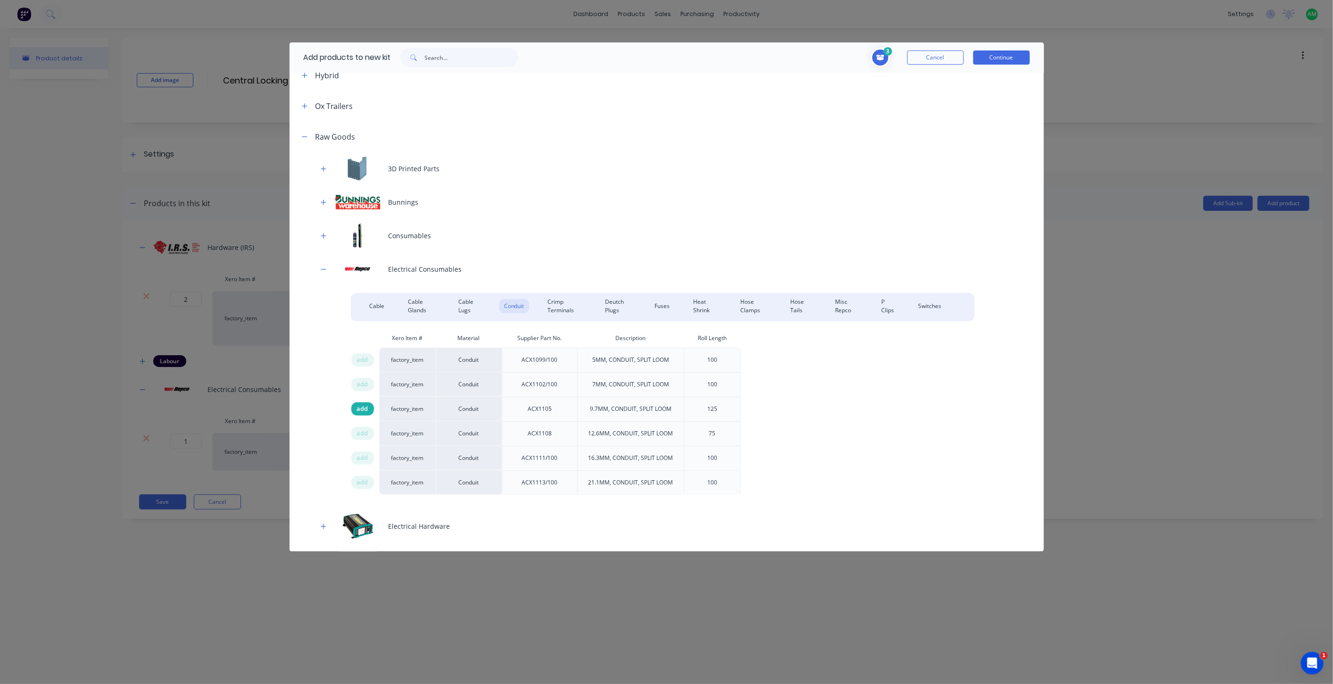
click at [369, 406] on div "add" at bounding box center [362, 408] width 23 height 13
click at [693, 304] on div "Heat Shrink" at bounding box center [705, 306] width 33 height 14
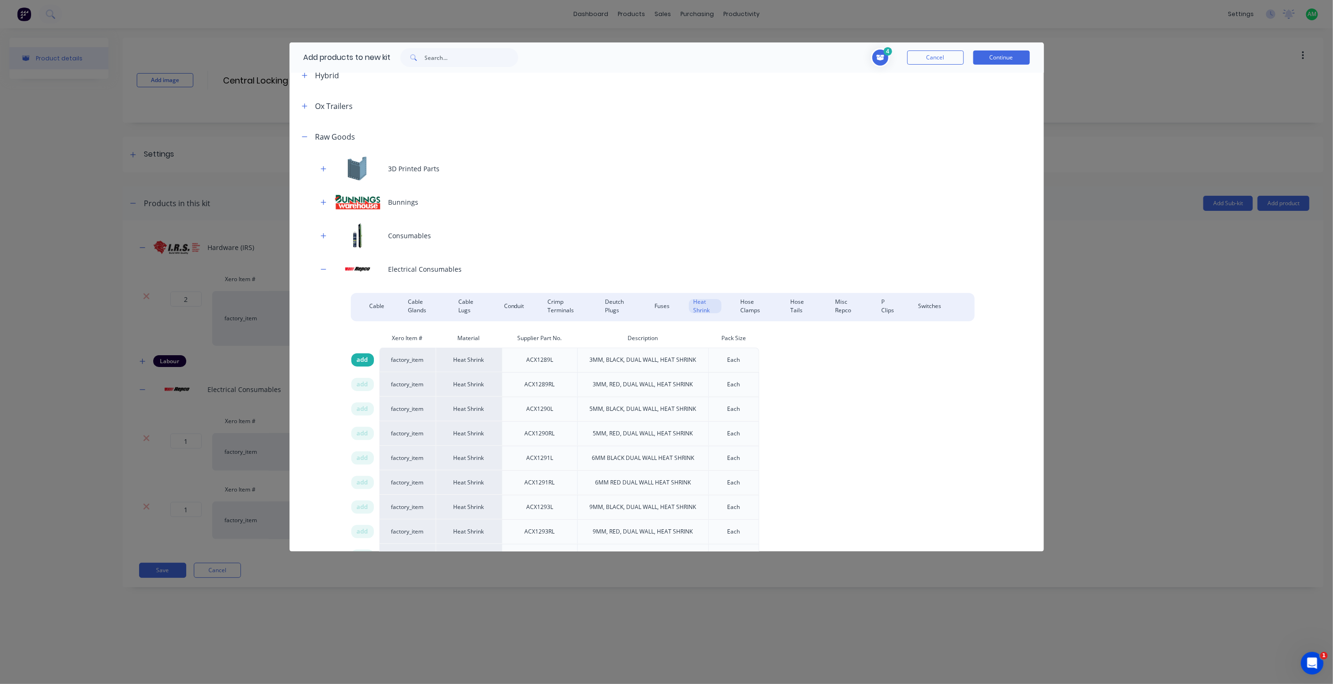
click at [364, 358] on span "add" at bounding box center [362, 359] width 11 height 9
click at [1008, 58] on button "Continue" at bounding box center [1001, 57] width 57 height 14
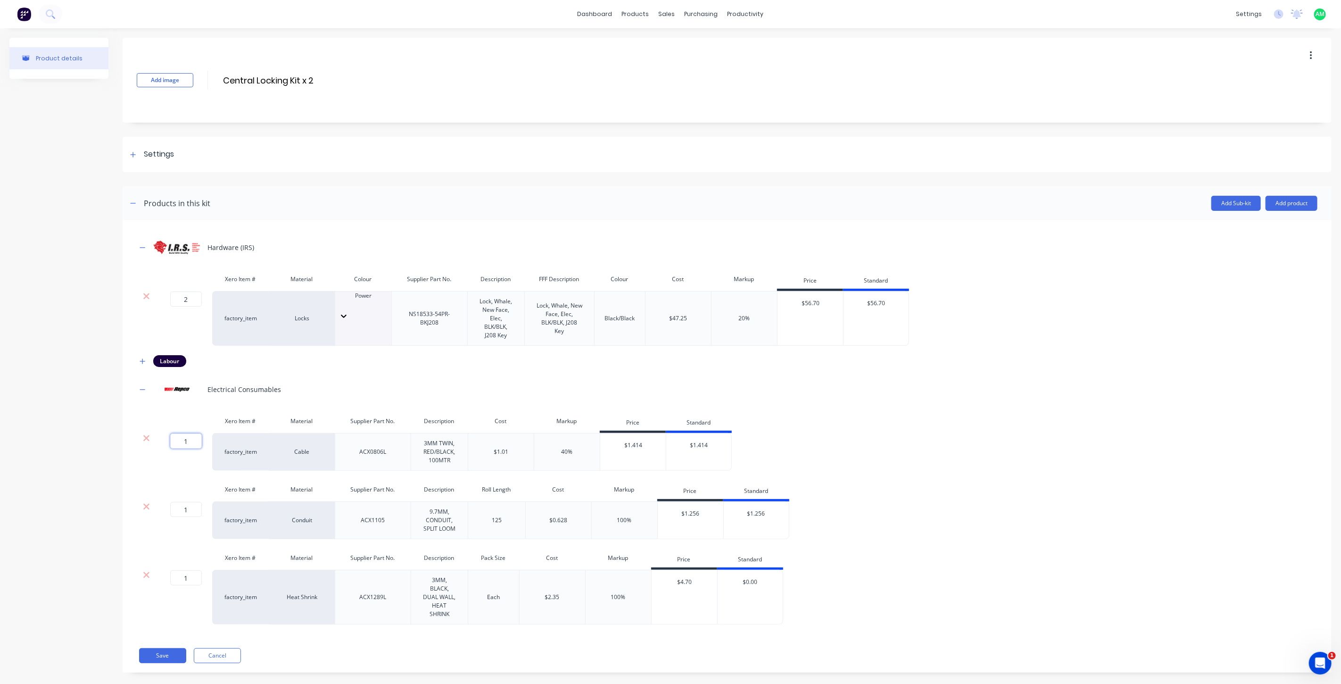
click at [193, 439] on input "1" at bounding box center [186, 440] width 32 height 15
type input "13"
drag, startPoint x: 190, startPoint y: 511, endPoint x: 182, endPoint y: 513, distance: 8.4
click at [182, 513] on input "1" at bounding box center [186, 509] width 32 height 15
type input "13"
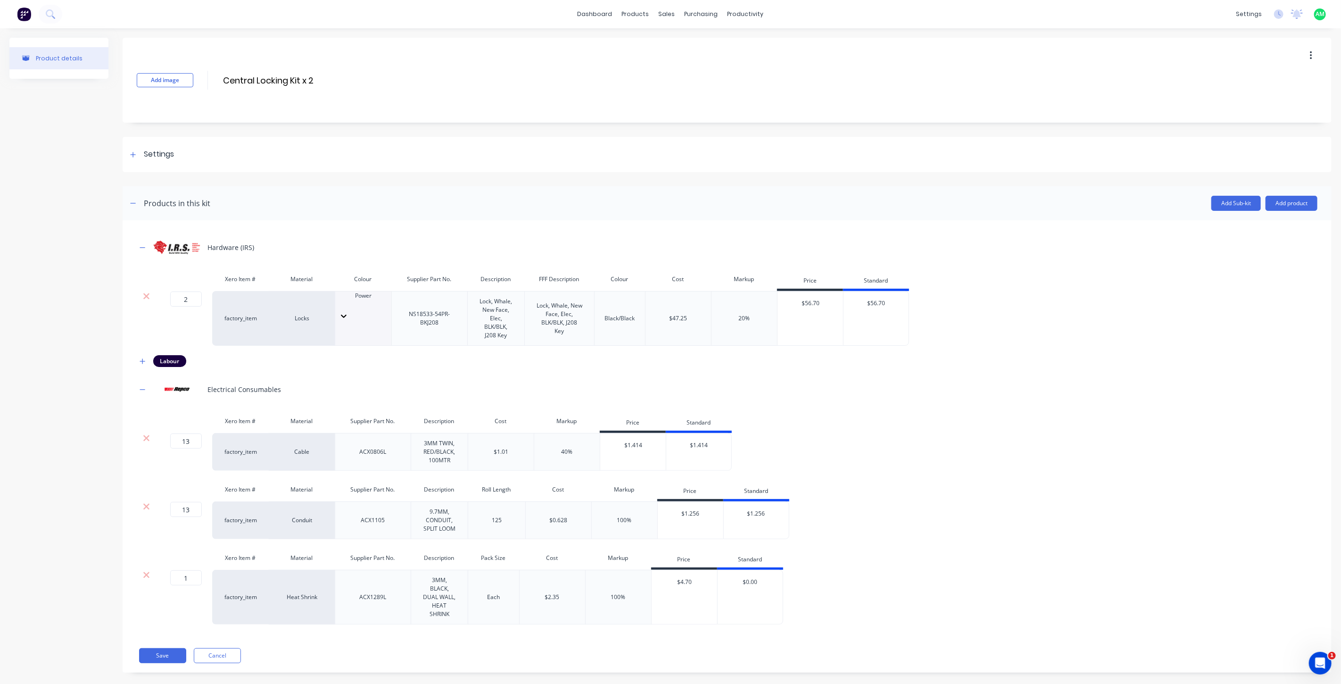
click at [283, 544] on div "Hardware (IRS) Xero Item # Material Colour Supplier Part No. Description FFF De…" at bounding box center [727, 429] width 1181 height 390
click at [144, 246] on icon "button" at bounding box center [143, 247] width 6 height 7
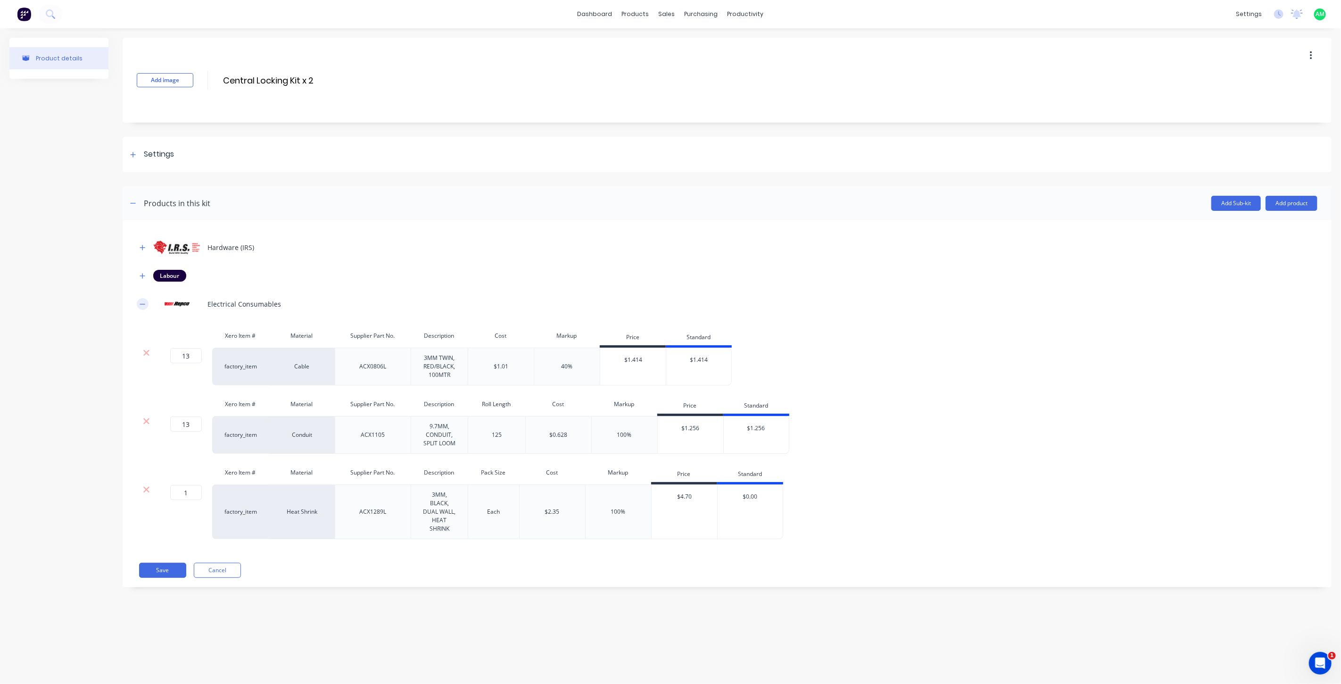
click at [142, 304] on icon "button" at bounding box center [142, 304] width 5 height 0
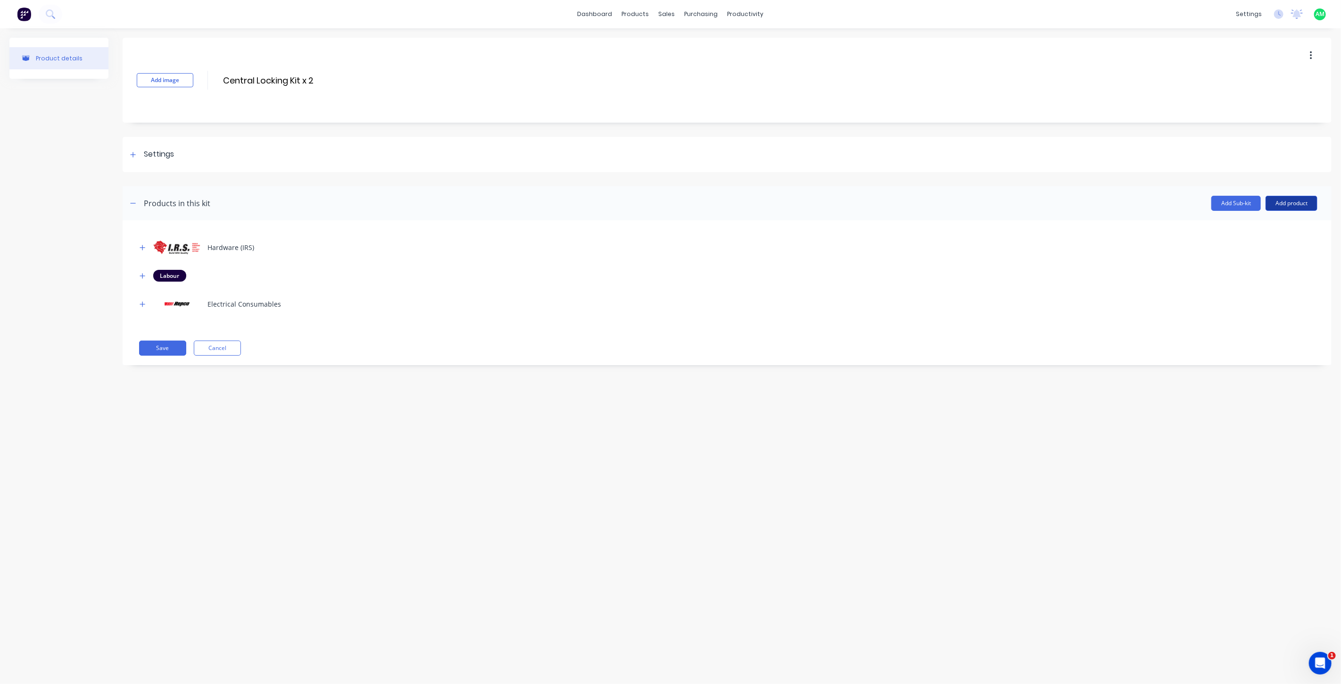
click at [1288, 199] on button "Add product" at bounding box center [1291, 203] width 52 height 15
click at [1249, 225] on div "Product catalogue" at bounding box center [1272, 228] width 73 height 14
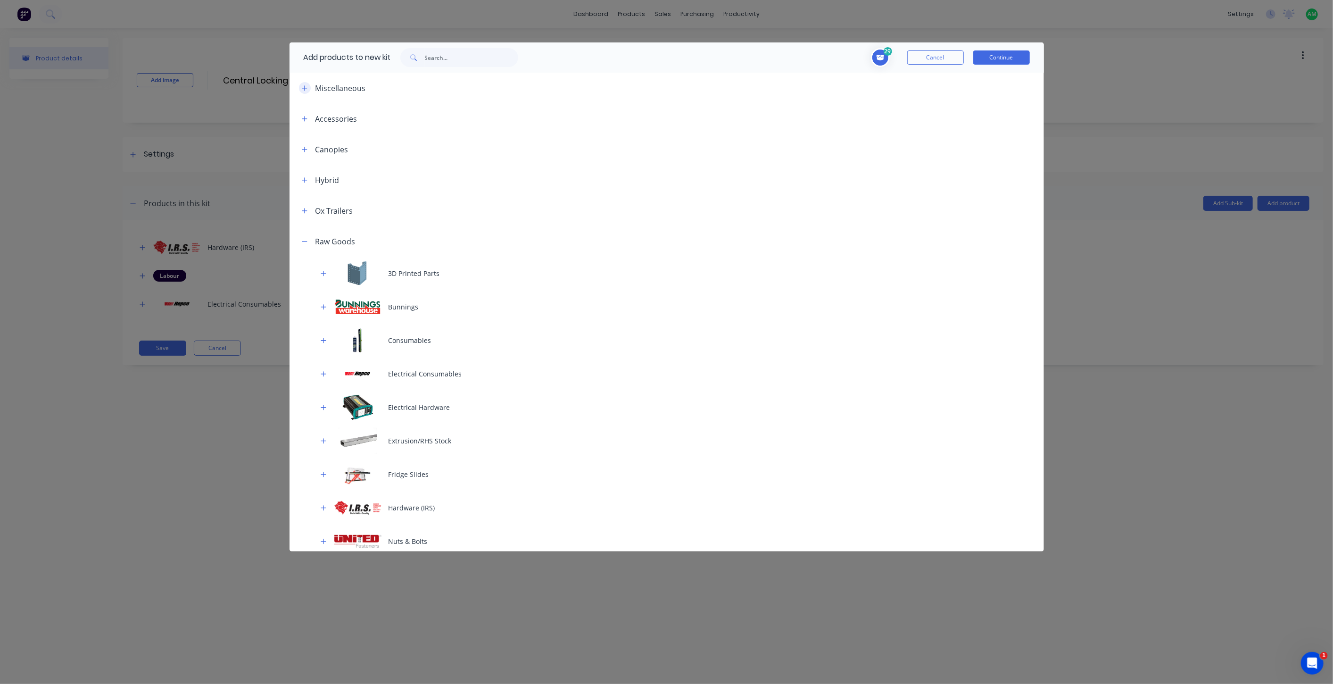
click at [303, 90] on icon "button" at bounding box center [305, 88] width 6 height 7
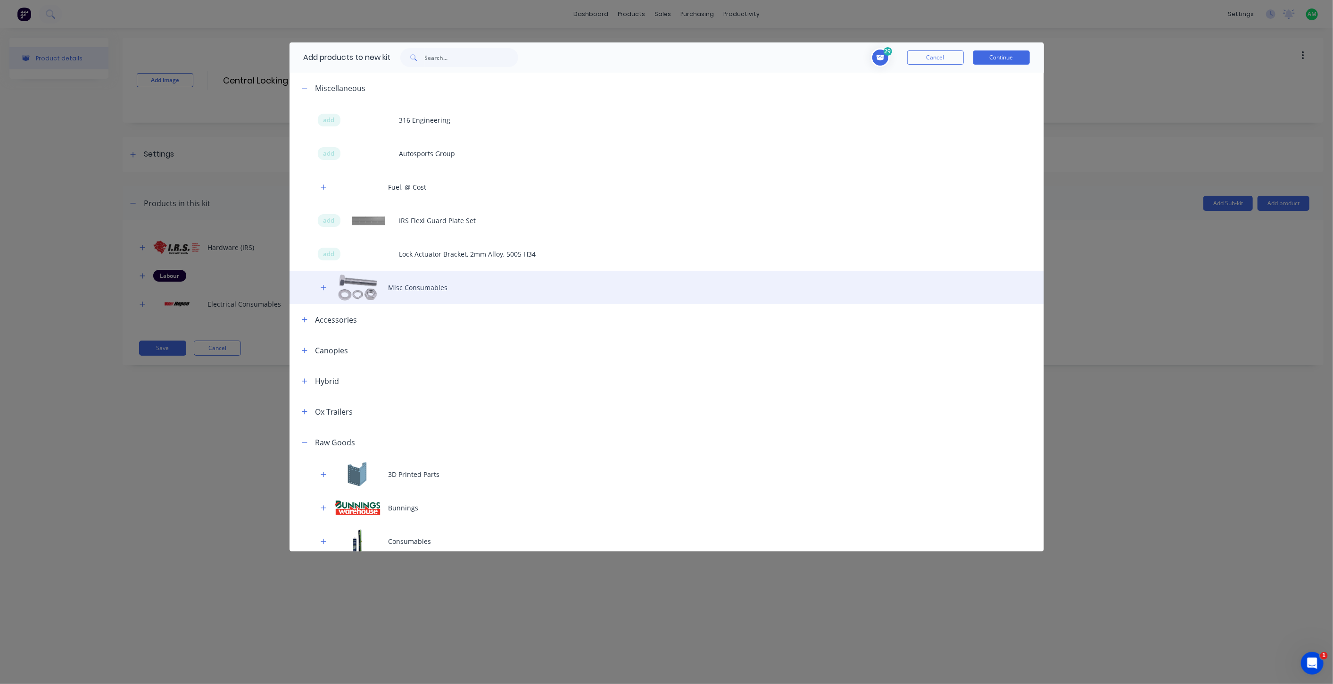
click at [424, 284] on div "Misc Consumables" at bounding box center [666, 287] width 754 height 33
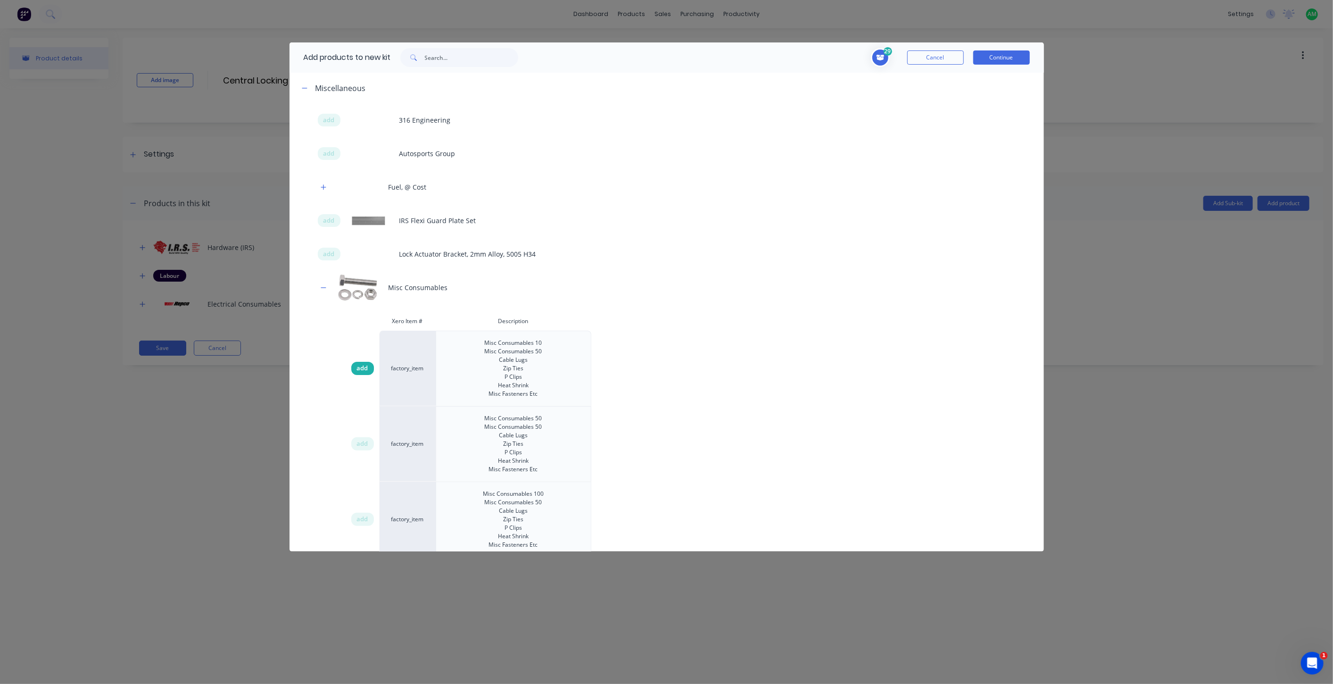
drag, startPoint x: 353, startPoint y: 365, endPoint x: 357, endPoint y: 363, distance: 4.9
click at [353, 365] on div "add" at bounding box center [362, 368] width 23 height 13
click at [995, 57] on button "Continue" at bounding box center [1001, 57] width 57 height 14
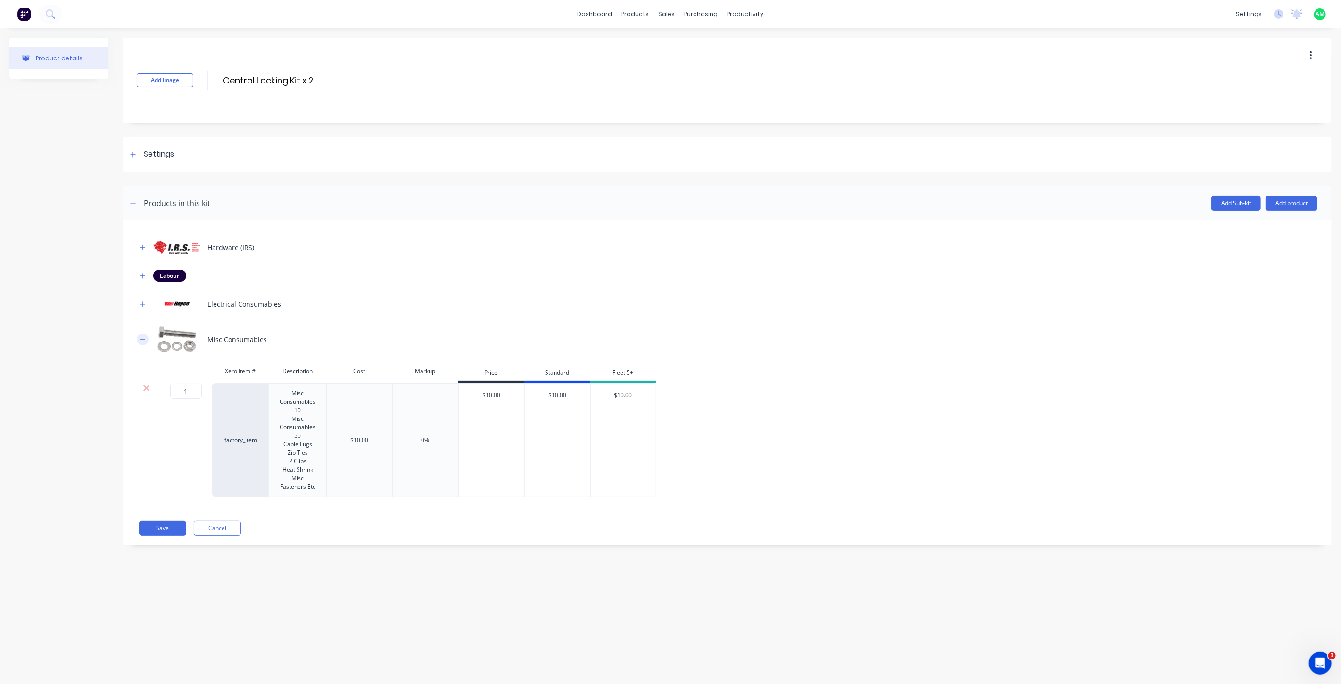
click at [143, 340] on icon "button" at bounding box center [143, 339] width 6 height 7
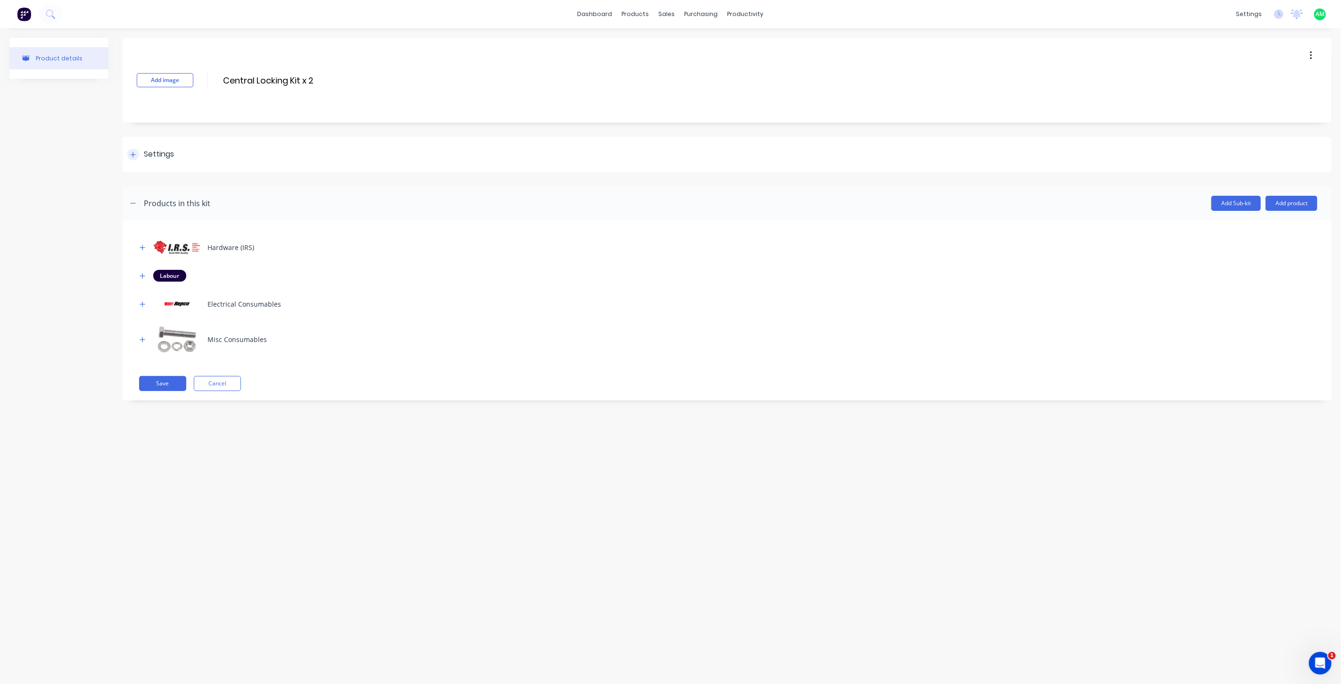
click at [136, 156] on icon at bounding box center [133, 154] width 6 height 7
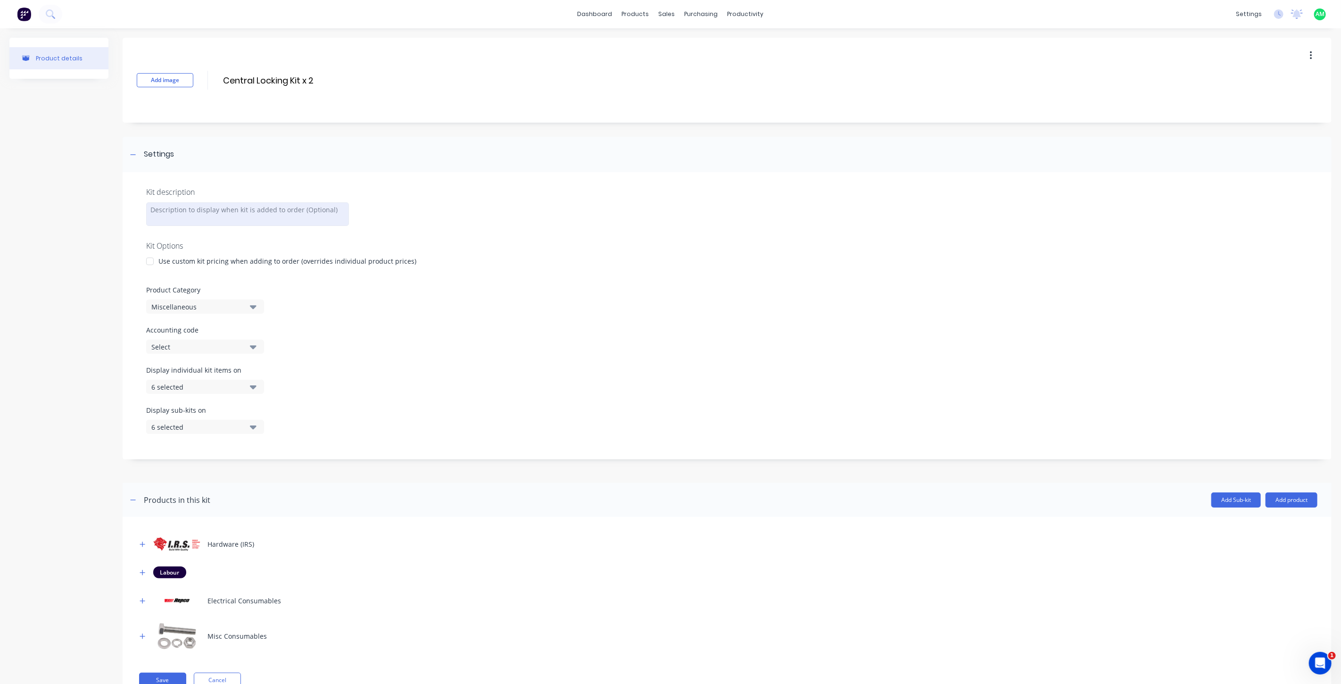
click at [160, 215] on div at bounding box center [247, 214] width 203 height 24
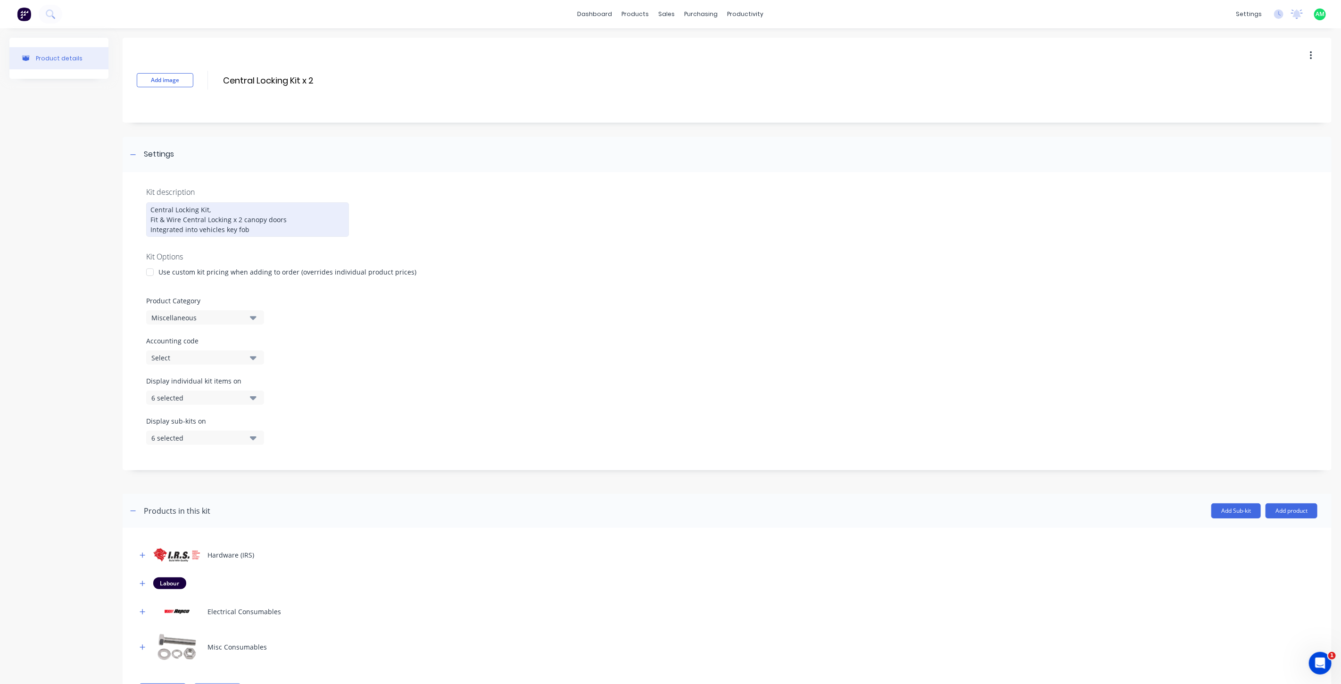
click at [149, 269] on div at bounding box center [150, 272] width 19 height 19
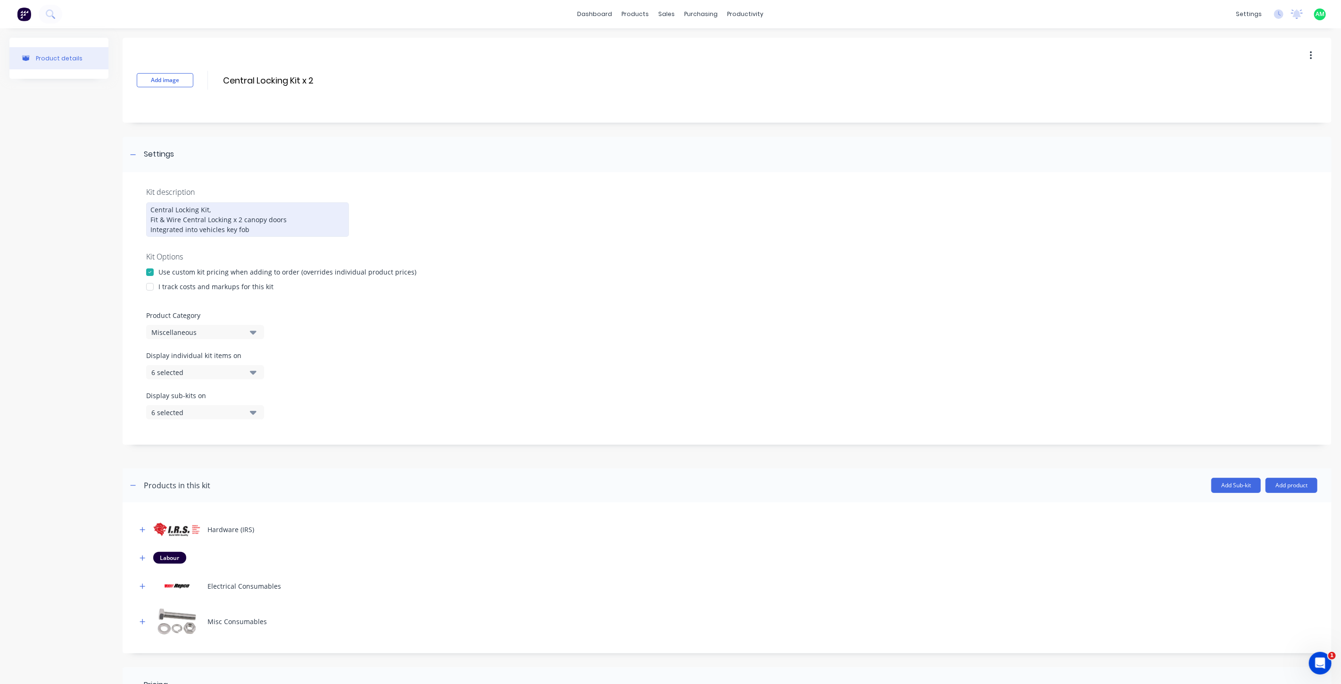
click at [149, 287] on div at bounding box center [150, 286] width 19 height 19
click at [186, 328] on div "Miscellaneous" at bounding box center [196, 332] width 91 height 10
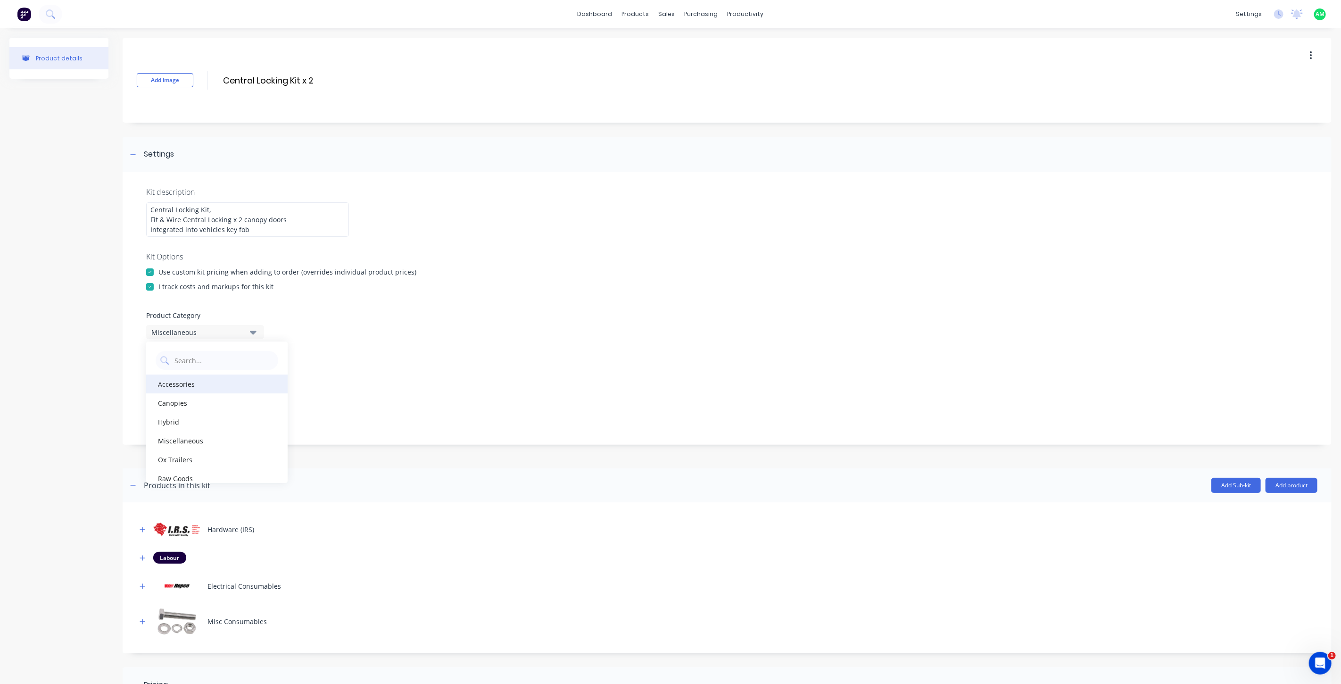
click at [181, 386] on div "Accessories" at bounding box center [216, 383] width 141 height 19
click at [209, 372] on div "6 selected" at bounding box center [196, 372] width 91 height 10
click at [263, 395] on div "button" at bounding box center [272, 395] width 19 height 19
click at [266, 413] on div "button" at bounding box center [272, 414] width 19 height 19
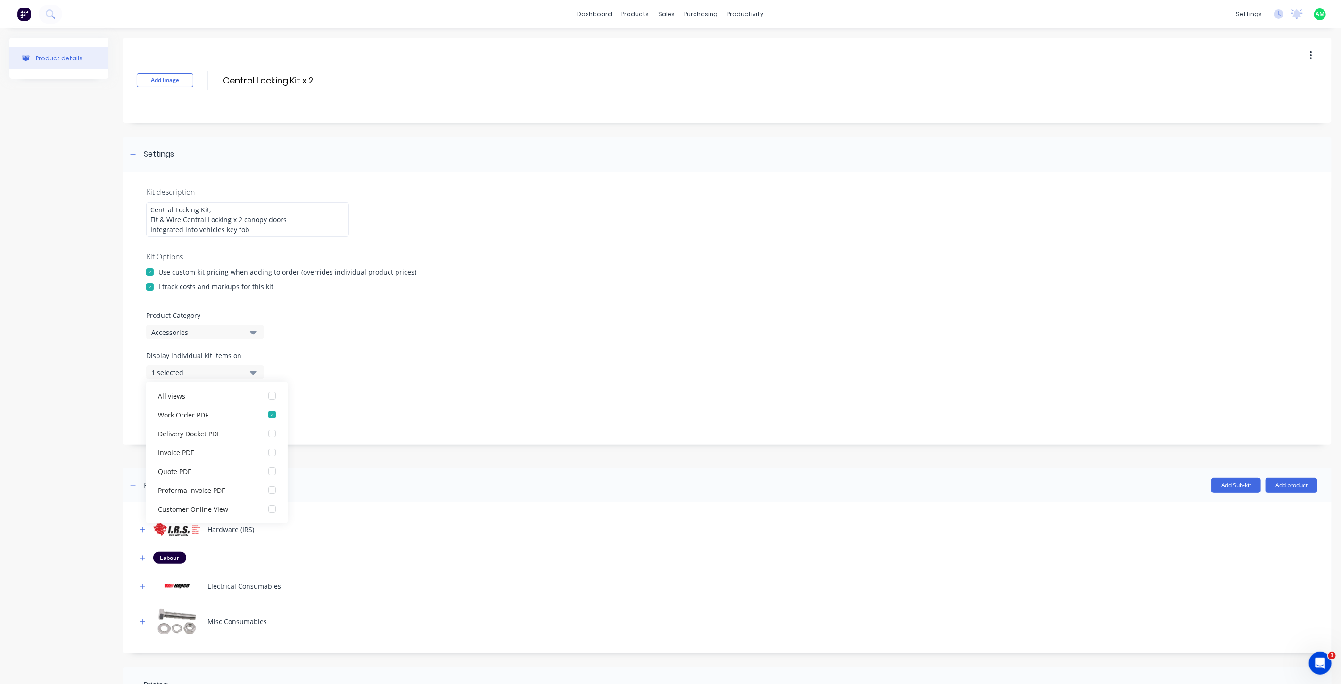
click at [373, 396] on div "Display sub-kits on 6 selected" at bounding box center [727, 410] width 1162 height 40
click at [249, 410] on button "6 selected" at bounding box center [205, 412] width 118 height 14
click at [265, 435] on div "button" at bounding box center [272, 435] width 19 height 19
click at [265, 433] on div "button" at bounding box center [272, 435] width 19 height 19
click at [263, 452] on div "button" at bounding box center [272, 454] width 19 height 19
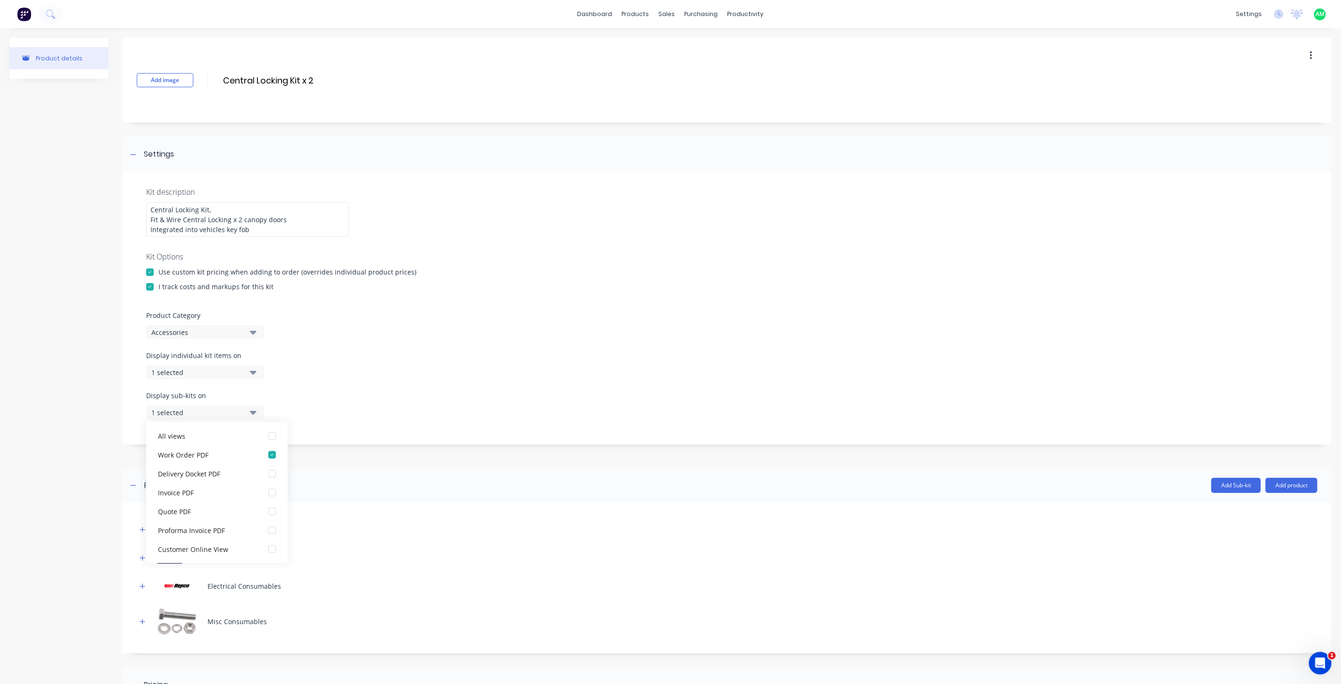
click at [415, 409] on div "Display sub-kits on 1 selected" at bounding box center [727, 410] width 1162 height 40
click at [431, 371] on div "Display individual kit items on 1 selected" at bounding box center [727, 370] width 1162 height 40
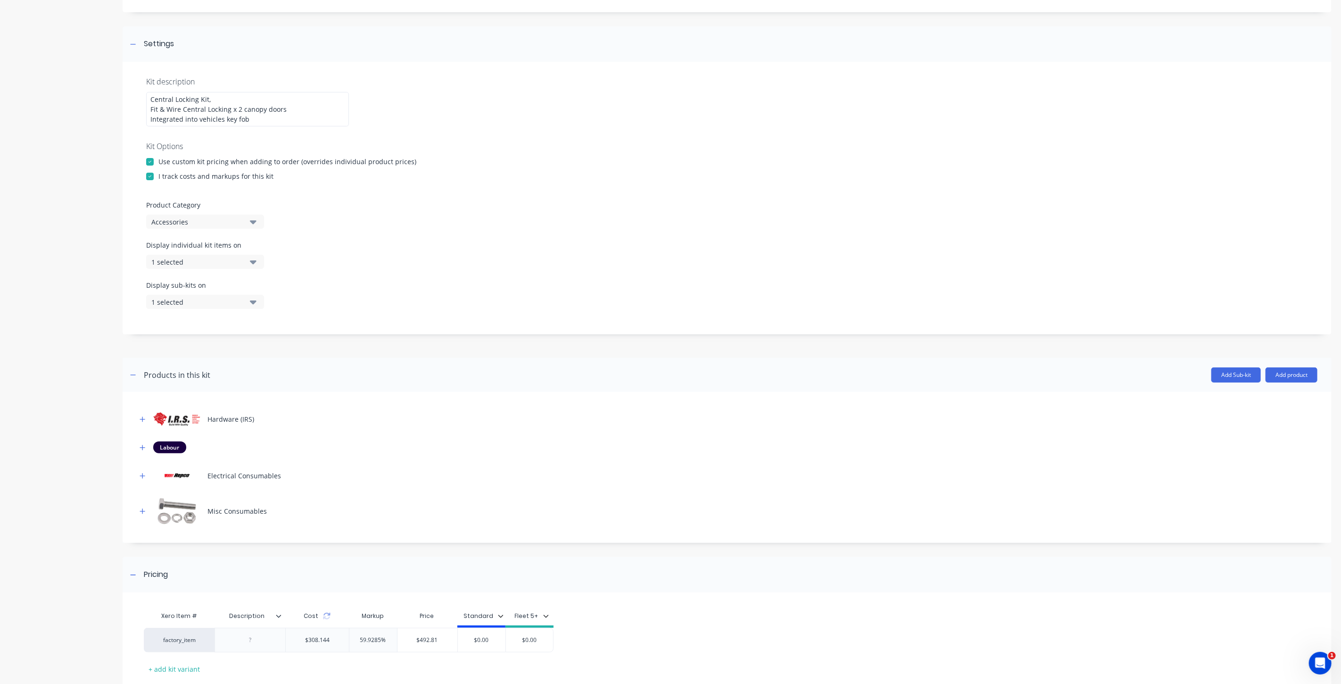
scroll to position [140, 0]
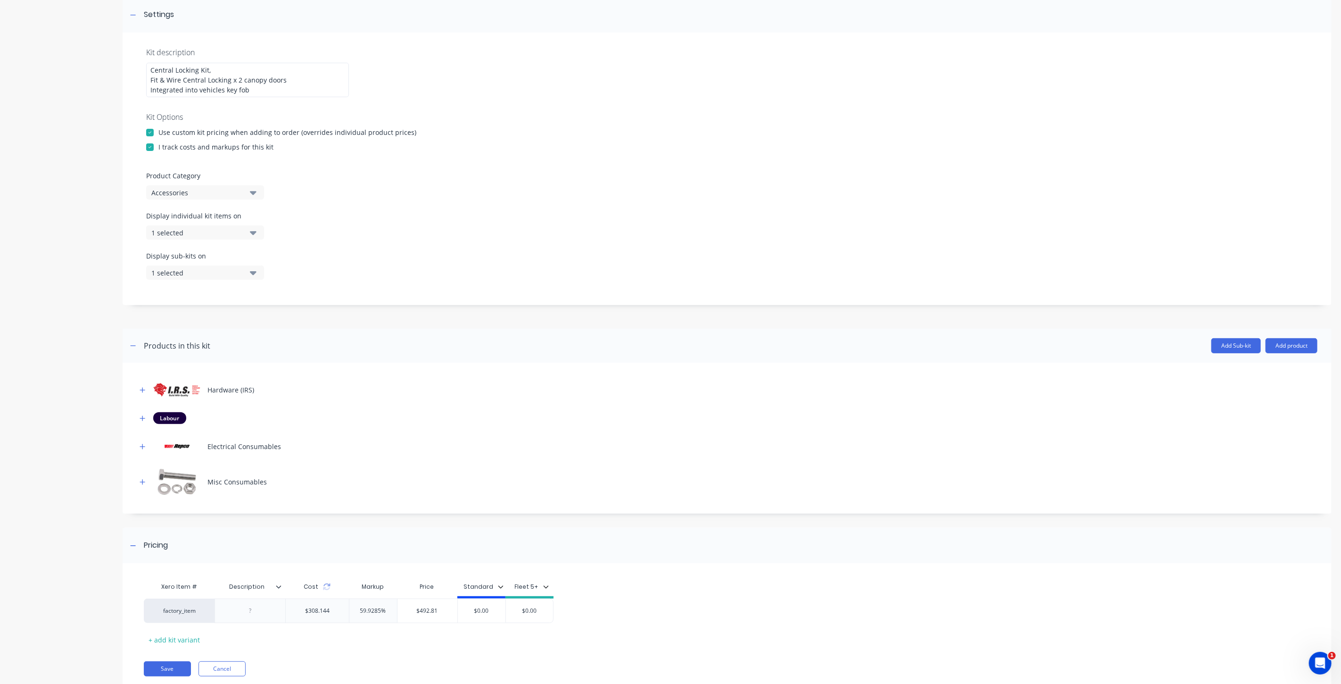
click at [277, 587] on icon at bounding box center [279, 587] width 6 height 6
click at [217, 408] on div "Delete attribute column" at bounding box center [229, 410] width 75 height 10
click at [254, 588] on icon at bounding box center [255, 588] width 7 height 3
type input "$492.81"
drag, startPoint x: 372, startPoint y: 610, endPoint x: 333, endPoint y: 607, distance: 38.3
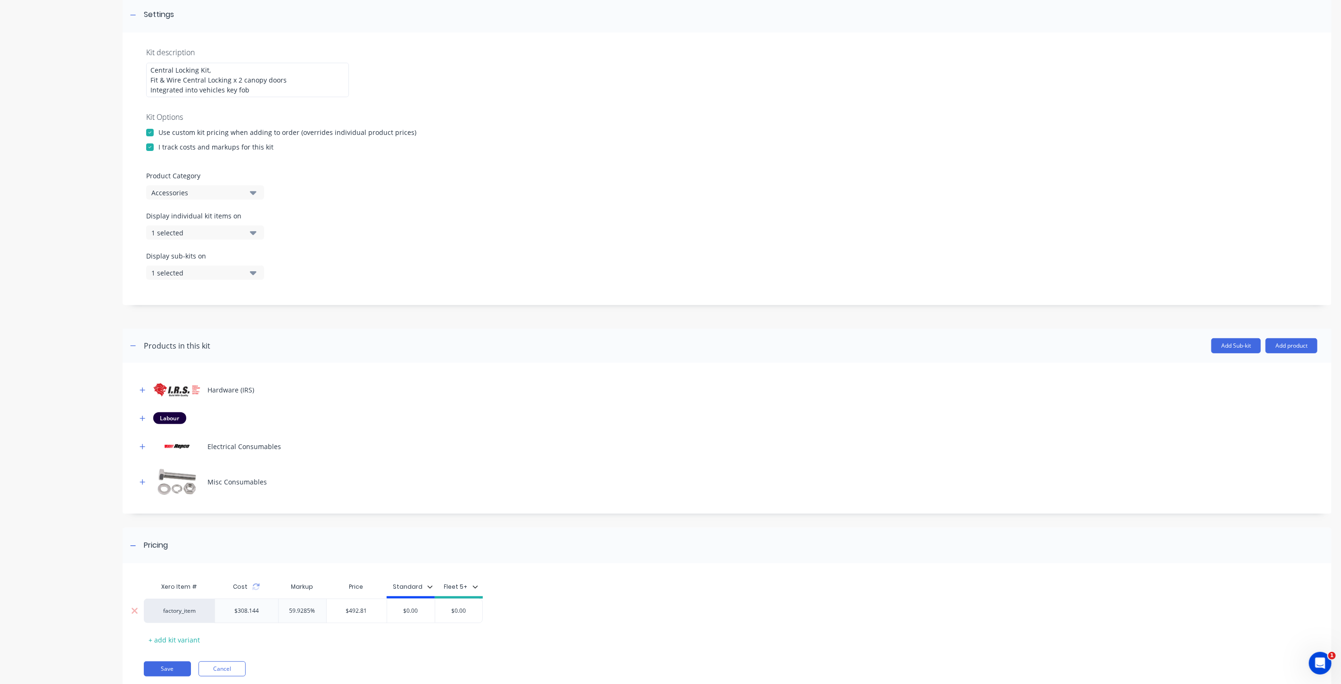
click at [333, 607] on input "$492.81" at bounding box center [357, 610] width 60 height 8
click at [411, 609] on input "$0.00" at bounding box center [411, 610] width 48 height 8
drag, startPoint x: 425, startPoint y: 609, endPoint x: 397, endPoint y: 607, distance: 27.4
click at [397, 607] on input "$0.00" at bounding box center [411, 610] width 48 height 8
type input "450"
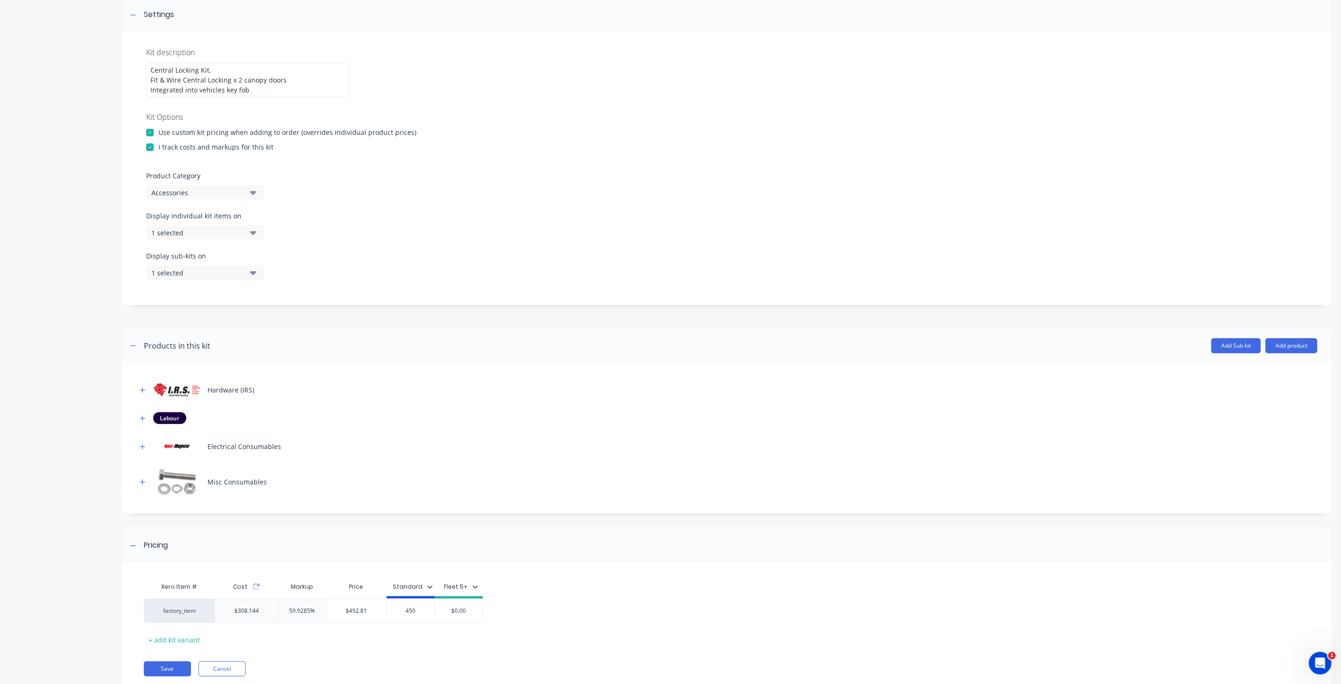
click at [606, 613] on div "factory_item $308.144 59.9285% $492.81 $492.81 $450.00 450 $0.00" at bounding box center [721, 610] width 1154 height 25
drag, startPoint x: 364, startPoint y: 612, endPoint x: 335, endPoint y: 617, distance: 28.7
click at [330, 611] on input "$492.81" at bounding box center [357, 610] width 60 height 8
click at [608, 616] on div "factory_item $308.144 46.0356% $450.00 450 $450.00 450 $0.00" at bounding box center [721, 610] width 1154 height 25
type input "$450.00"
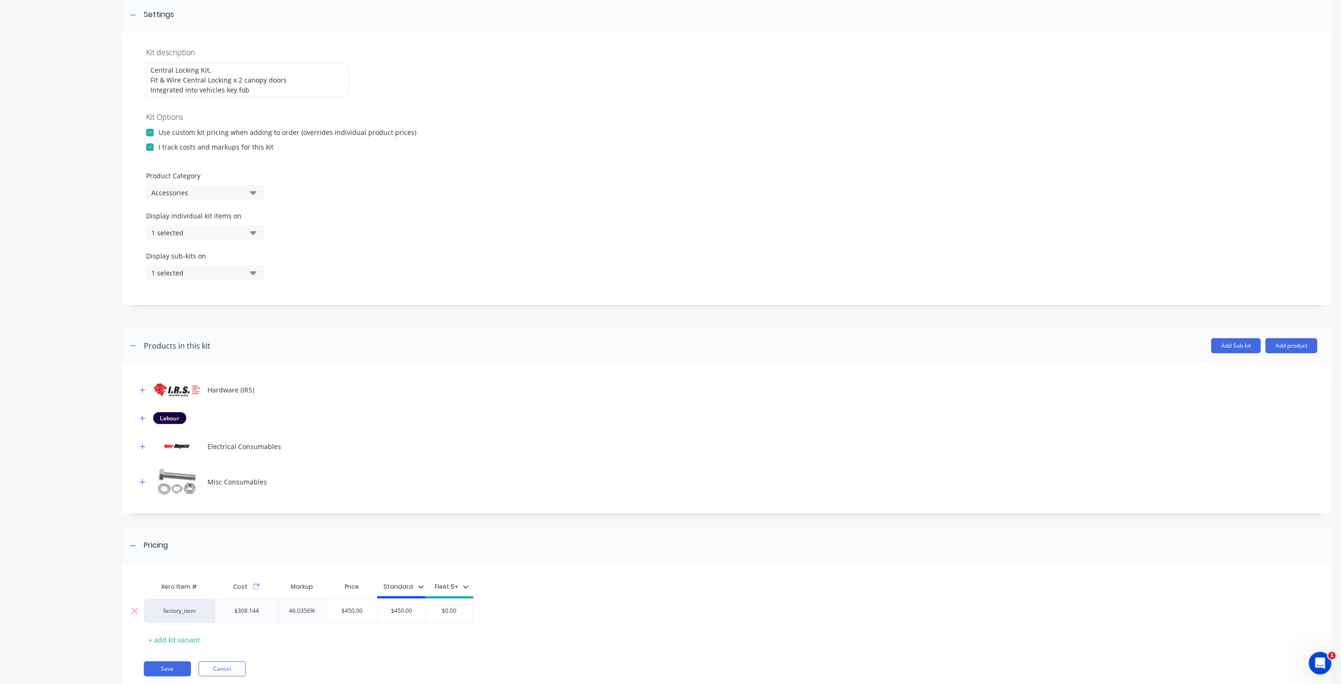
drag, startPoint x: 366, startPoint y: 609, endPoint x: 335, endPoint y: 609, distance: 30.7
click at [334, 609] on input "$450.00" at bounding box center [352, 610] width 51 height 8
click at [257, 589] on icon at bounding box center [256, 587] width 8 height 8
click at [416, 614] on div "$450.00" at bounding box center [411, 611] width 48 height 24
drag, startPoint x: 423, startPoint y: 611, endPoint x: 410, endPoint y: 616, distance: 13.9
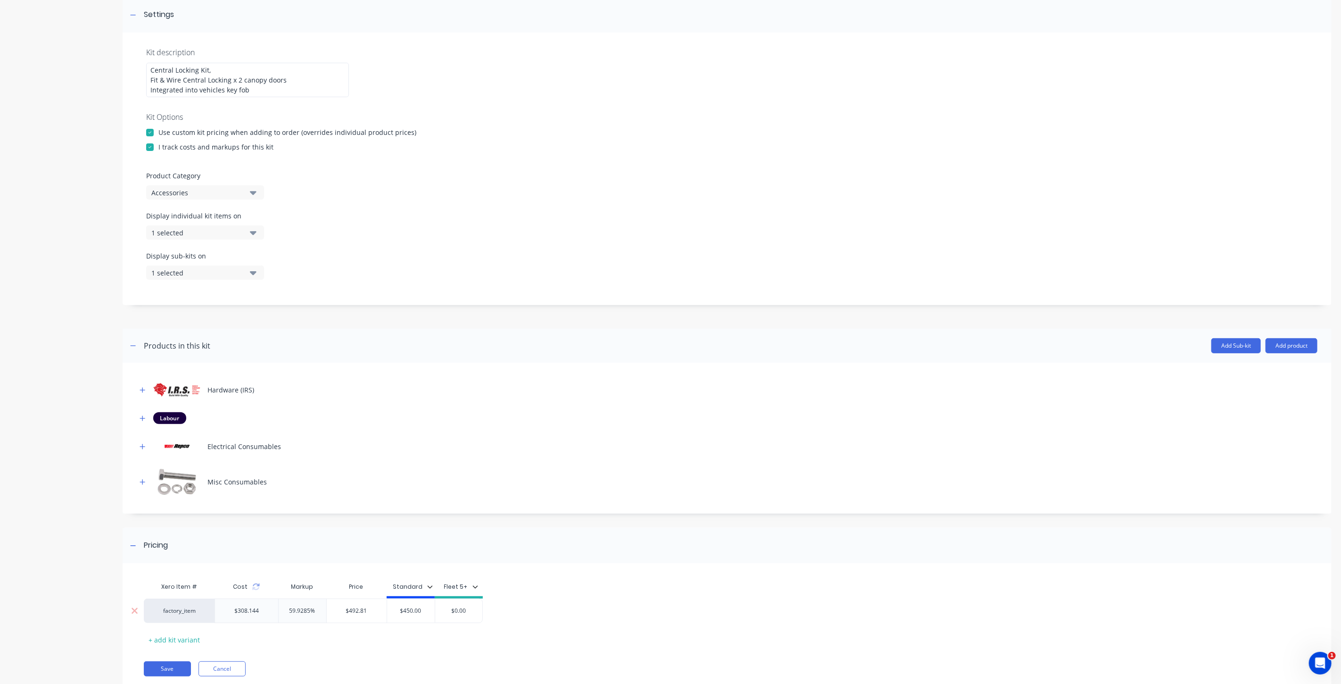
click at [386, 611] on div "factory_item $308.144 59.9285% $492.81 $450.00 $450.00 $450.00 $0.00" at bounding box center [313, 610] width 339 height 25
type input "500"
click at [570, 612] on div "factory_item $308.144 59.9285% $492.81 $450.00 $500.00 500 $0.00" at bounding box center [721, 610] width 1154 height 25
click at [167, 665] on button "Save" at bounding box center [167, 668] width 47 height 15
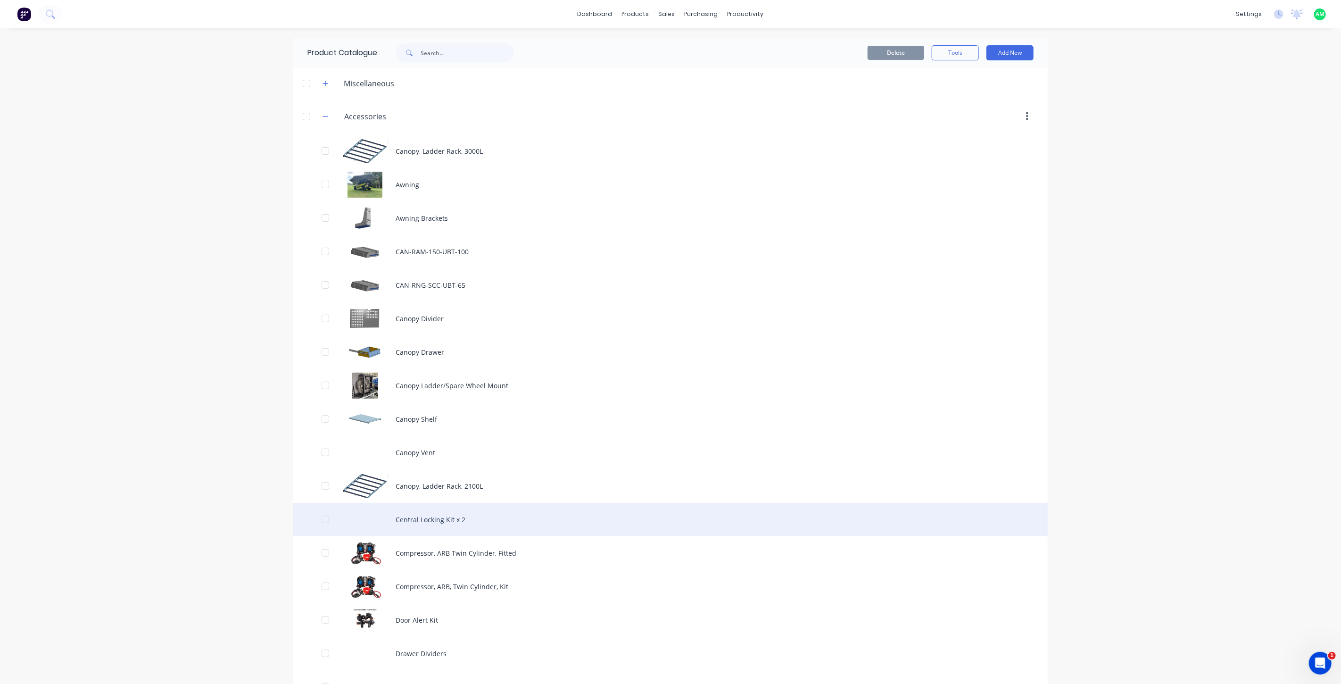
click at [451, 519] on div "Central Locking Kit x 2" at bounding box center [670, 519] width 754 height 33
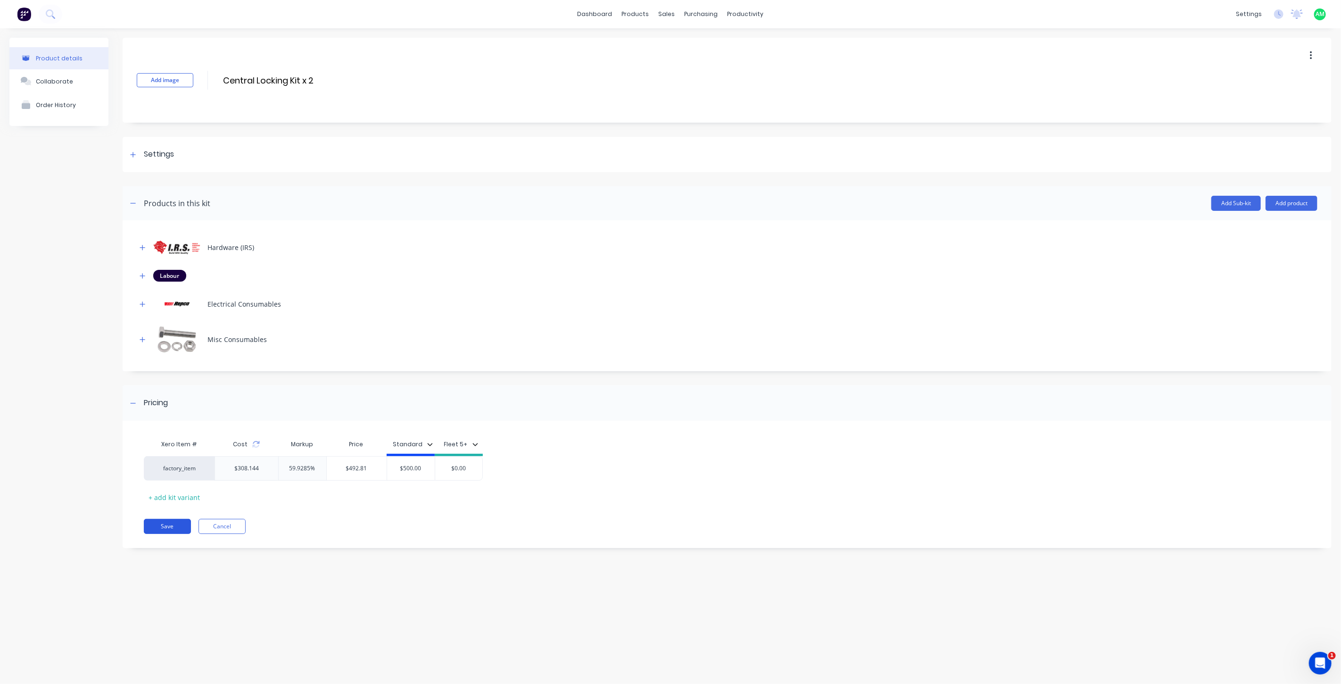
click at [164, 530] on button "Save" at bounding box center [167, 526] width 47 height 15
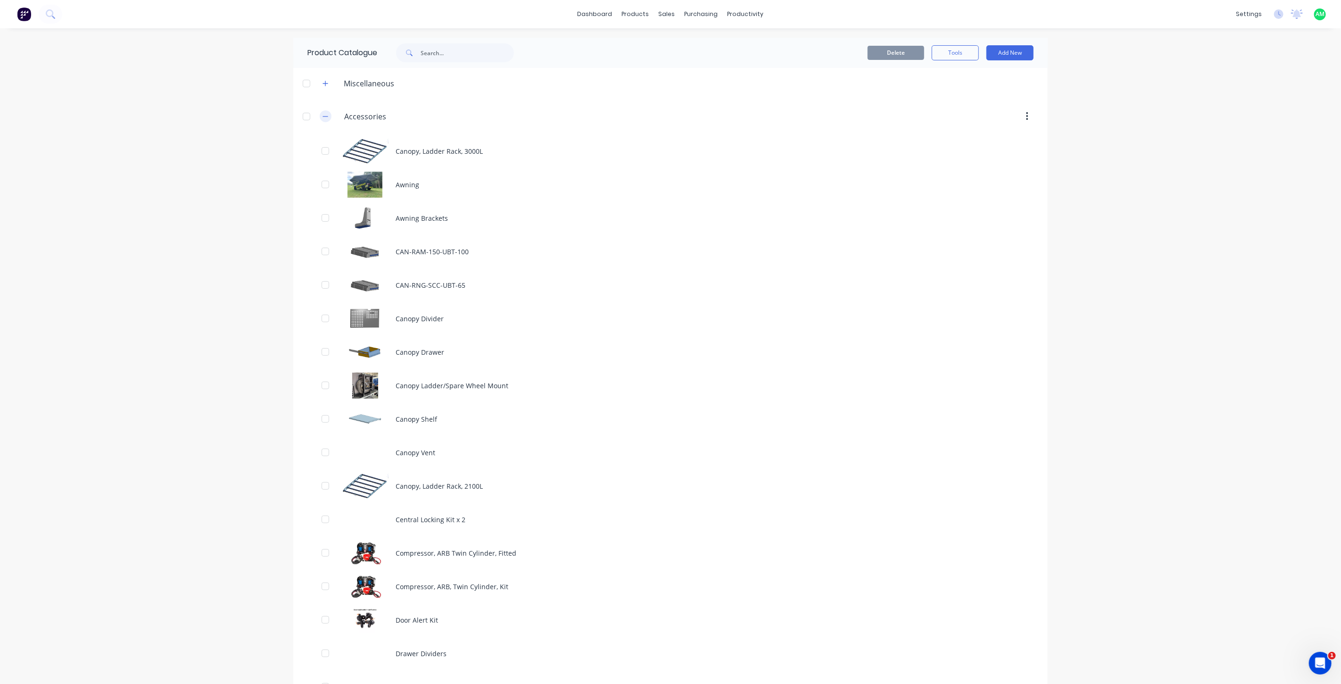
click at [320, 117] on button "button" at bounding box center [326, 116] width 12 height 12
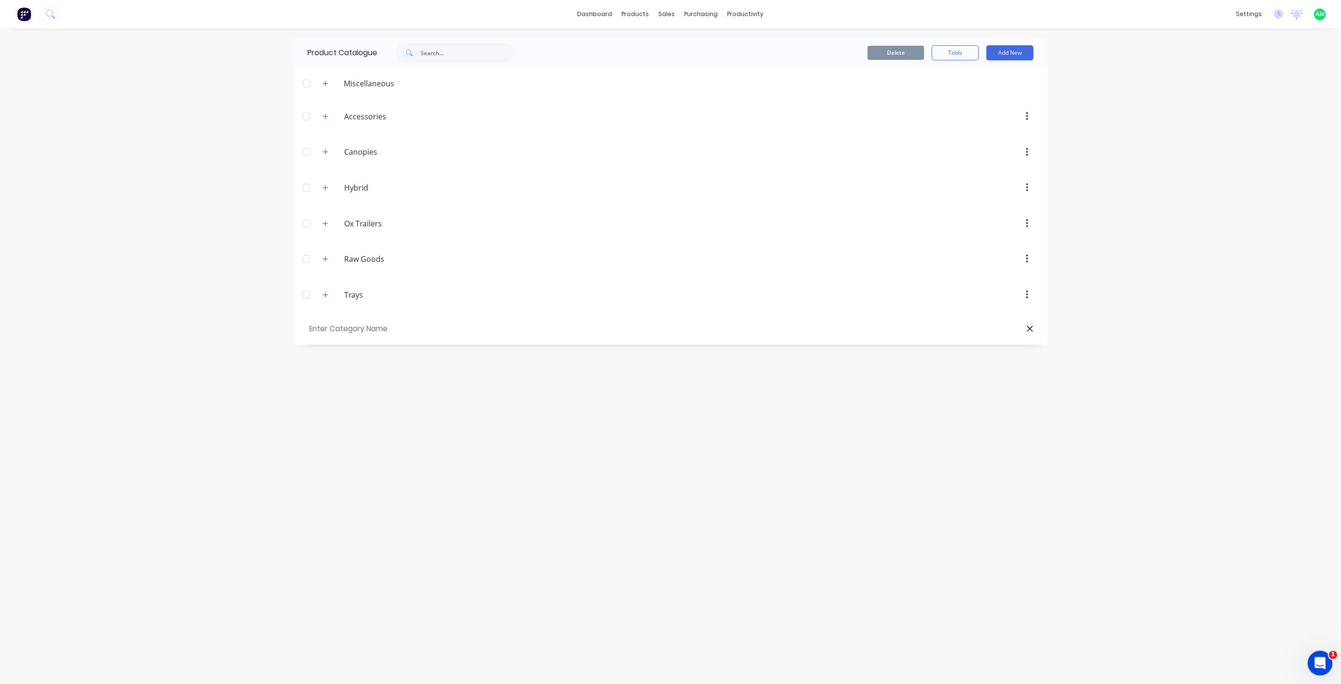
click at [1317, 665] on icon "Open Intercom Messenger" at bounding box center [1319, 662] width 16 height 16
click at [1218, 632] on span "Messages" at bounding box center [1213, 632] width 33 height 7
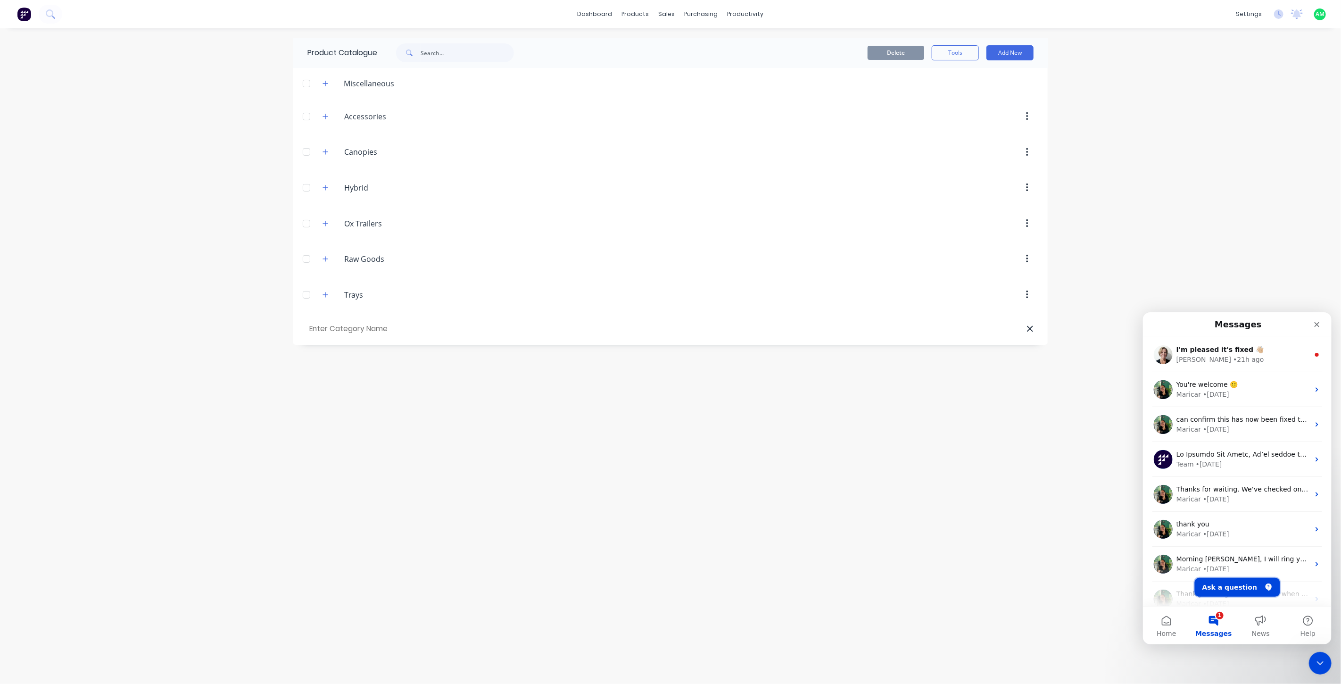
click at [1222, 591] on button "Ask a question" at bounding box center [1236, 586] width 85 height 19
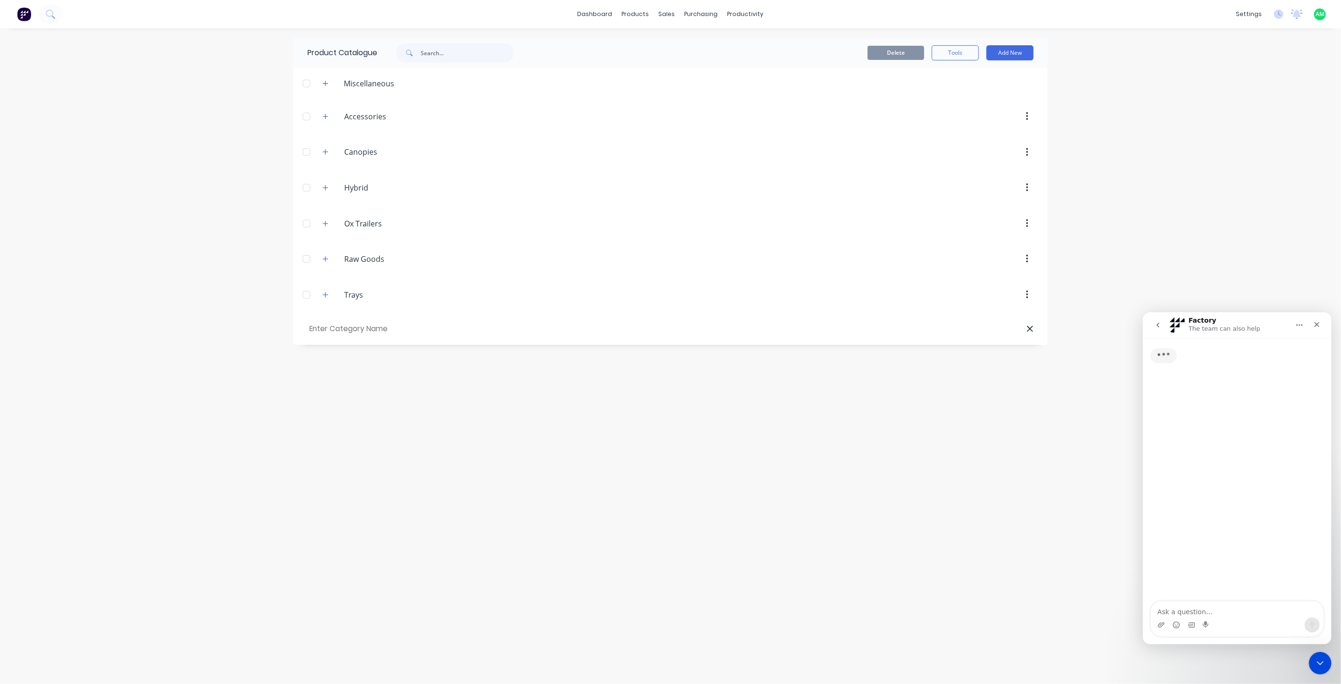
click at [1219, 613] on textarea "Ask a question…" at bounding box center [1236, 609] width 173 height 16
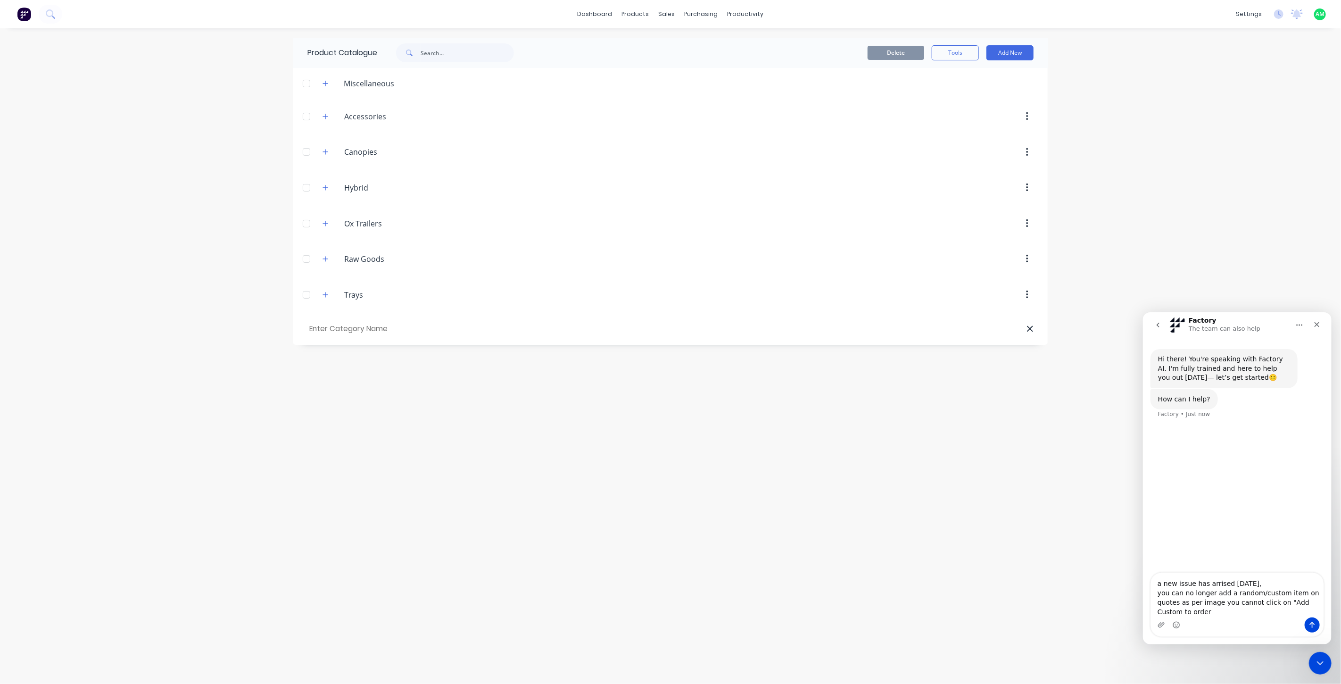
type textarea "a new issue has arrised today, you can no longer add a random/custom item on qu…"
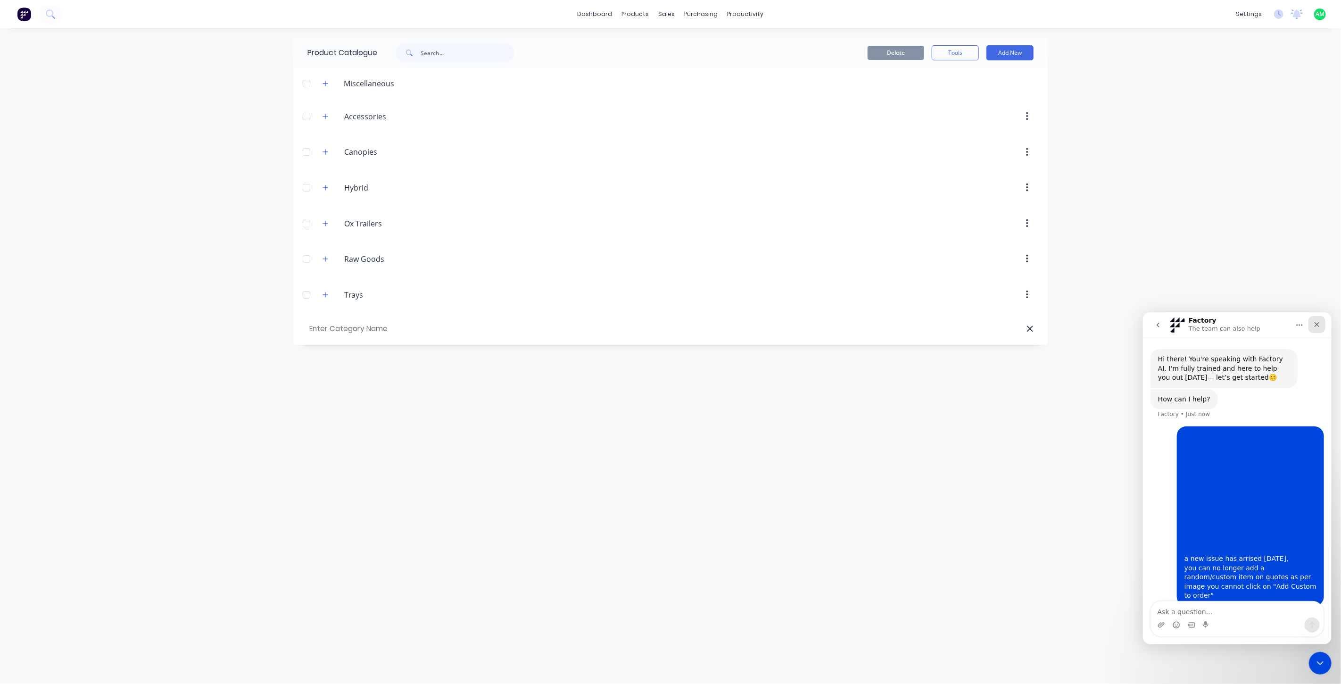
click at [1314, 322] on icon "Close" at bounding box center [1316, 324] width 5 height 5
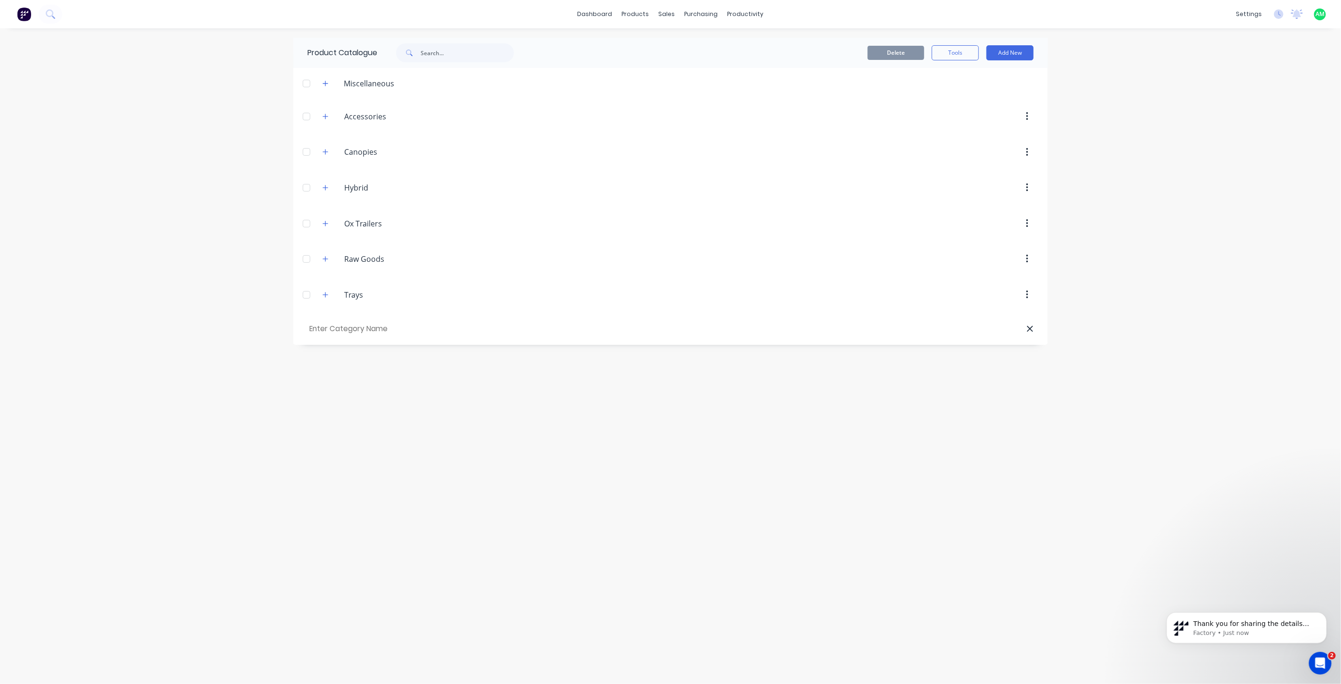
scroll to position [61, 0]
click at [1264, 629] on p "Factory • 1m ago" at bounding box center [1254, 632] width 122 height 8
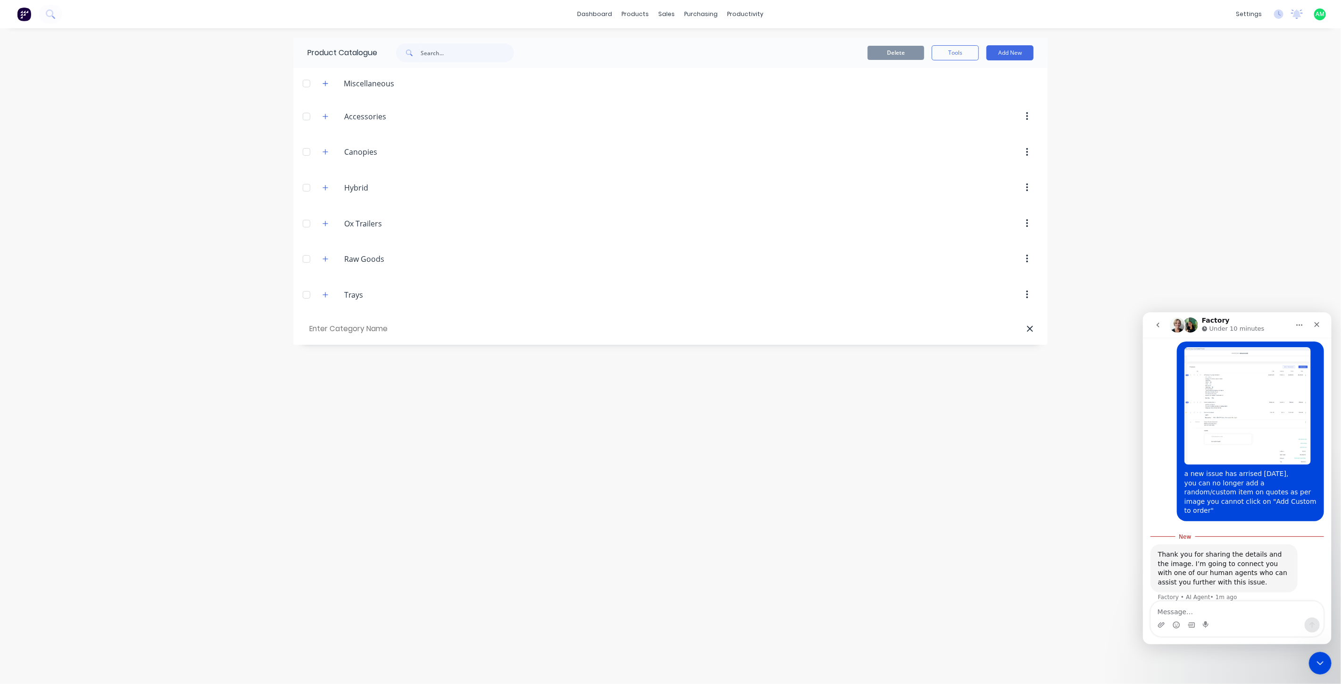
scroll to position [76, 0]
click at [1216, 611] on textarea "Message…" at bounding box center [1236, 609] width 173 height 16
type textarea "wont let me select to cable in this image either"
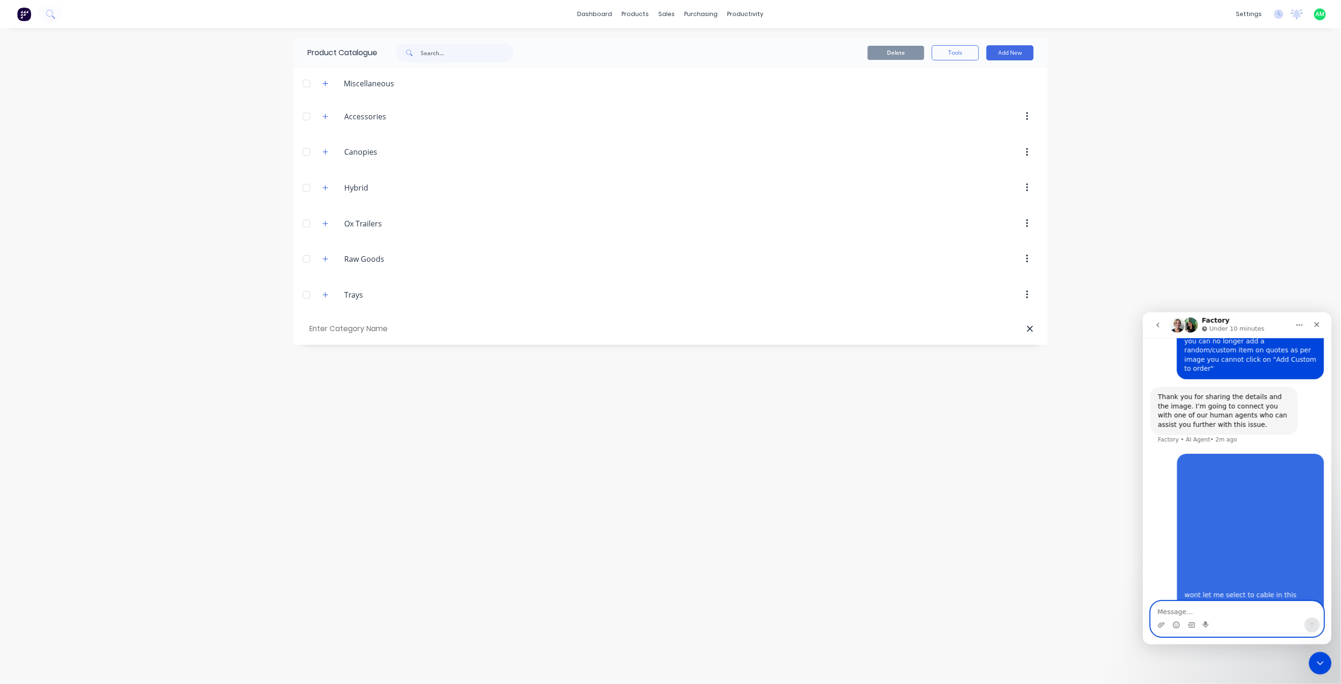
scroll to position [230, 0]
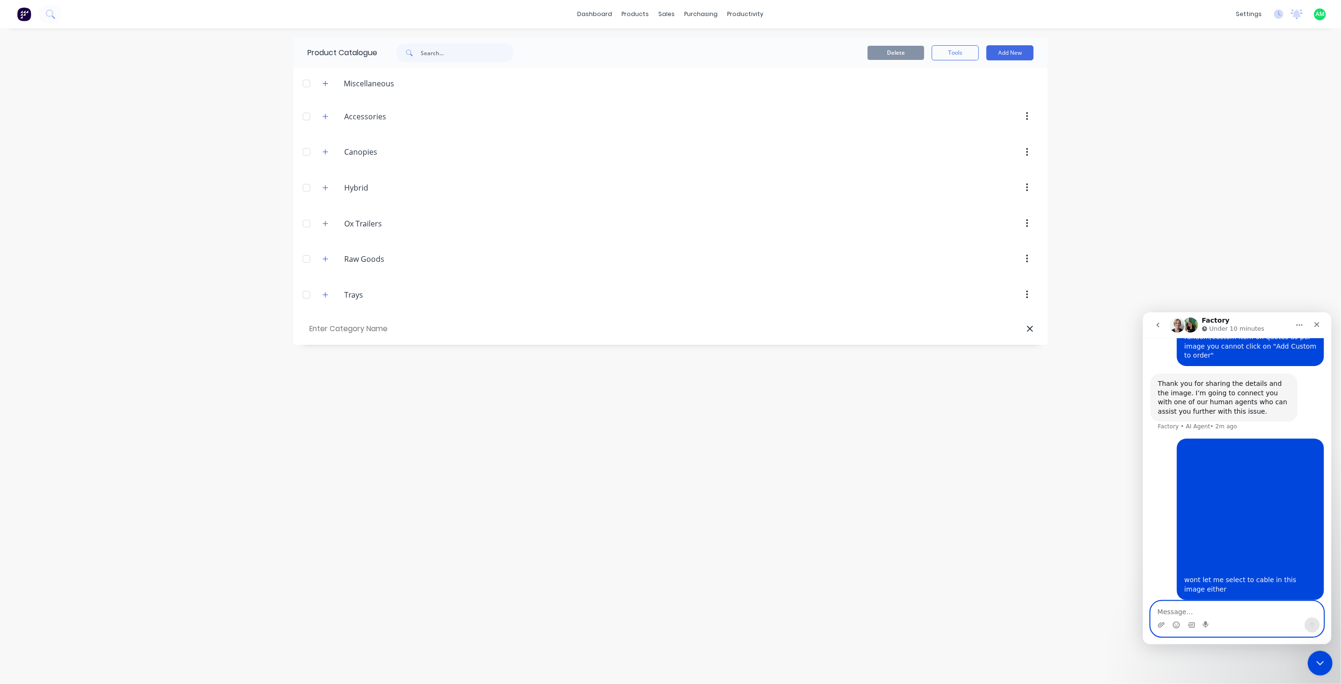
drag, startPoint x: 1319, startPoint y: 657, endPoint x: 2634, endPoint y: 1297, distance: 1462.6
click at [1320, 656] on icon "Close Intercom Messenger" at bounding box center [1318, 661] width 11 height 11
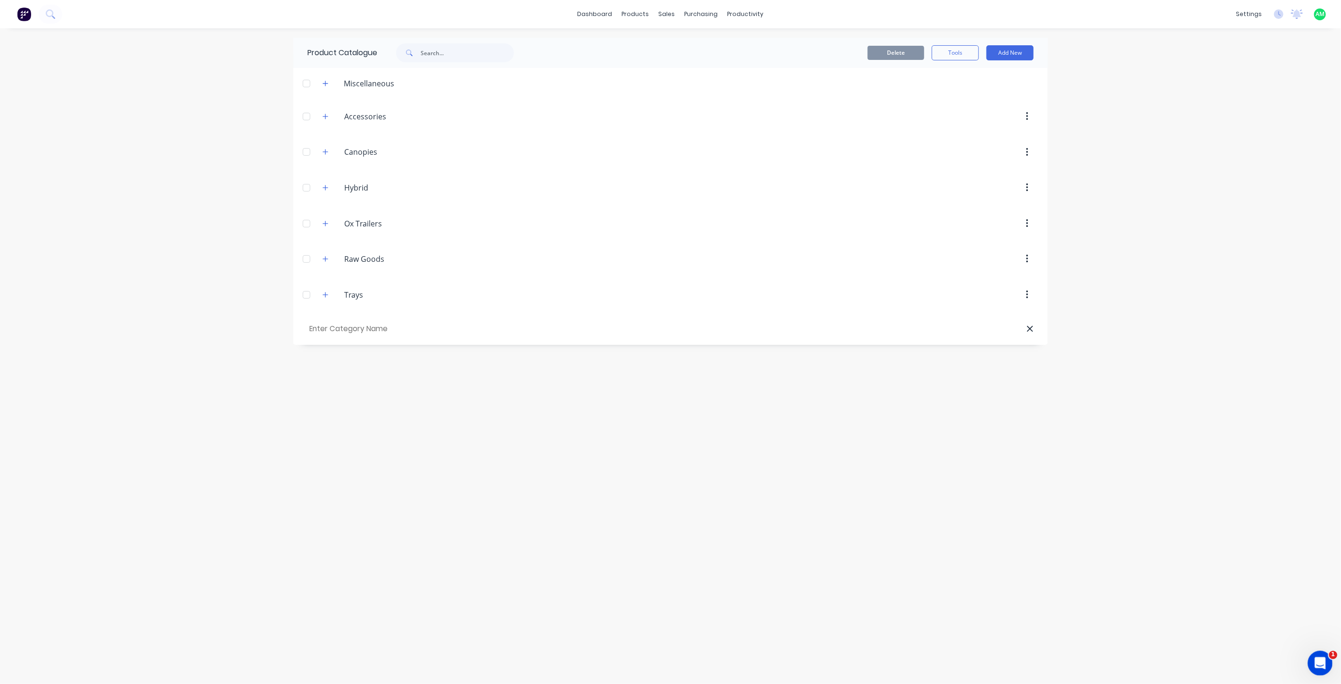
click at [1315, 658] on icon "Open Intercom Messenger" at bounding box center [1319, 662] width 16 height 16
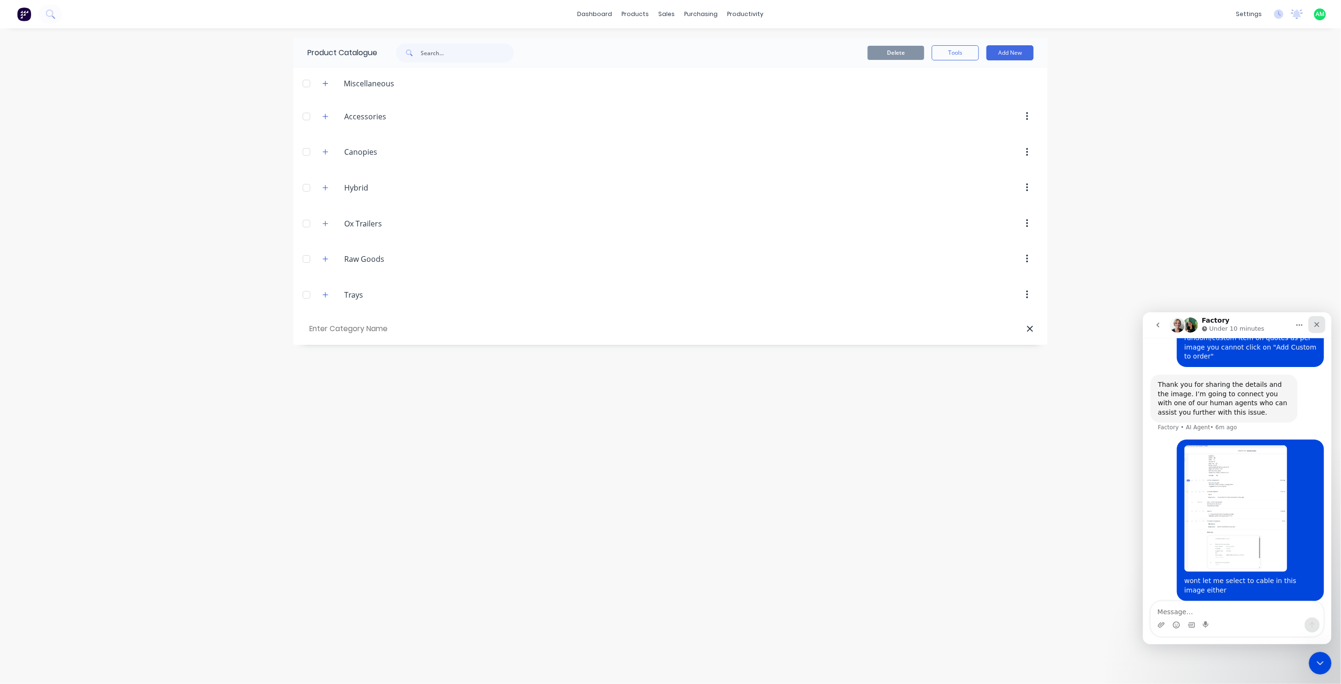
click at [1316, 324] on icon "Close" at bounding box center [1317, 324] width 8 height 8
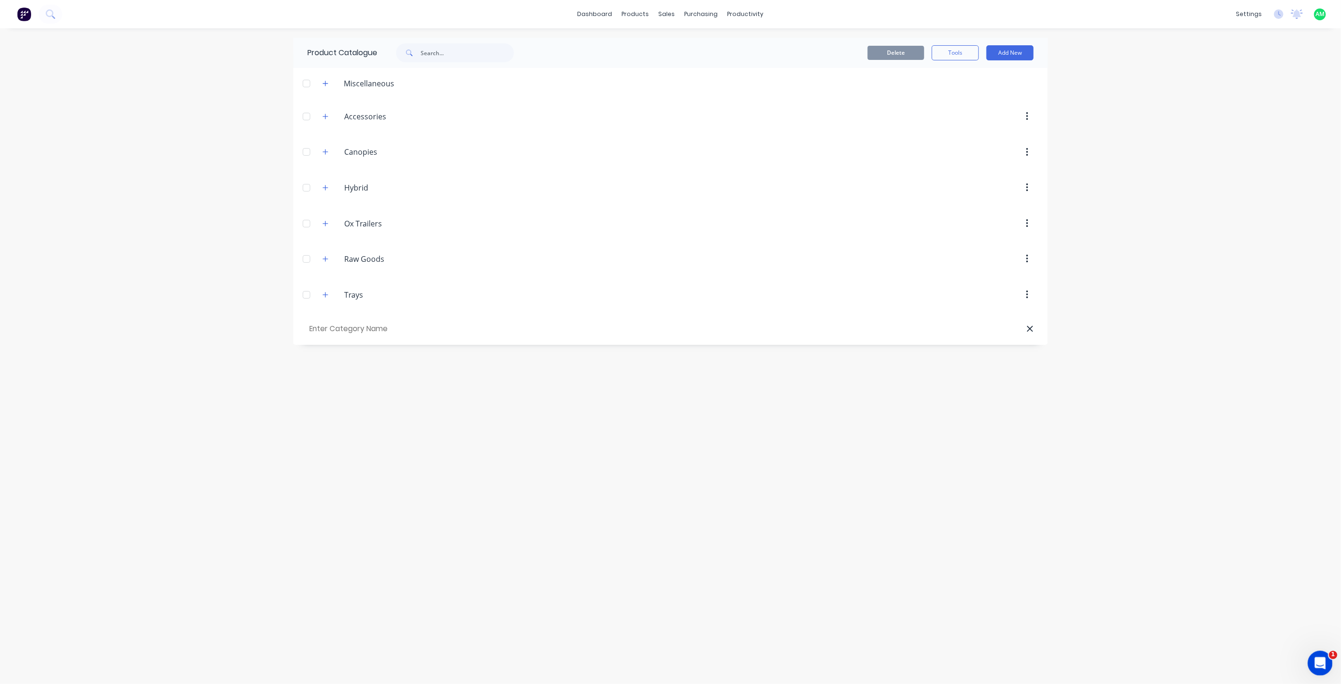
drag, startPoint x: 1318, startPoint y: 663, endPoint x: 2615, endPoint y: 1295, distance: 1442.3
click at [1318, 663] on icon "Open Intercom Messenger" at bounding box center [1319, 662] width 16 height 16
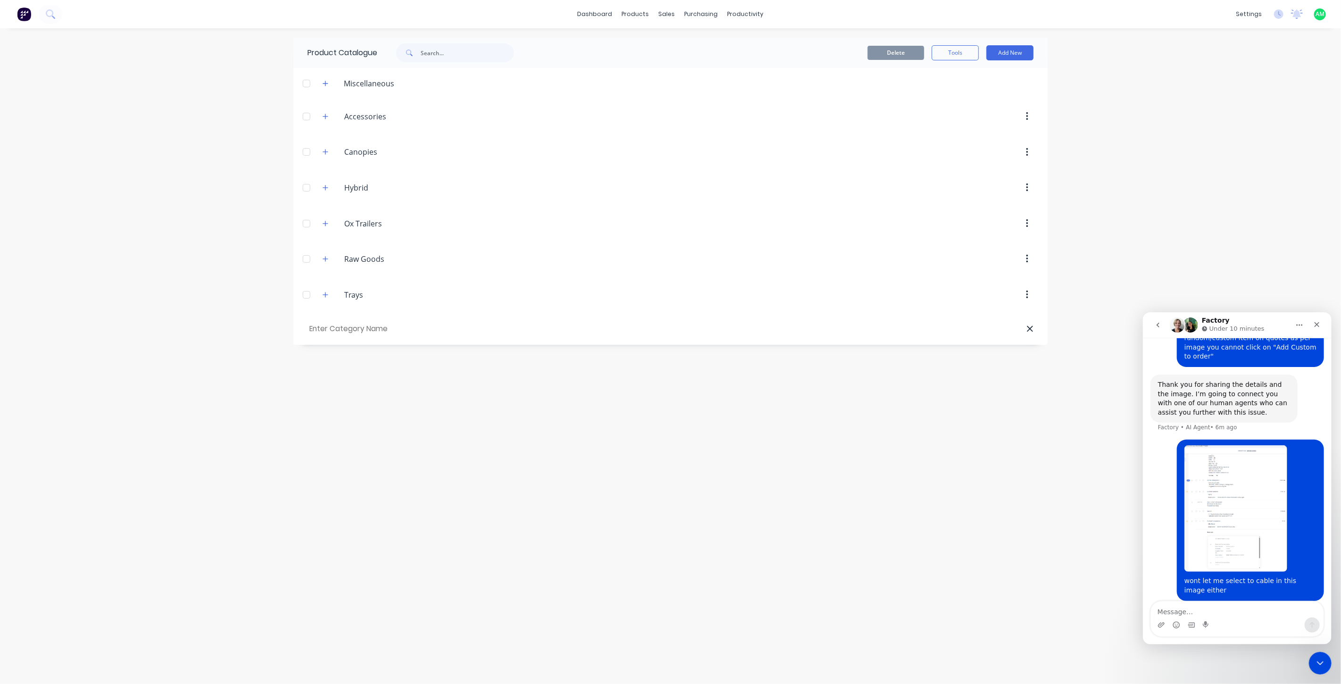
click at [1154, 325] on icon "go back" at bounding box center [1158, 325] width 8 height 8
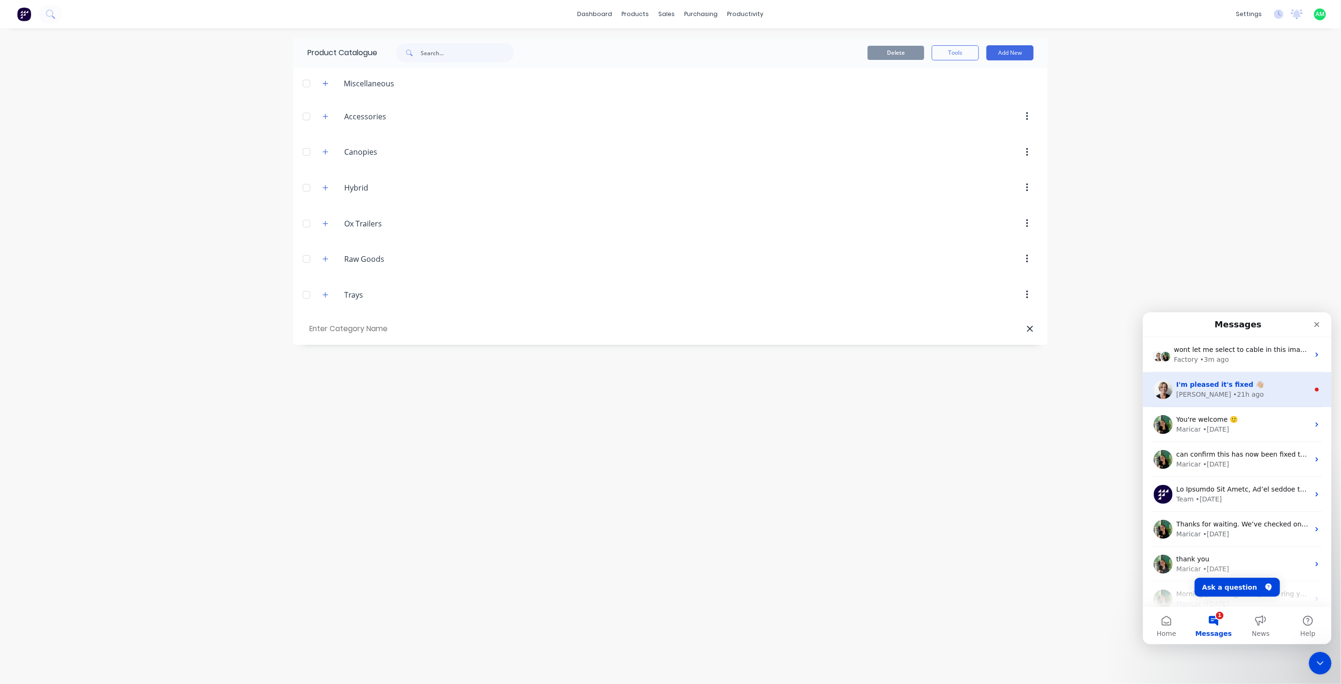
click at [1232, 390] on div "• 21h ago" at bounding box center [1247, 394] width 31 height 10
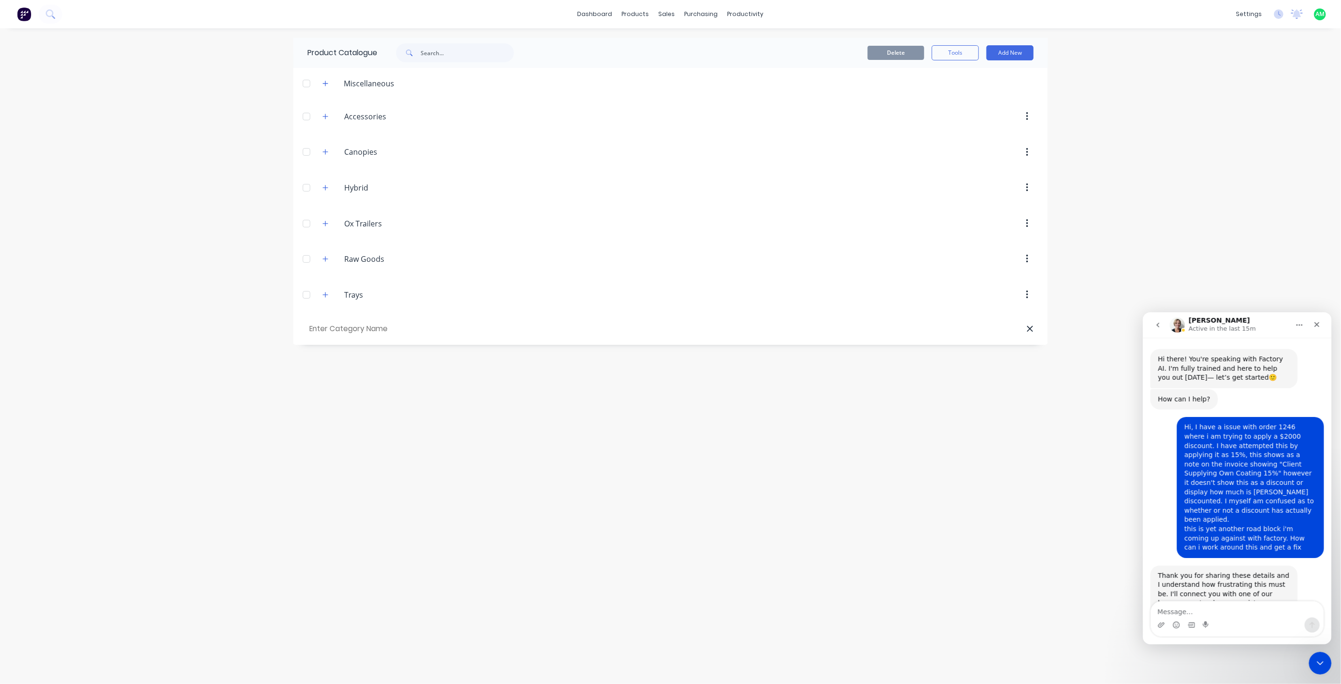
scroll to position [10, 0]
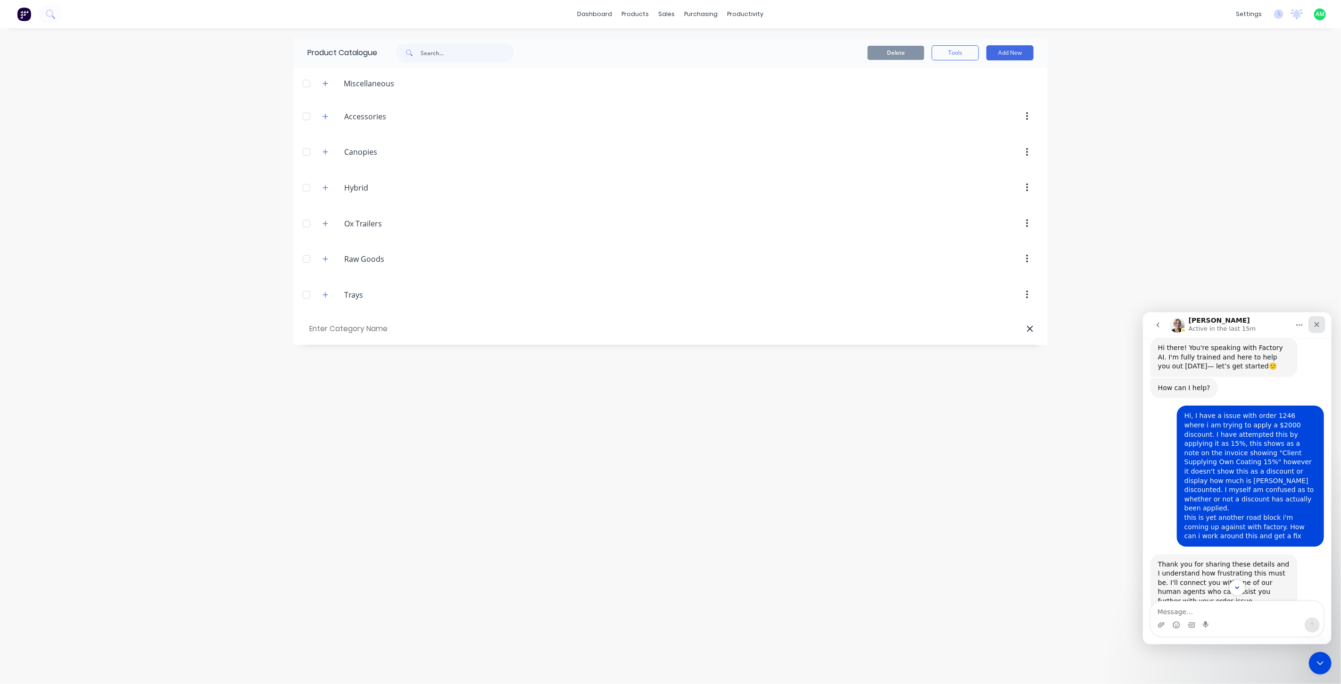
drag, startPoint x: 1316, startPoint y: 321, endPoint x: 2371, endPoint y: 723, distance: 1128.8
click at [1316, 321] on icon "Close" at bounding box center [1317, 324] width 8 height 8
